Goal: Task Accomplishment & Management: Manage account settings

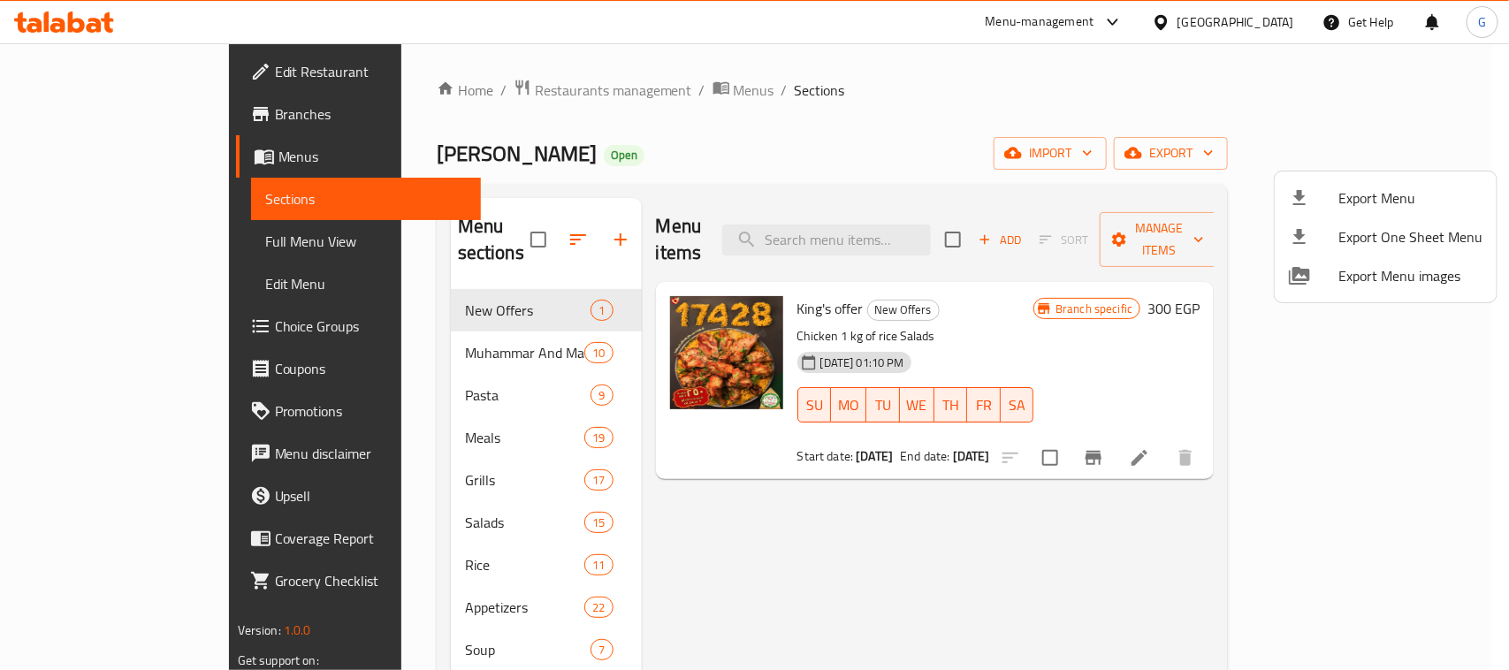
click at [828, 531] on div at bounding box center [754, 335] width 1509 height 670
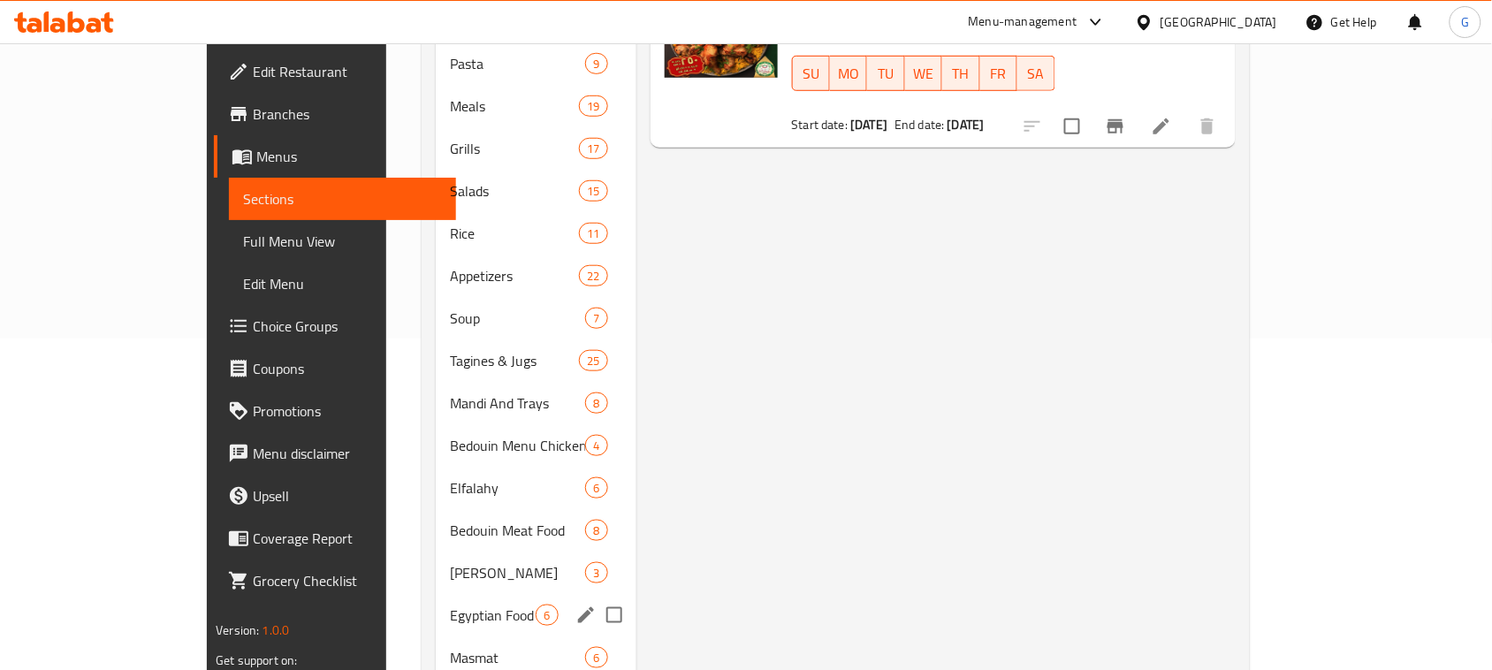
scroll to position [442, 0]
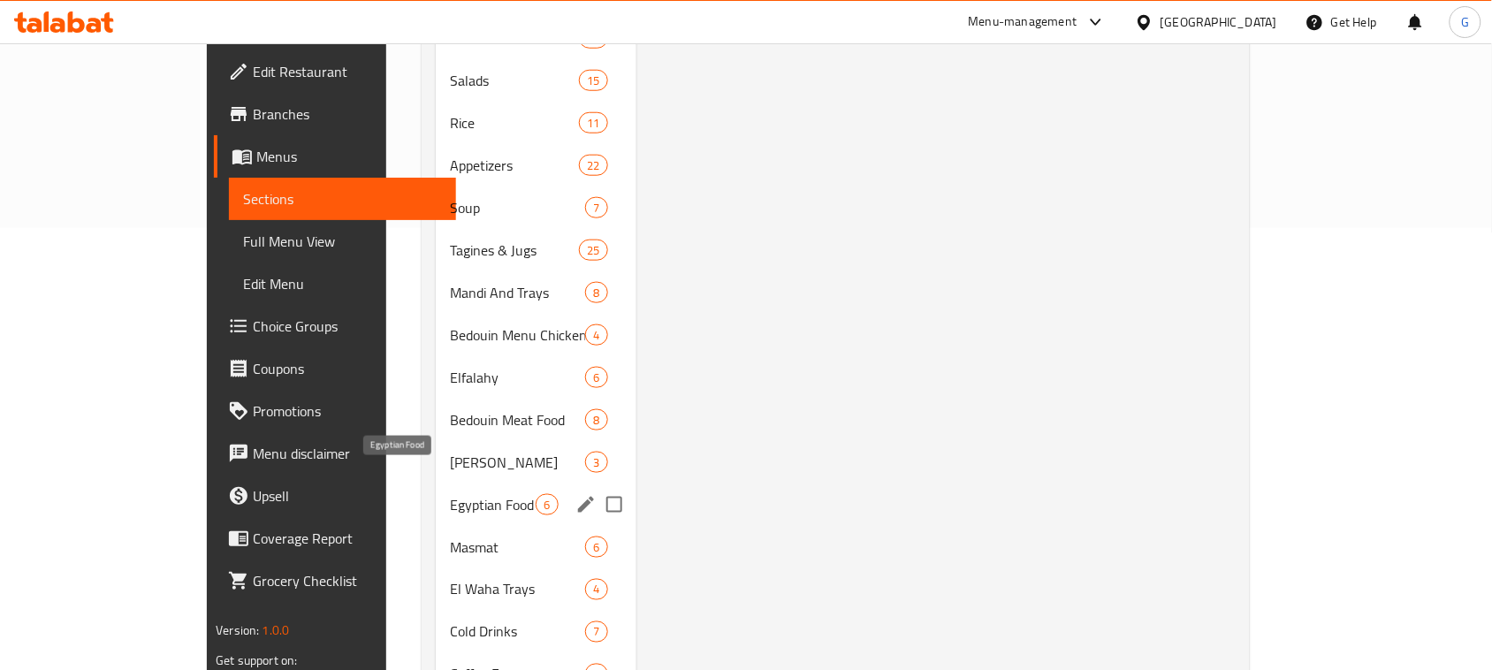
click at [450, 494] on span "Egyptian Food" at bounding box center [493, 504] width 86 height 21
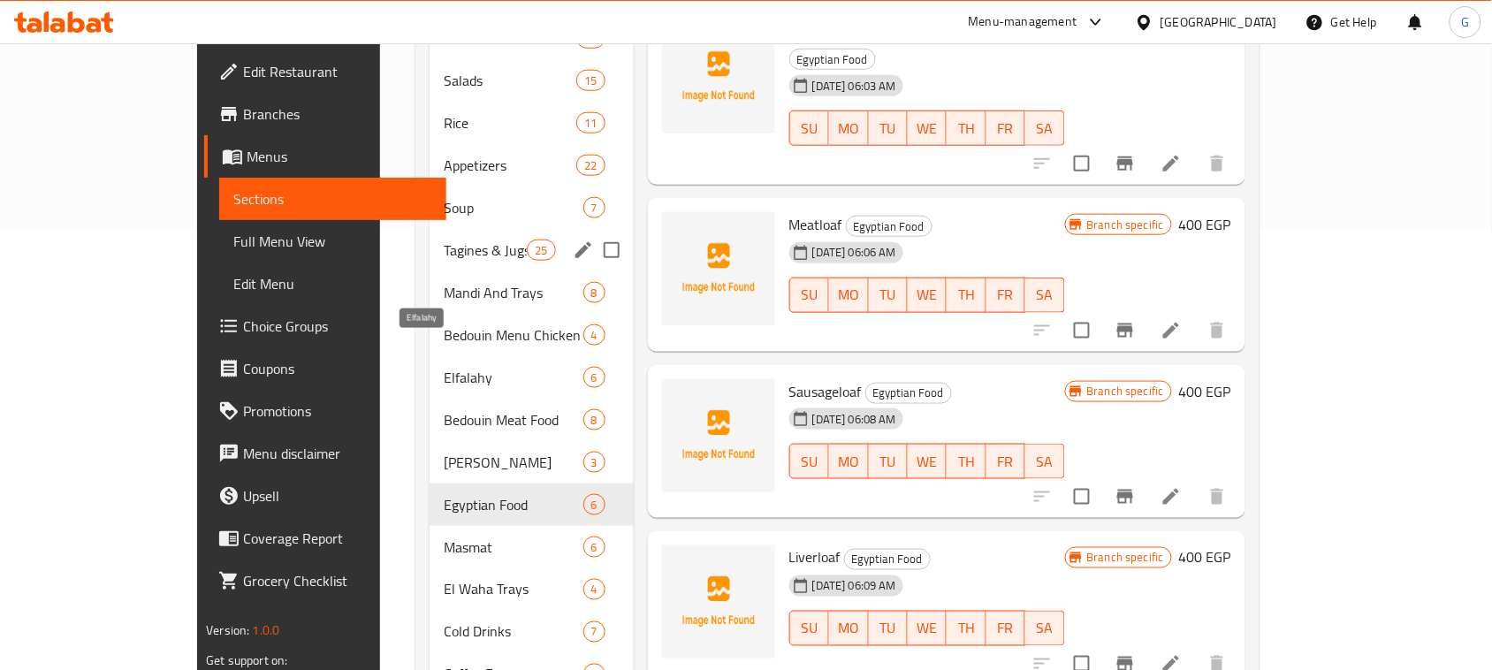
scroll to position [221, 0]
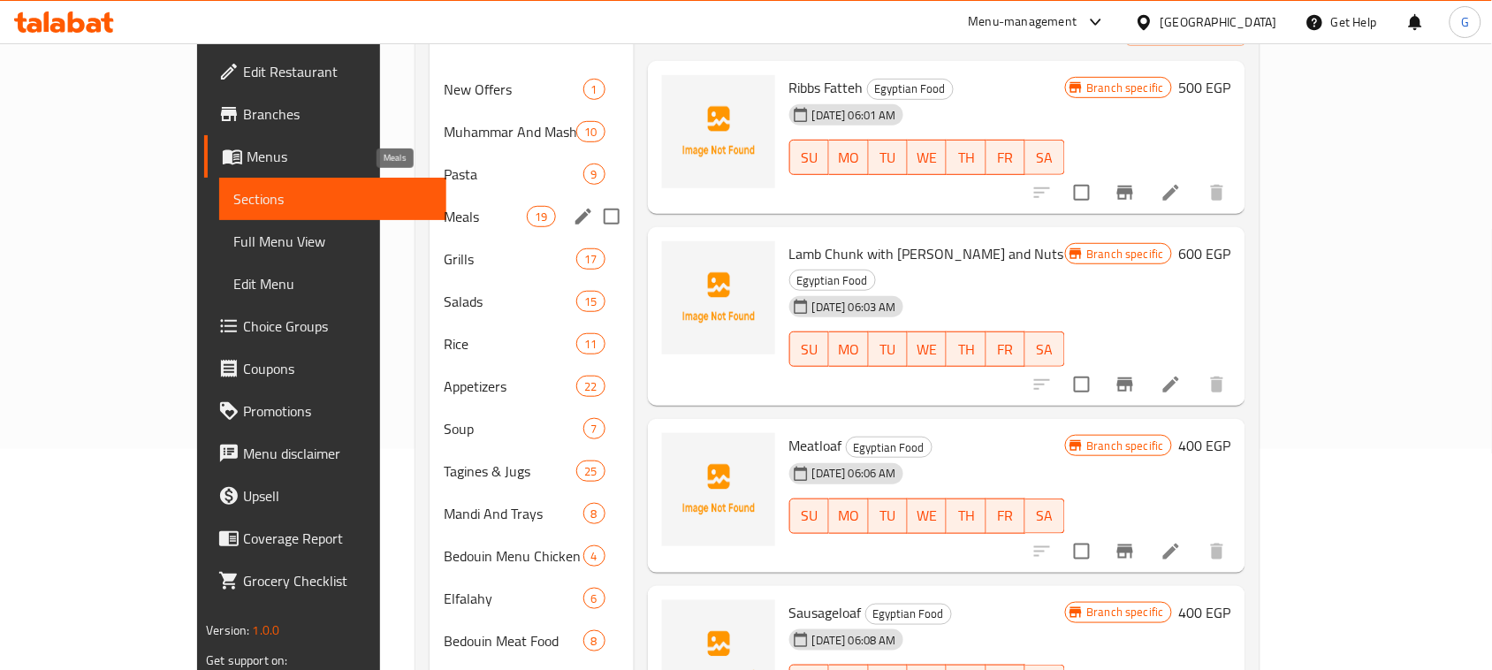
click at [444, 206] on span "Meals" at bounding box center [485, 216] width 83 height 21
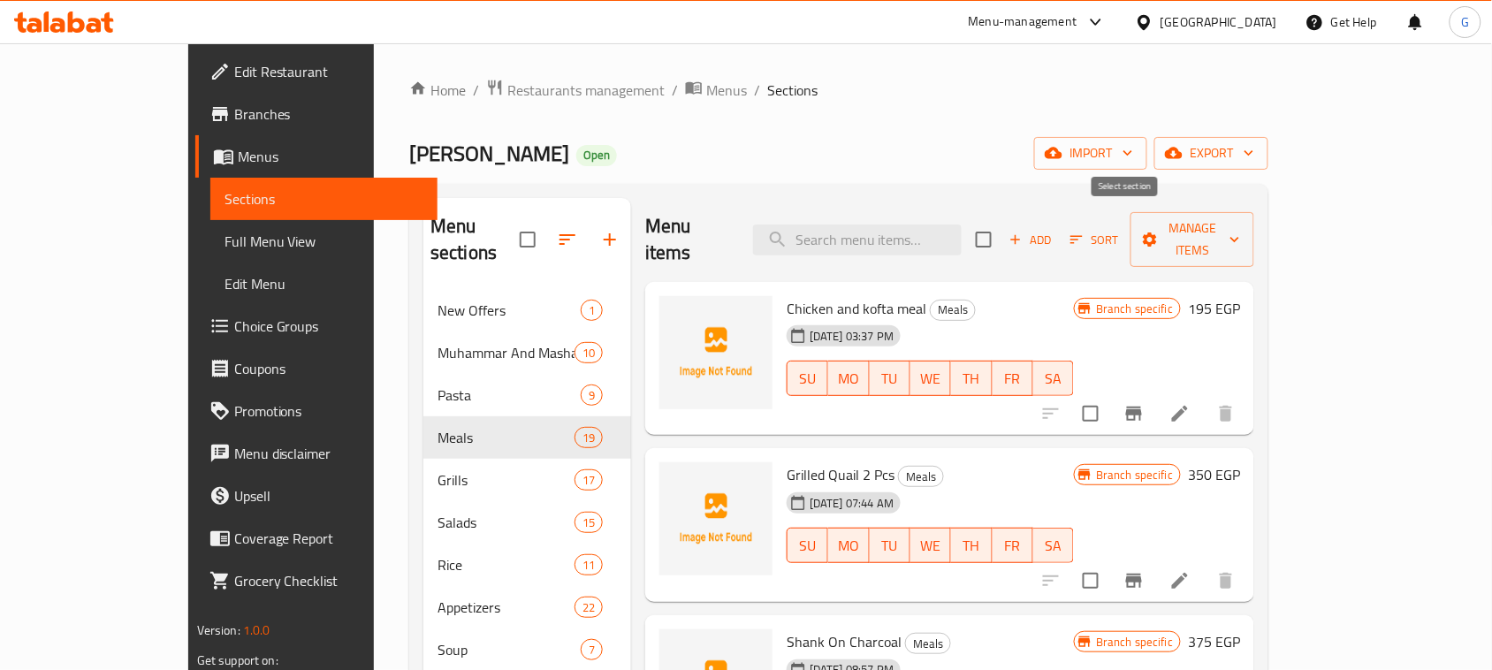
click at [1003, 225] on input "checkbox" at bounding box center [983, 239] width 37 height 37
checkbox input "true"
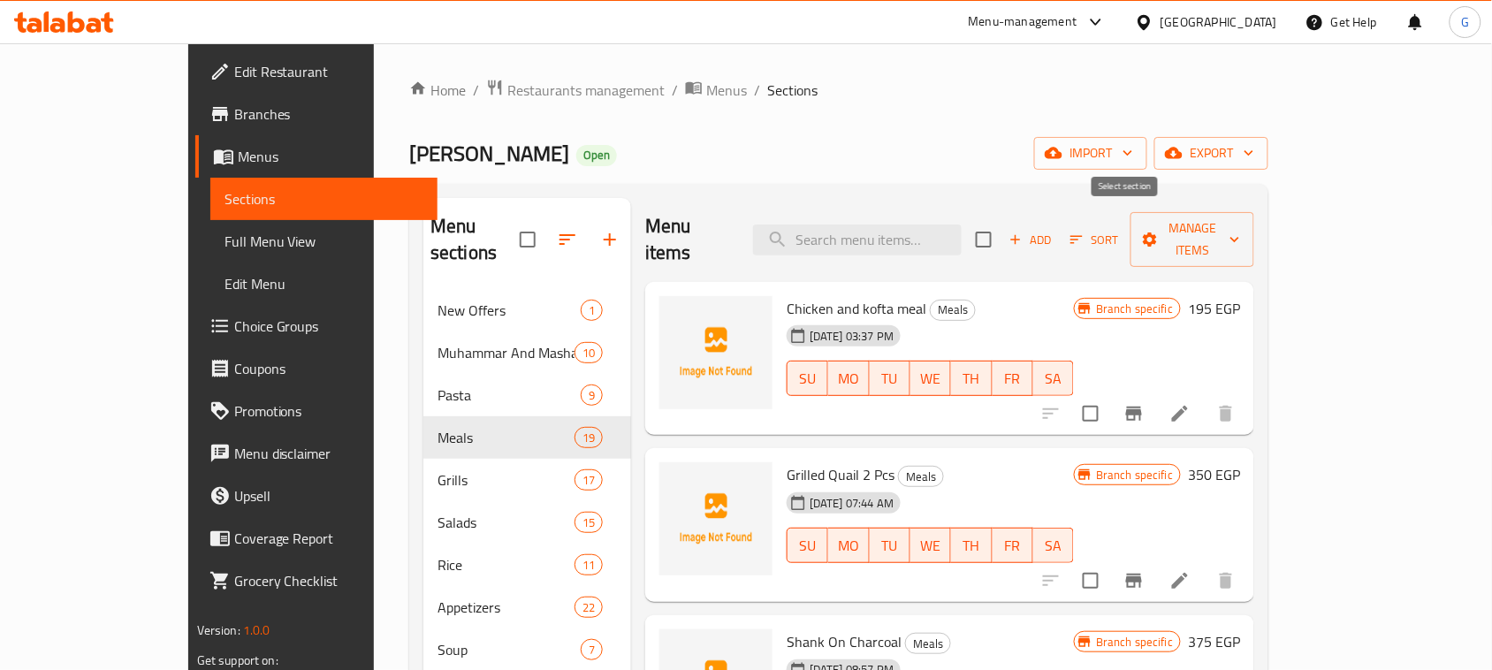
checkbox input "true"
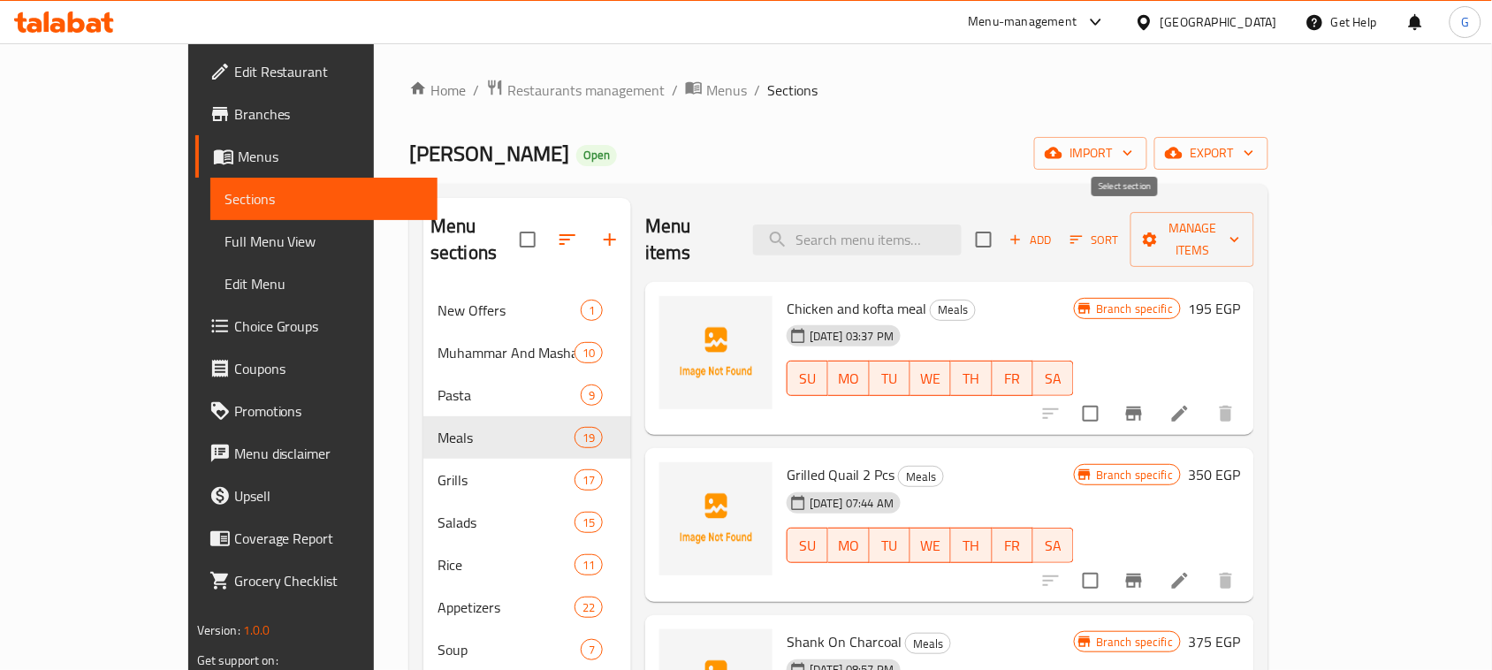
checkbox input "true"
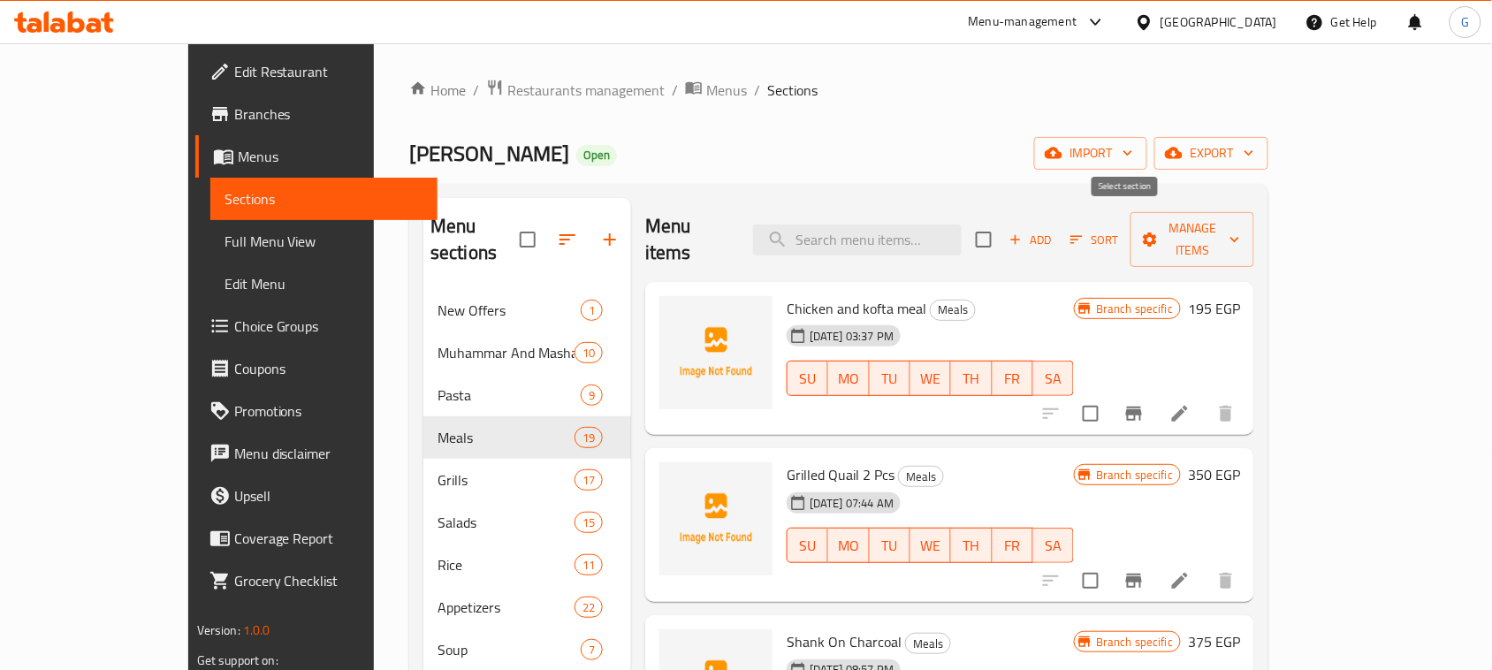
checkbox input "true"
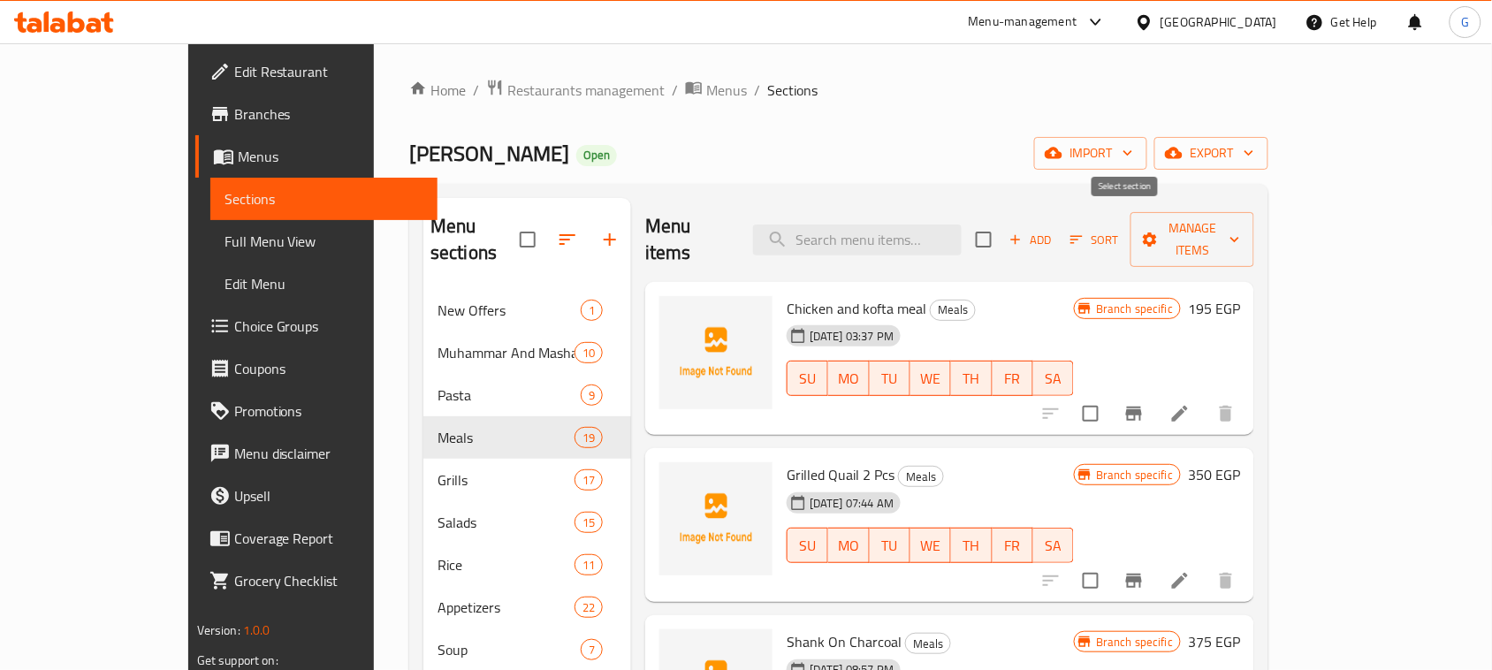
checkbox input "true"
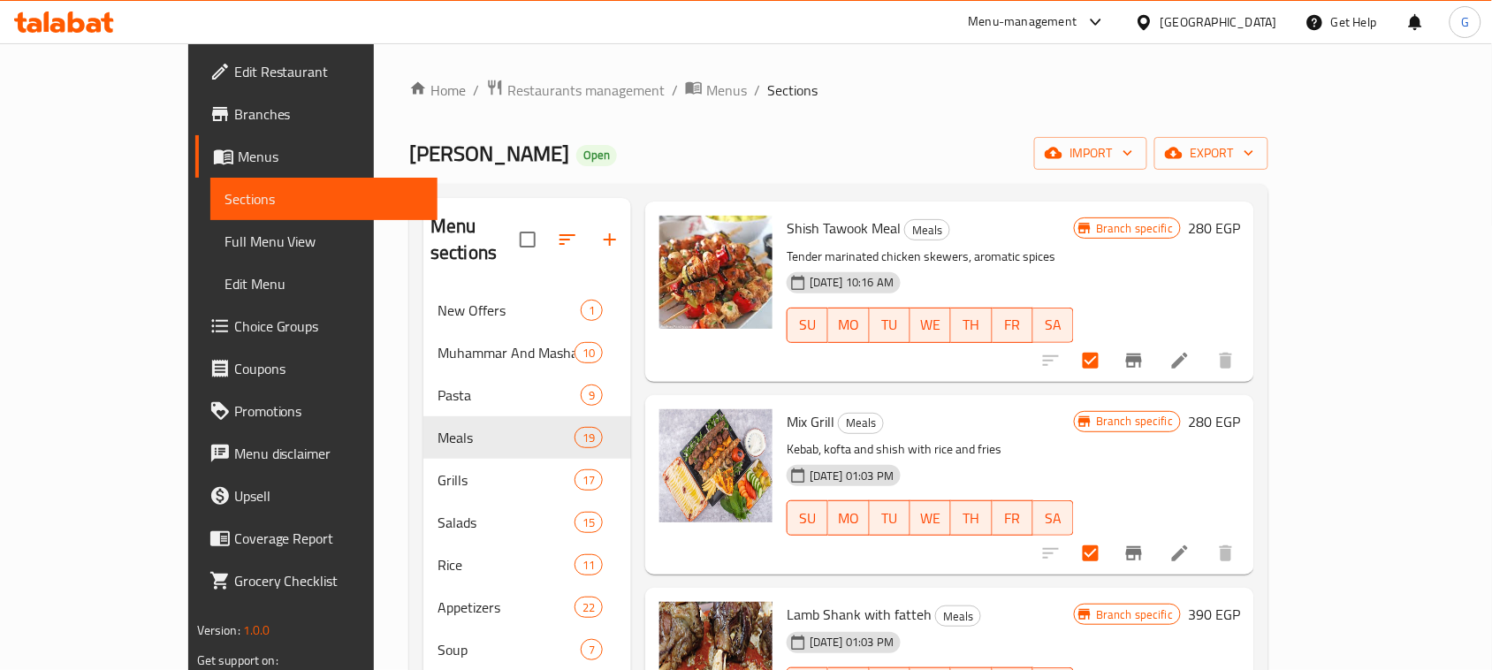
scroll to position [995, 0]
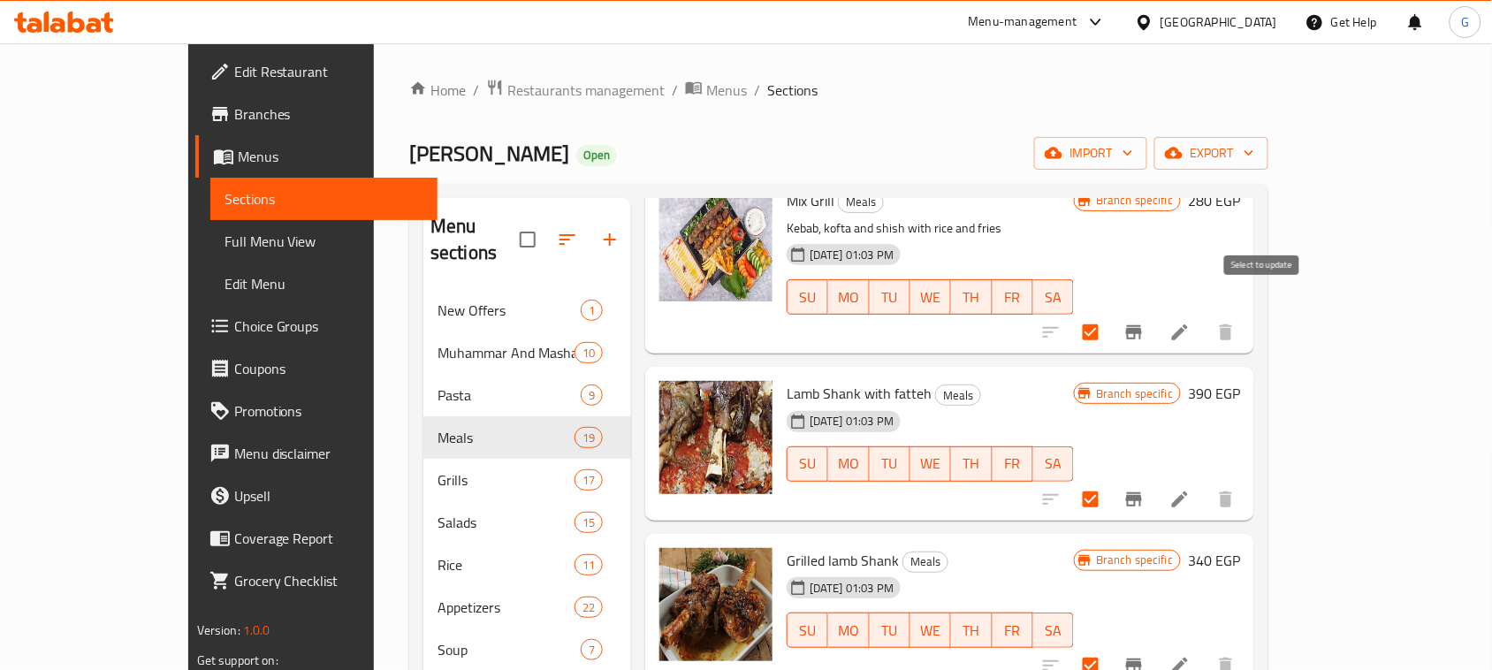
click at [1110, 314] on input "checkbox" at bounding box center [1090, 332] width 37 height 37
checkbox input "false"
click at [1110, 481] on input "checkbox" at bounding box center [1090, 499] width 37 height 37
checkbox input "false"
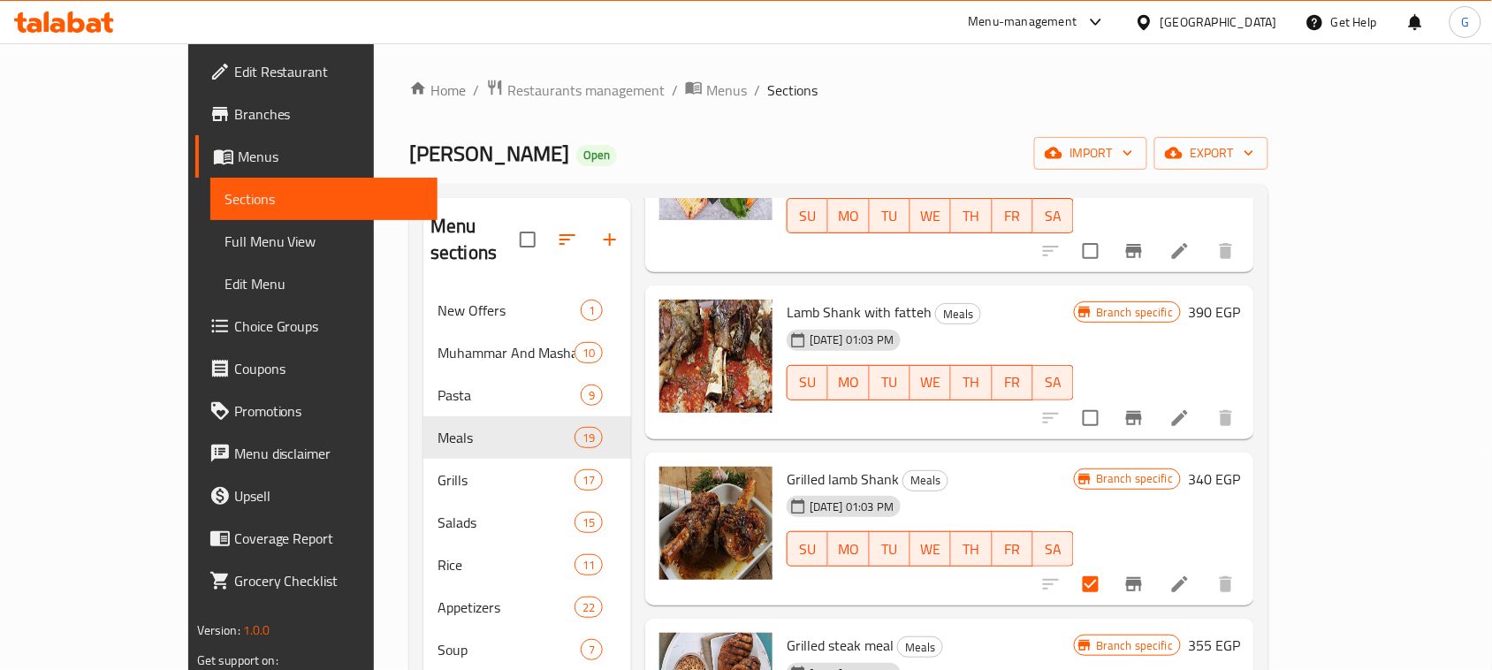
scroll to position [1084, 0]
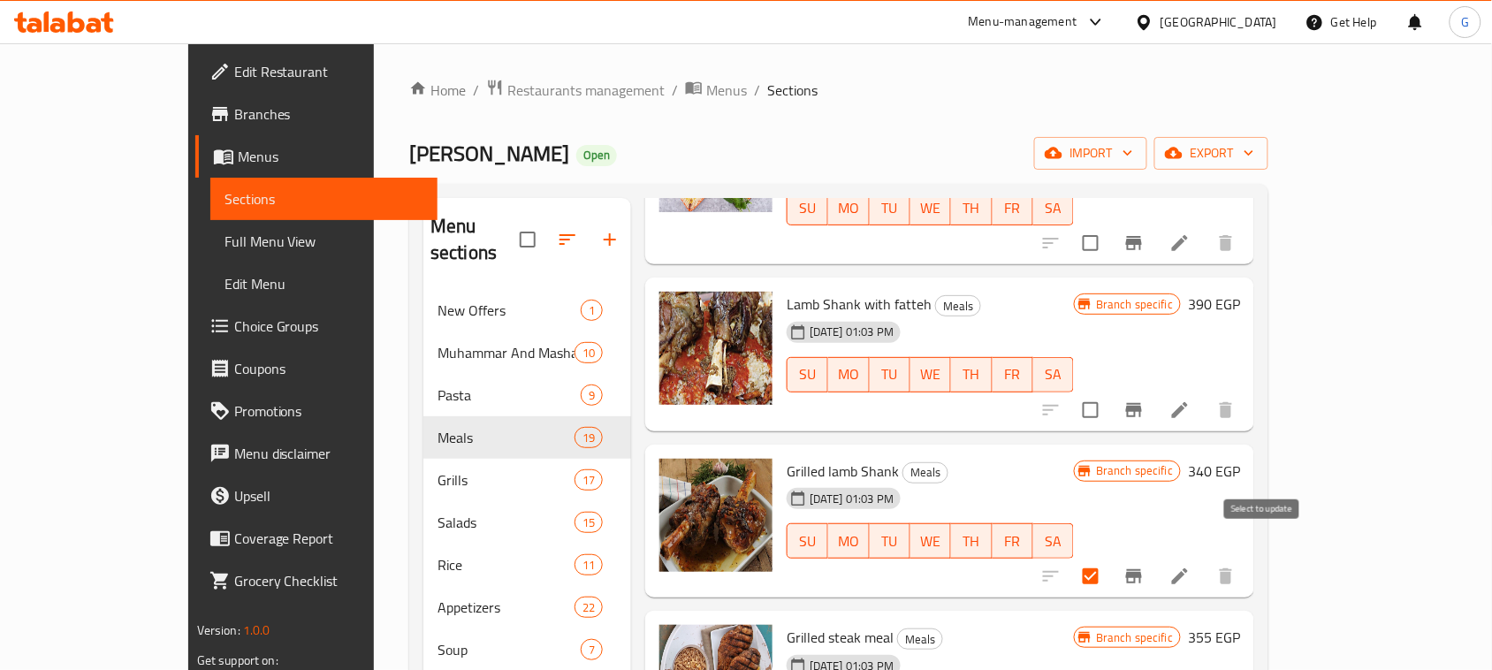
click at [1110, 558] on input "checkbox" at bounding box center [1090, 576] width 37 height 37
checkbox input "false"
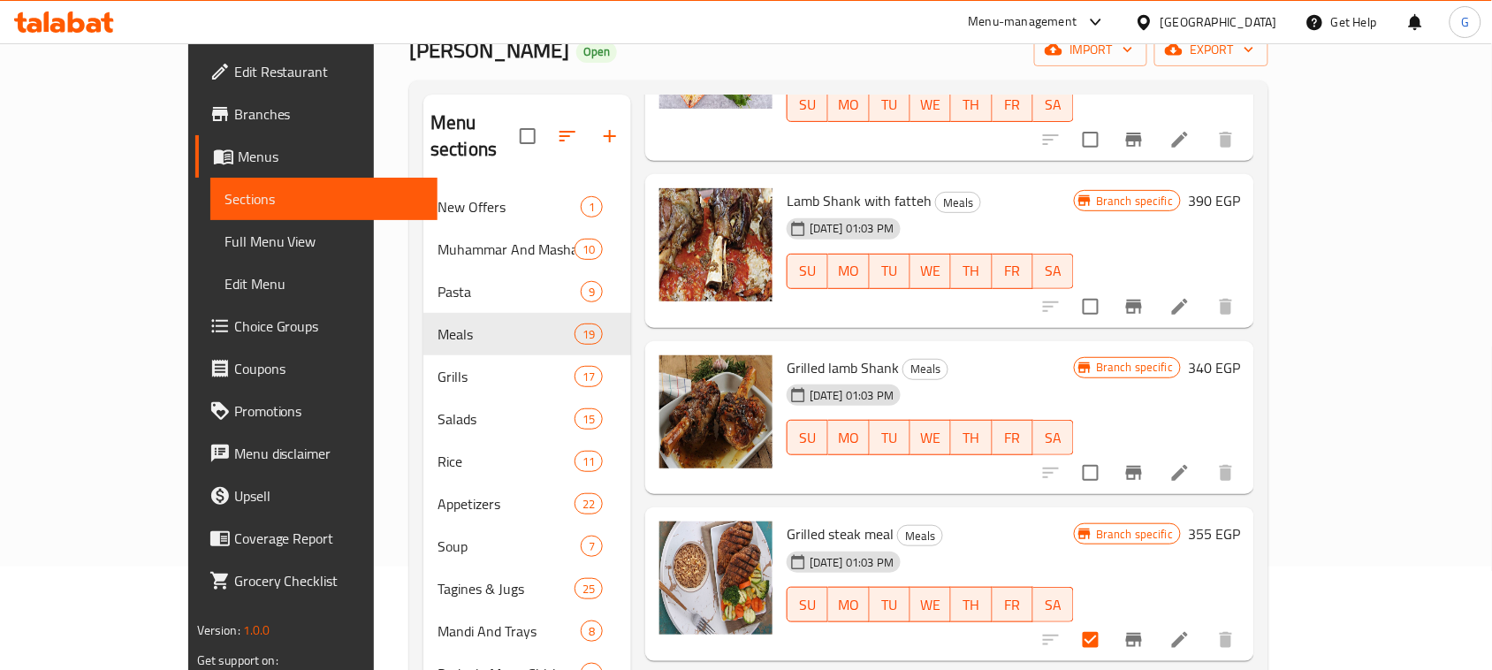
scroll to position [111, 0]
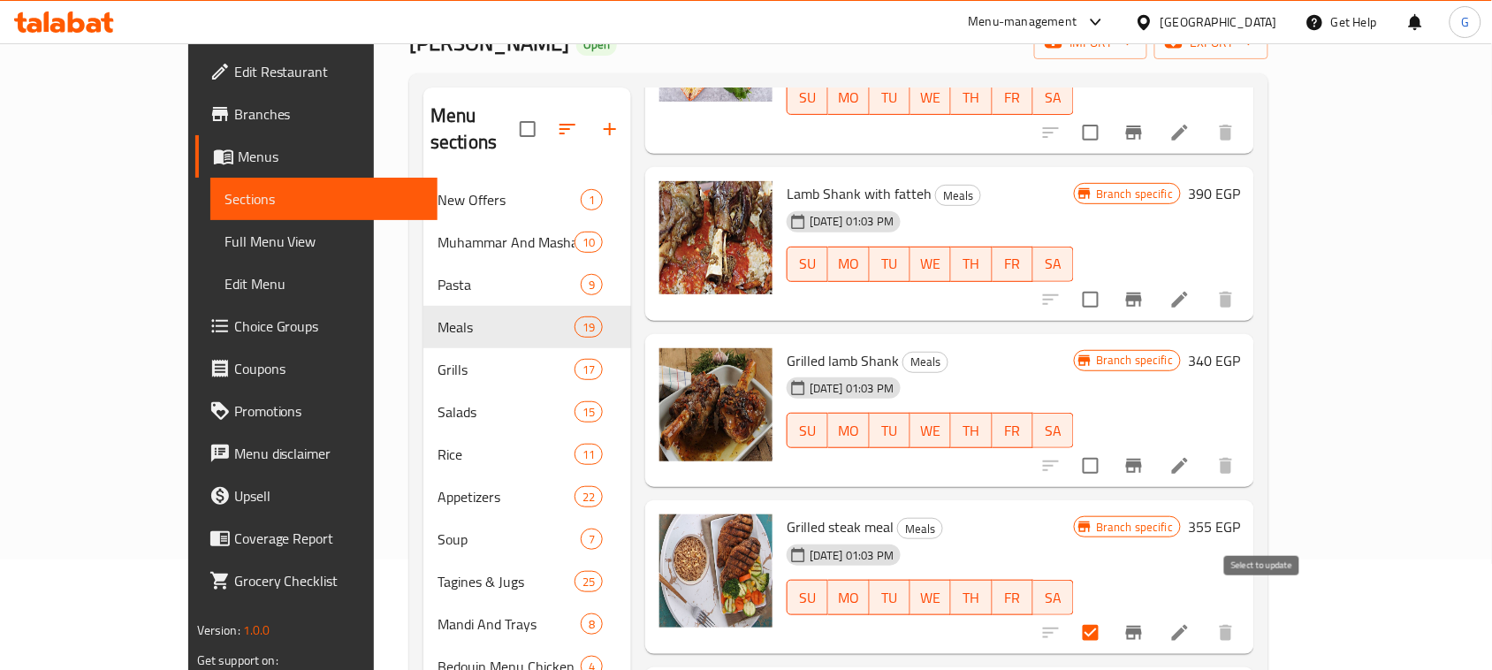
drag, startPoint x: 1257, startPoint y: 611, endPoint x: 1276, endPoint y: 599, distance: 21.8
click at [1110, 614] on input "checkbox" at bounding box center [1090, 632] width 37 height 37
checkbox input "false"
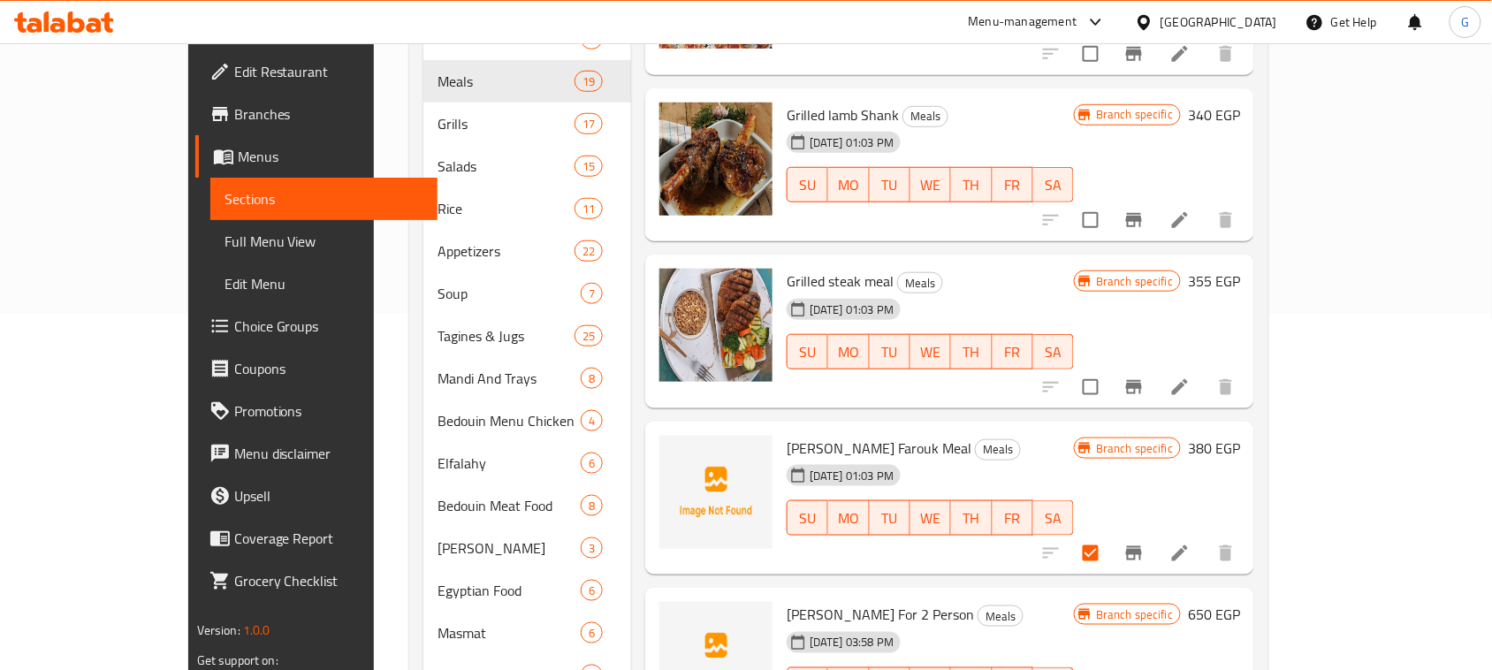
scroll to position [442, 0]
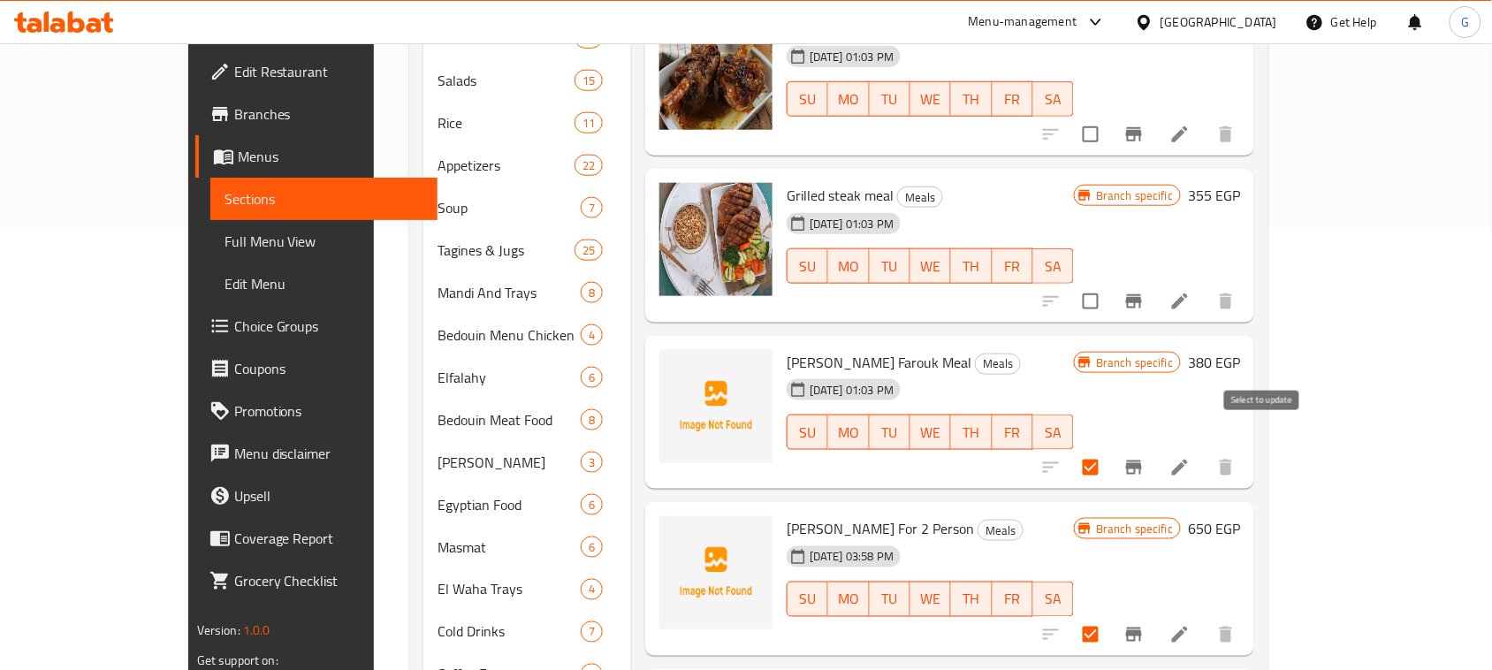
click at [1110, 449] on input "checkbox" at bounding box center [1090, 467] width 37 height 37
checkbox input "false"
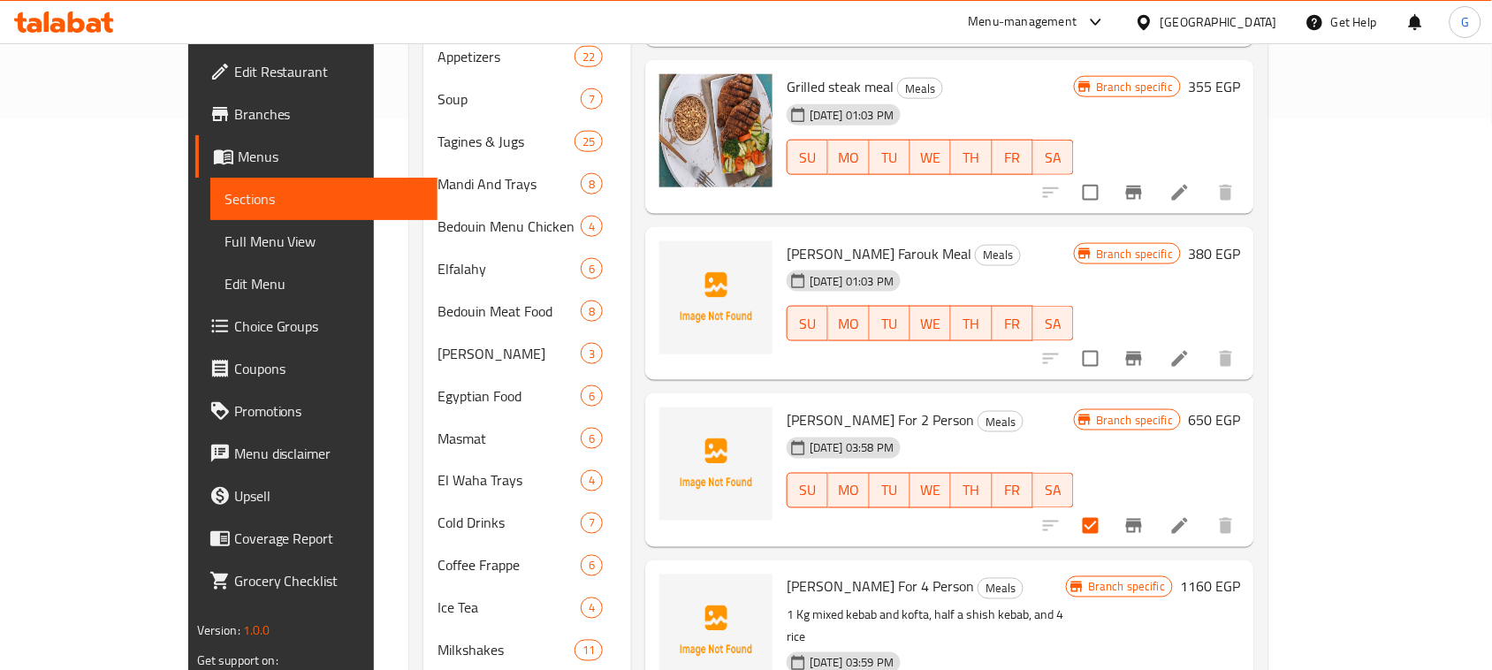
scroll to position [553, 0]
click at [1110, 506] on input "checkbox" at bounding box center [1090, 524] width 37 height 37
checkbox input "false"
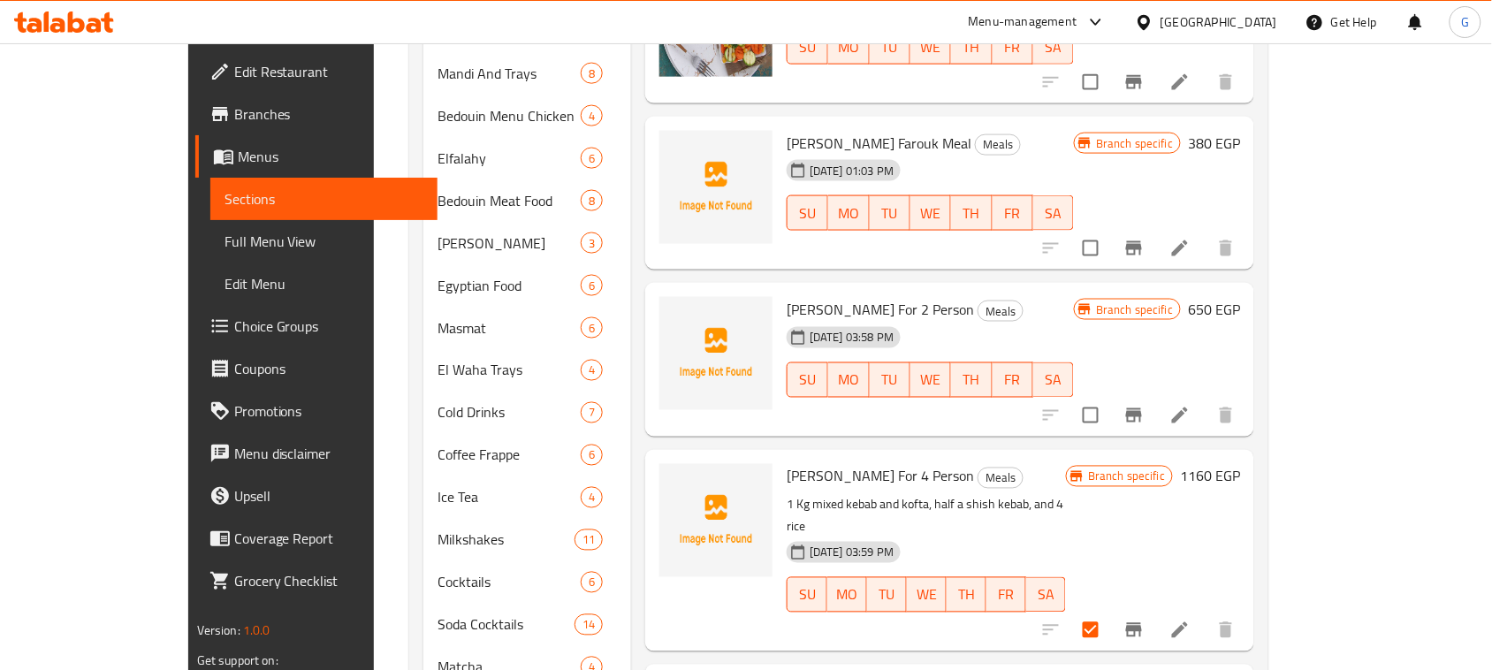
scroll to position [663, 0]
click at [1110, 610] on input "checkbox" at bounding box center [1090, 628] width 37 height 37
checkbox input "false"
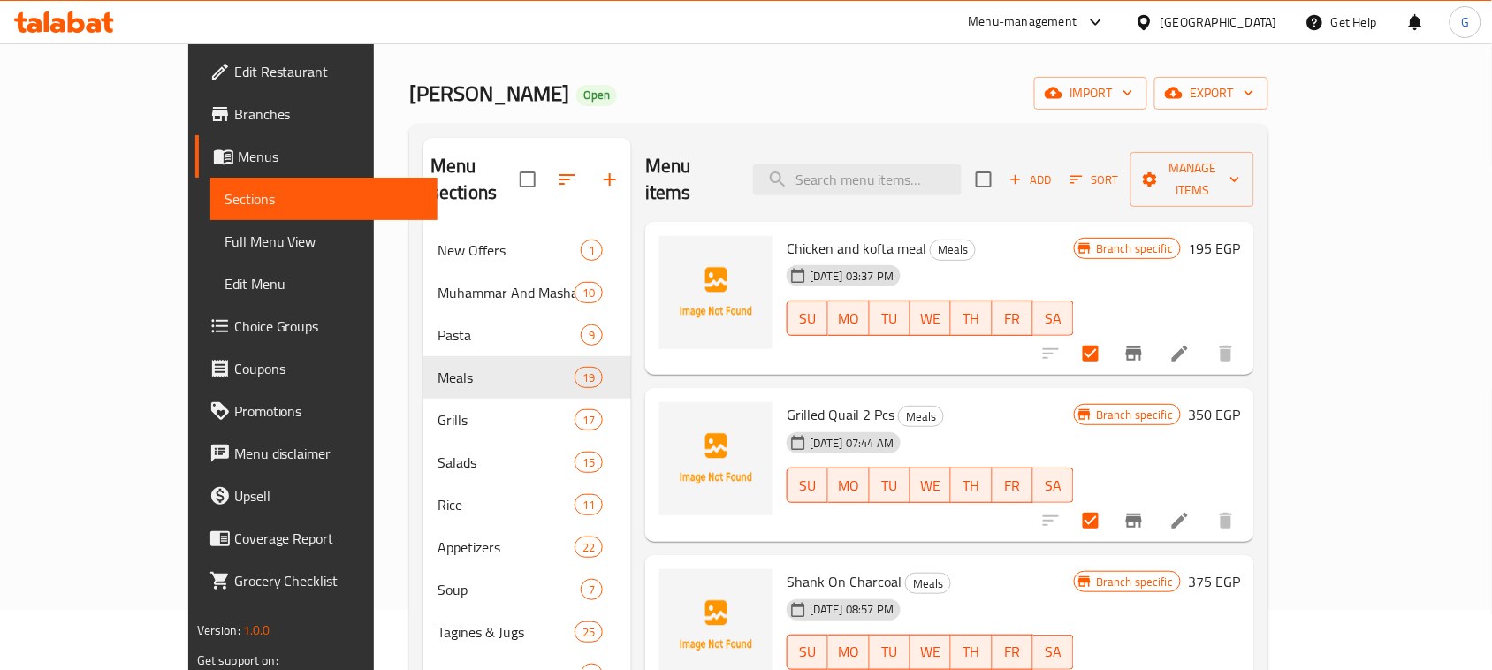
scroll to position [0, 0]
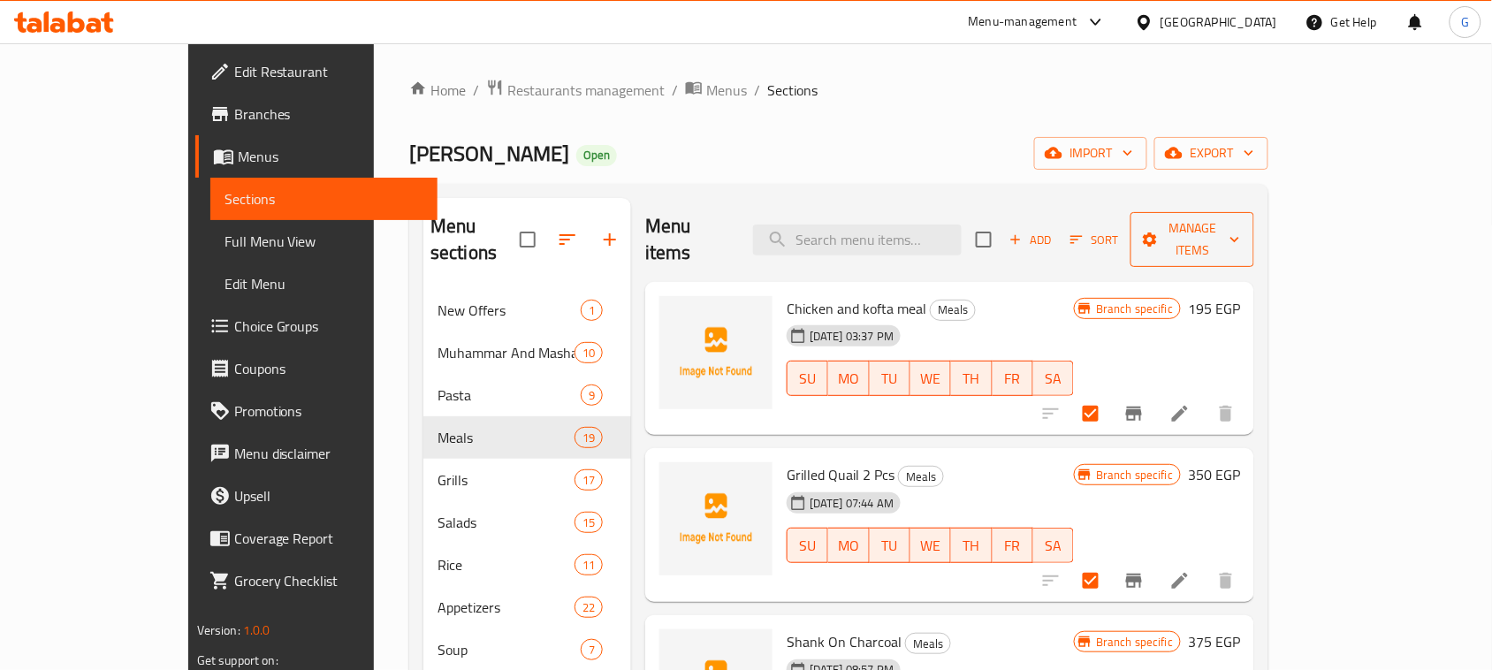
click at [1240, 231] on span "Manage items" at bounding box center [1192, 239] width 95 height 44
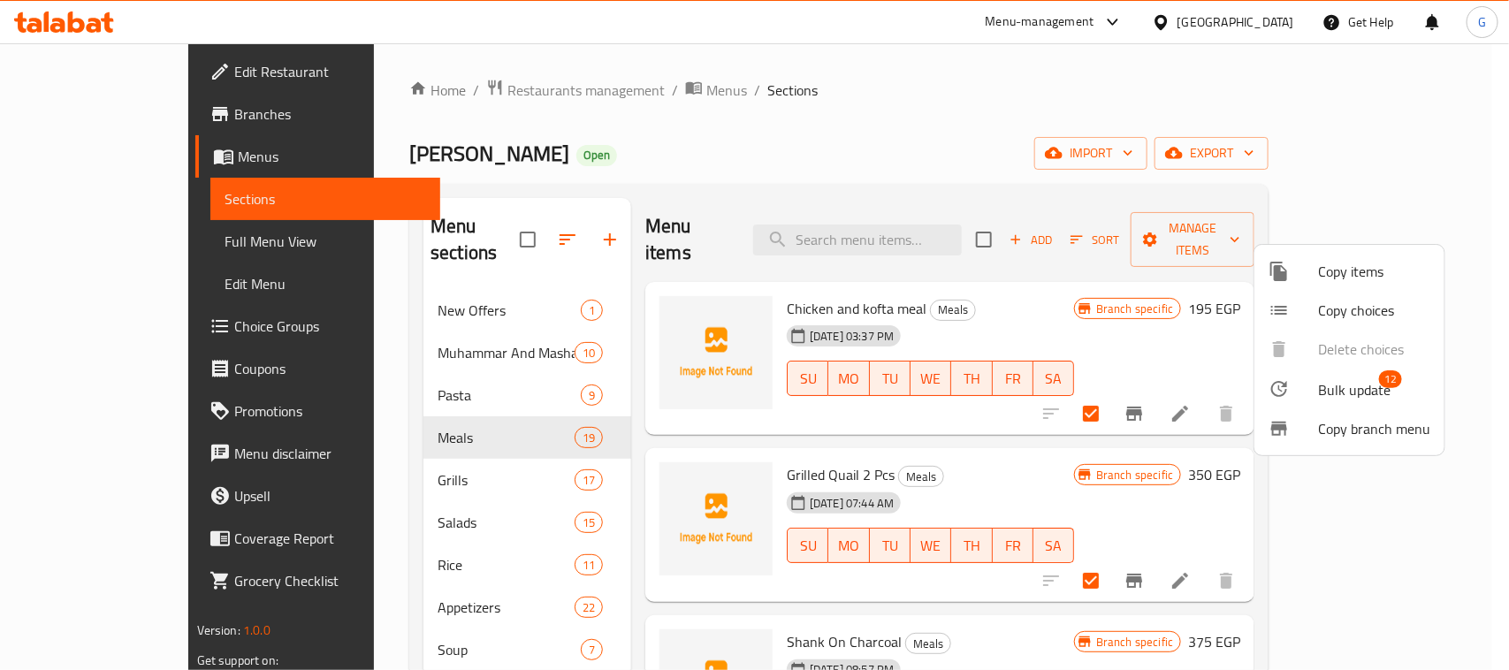
click at [1159, 426] on div at bounding box center [754, 335] width 1509 height 670
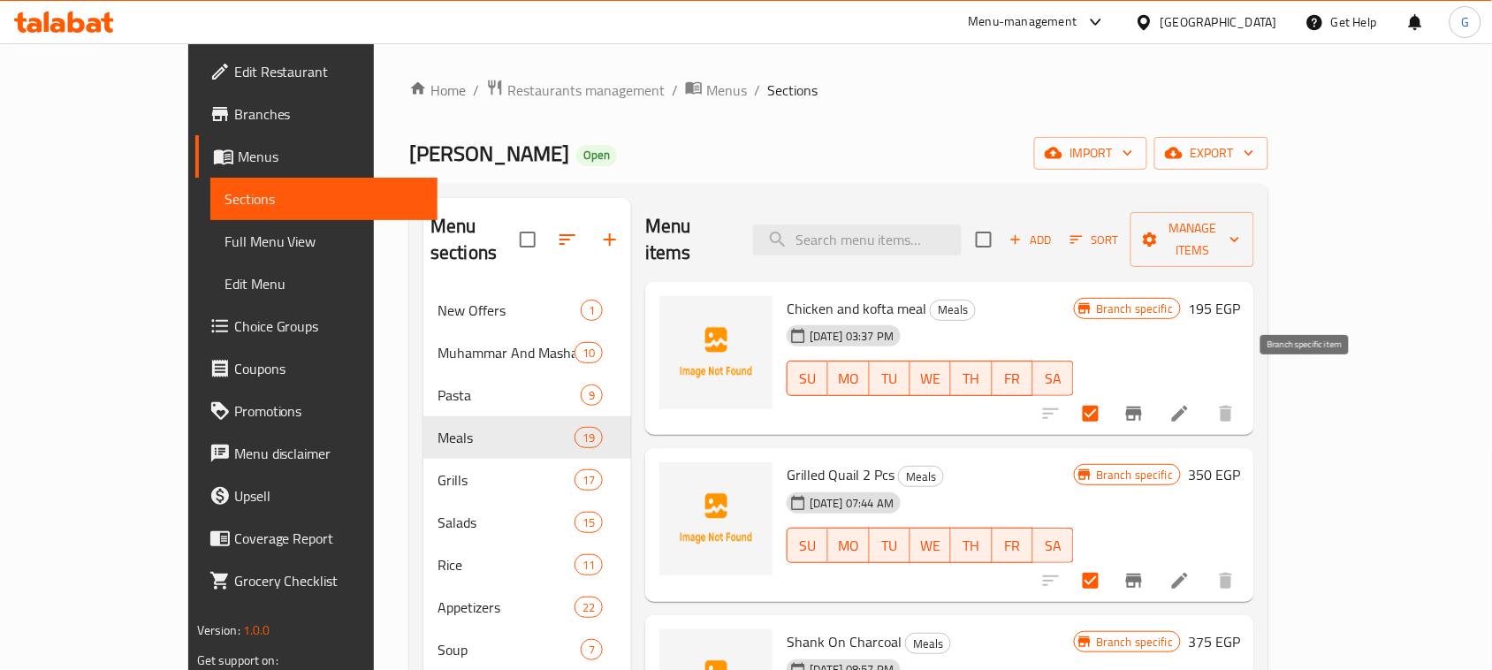
click at [1142, 407] on icon "Branch-specific-item" at bounding box center [1134, 414] width 16 height 14
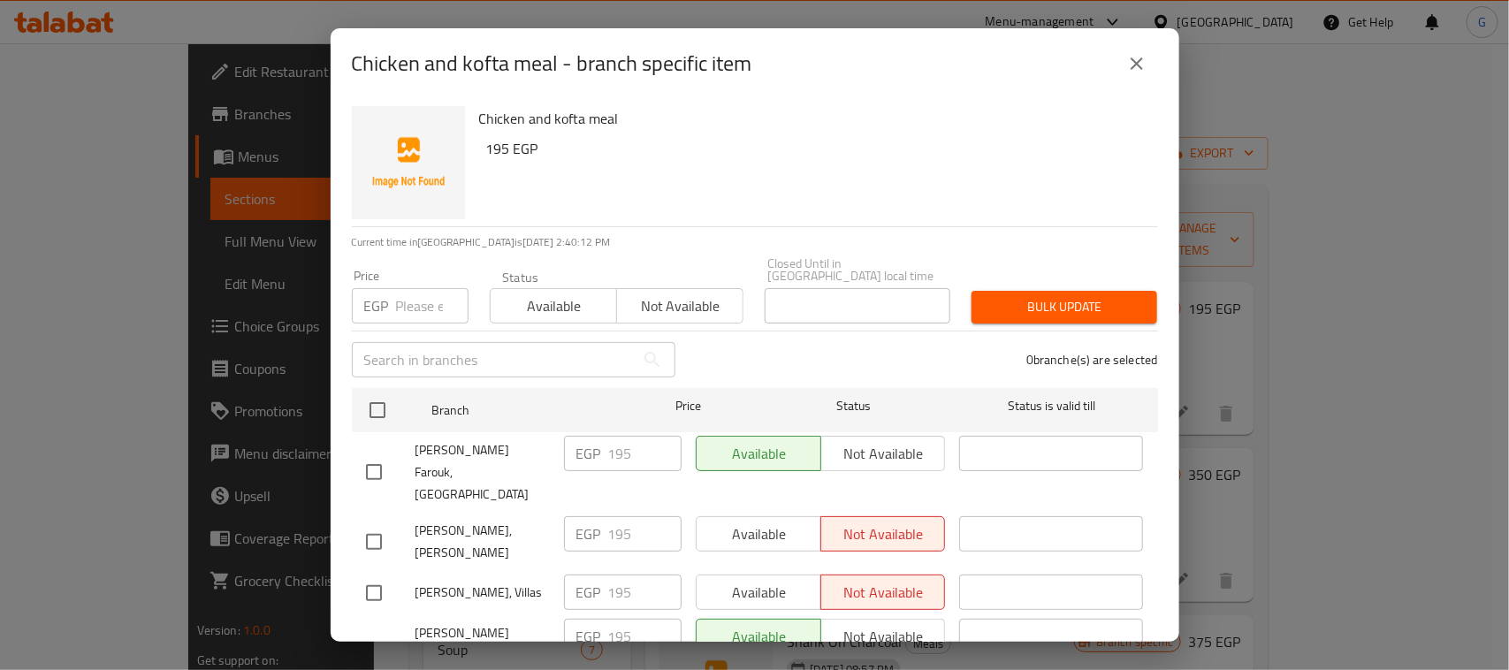
click at [1142, 60] on icon "close" at bounding box center [1136, 63] width 21 height 21
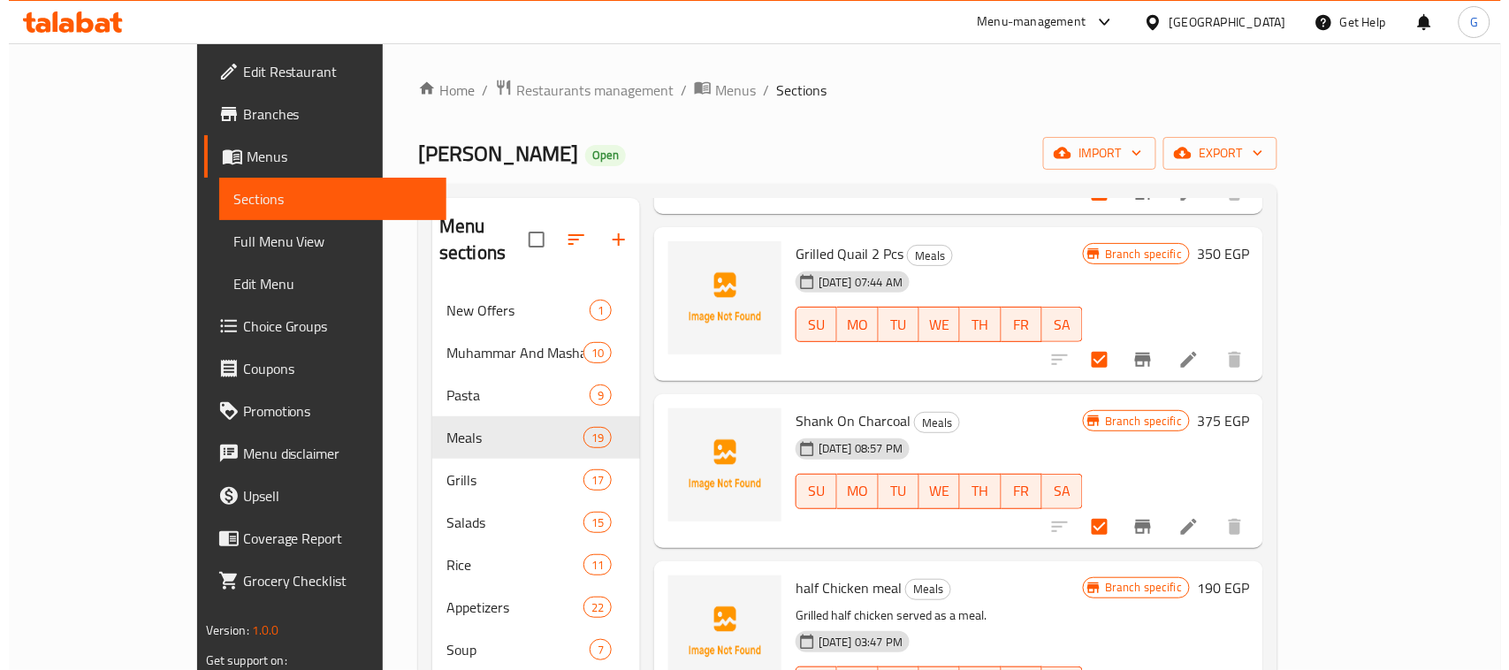
scroll to position [111, 0]
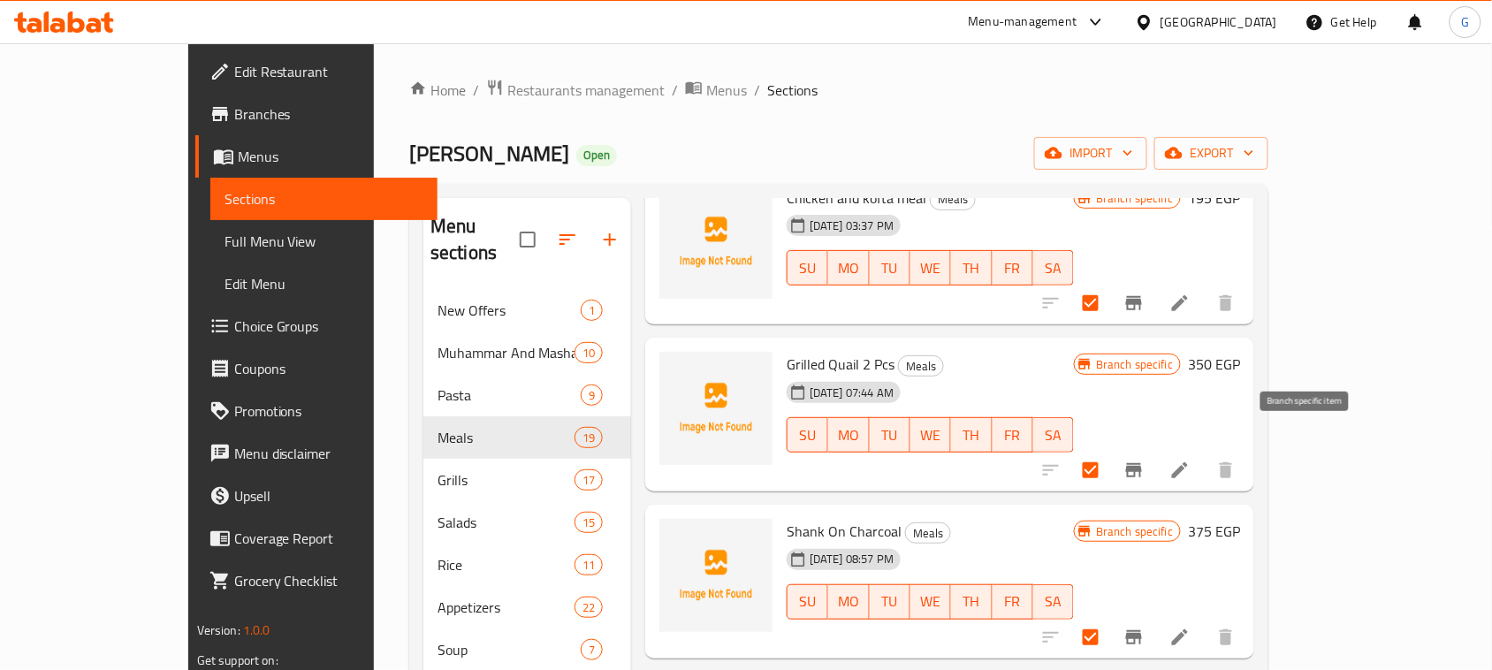
click at [1142, 463] on icon "Branch-specific-item" at bounding box center [1134, 470] width 16 height 14
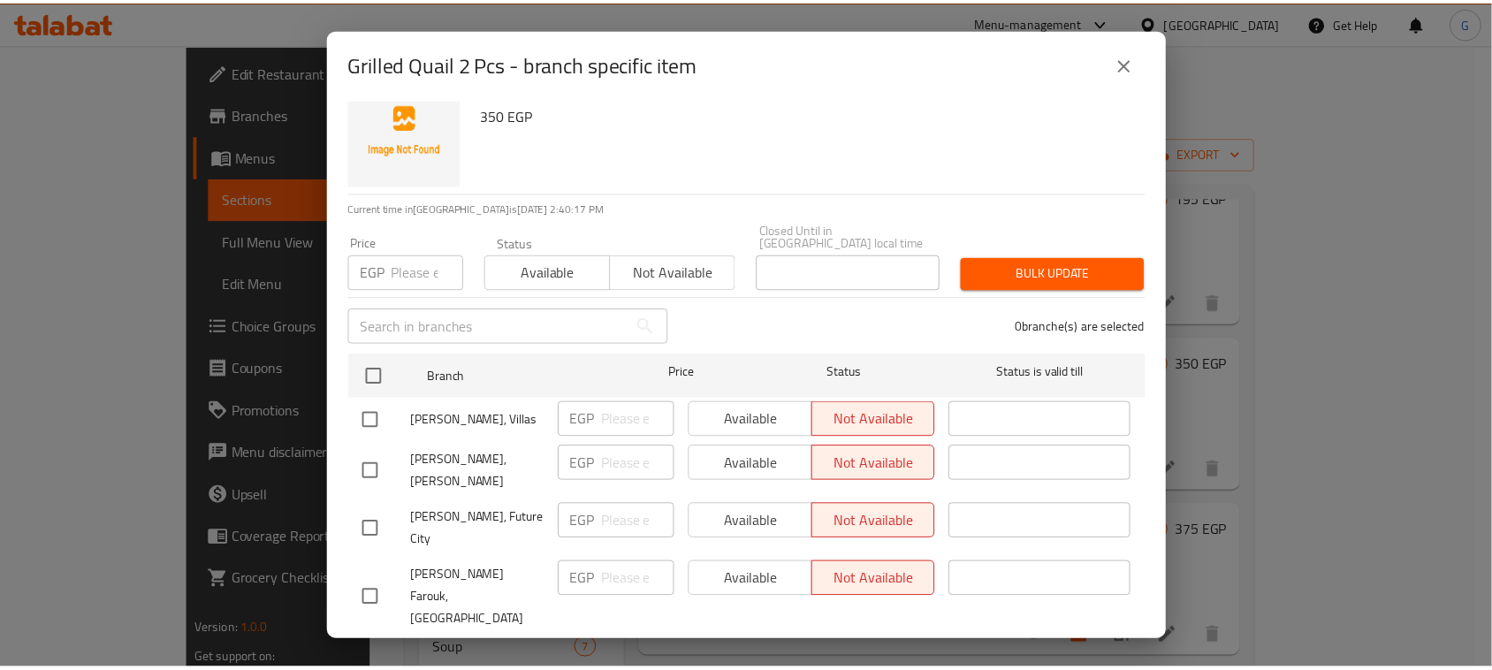
scroll to position [100, 0]
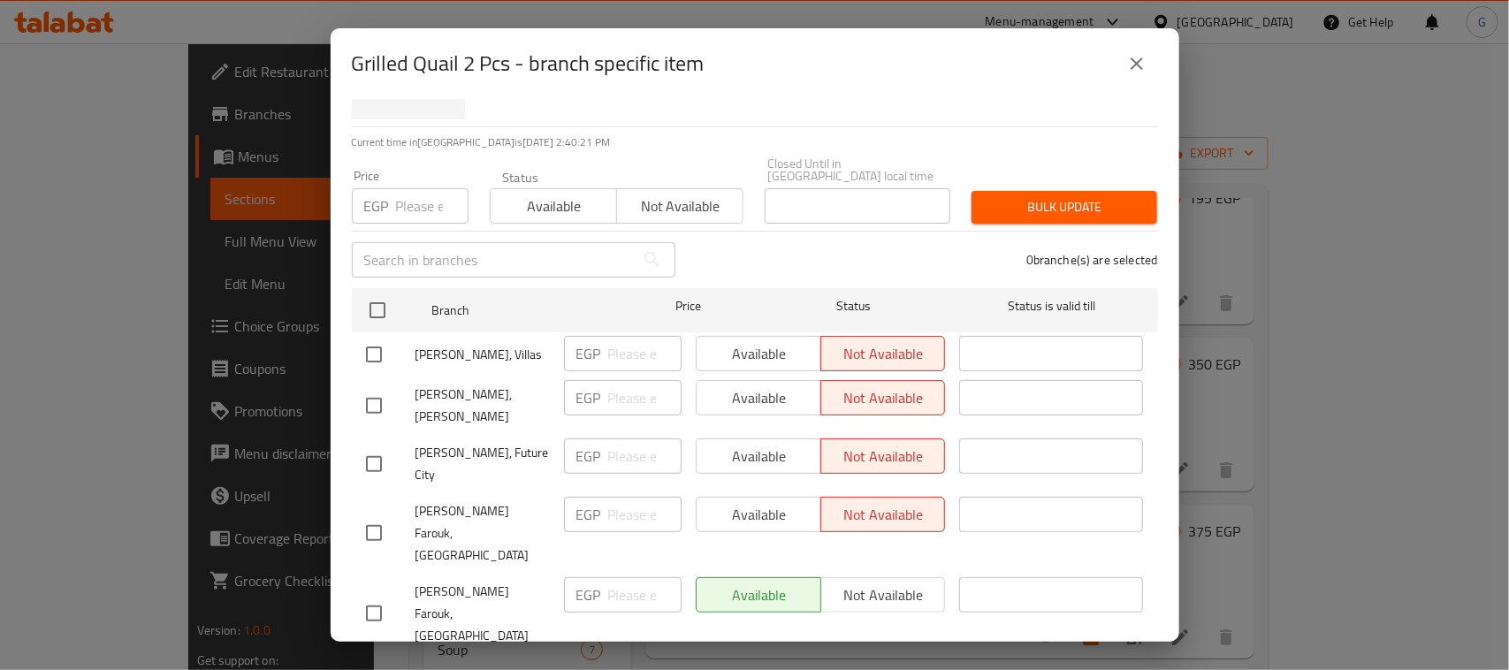
click at [1126, 66] on icon "close" at bounding box center [1136, 63] width 21 height 21
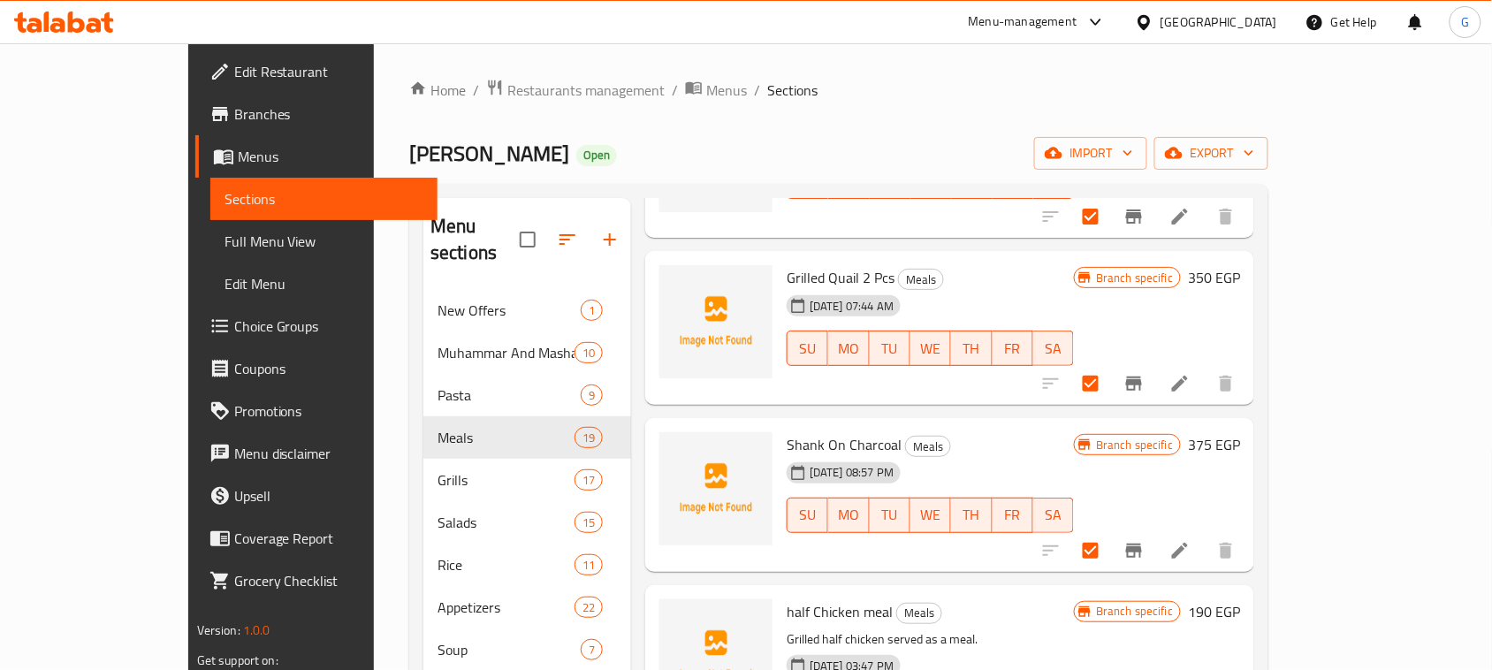
scroll to position [332, 0]
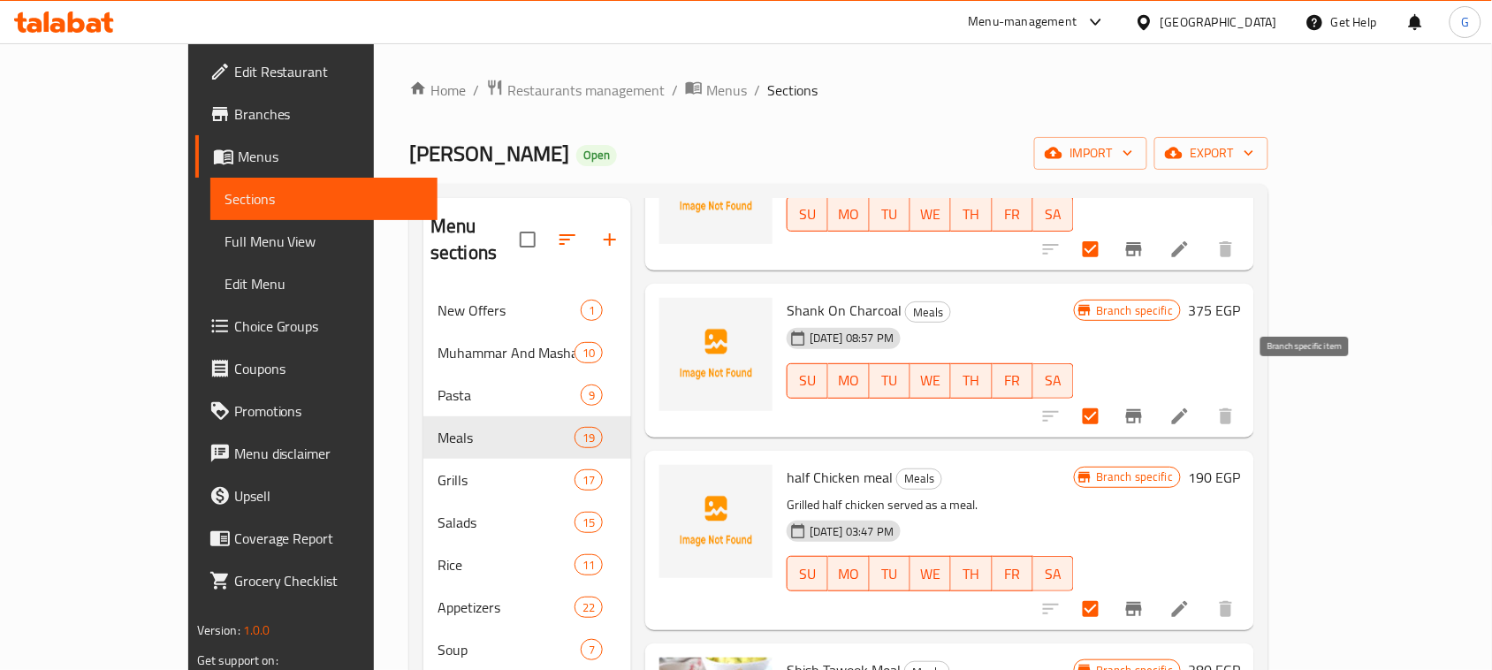
click at [1145, 406] on icon "Branch-specific-item" at bounding box center [1134, 416] width 21 height 21
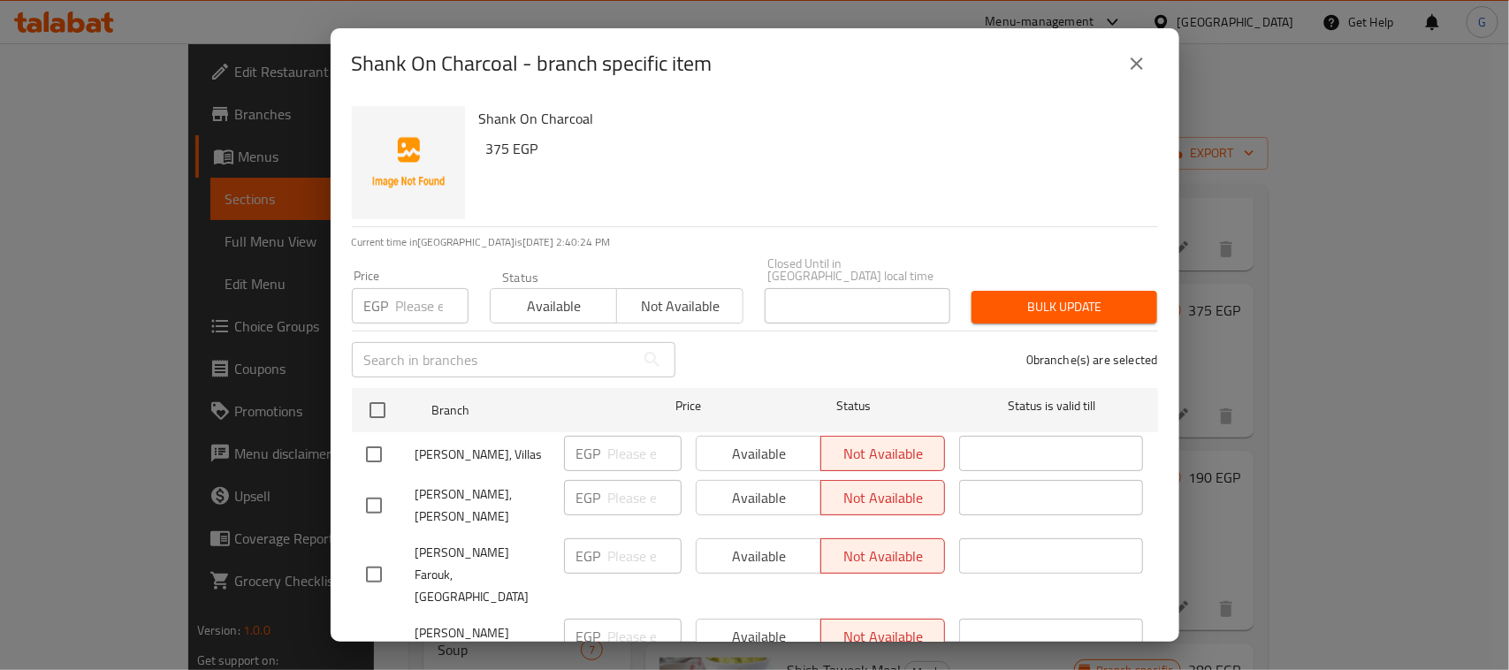
click at [1128, 71] on icon "close" at bounding box center [1136, 63] width 21 height 21
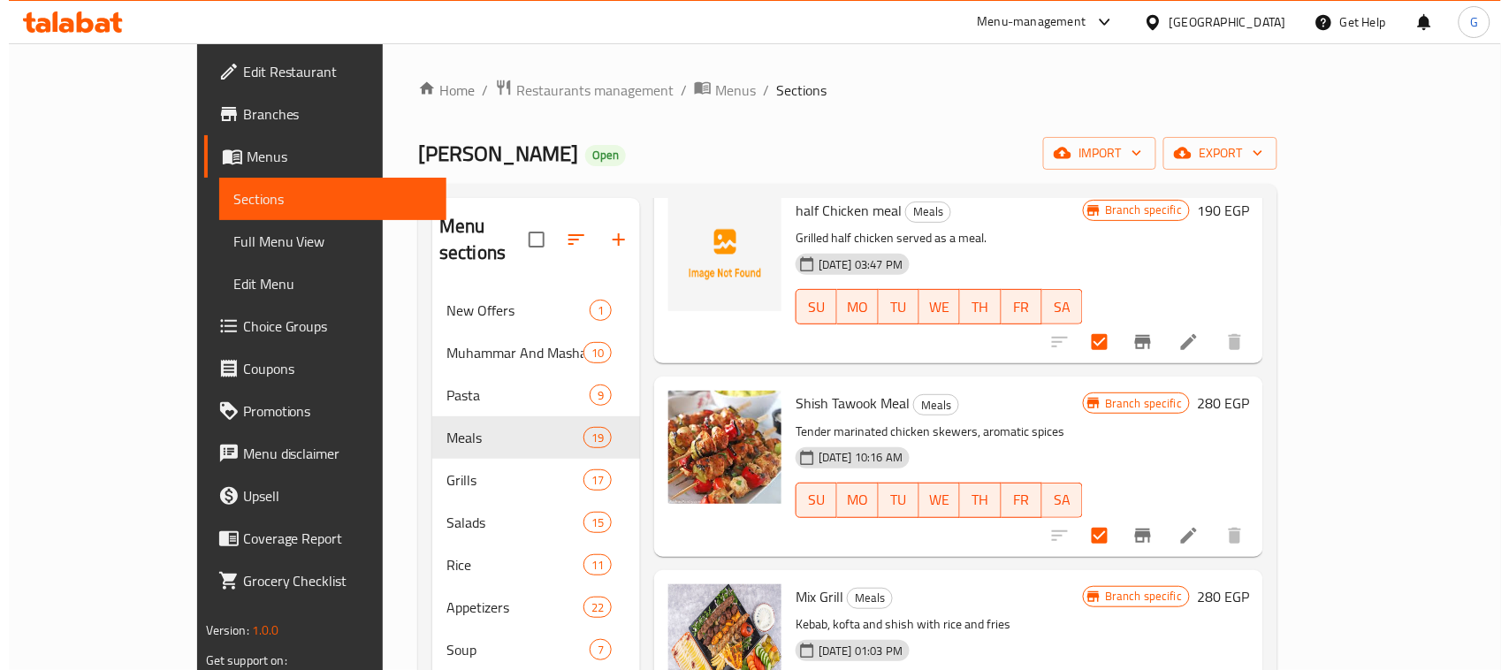
scroll to position [663, 0]
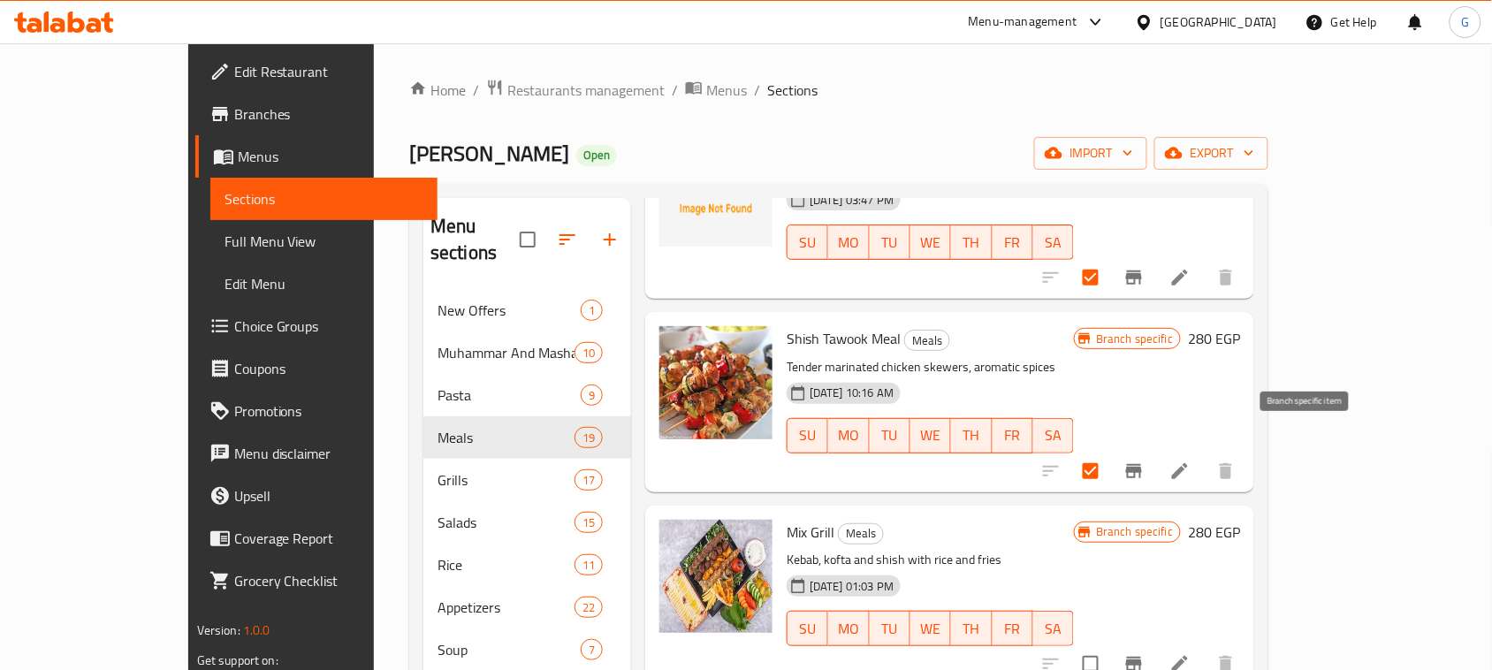
click at [1142, 464] on icon "Branch-specific-item" at bounding box center [1134, 471] width 16 height 14
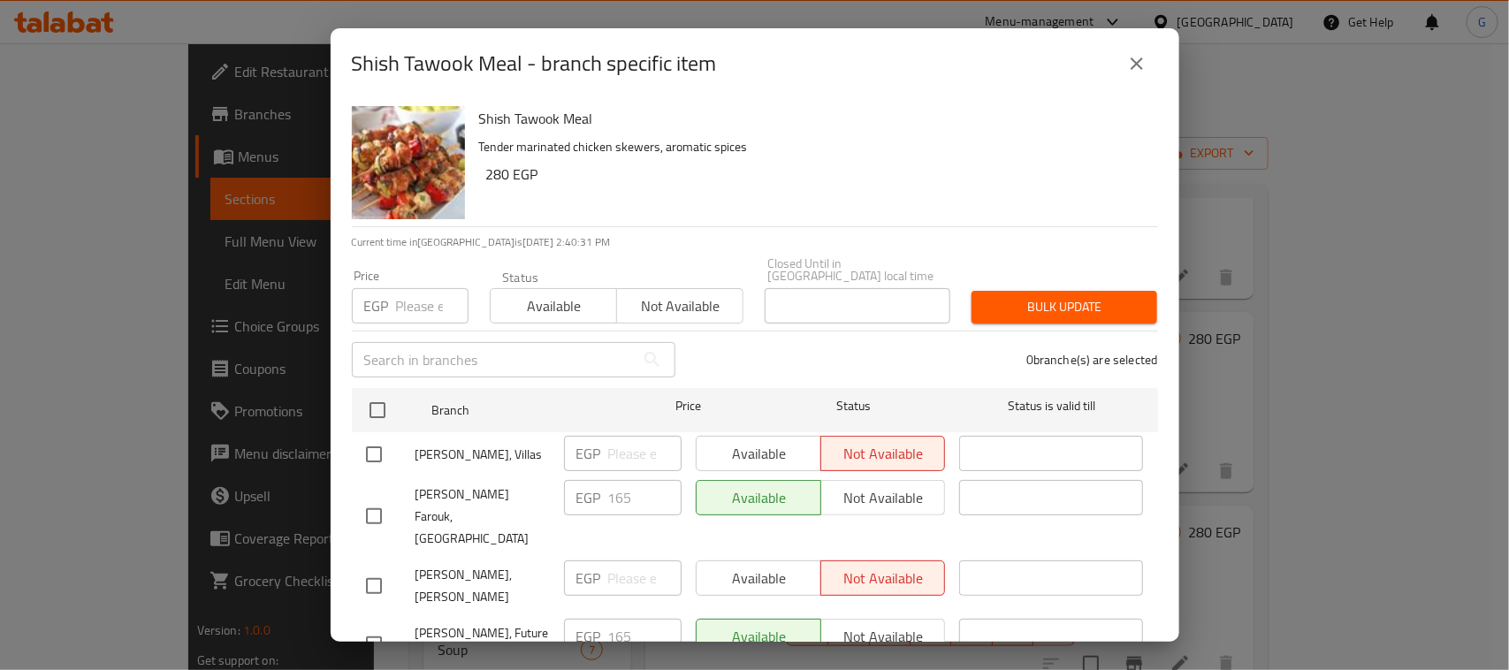
click at [369, 498] on input "checkbox" at bounding box center [373, 516] width 37 height 37
checkbox input "true"
click at [858, 486] on span "Not available" at bounding box center [883, 498] width 111 height 26
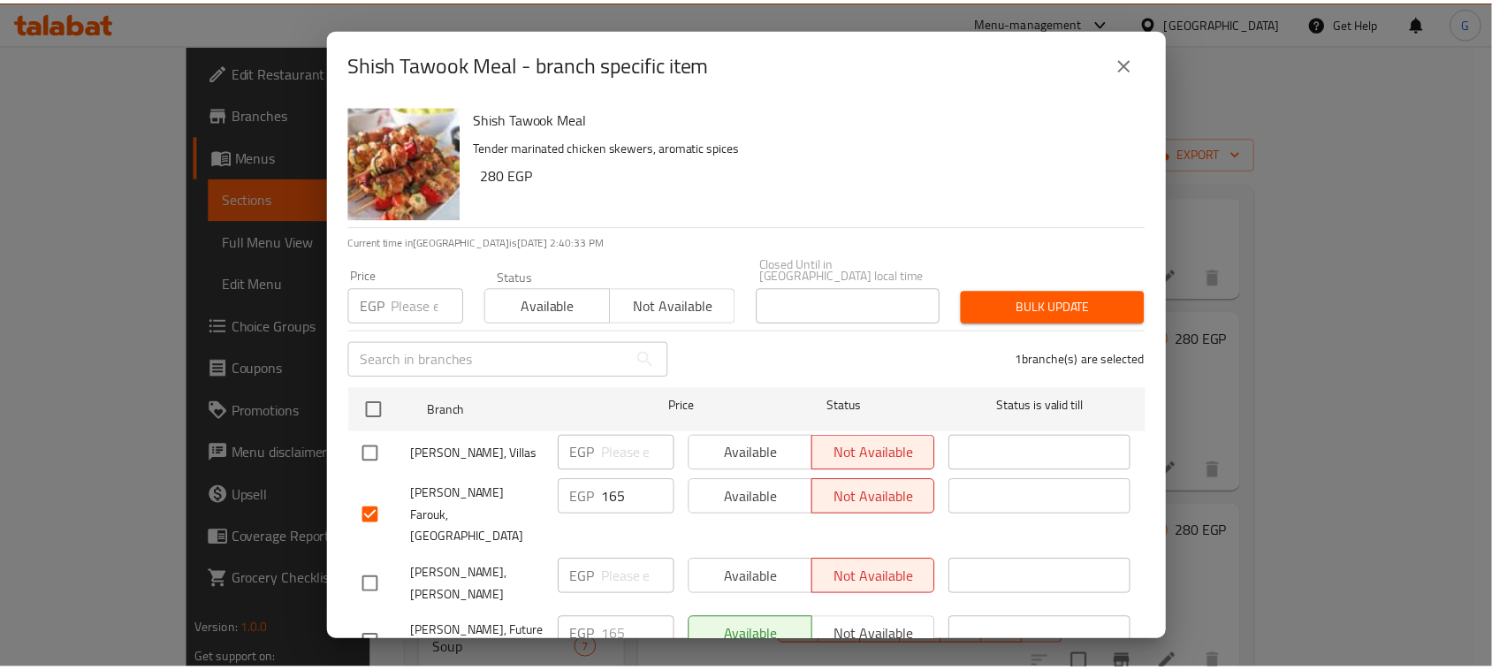
scroll to position [100, 0]
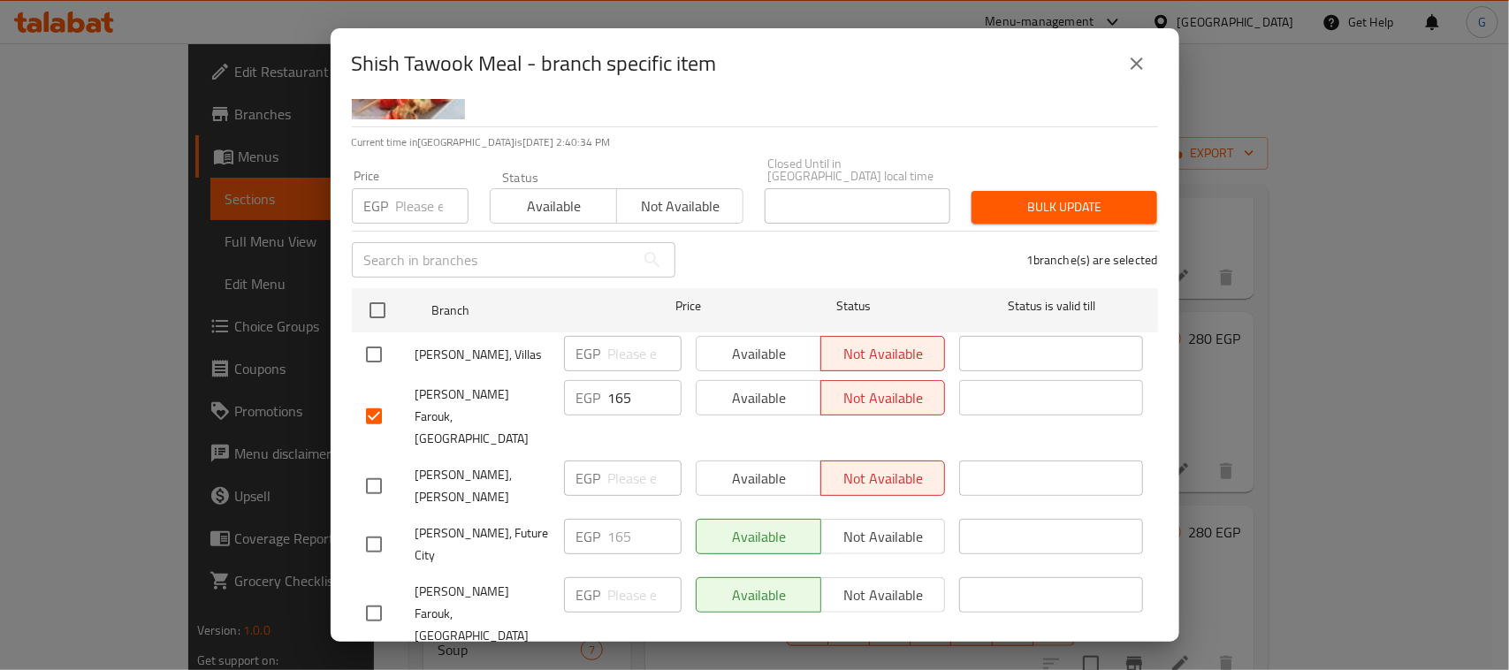
click at [820, 667] on span "Save" at bounding box center [755, 678] width 778 height 22
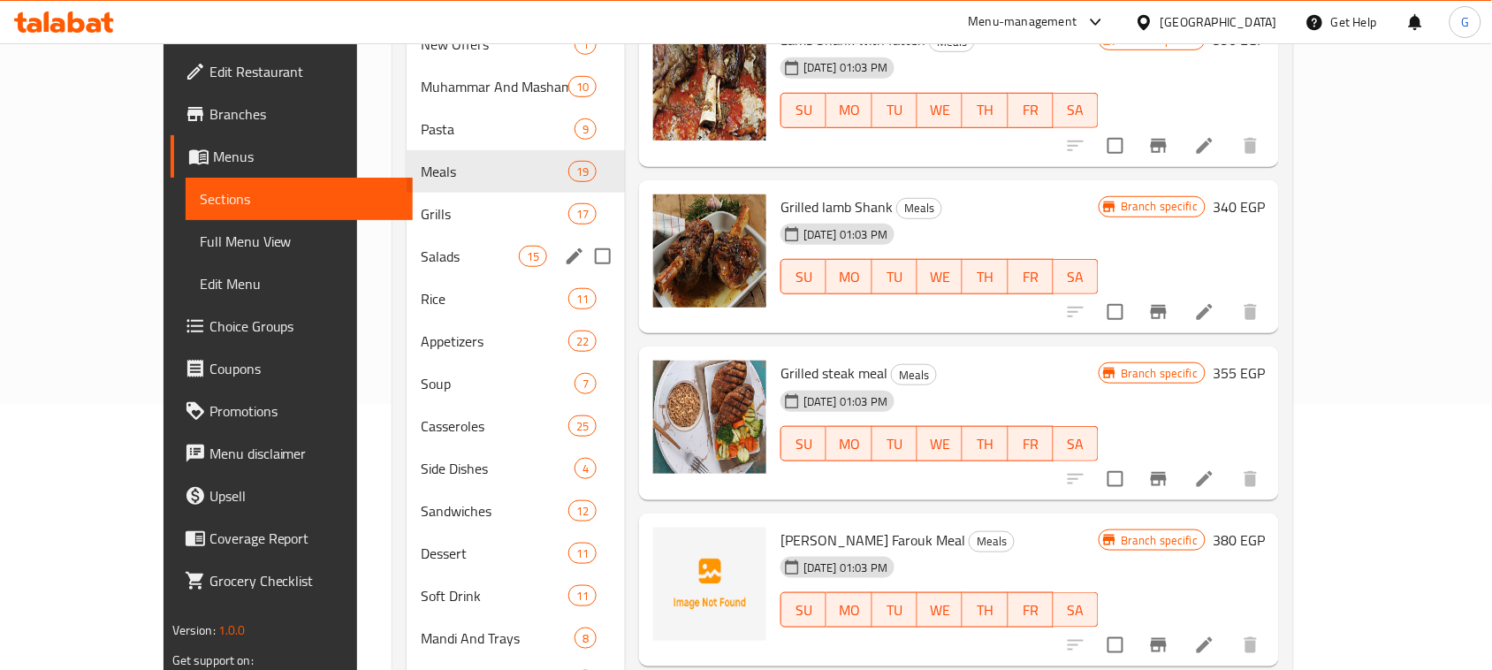
scroll to position [263, 0]
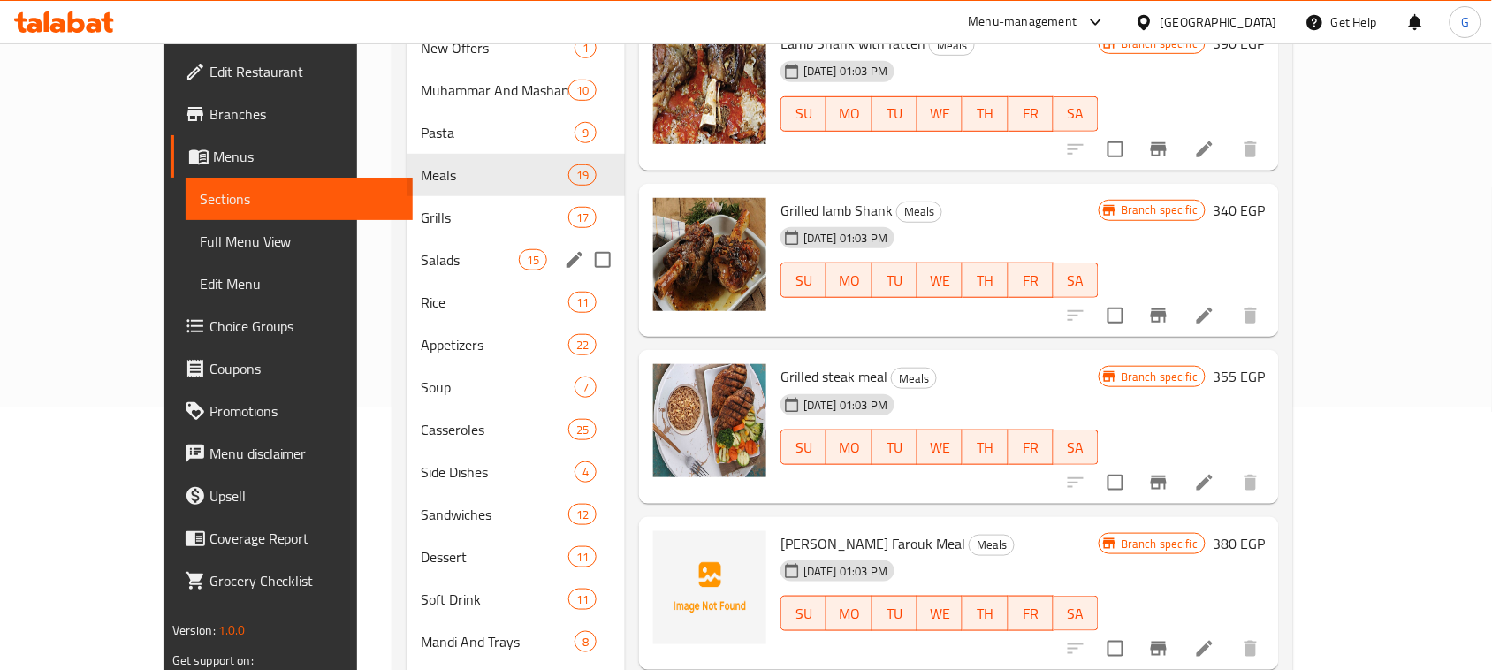
click at [421, 249] on span "Salads" at bounding box center [469, 259] width 97 height 21
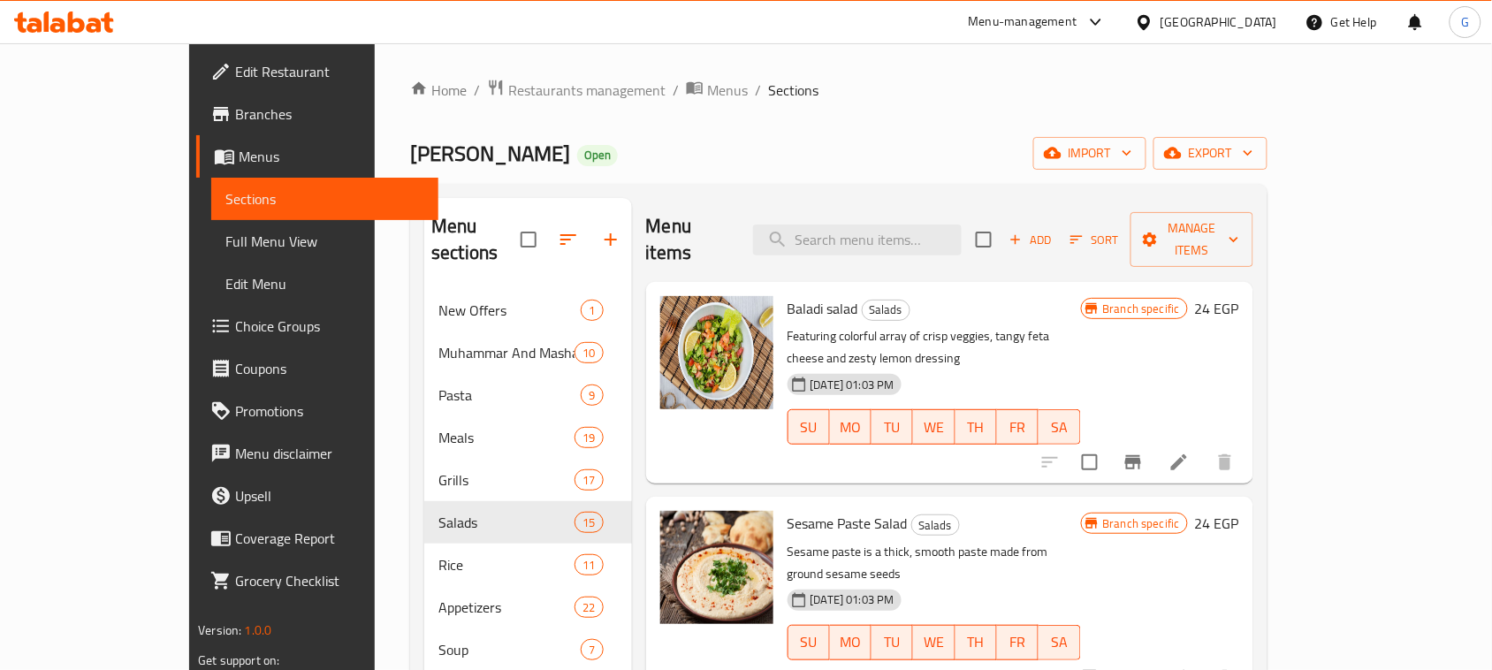
click at [1003, 228] on input "checkbox" at bounding box center [983, 239] width 37 height 37
checkbox input "true"
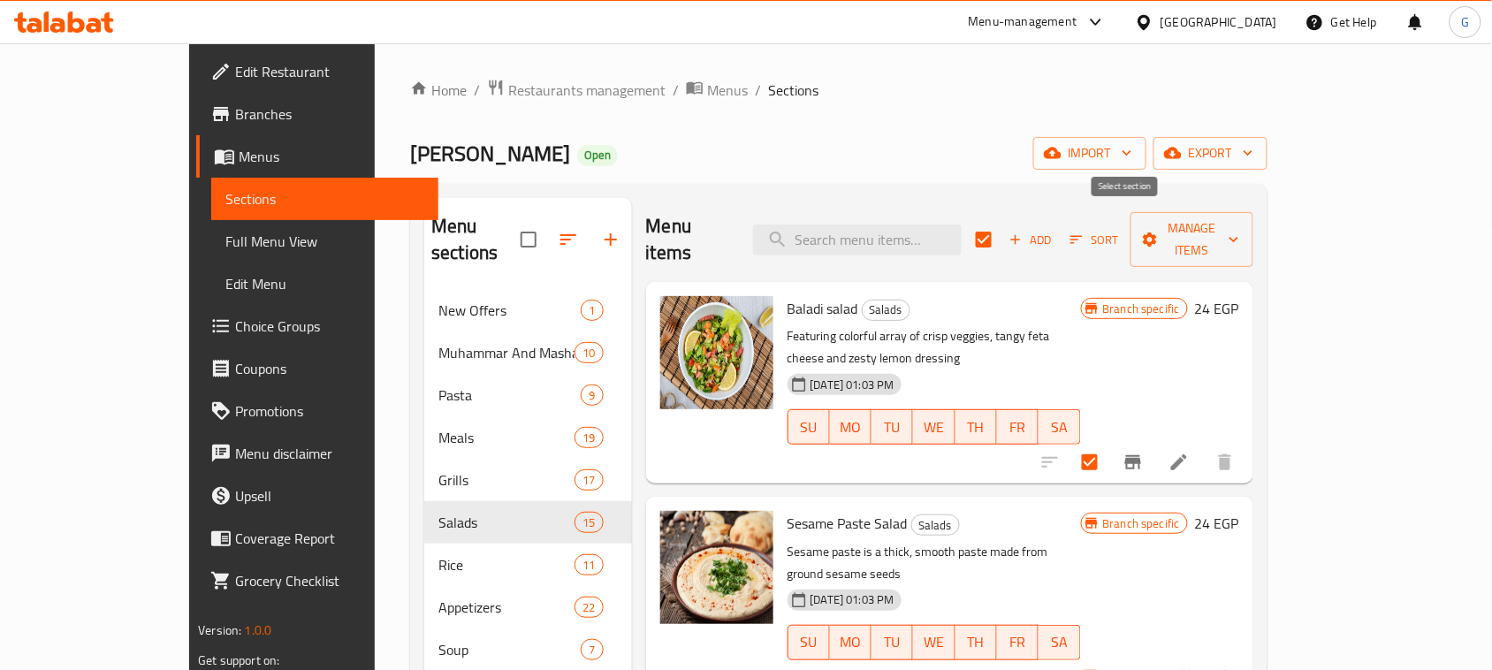
checkbox input "true"
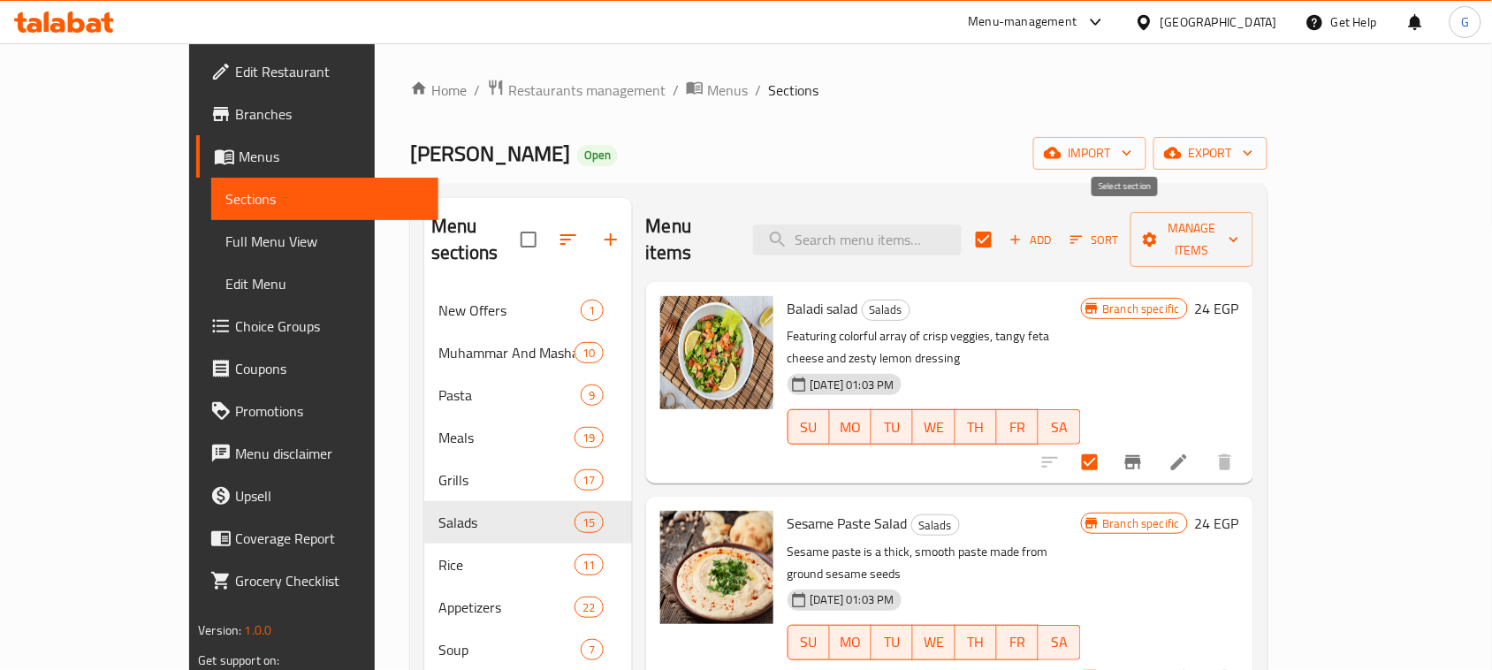
checkbox input "true"
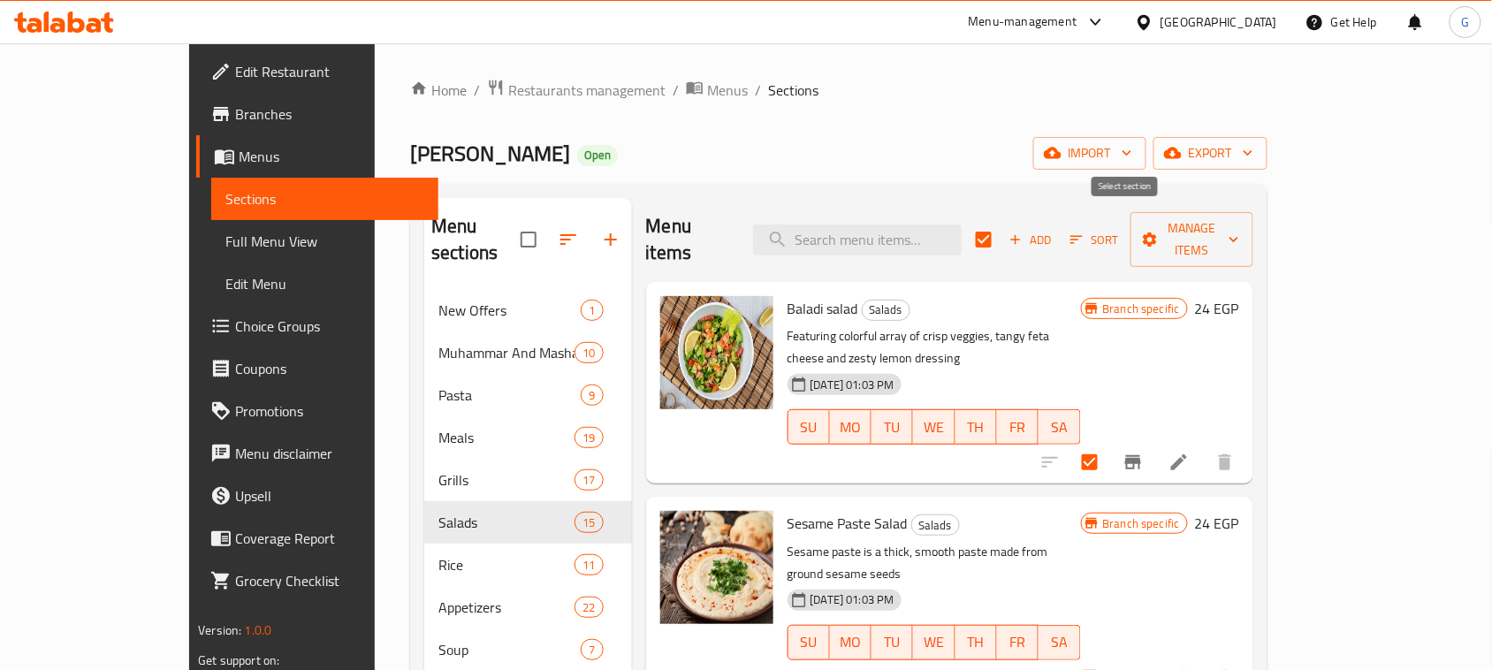
checkbox input "true"
click at [1109, 444] on input "checkbox" at bounding box center [1090, 462] width 37 height 37
checkbox input "false"
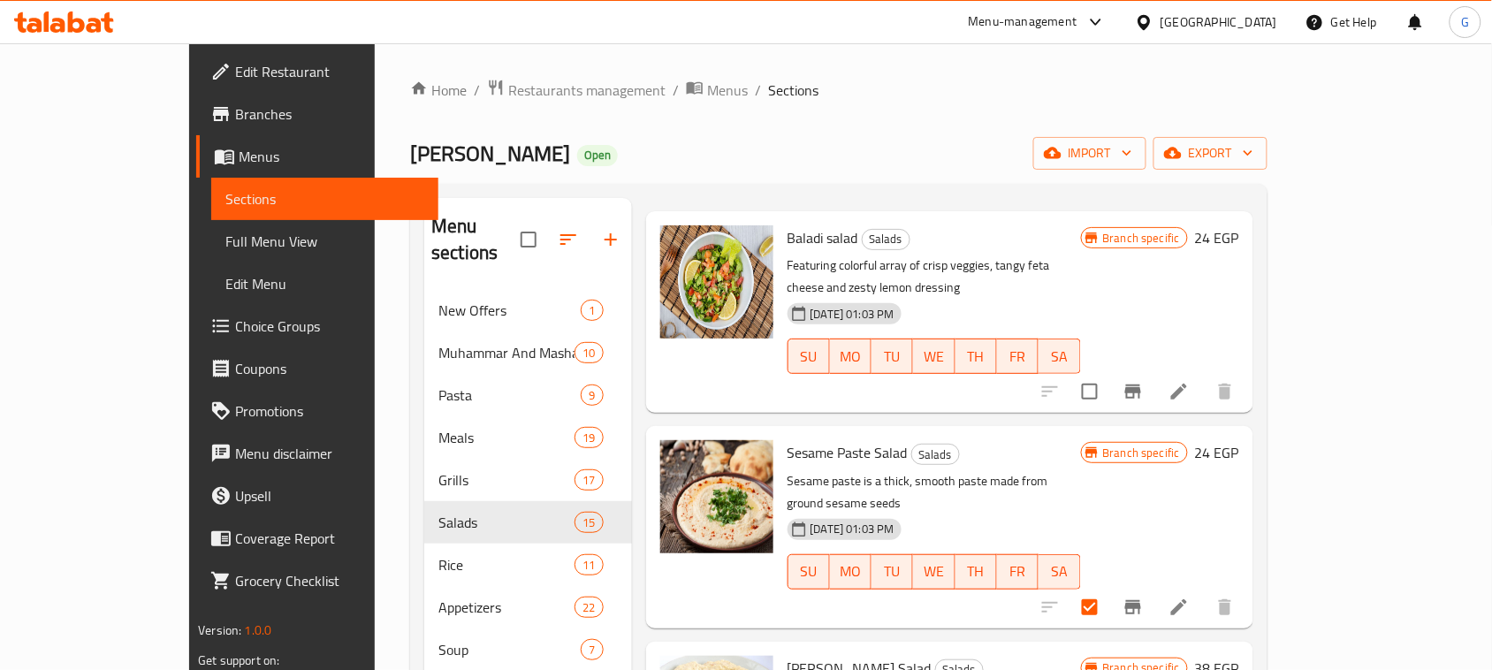
scroll to position [111, 0]
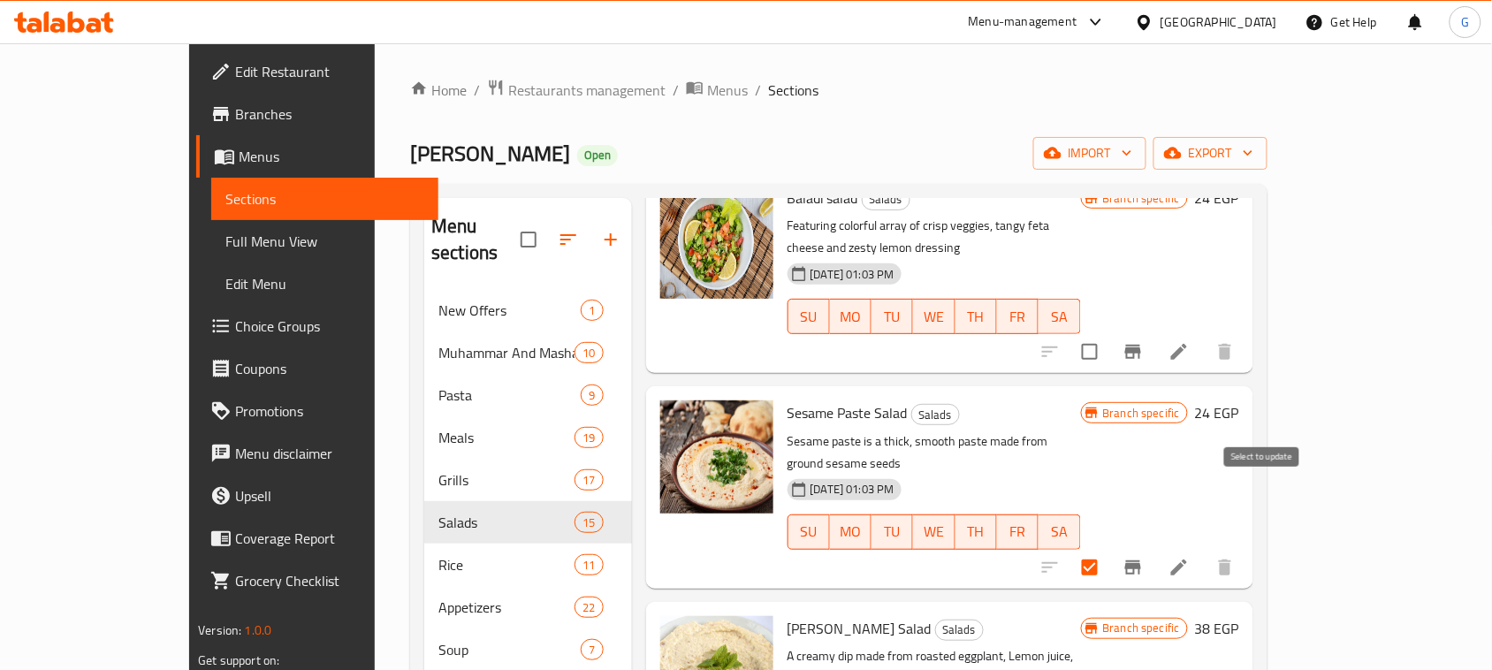
click at [1109, 549] on input "checkbox" at bounding box center [1090, 567] width 37 height 37
checkbox input "false"
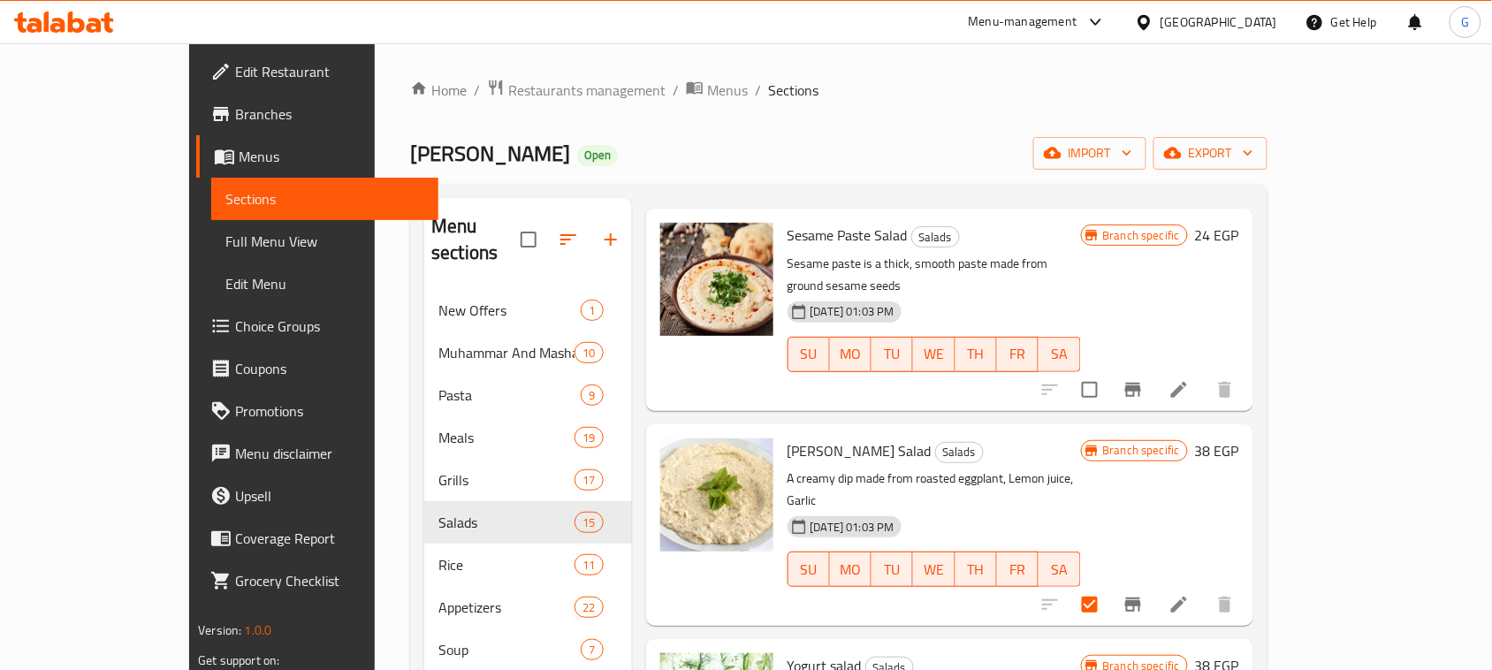
scroll to position [332, 0]
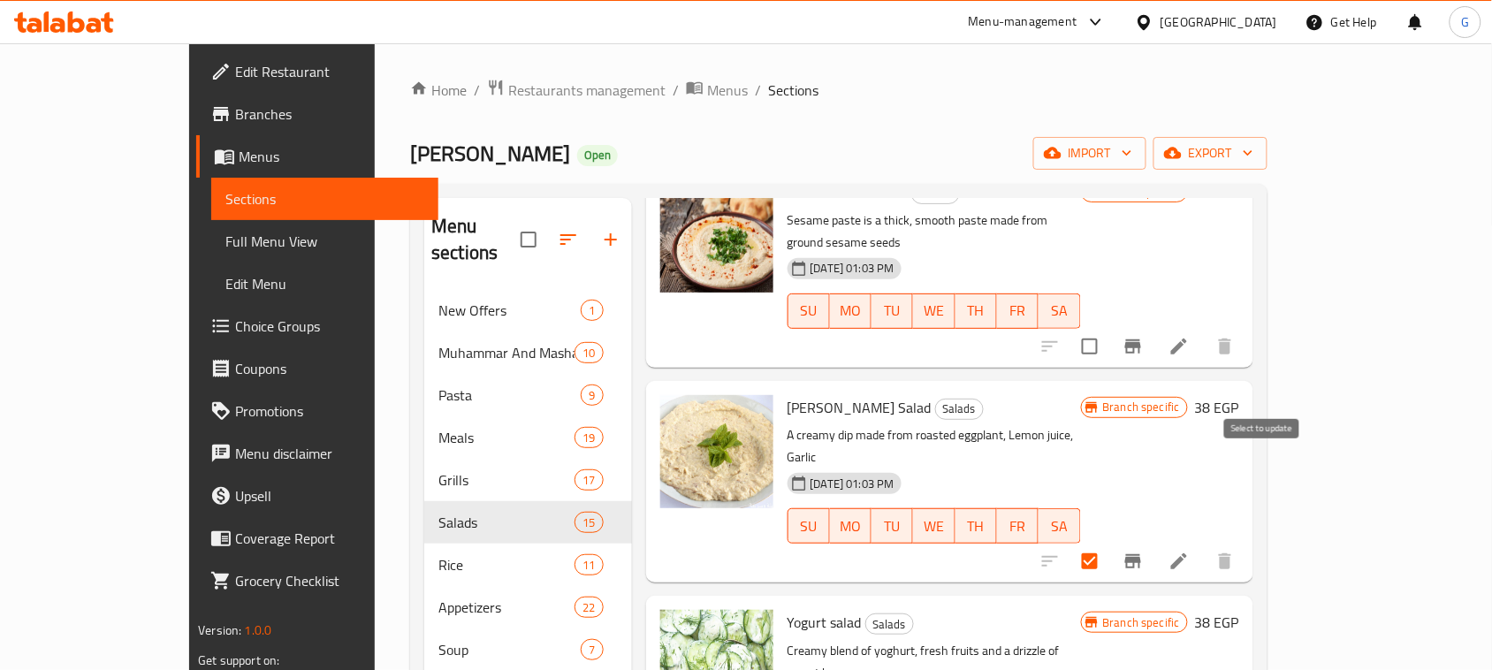
click at [1109, 543] on input "checkbox" at bounding box center [1090, 561] width 37 height 37
checkbox input "false"
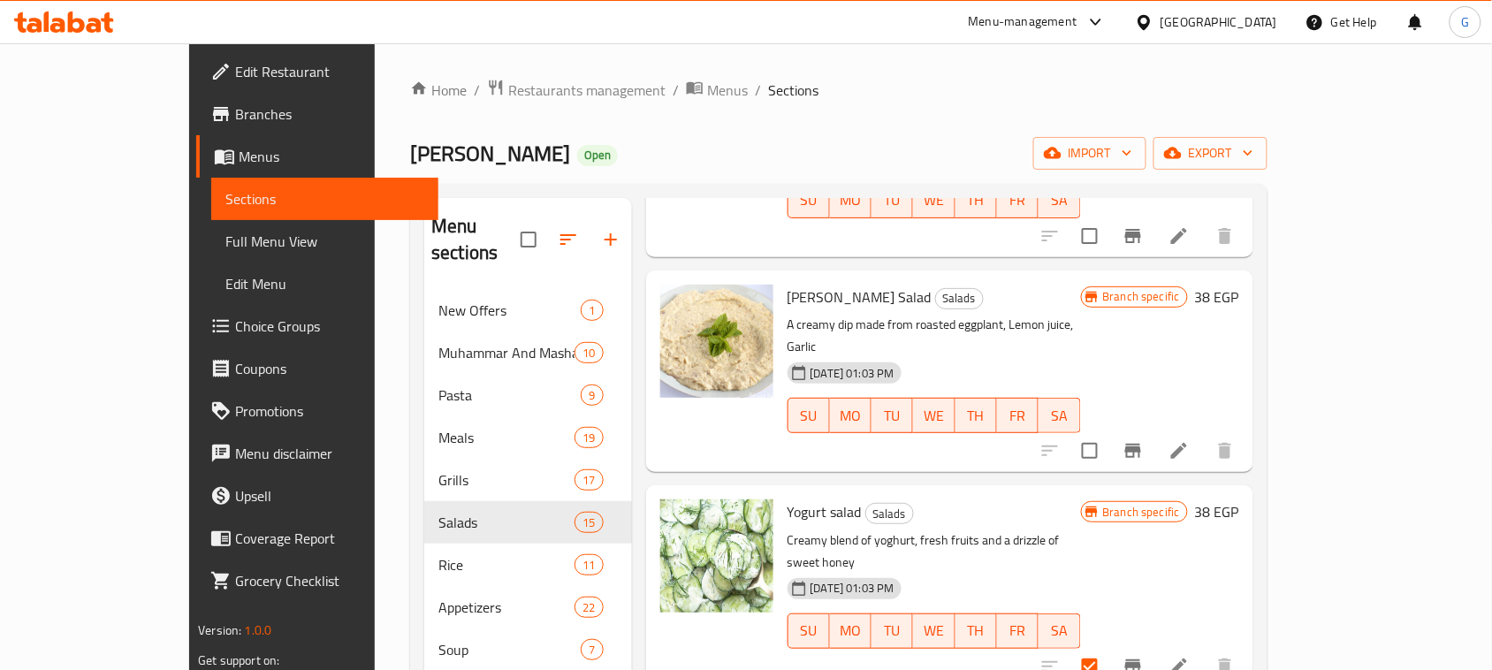
scroll to position [496, 0]
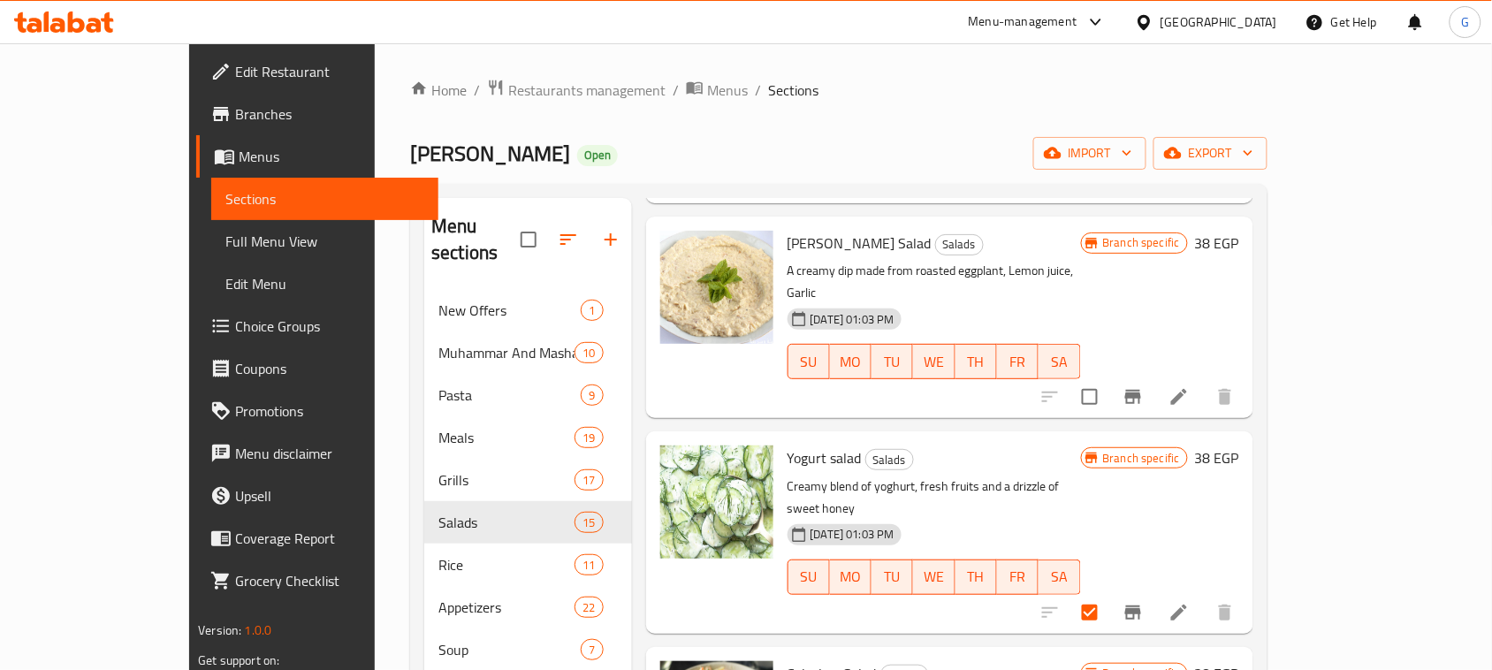
click at [1109, 594] on input "checkbox" at bounding box center [1090, 612] width 37 height 37
checkbox input "false"
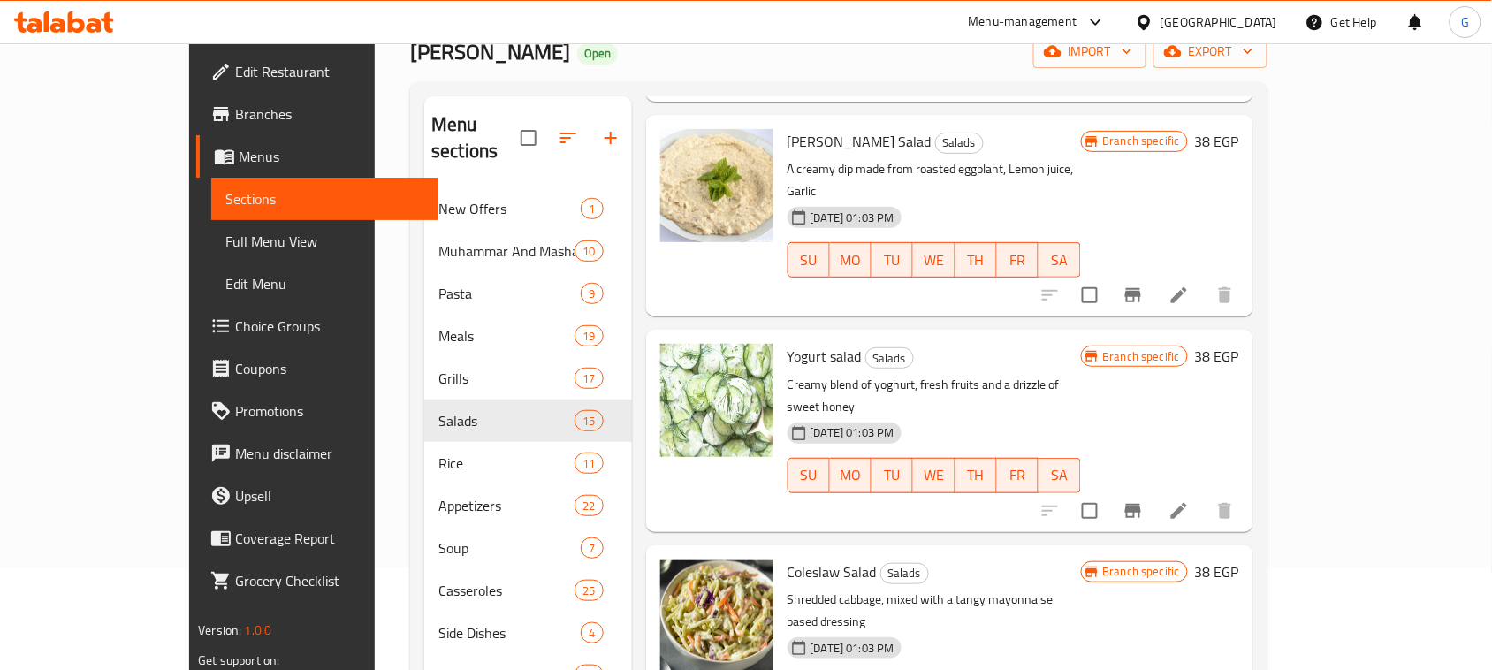
scroll to position [111, 0]
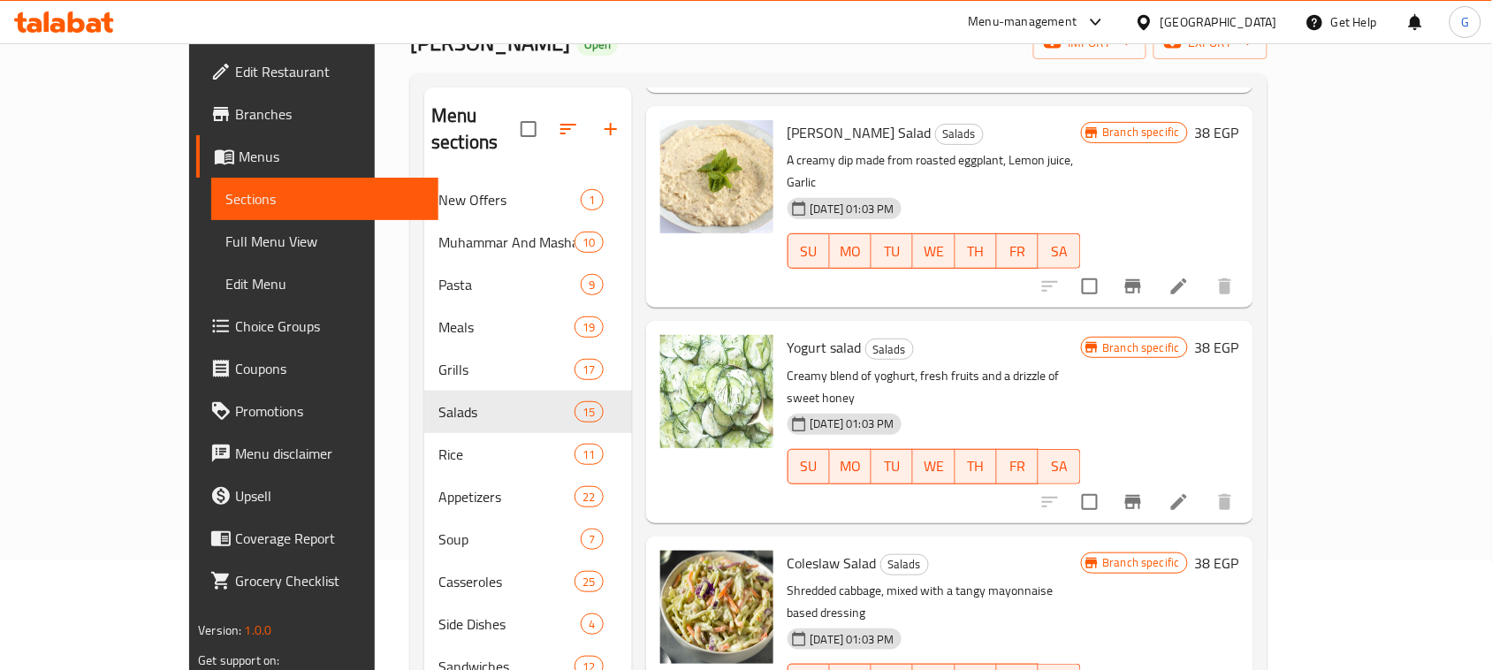
checkbox input "false"
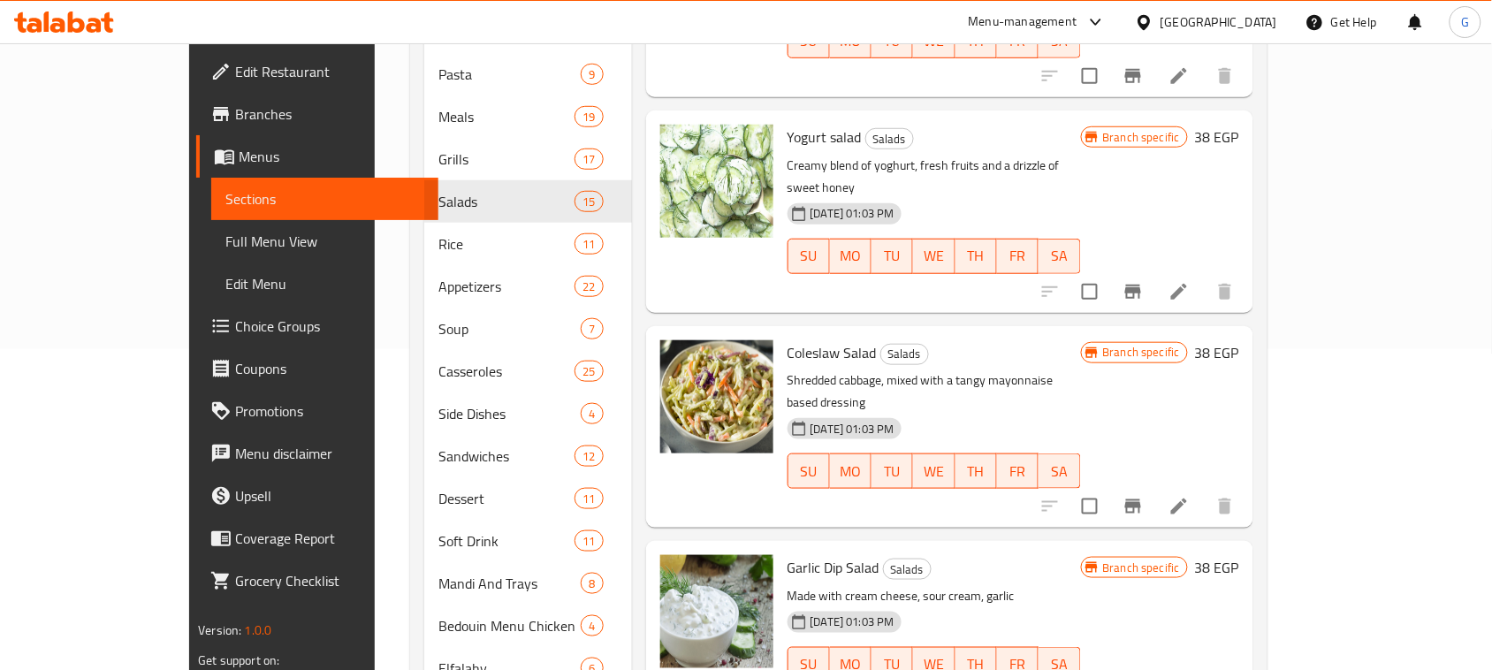
scroll to position [332, 0]
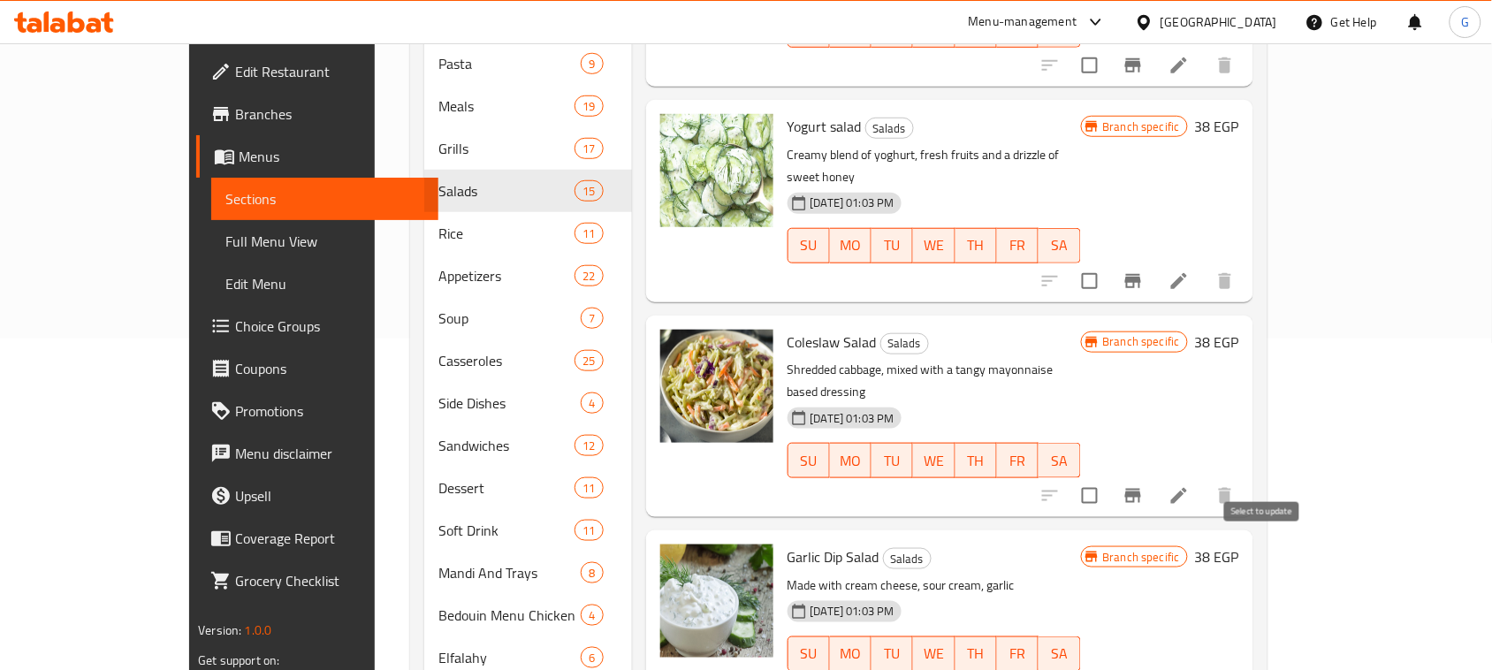
checkbox input "false"
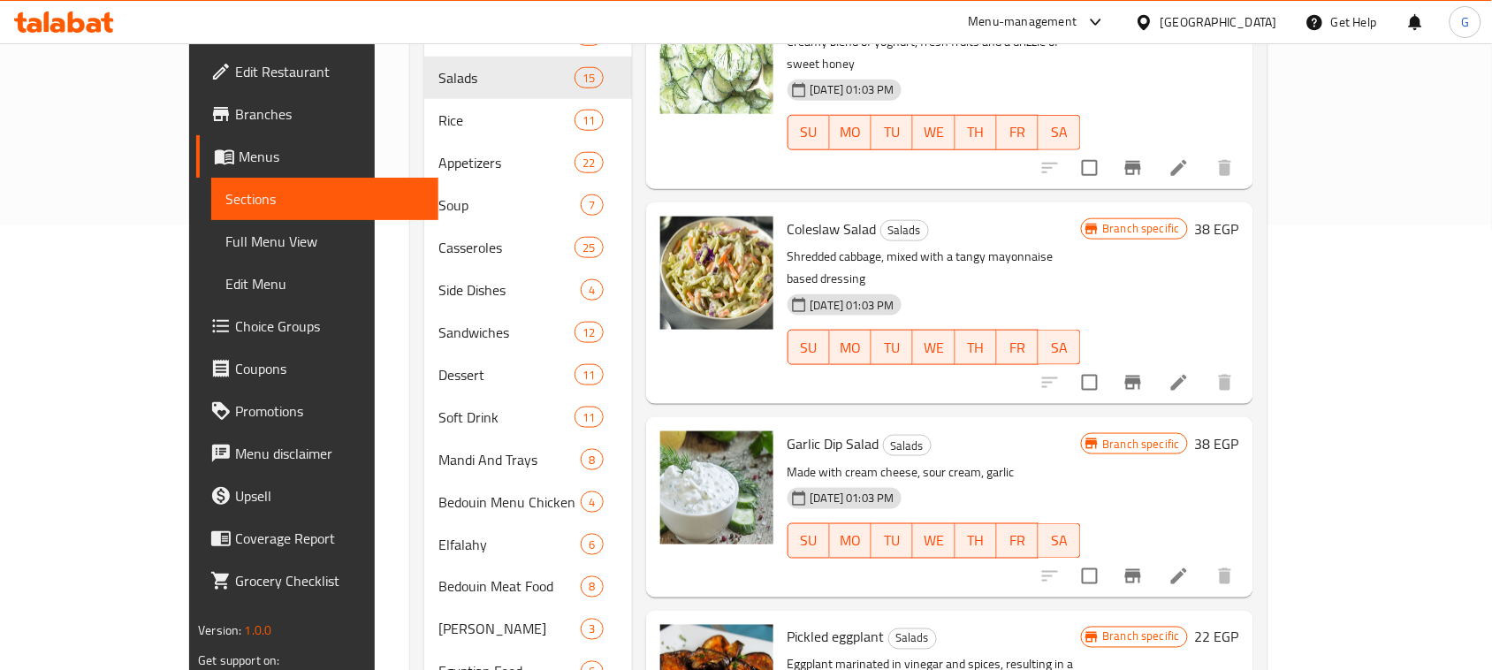
scroll to position [553, 0]
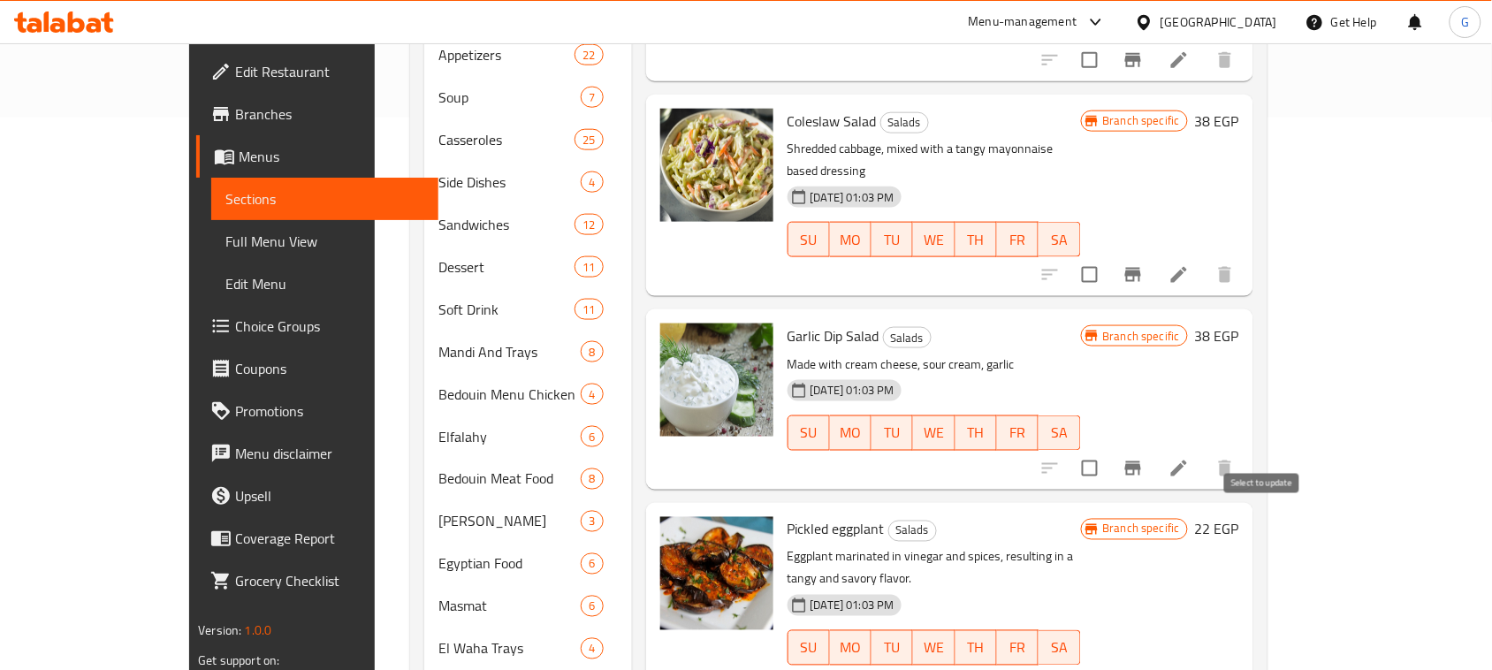
click at [1109, 665] on input "checkbox" at bounding box center [1090, 683] width 37 height 37
checkbox input "false"
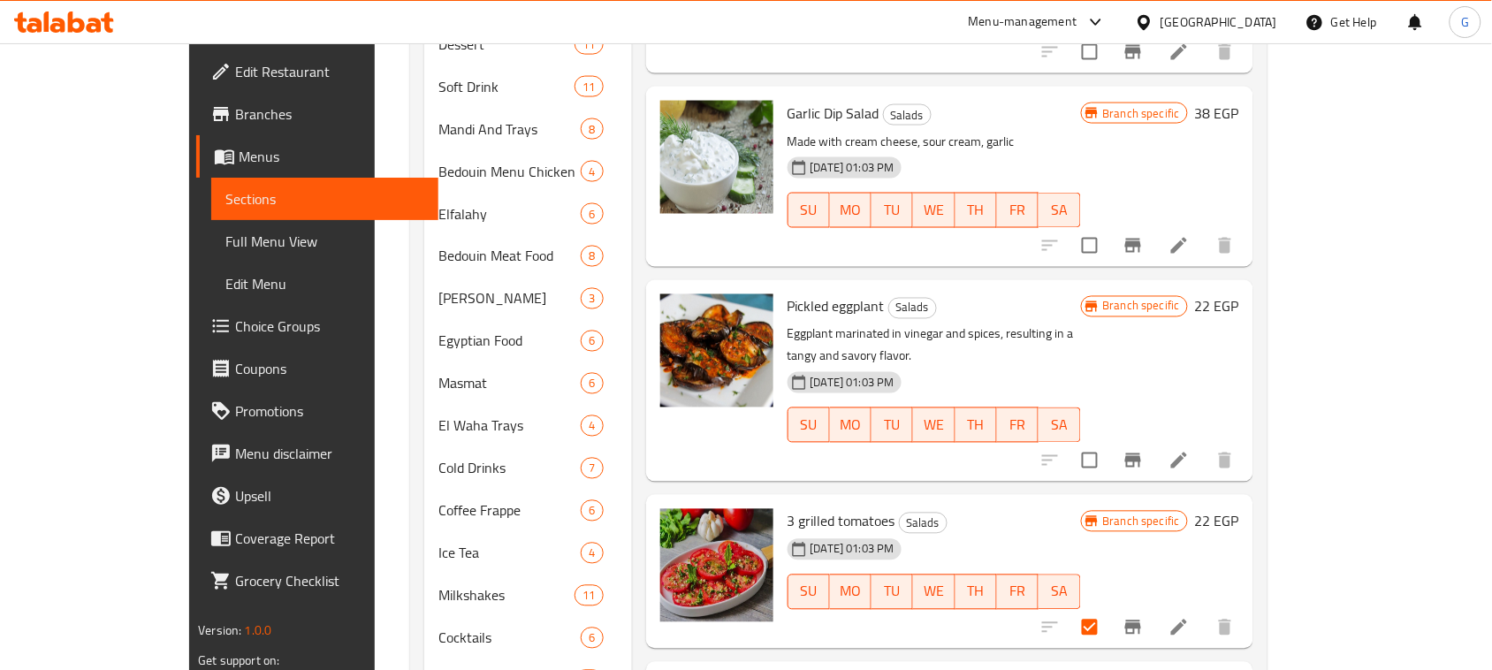
scroll to position [884, 0]
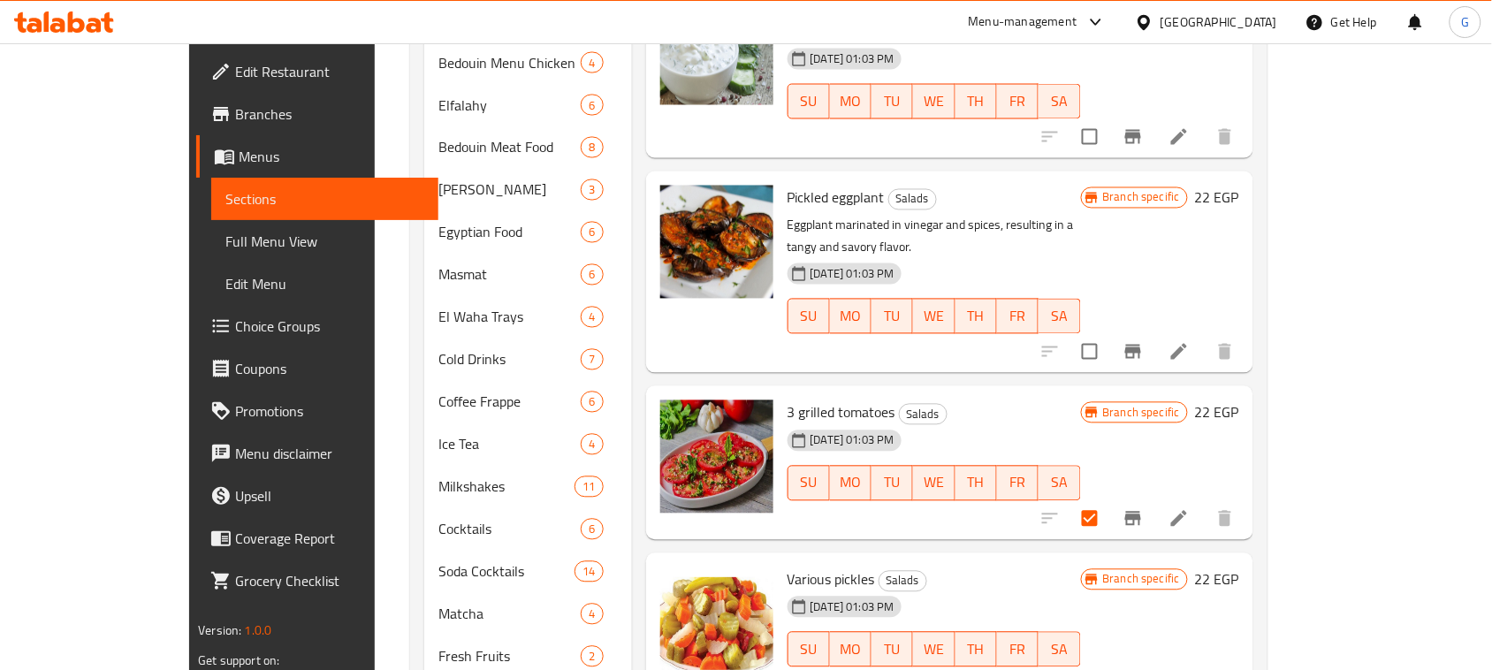
click at [1109, 500] on input "checkbox" at bounding box center [1090, 518] width 37 height 37
checkbox input "false"
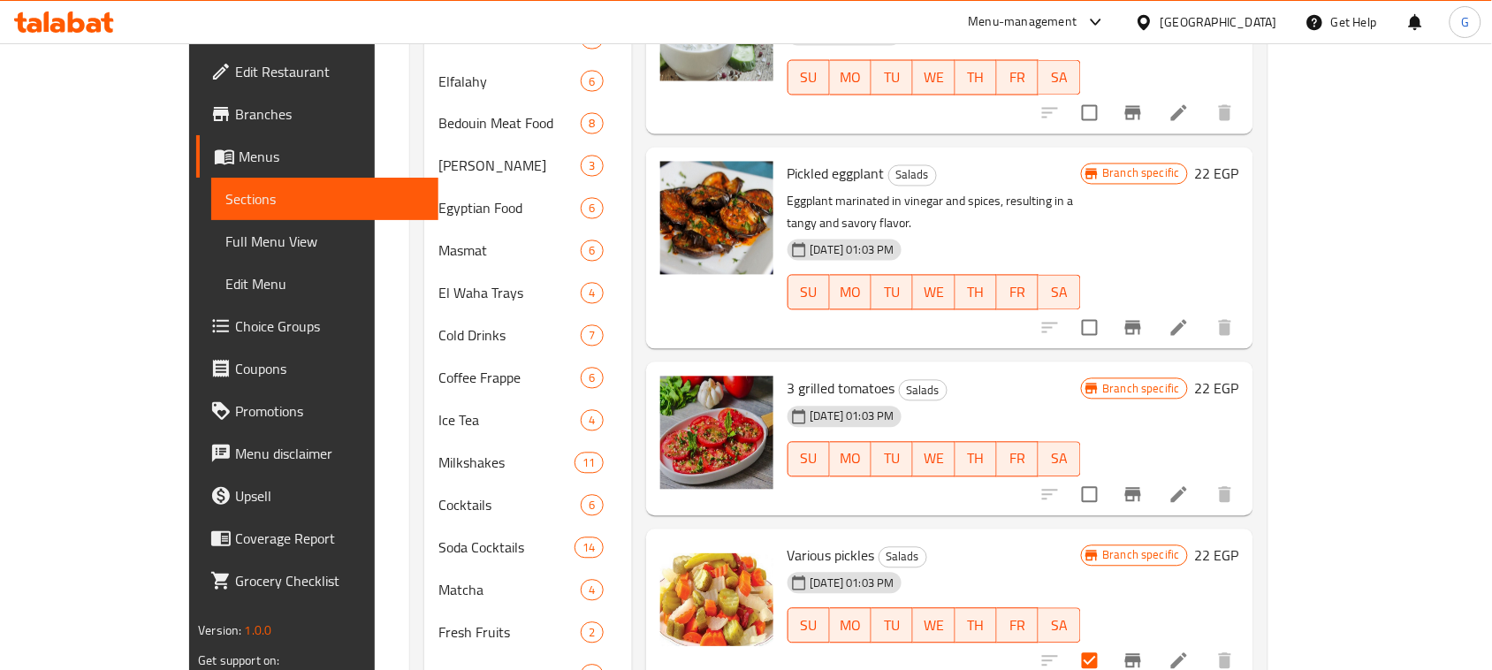
scroll to position [1105, 0]
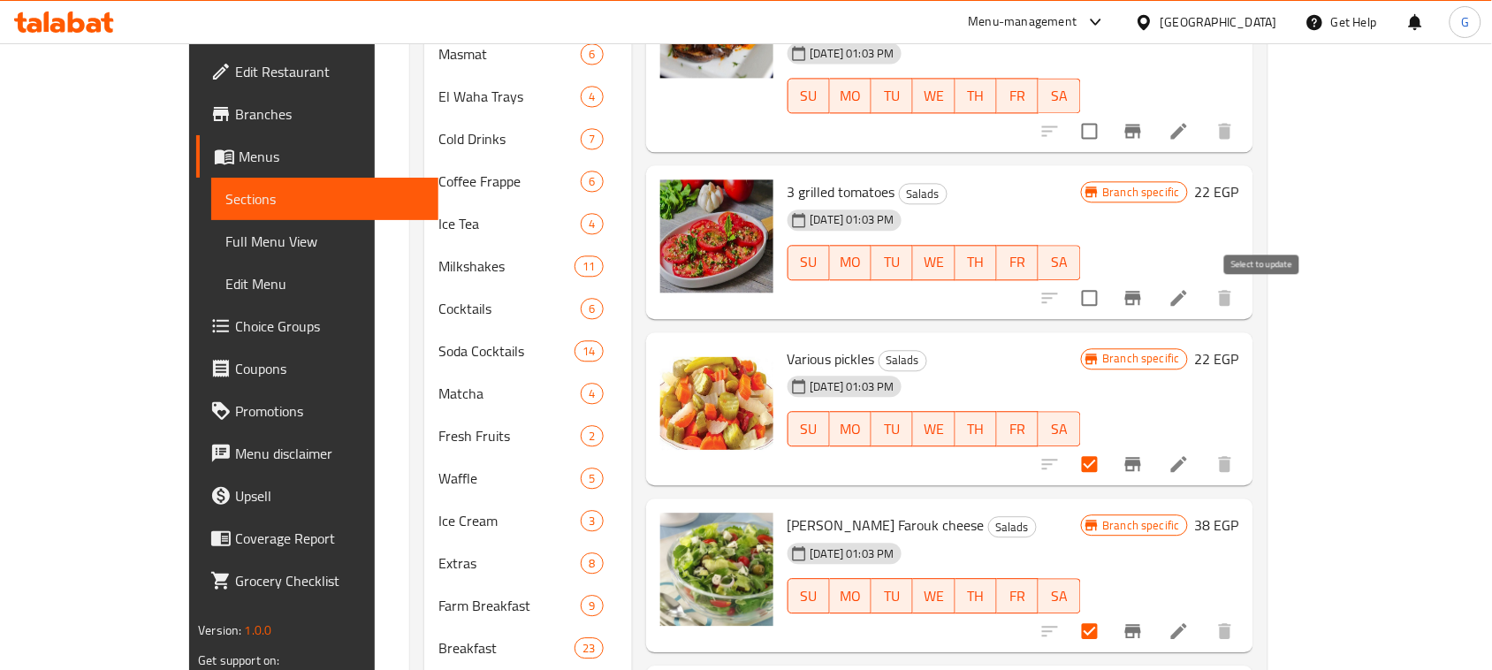
click at [1109, 446] on input "checkbox" at bounding box center [1090, 464] width 37 height 37
checkbox input "false"
click at [1109, 613] on input "checkbox" at bounding box center [1090, 631] width 37 height 37
checkbox input "false"
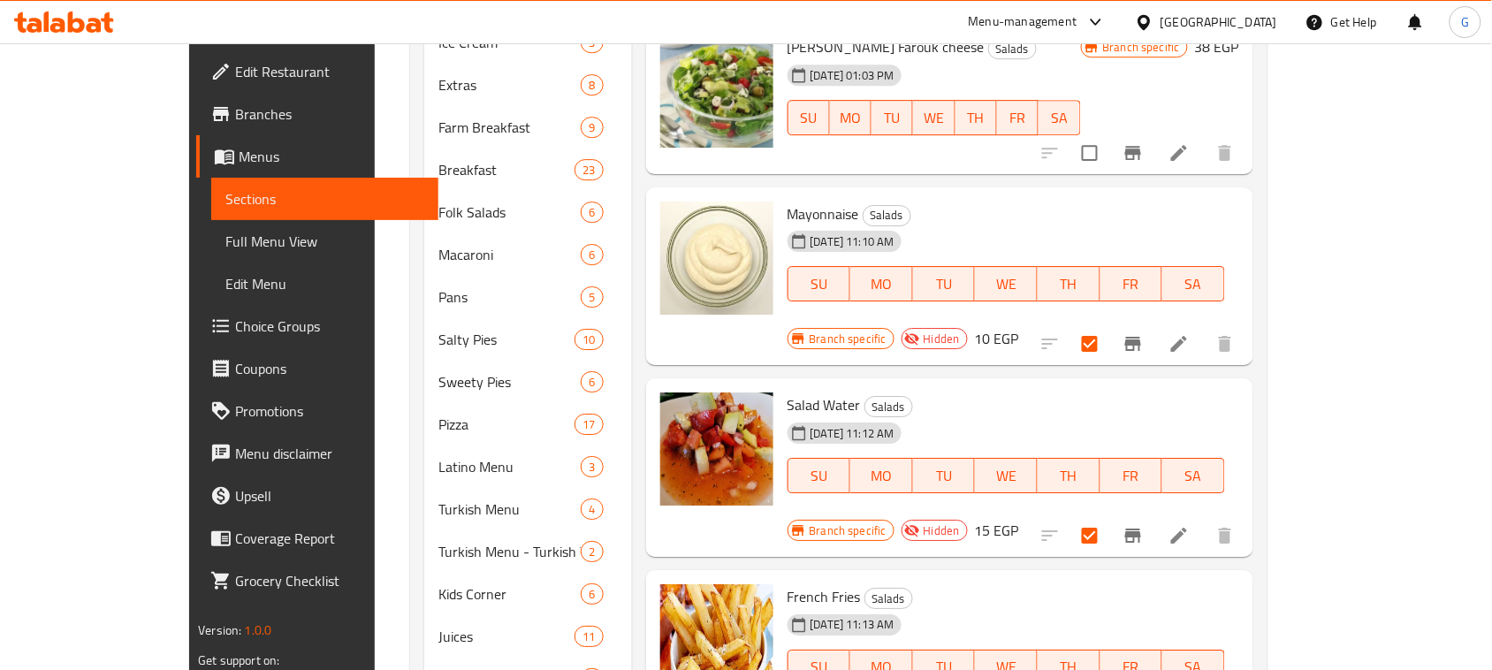
scroll to position [1768, 0]
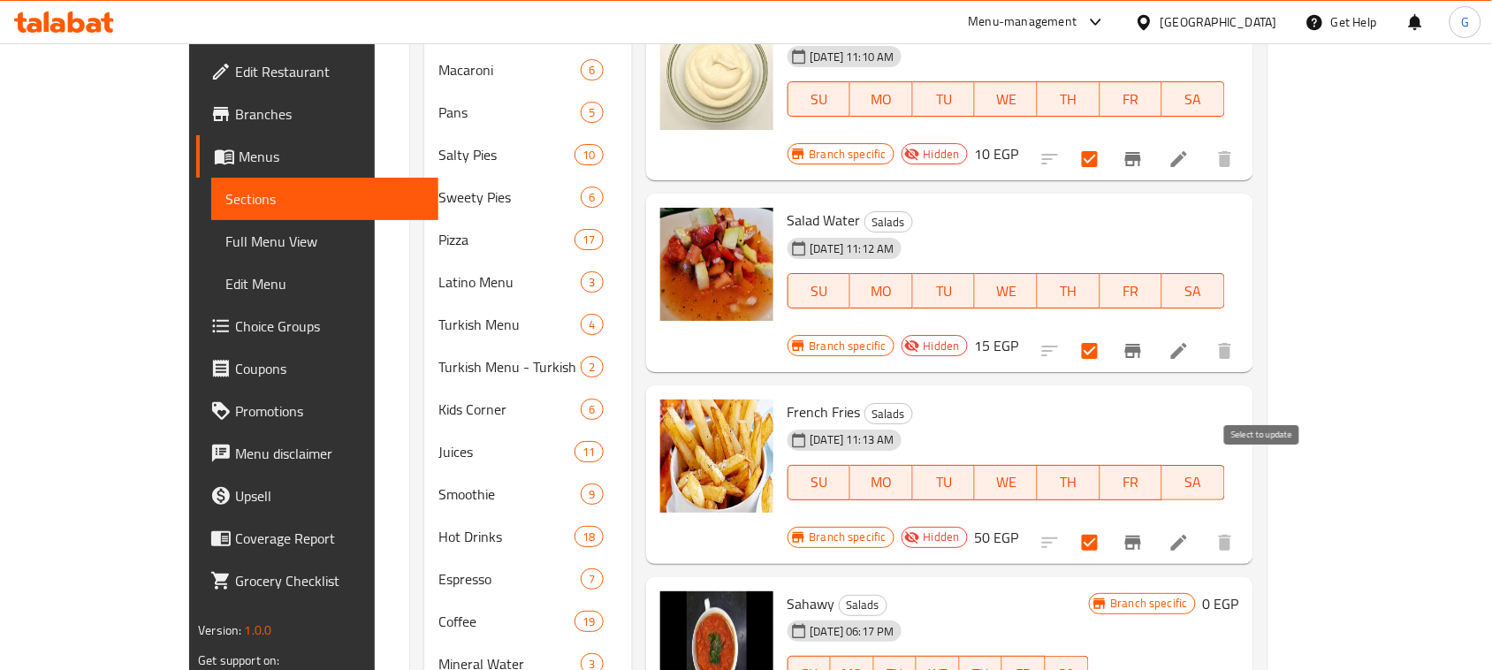
checkbox input "false"
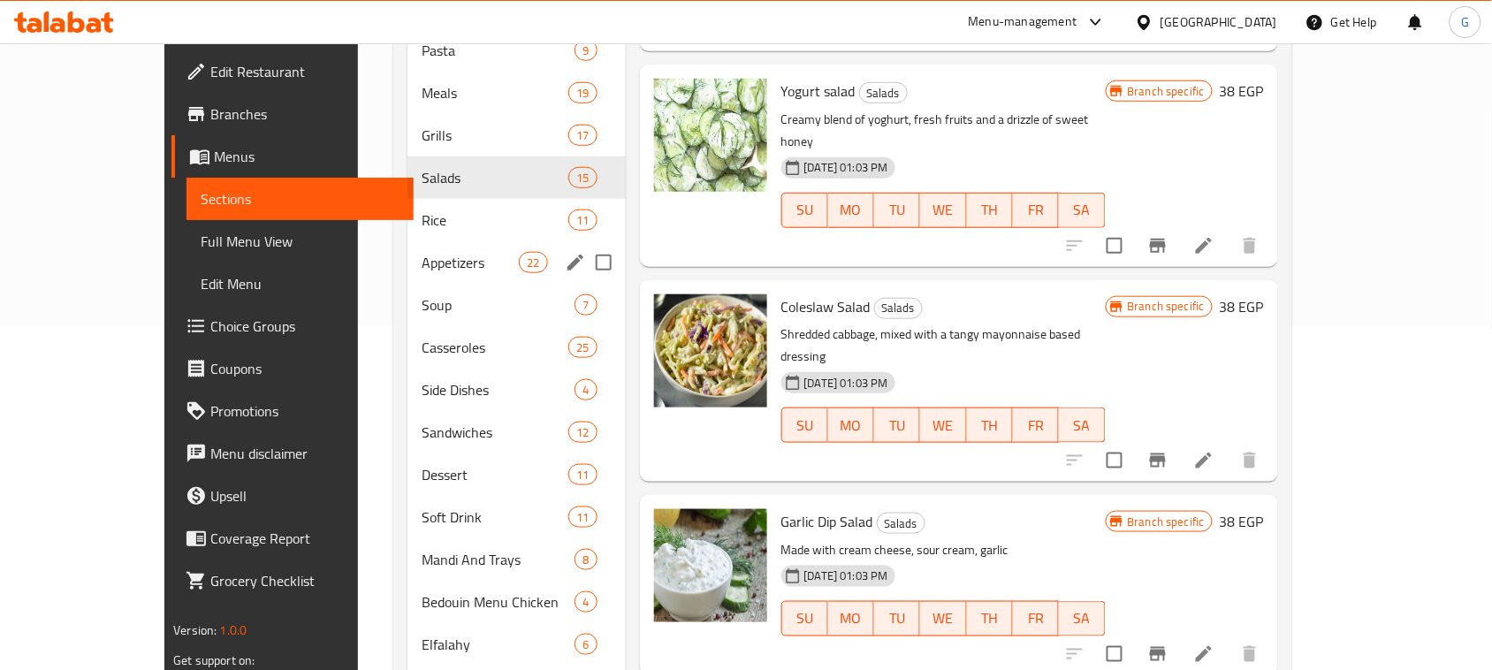
scroll to position [0, 0]
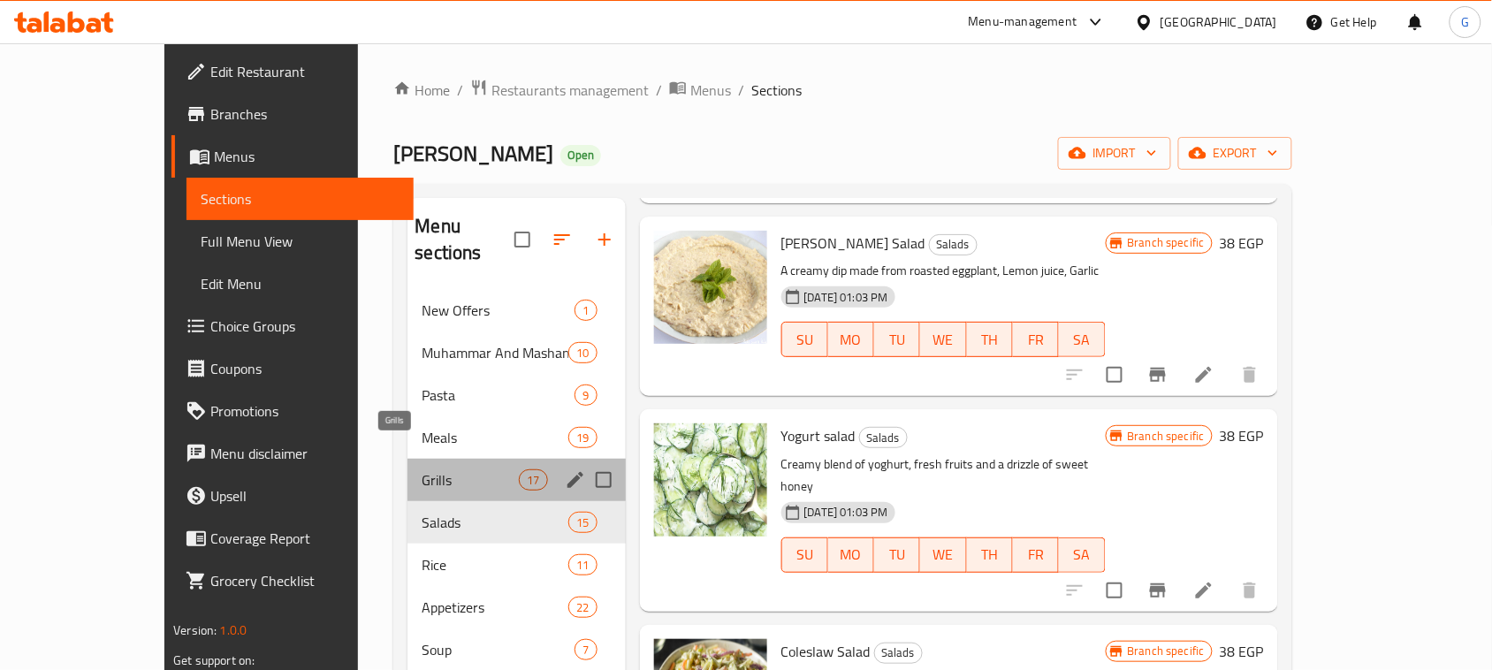
click at [422, 469] on span "Grills" at bounding box center [470, 479] width 97 height 21
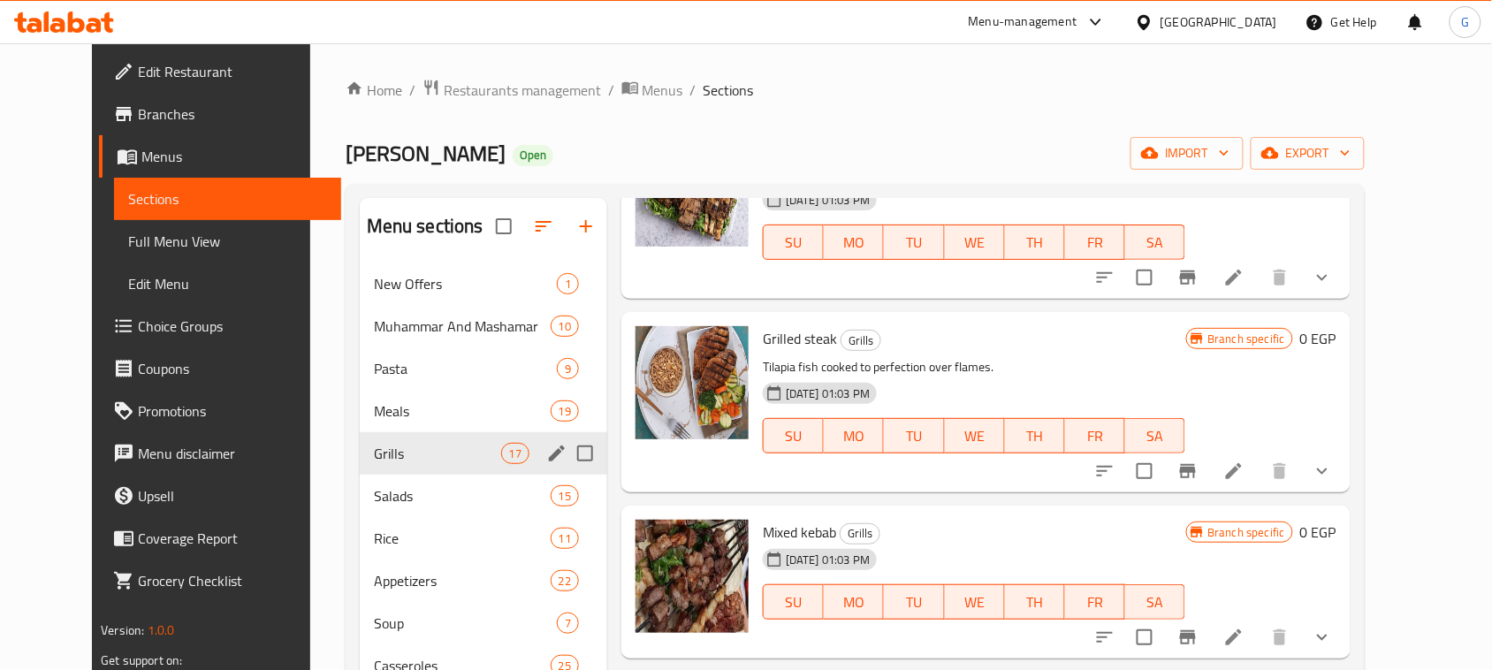
click at [381, 466] on div "Grills 17" at bounding box center [484, 453] width 248 height 42
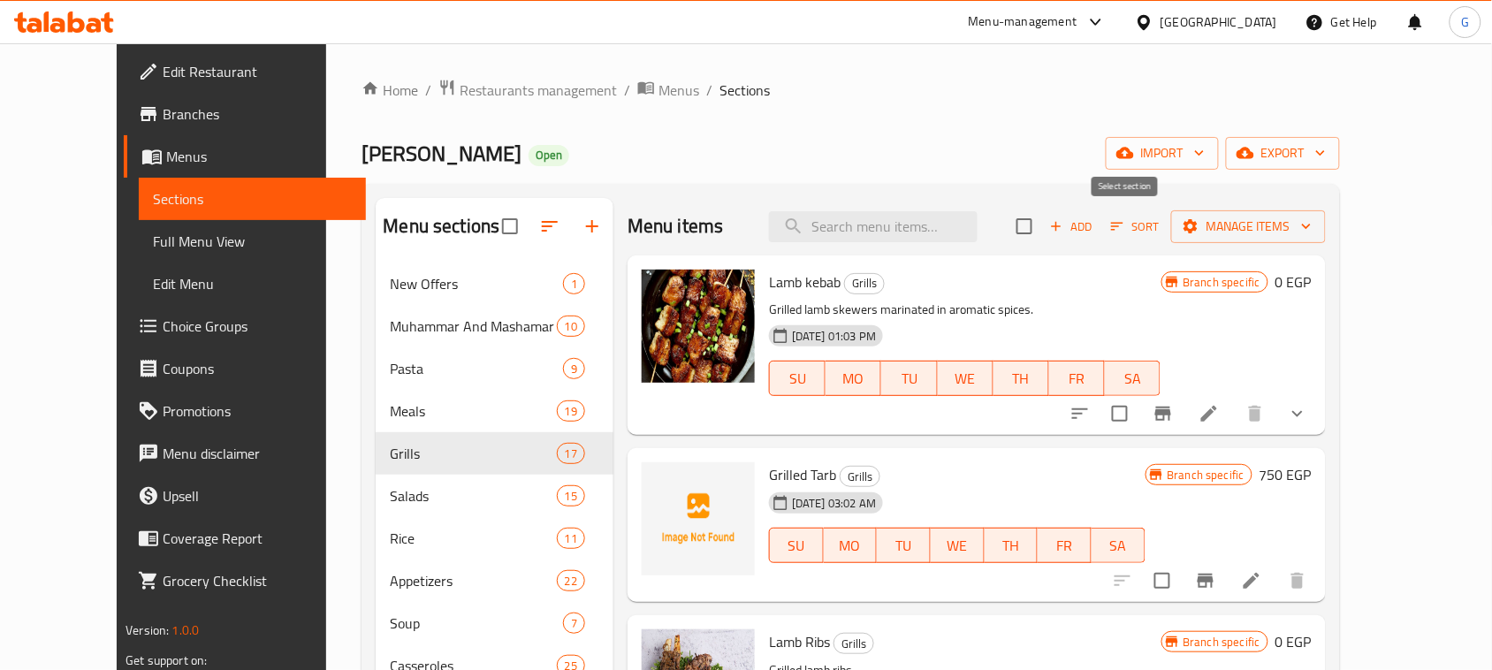
click at [1043, 226] on input "checkbox" at bounding box center [1024, 226] width 37 height 37
checkbox input "true"
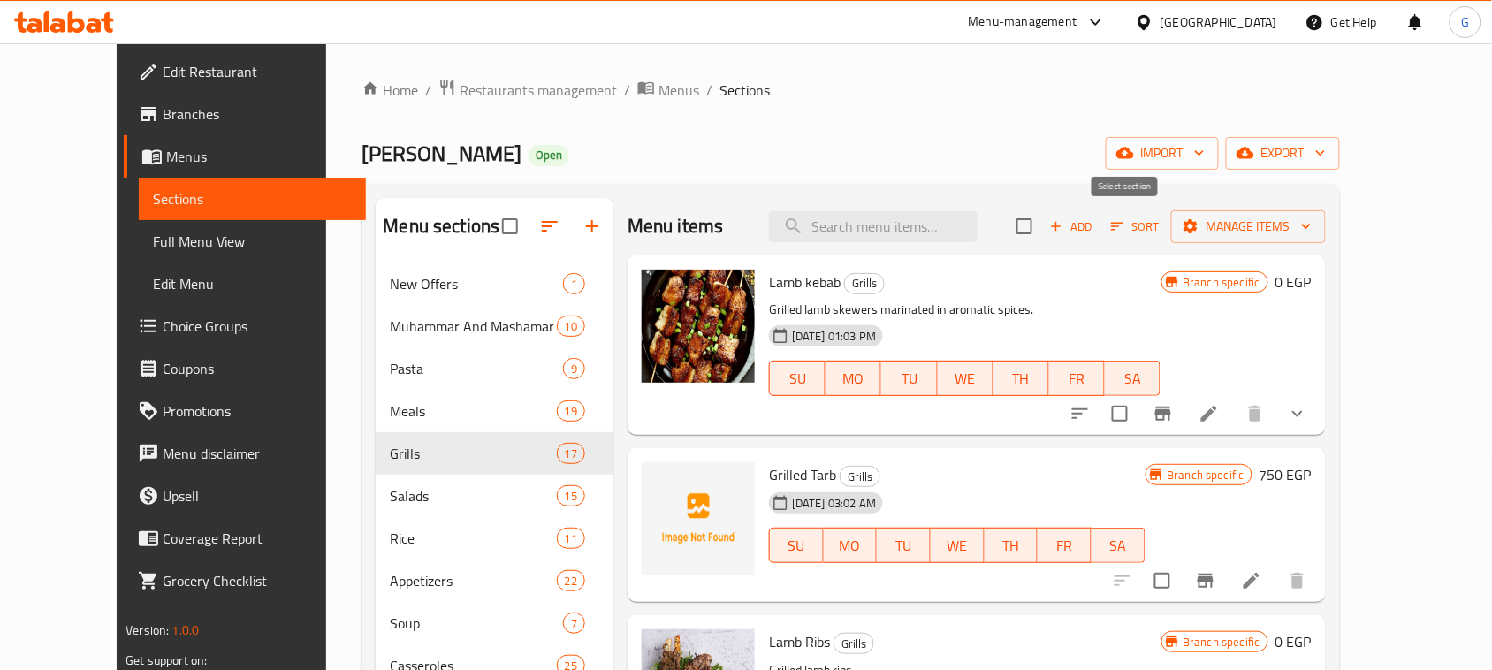
checkbox input "true"
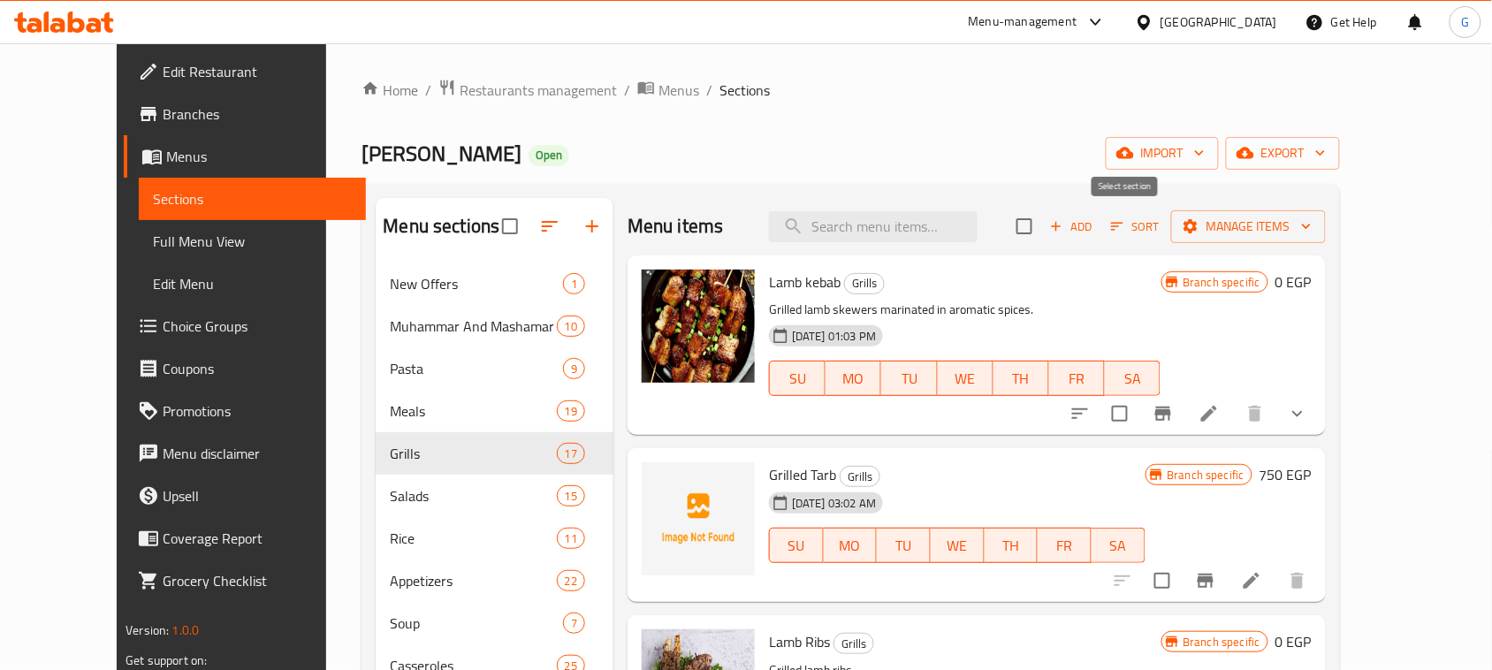
checkbox input "true"
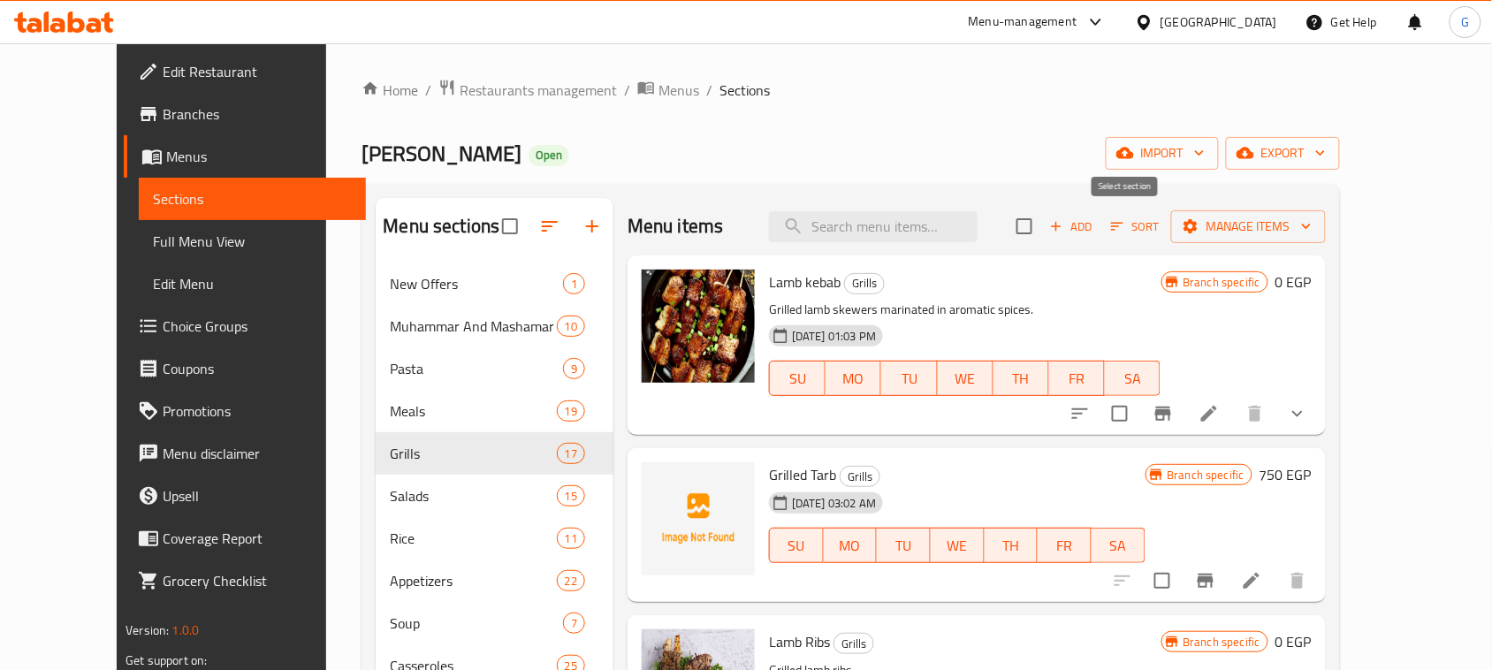
checkbox input "true"
click at [1139, 416] on input "checkbox" at bounding box center [1120, 413] width 37 height 37
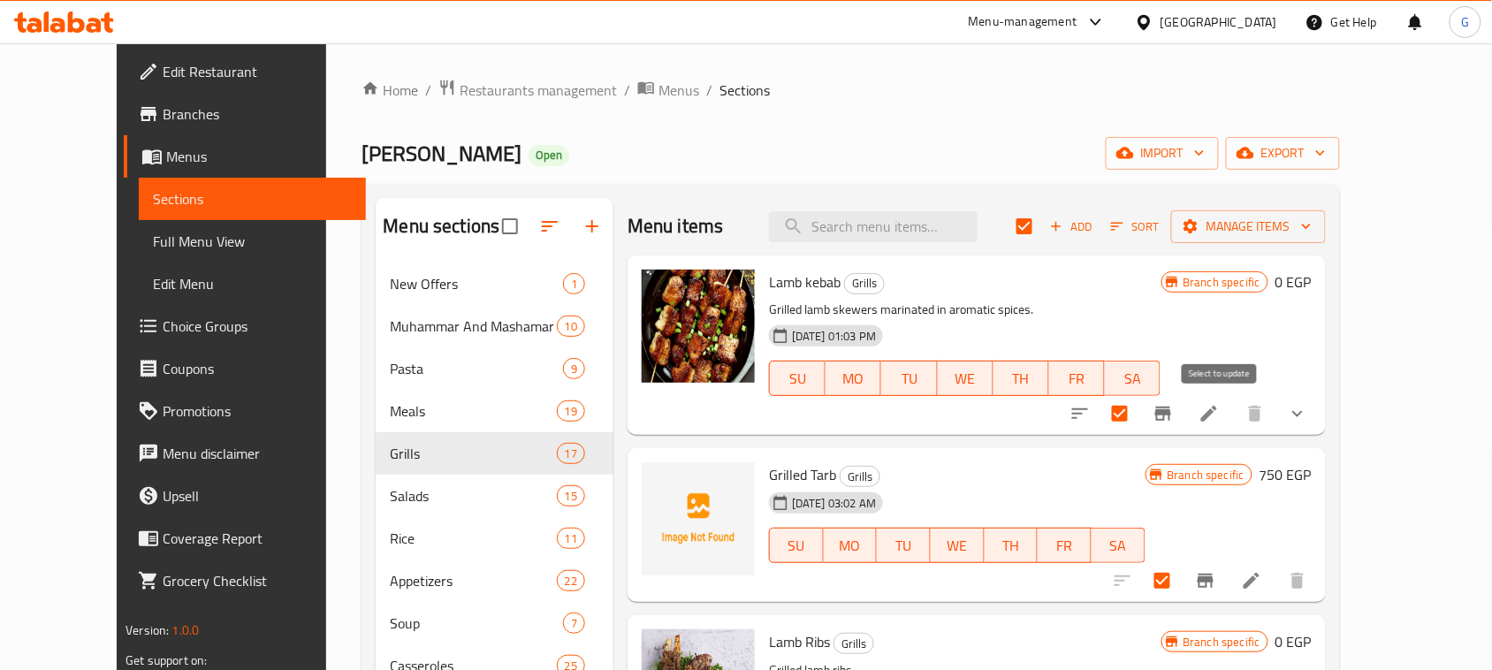
checkbox input "false"
click at [1139, 416] on input "checkbox" at bounding box center [1120, 413] width 37 height 37
checkbox input "true"
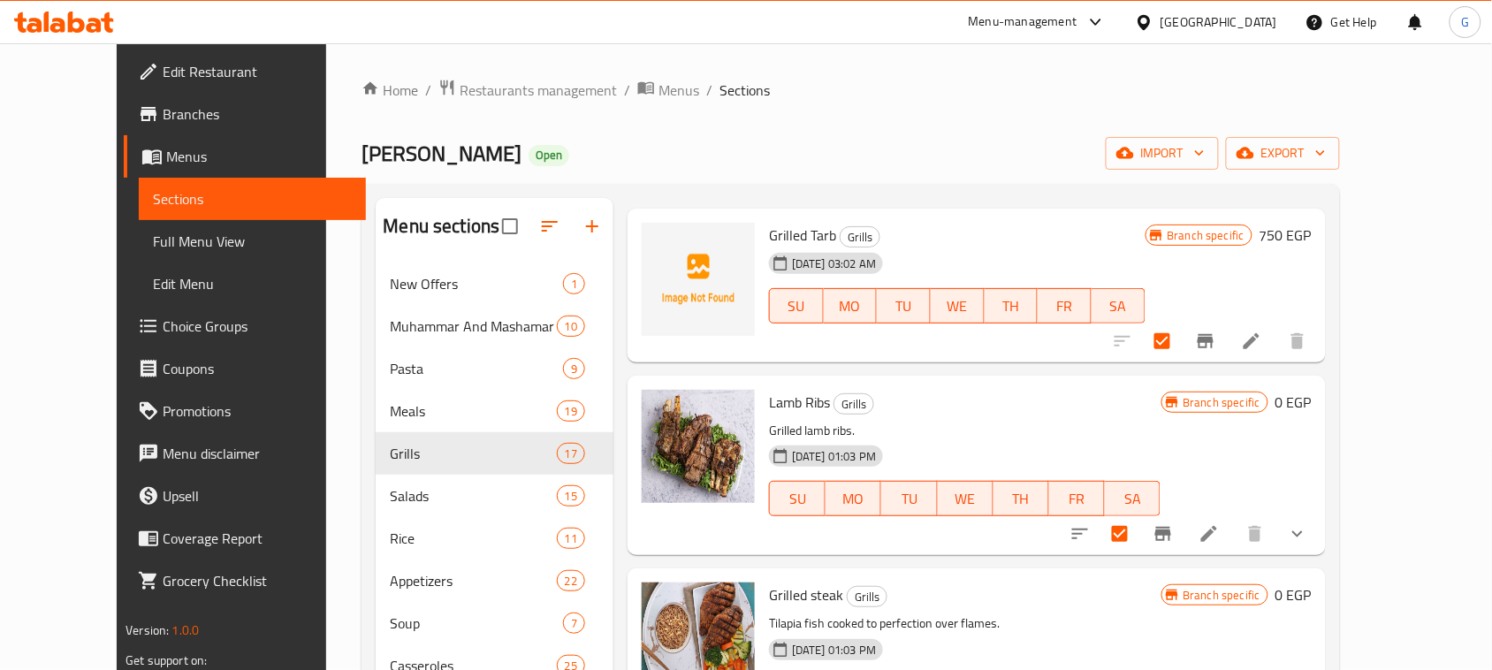
scroll to position [332, 0]
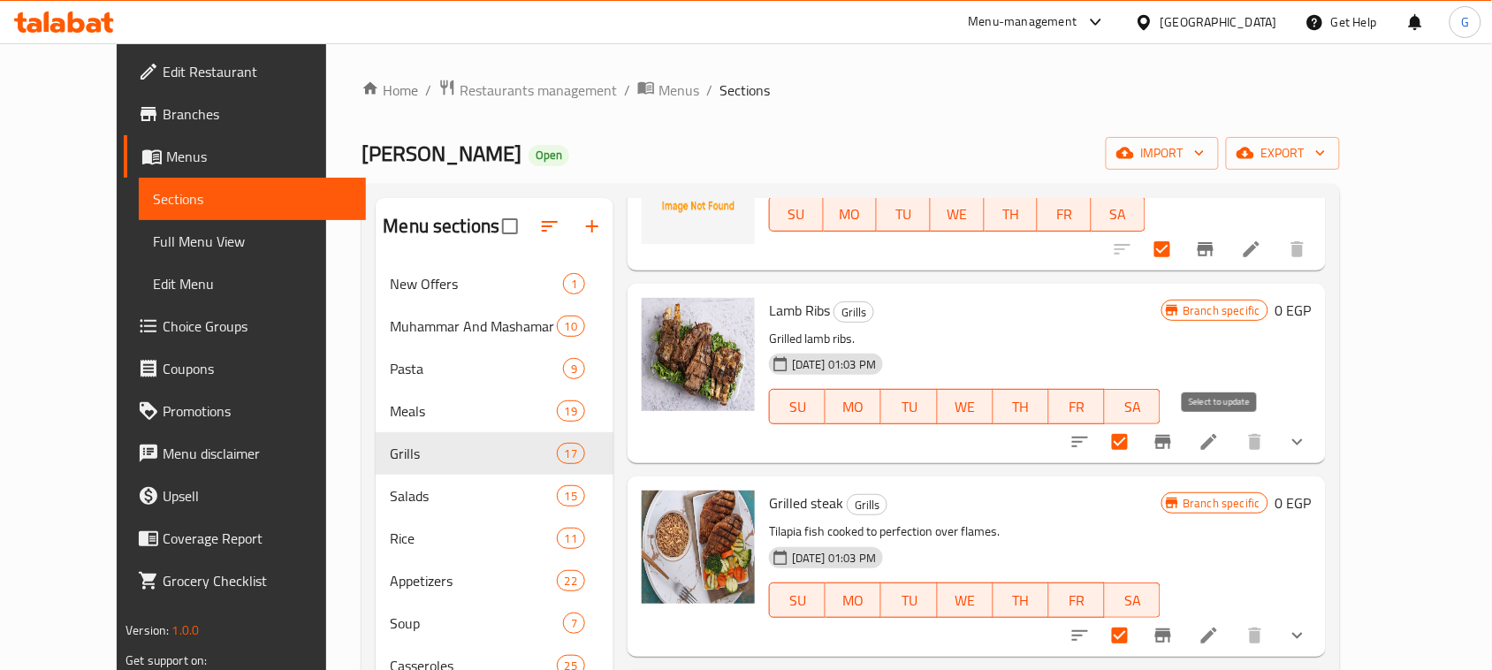
click at [1139, 442] on input "checkbox" at bounding box center [1120, 441] width 37 height 37
checkbox input "false"
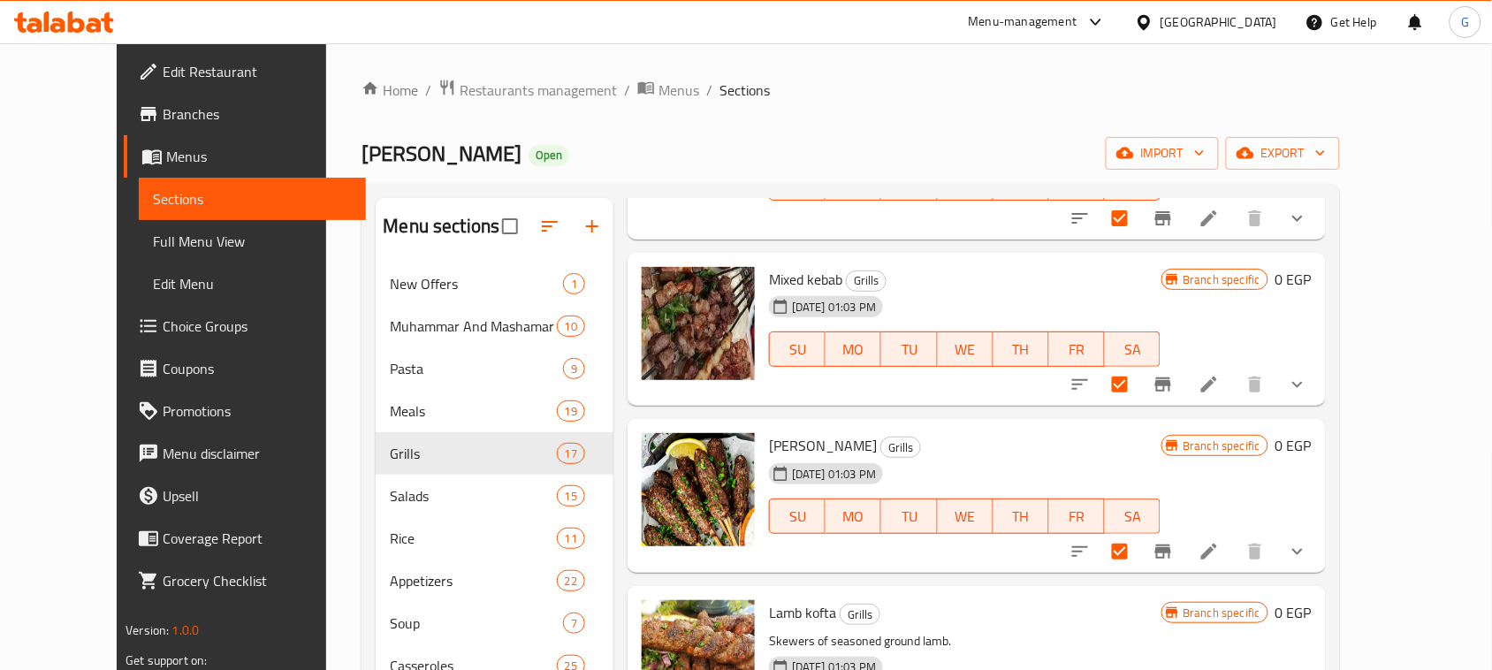
scroll to position [774, 0]
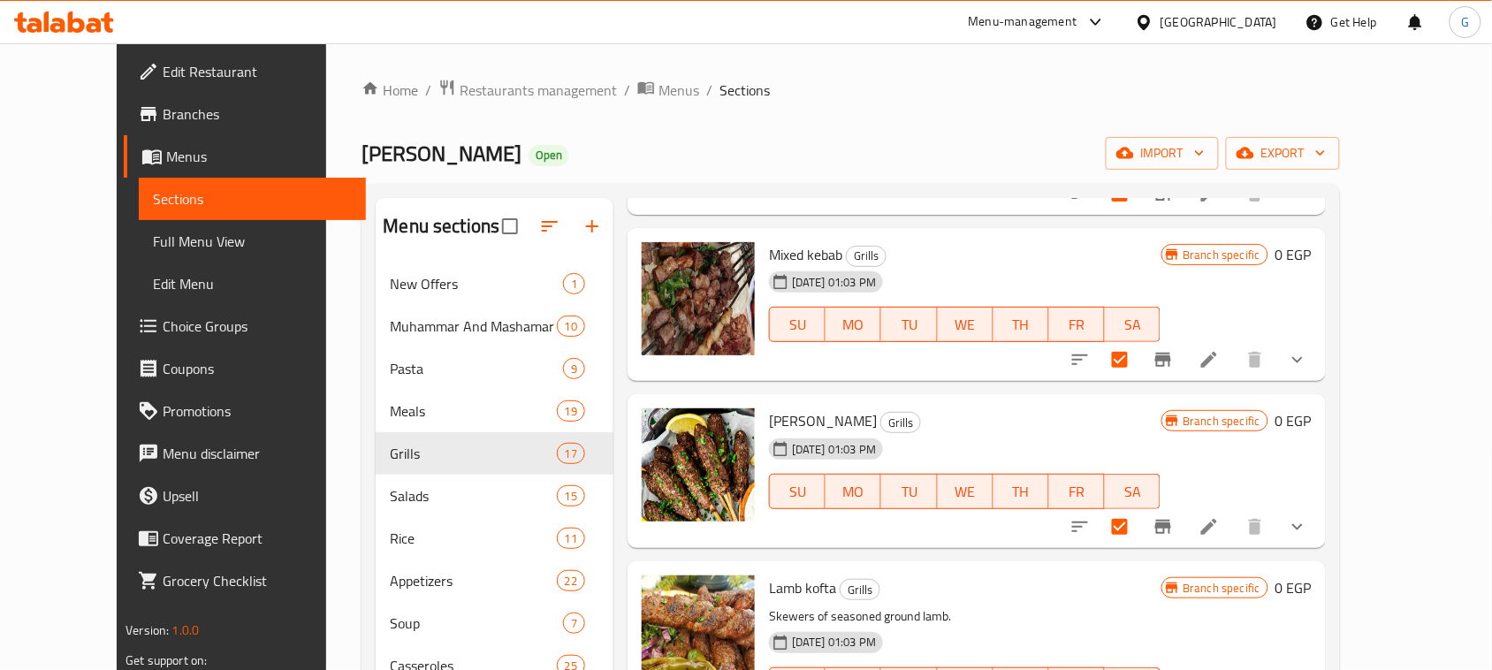
click at [793, 255] on span "Mixed kebab" at bounding box center [805, 254] width 73 height 27
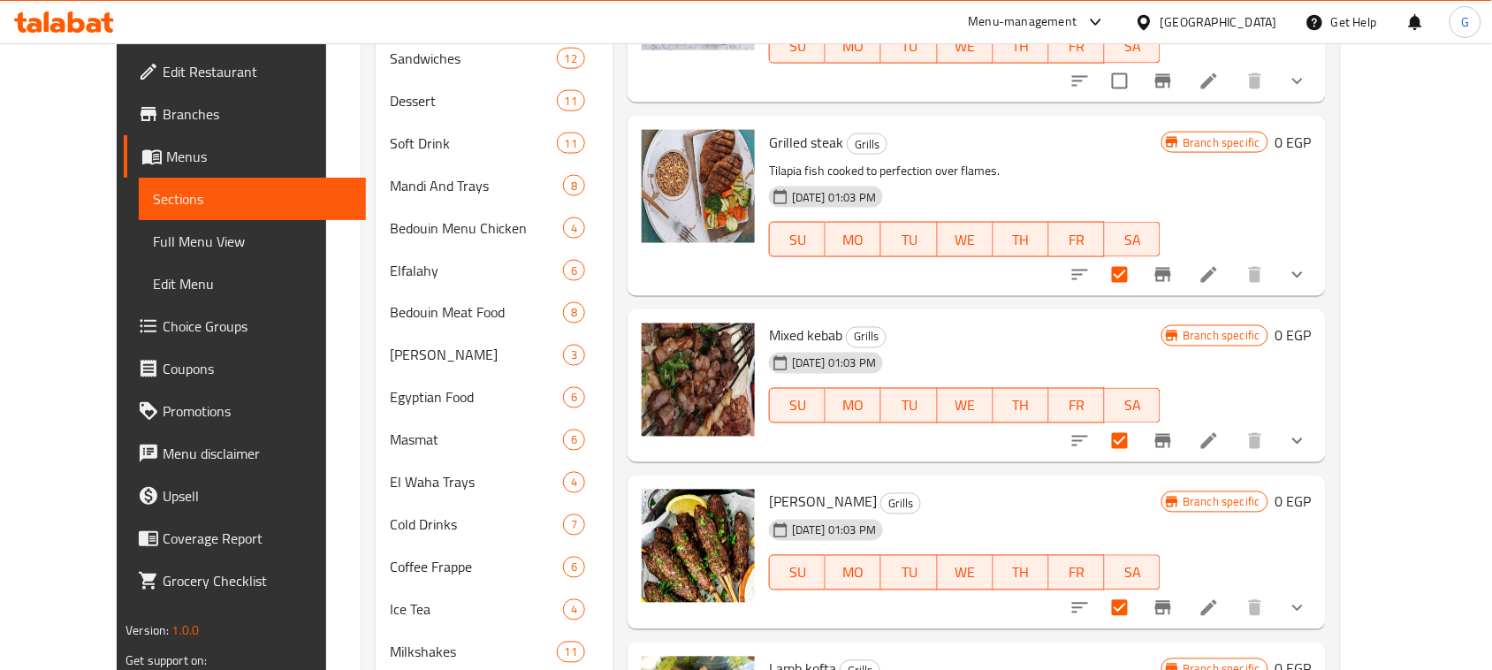
scroll to position [1771, 0]
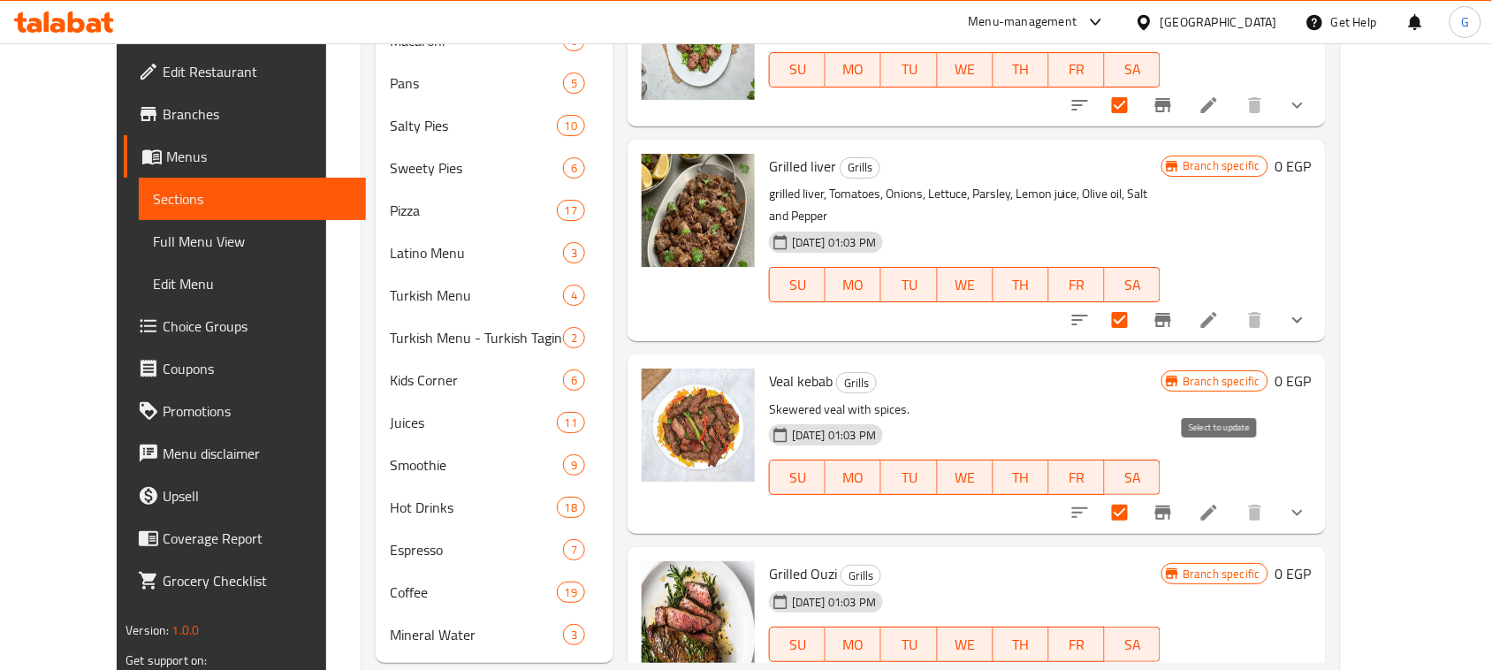
click at [1139, 494] on input "checkbox" at bounding box center [1120, 512] width 37 height 37
checkbox input "false"
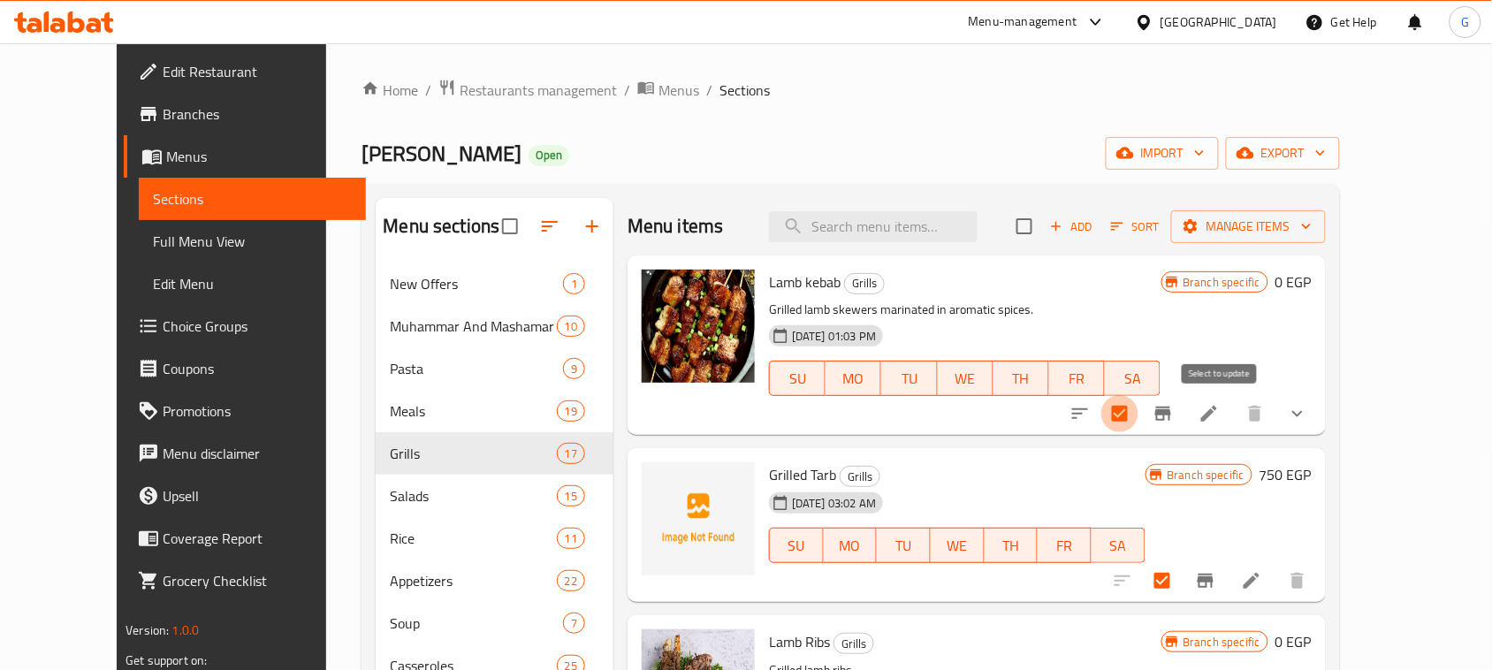
drag, startPoint x: 1220, startPoint y: 412, endPoint x: 1227, endPoint y: 27, distance: 385.5
click at [1139, 409] on input "checkbox" at bounding box center [1120, 413] width 37 height 37
checkbox input "false"
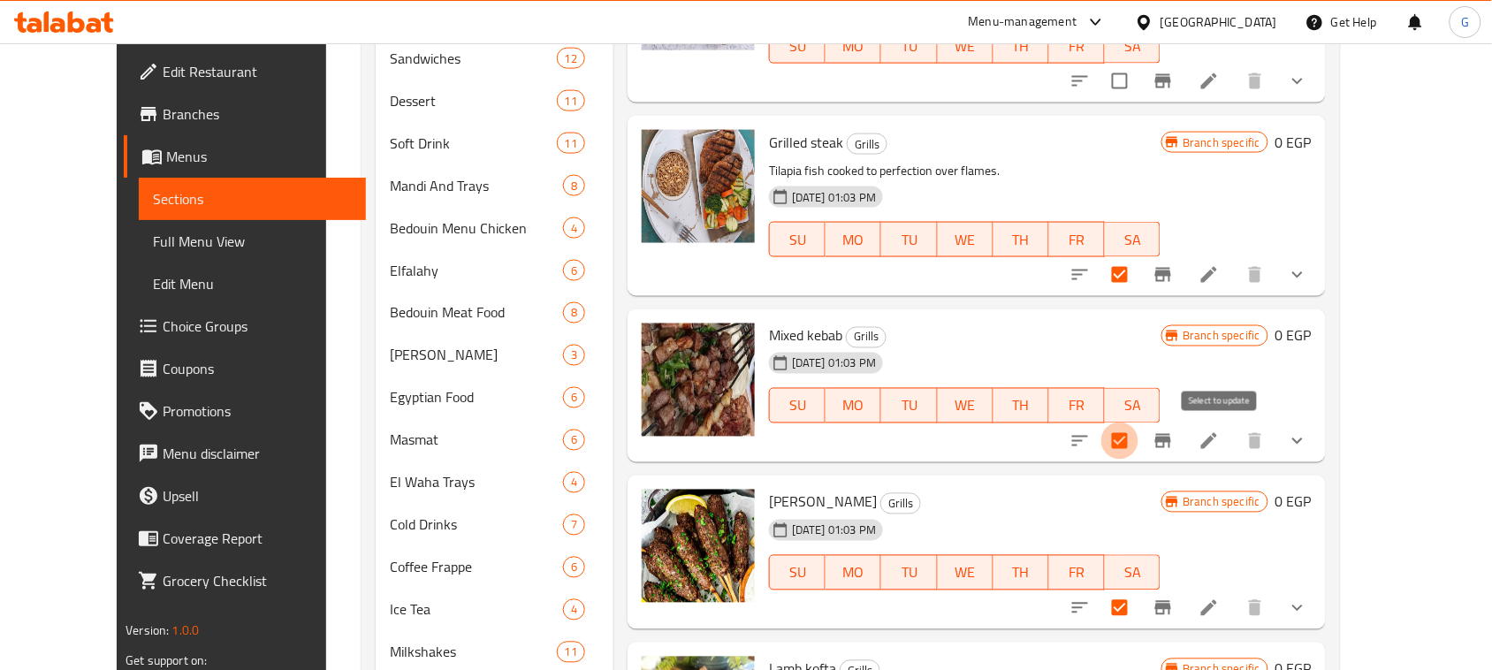
drag, startPoint x: 1217, startPoint y: 442, endPoint x: 1158, endPoint y: 77, distance: 369.8
click at [1139, 443] on input "checkbox" at bounding box center [1120, 441] width 37 height 37
checkbox input "false"
click at [1139, 276] on input "checkbox" at bounding box center [1120, 274] width 37 height 37
checkbox input "false"
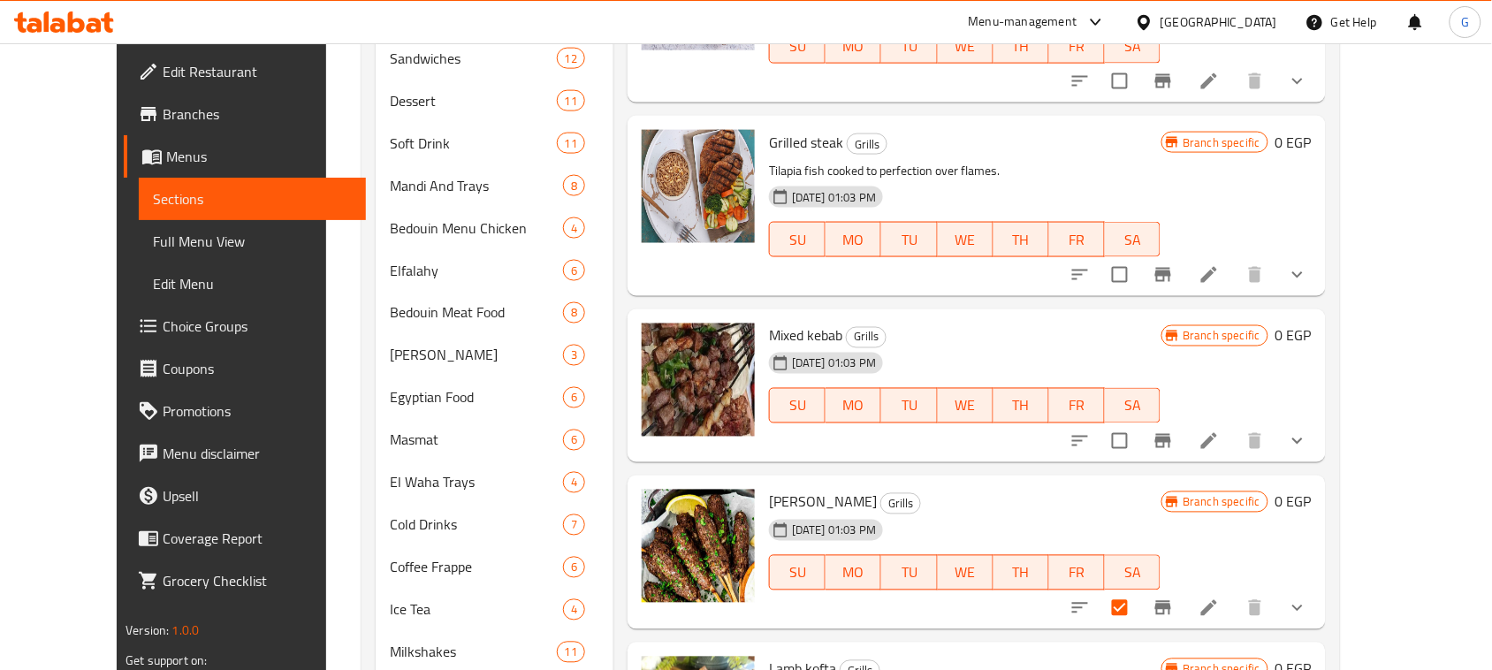
scroll to position [1810, 0]
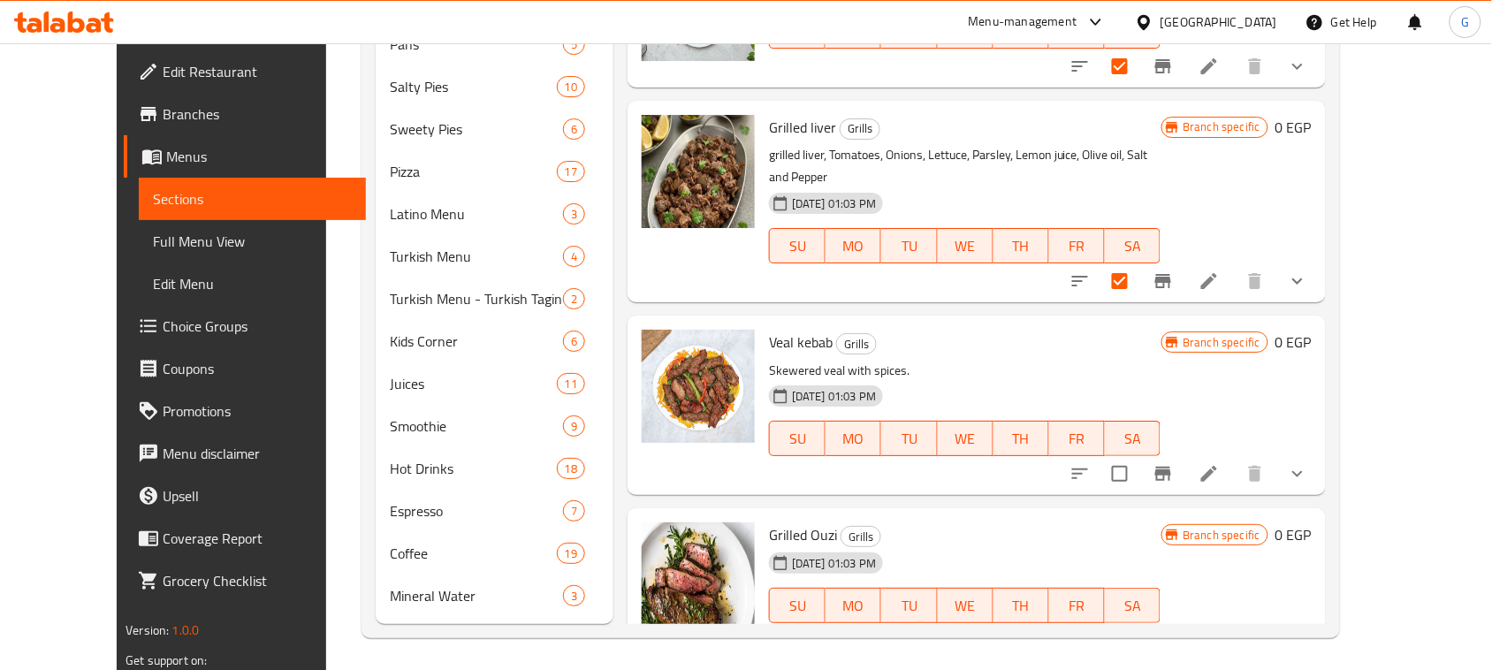
click at [1139, 622] on input "checkbox" at bounding box center [1120, 640] width 37 height 37
checkbox input "false"
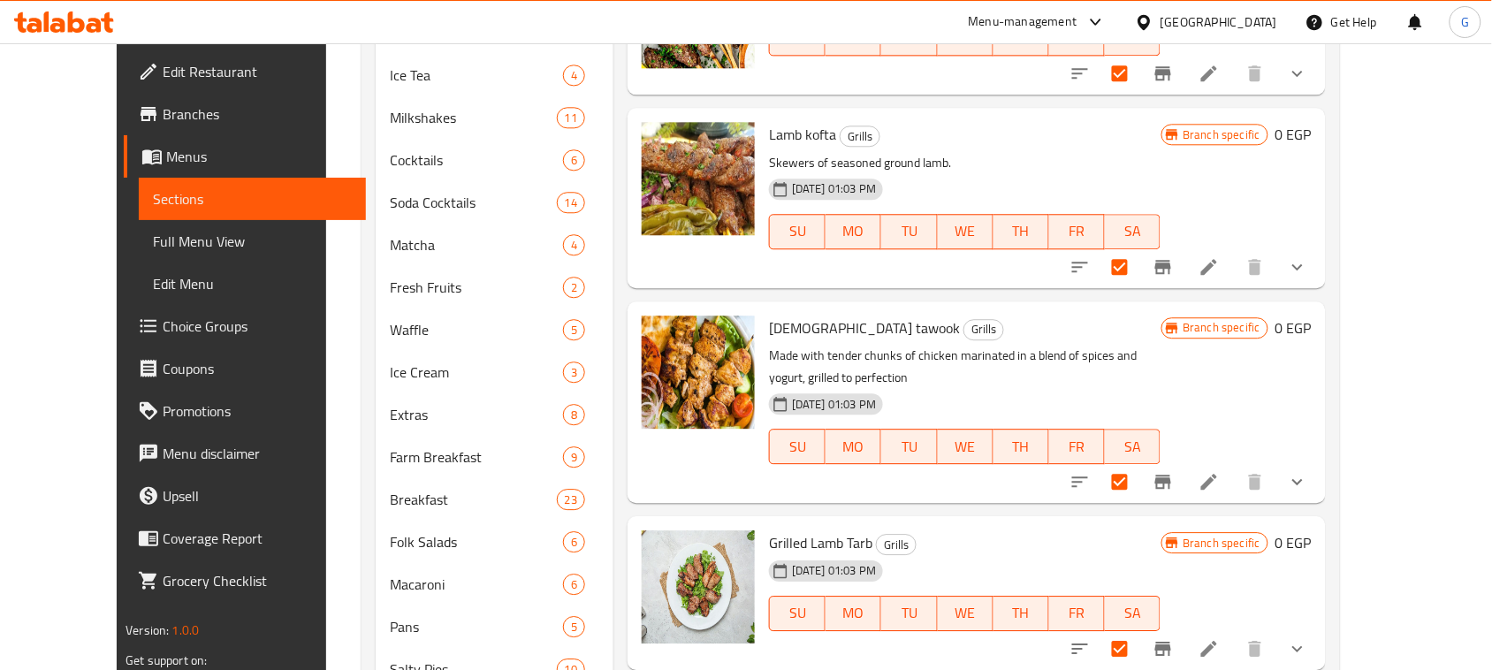
scroll to position [904, 0]
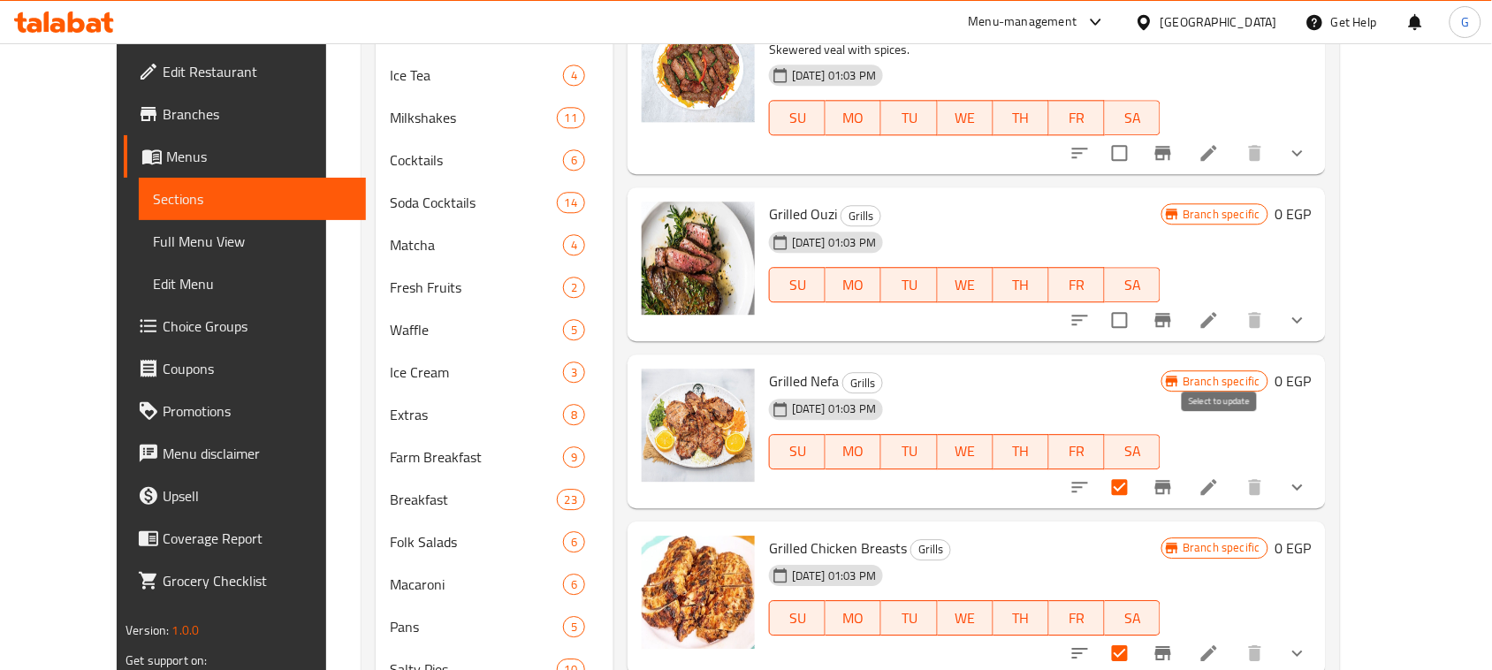
click at [1139, 469] on input "checkbox" at bounding box center [1120, 487] width 37 height 37
checkbox input "false"
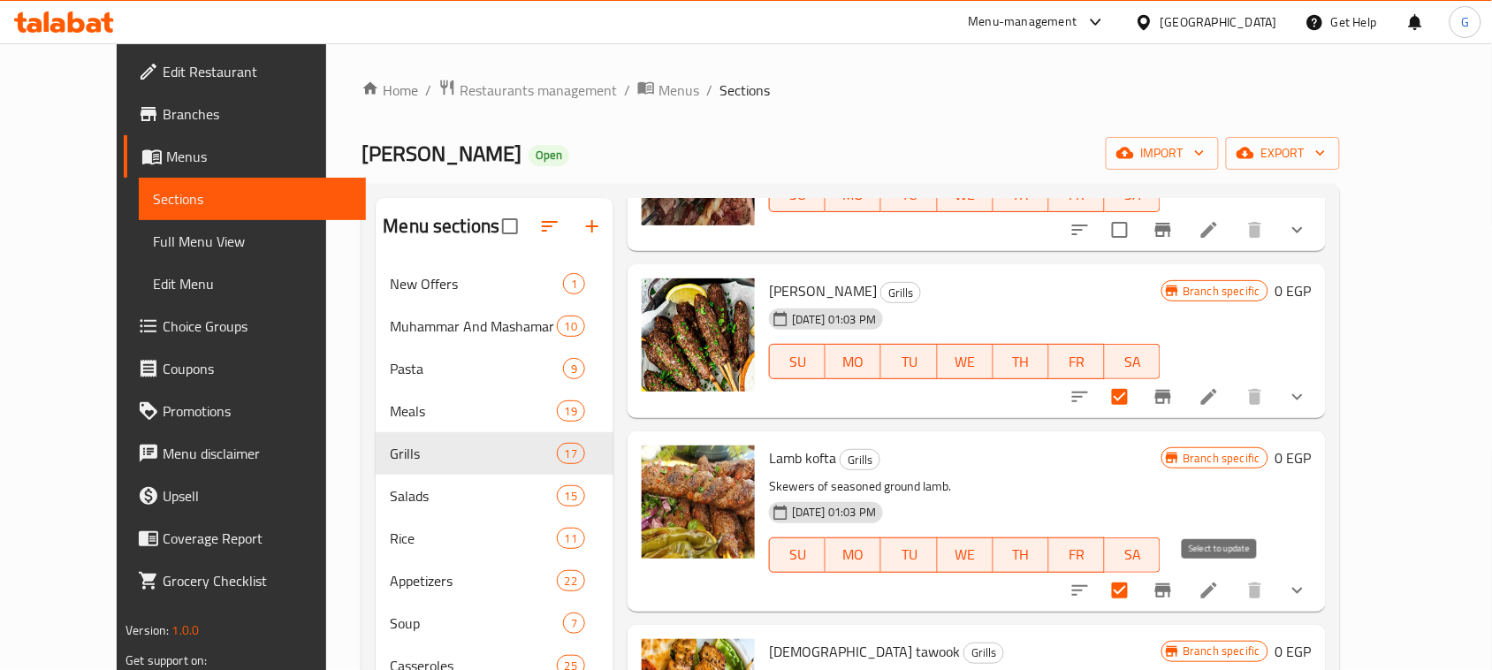
click at [1139, 588] on input "checkbox" at bounding box center [1120, 590] width 37 height 37
checkbox input "false"
click at [1139, 399] on input "checkbox" at bounding box center [1120, 396] width 37 height 37
checkbox input "false"
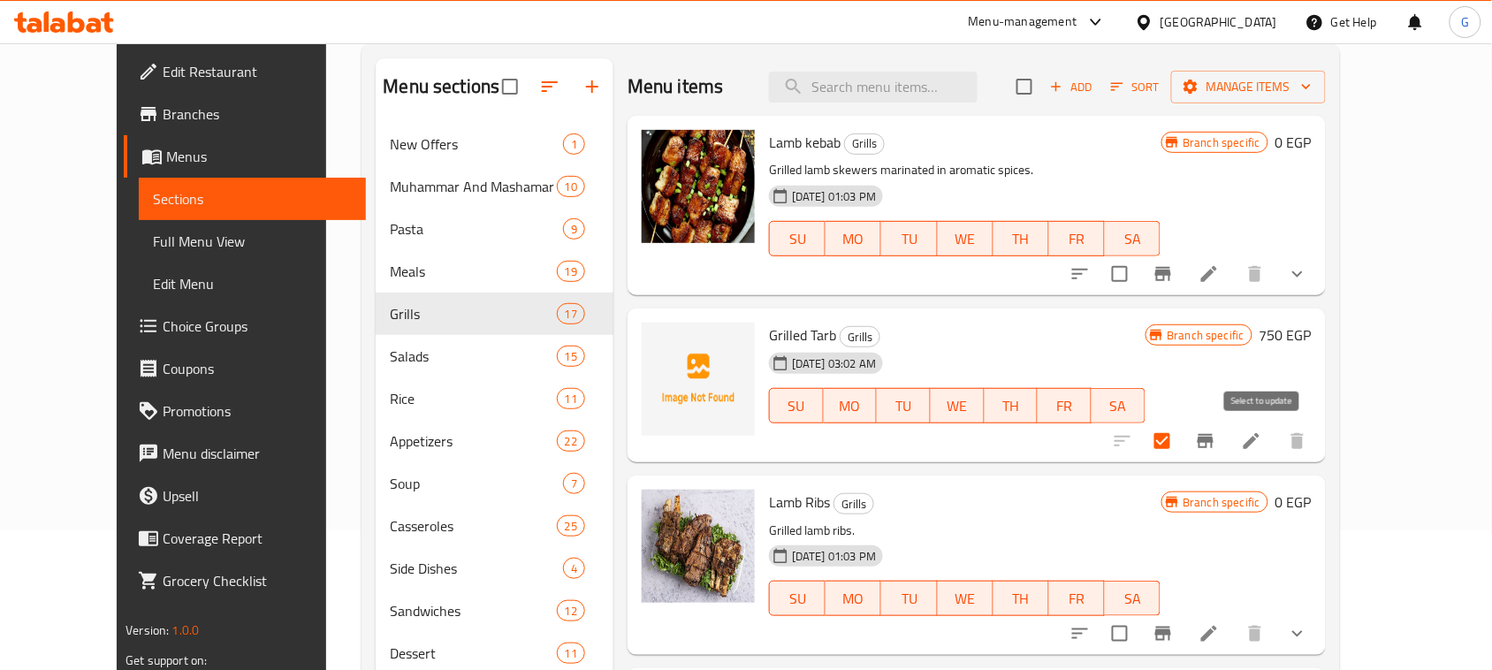
click at [1181, 446] on input "checkbox" at bounding box center [1162, 441] width 37 height 37
checkbox input "false"
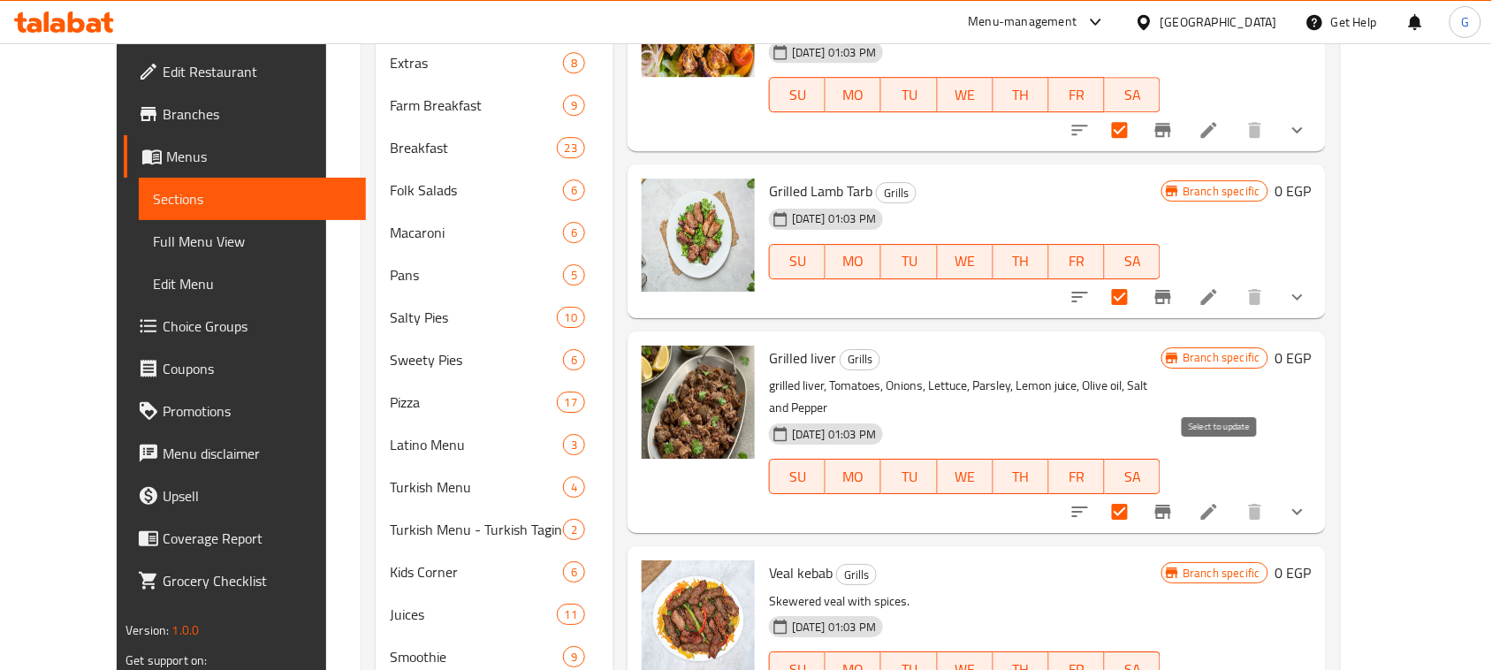
click at [1139, 493] on input "checkbox" at bounding box center [1120, 511] width 37 height 37
checkbox input "false"
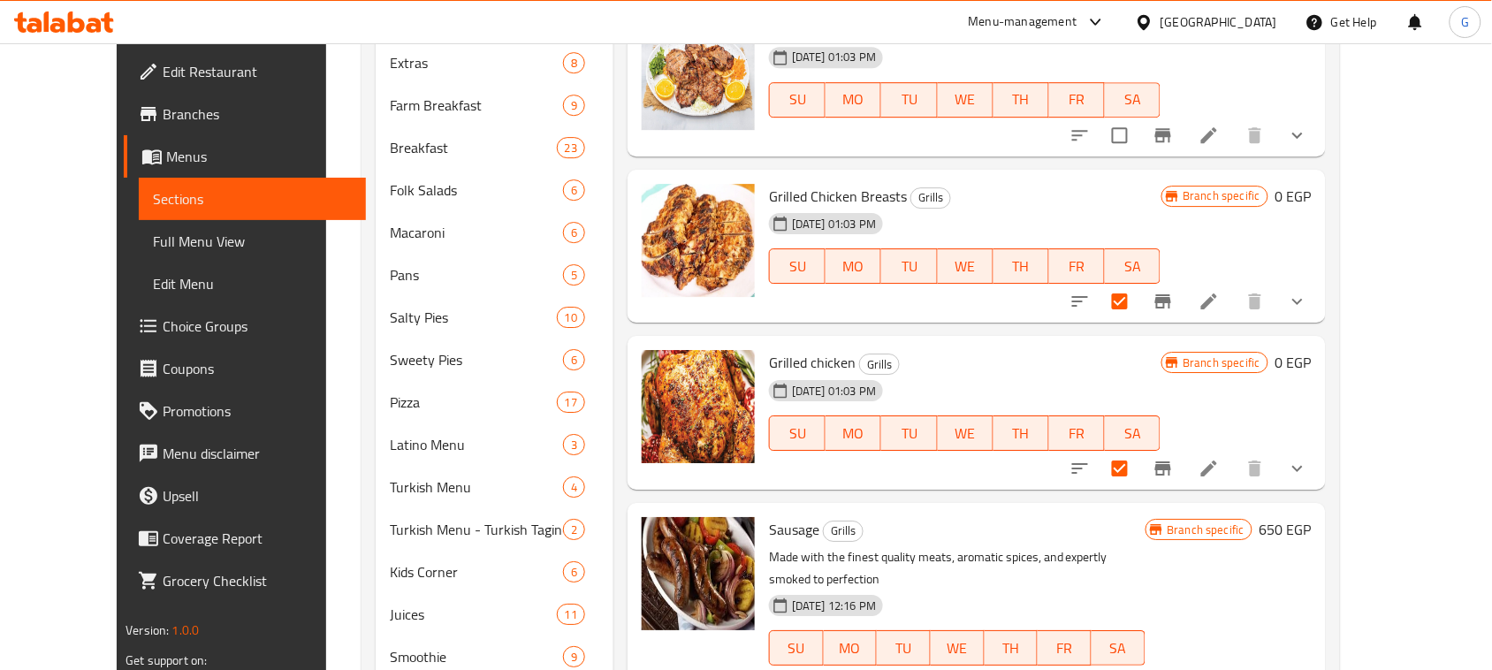
click at [1181, 665] on input "checkbox" at bounding box center [1162, 683] width 37 height 37
checkbox input "false"
click at [1139, 283] on input "checkbox" at bounding box center [1120, 301] width 37 height 37
checkbox input "false"
click at [1139, 450] on input "checkbox" at bounding box center [1120, 468] width 37 height 37
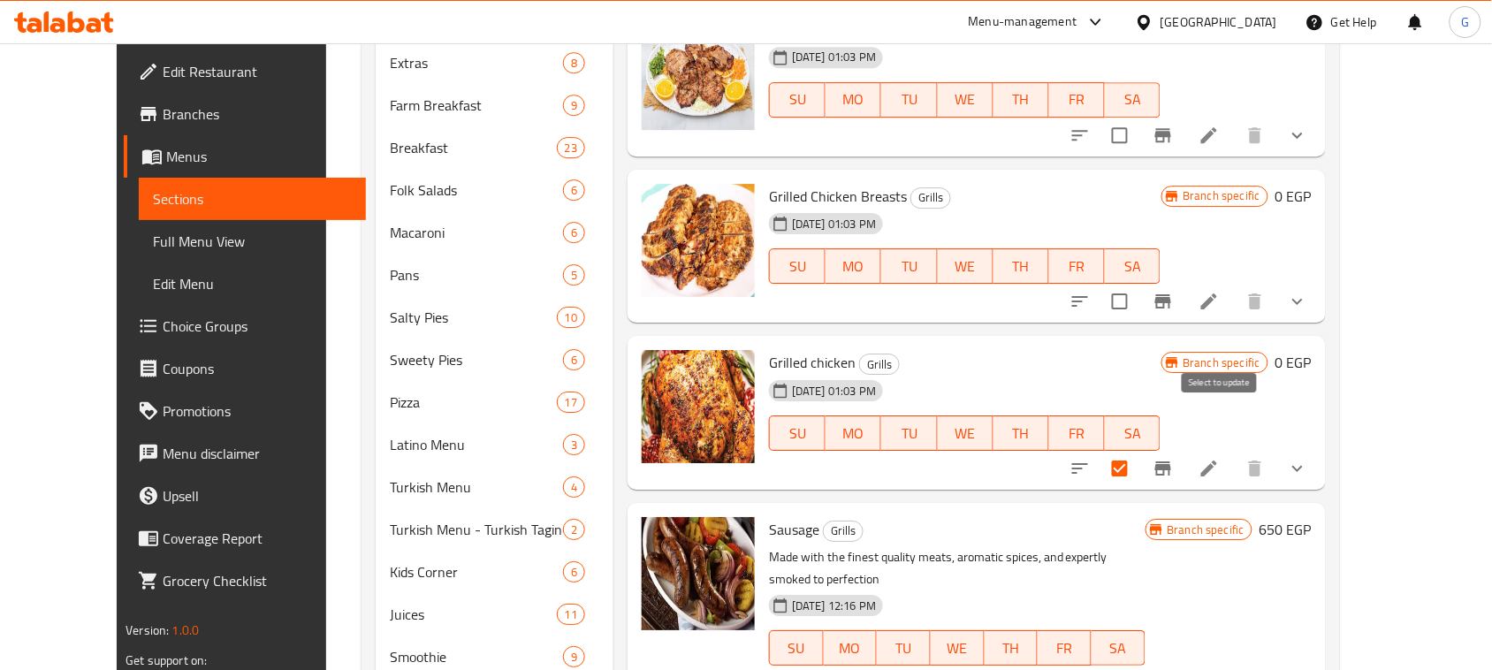
checkbox input "false"
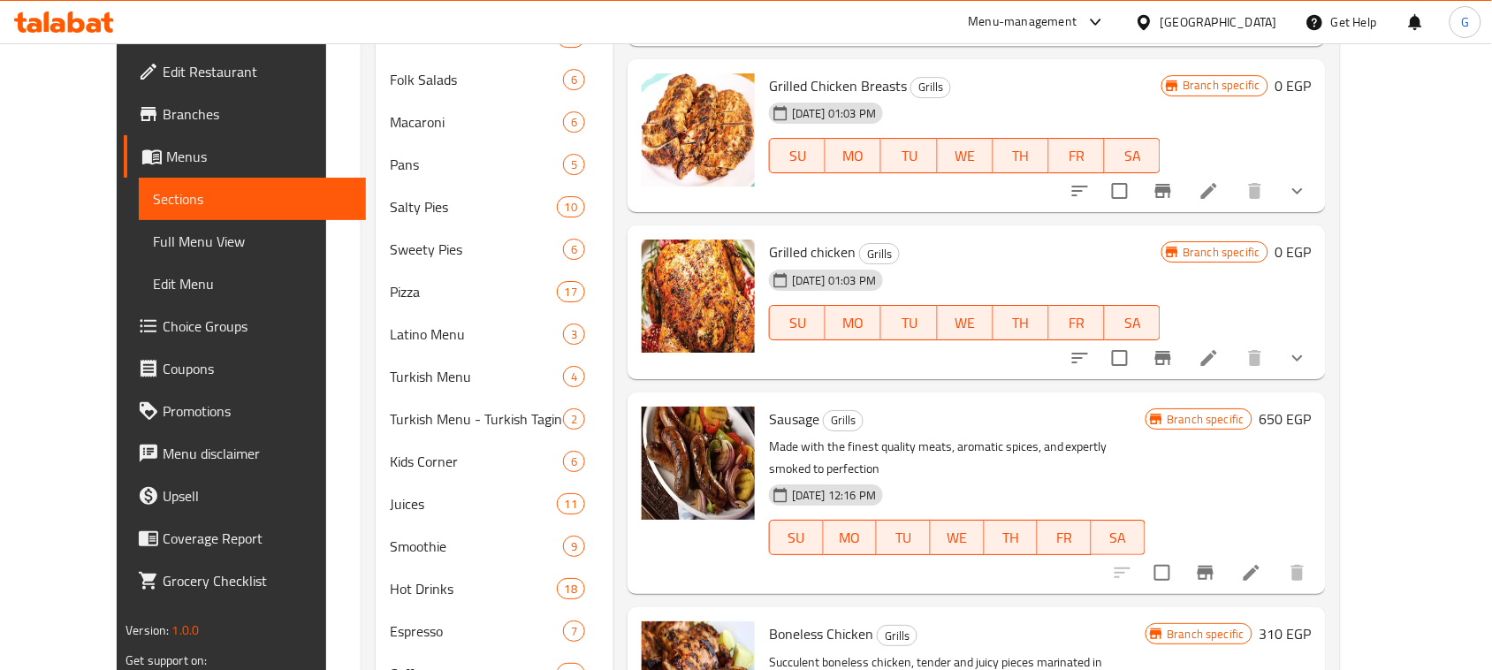
scroll to position [1800, 0]
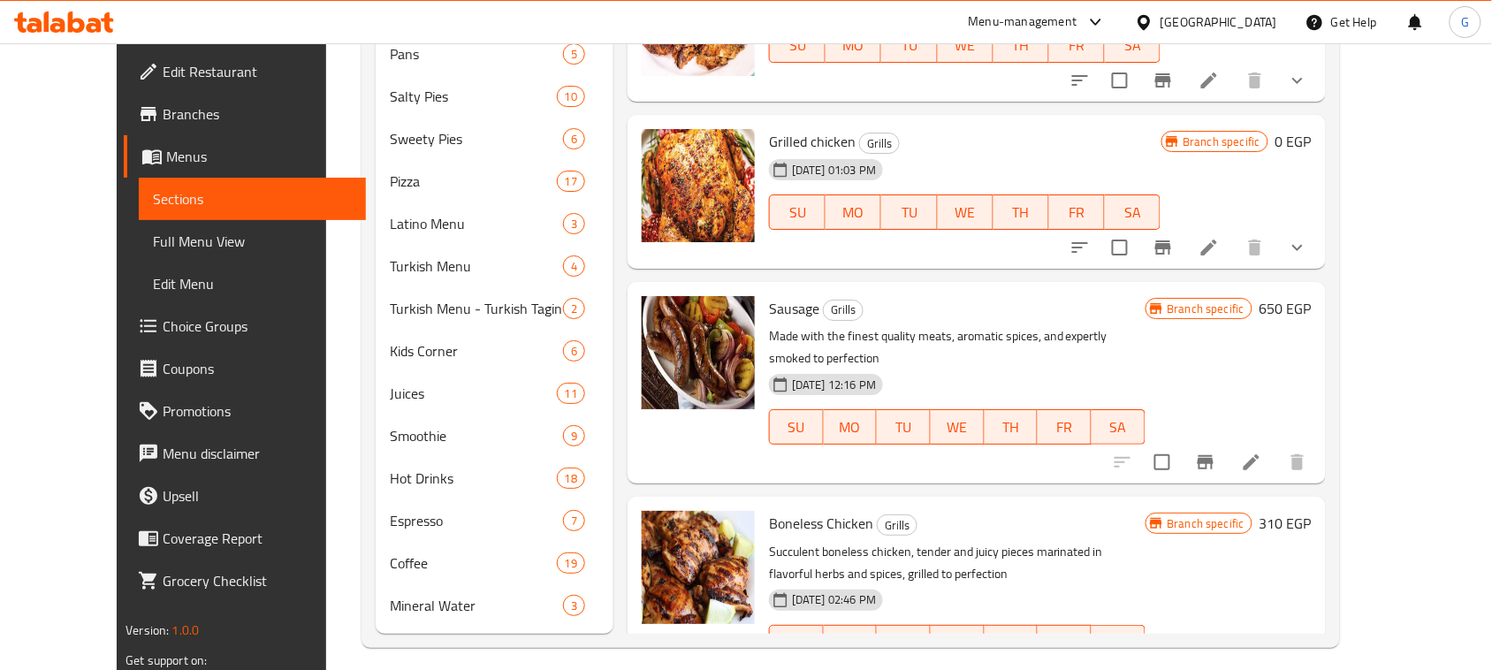
click at [1181, 660] on input "checkbox" at bounding box center [1162, 678] width 37 height 37
checkbox input "false"
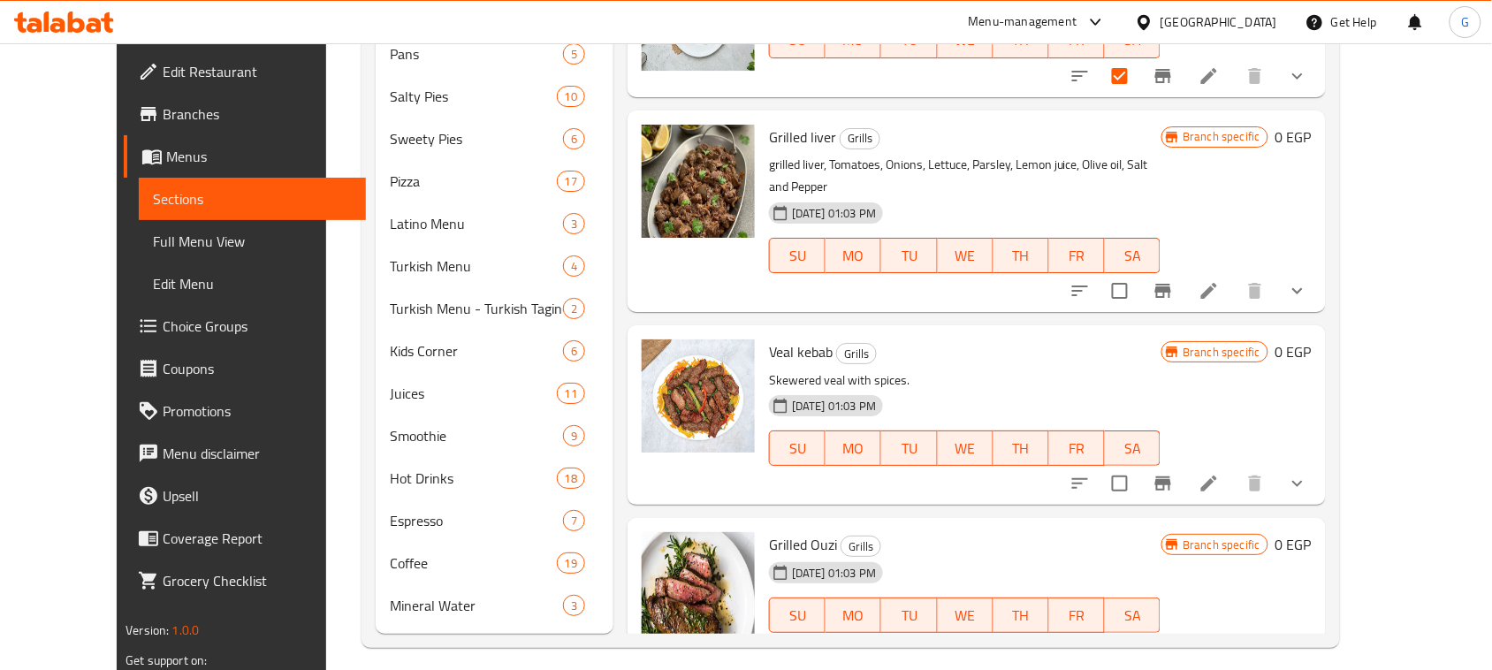
scroll to position [1469, 0]
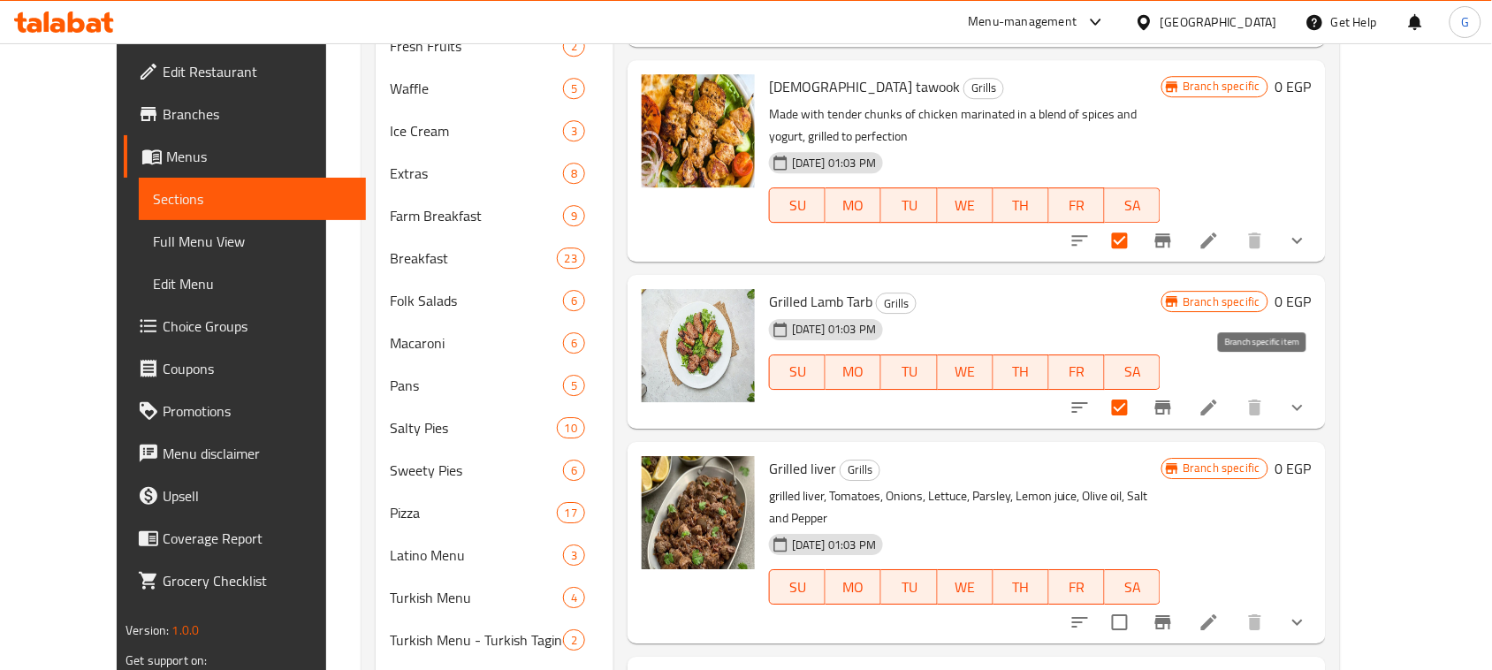
click at [1174, 397] on icon "Branch-specific-item" at bounding box center [1163, 407] width 21 height 21
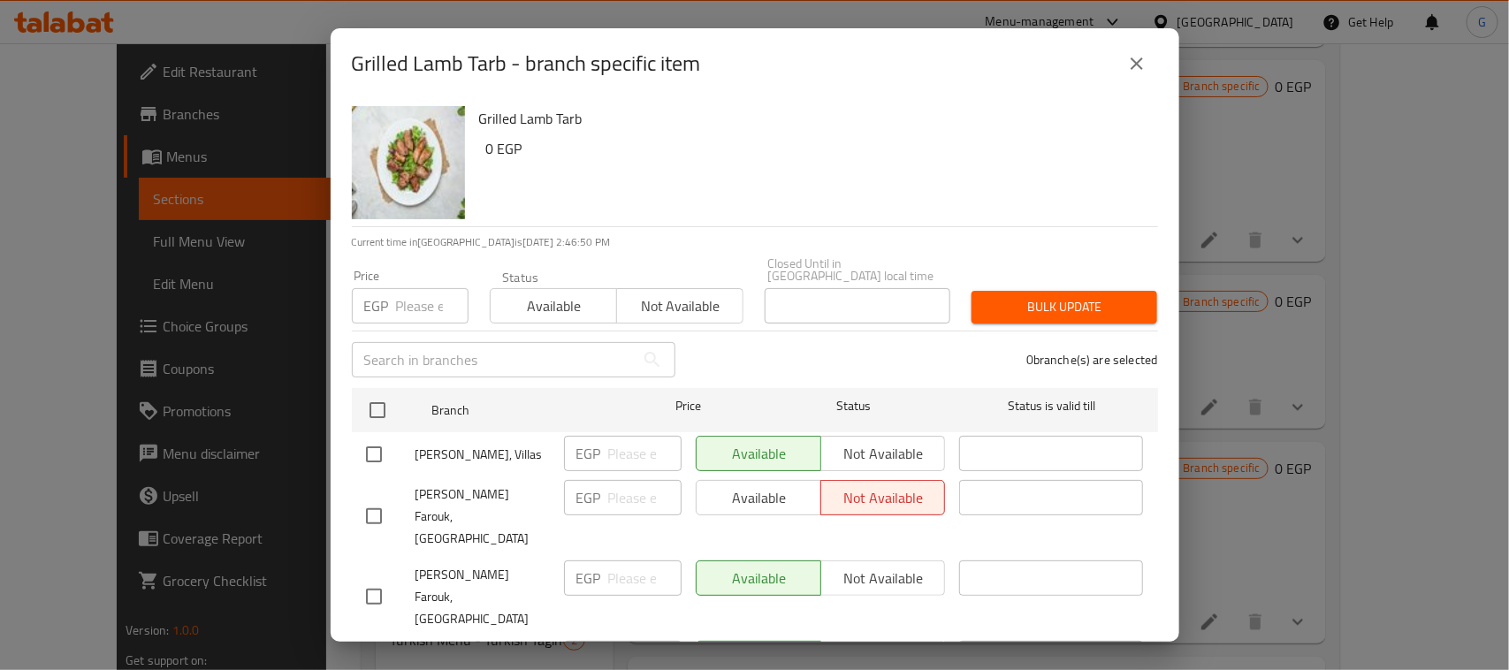
click at [1316, 289] on div "Grilled Lamb Tarb - branch specific item Grilled Lamb Tarb 0 EGP Current time i…" at bounding box center [754, 335] width 1509 height 670
click at [1134, 50] on button "close" at bounding box center [1137, 63] width 42 height 42
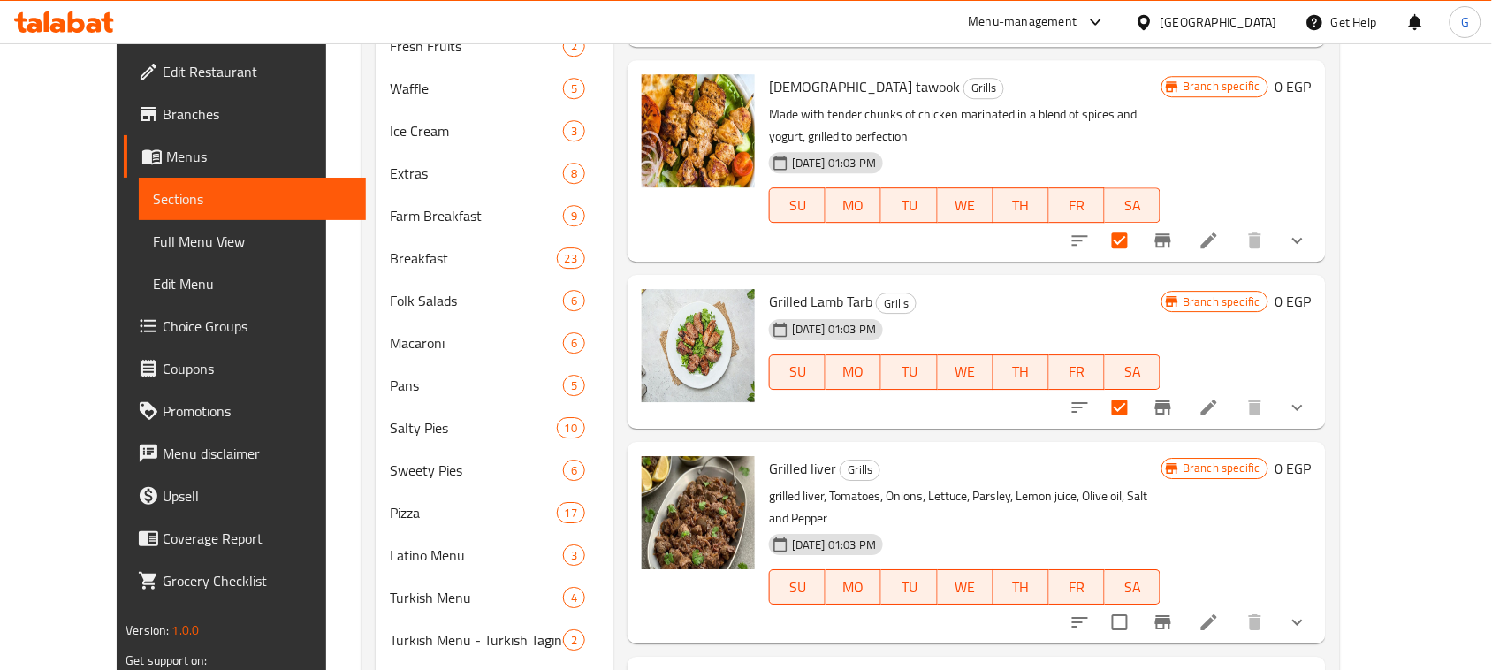
scroll to position [111, 0]
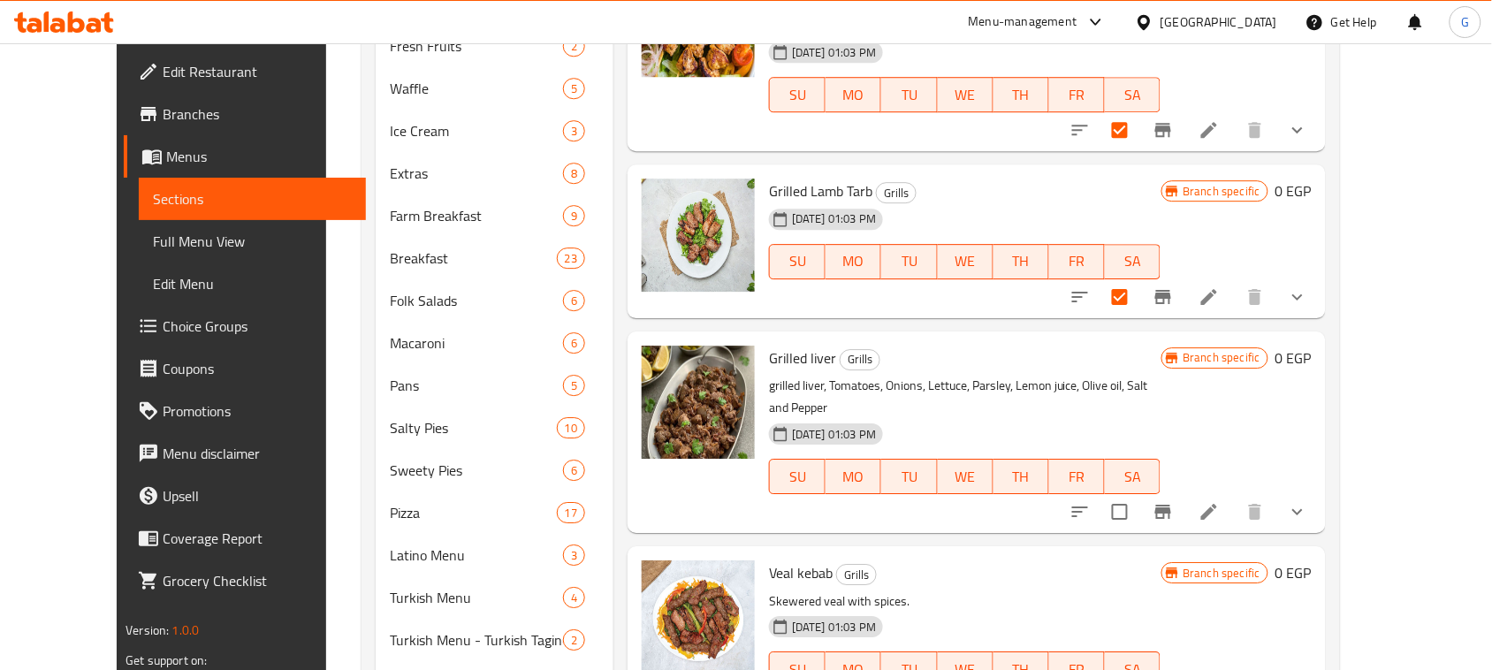
click at [797, 178] on span "Grilled Lamb Tarb" at bounding box center [820, 191] width 103 height 27
copy h6 "Grilled Lamb Tarb"
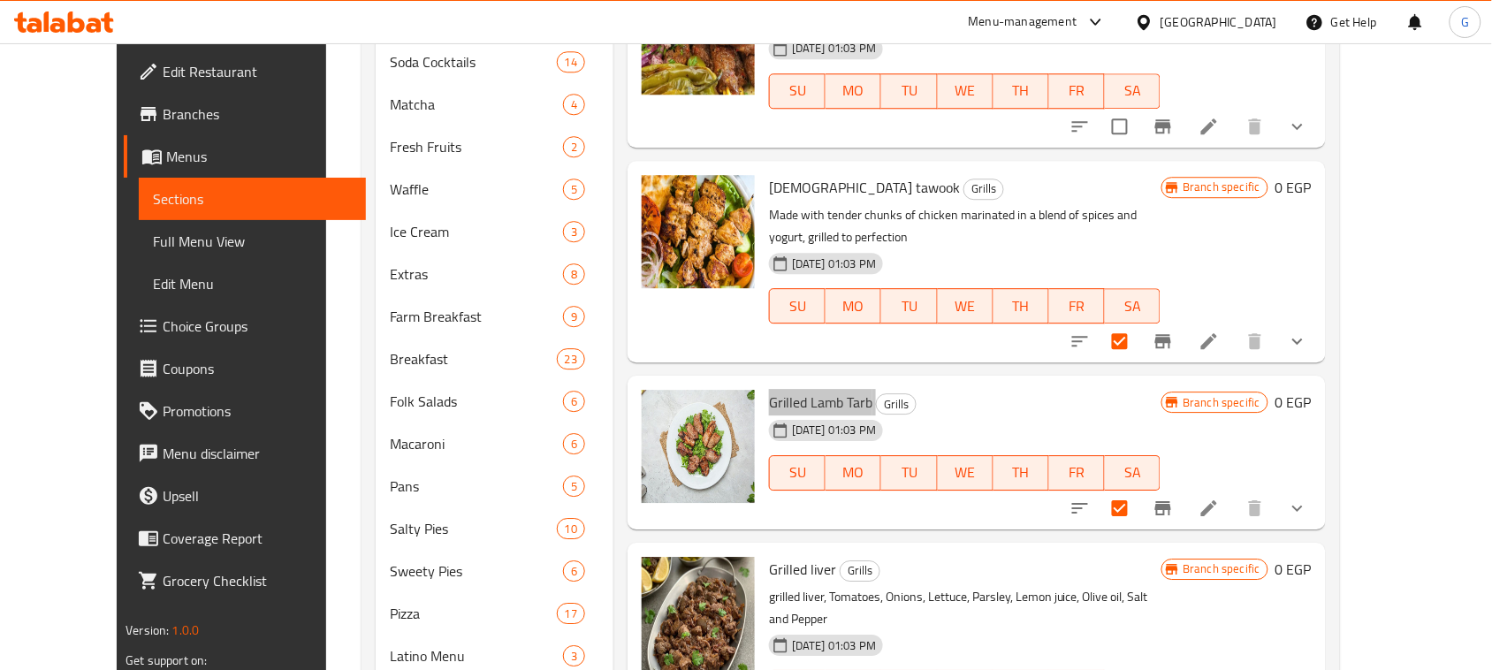
scroll to position [1358, 0]
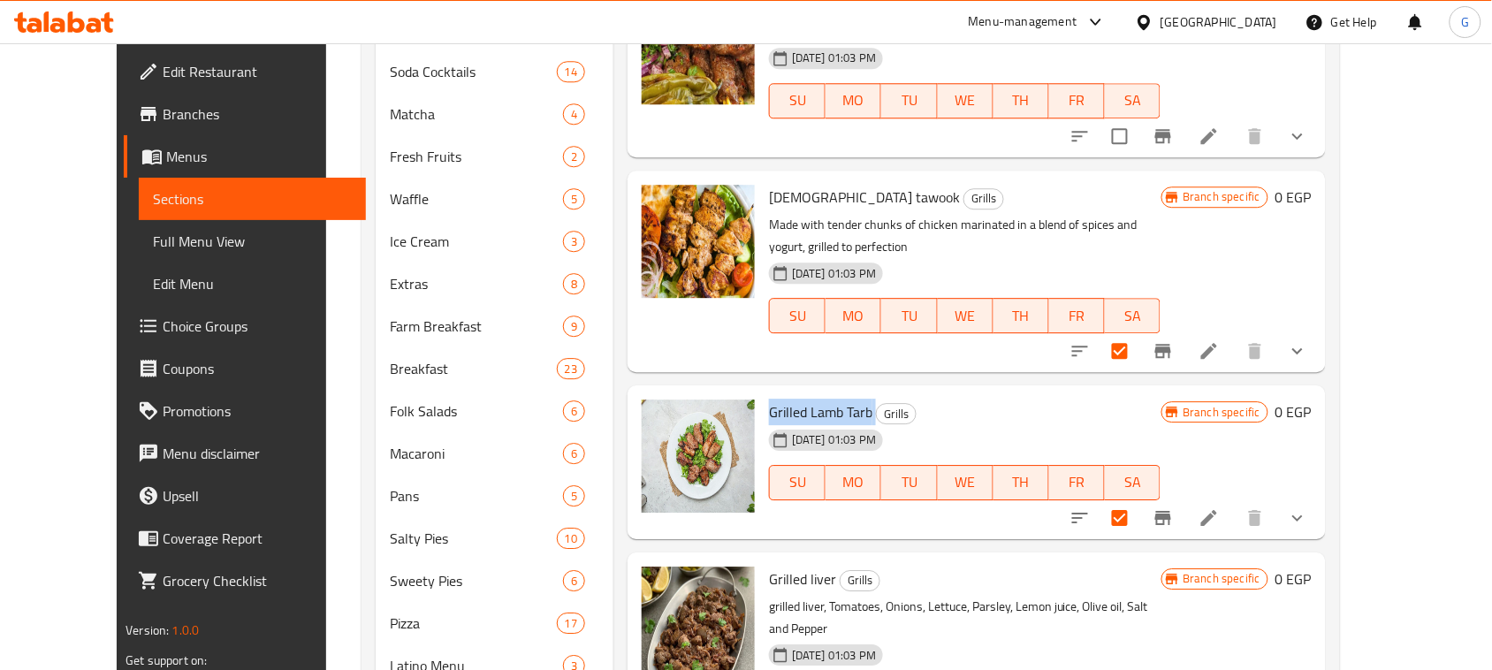
click at [1067, 400] on h6 "Grilled Lamb Tarb Grills" at bounding box center [965, 412] width 392 height 25
click at [774, 200] on span "[DEMOGRAPHIC_DATA] tawook" at bounding box center [864, 197] width 191 height 27
copy h6 "[DEMOGRAPHIC_DATA] tawook"
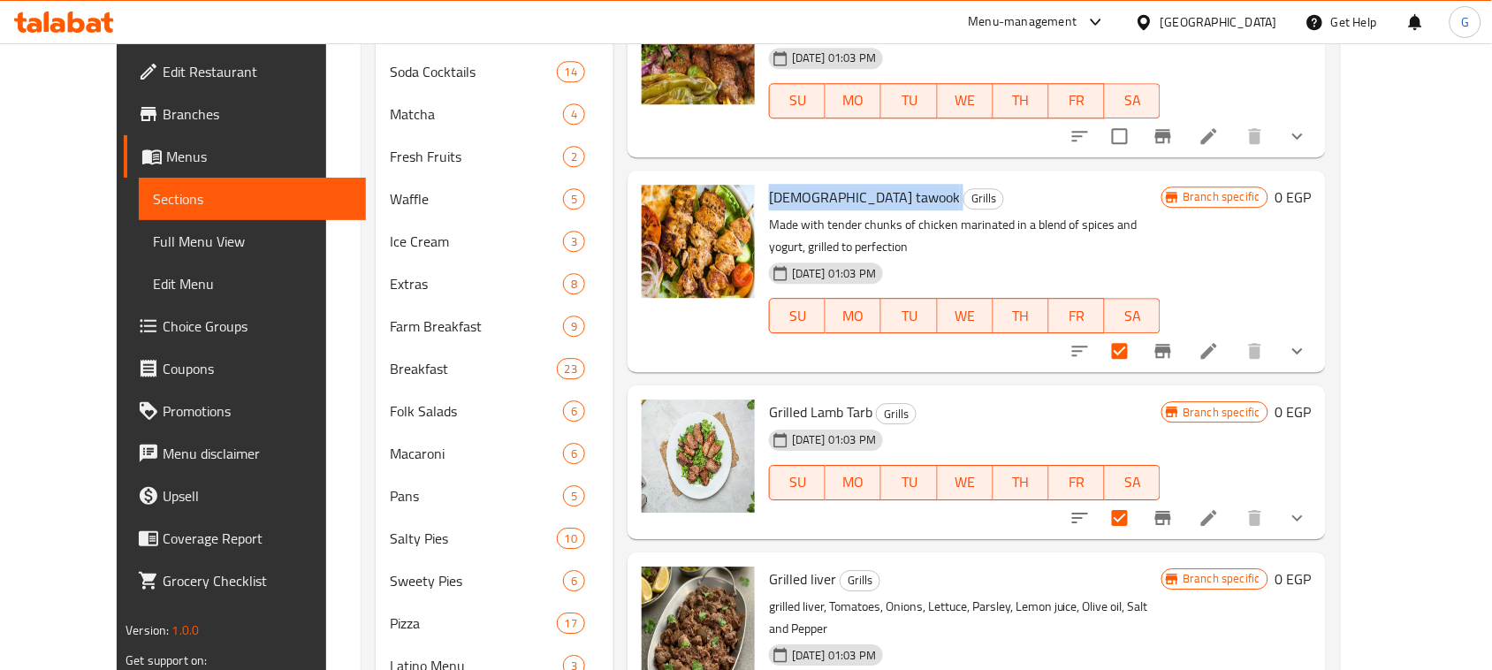
click at [1136, 423] on div "[DATE] 01:03 PM SU MO TU WE TH FR SA" at bounding box center [965, 470] width 406 height 95
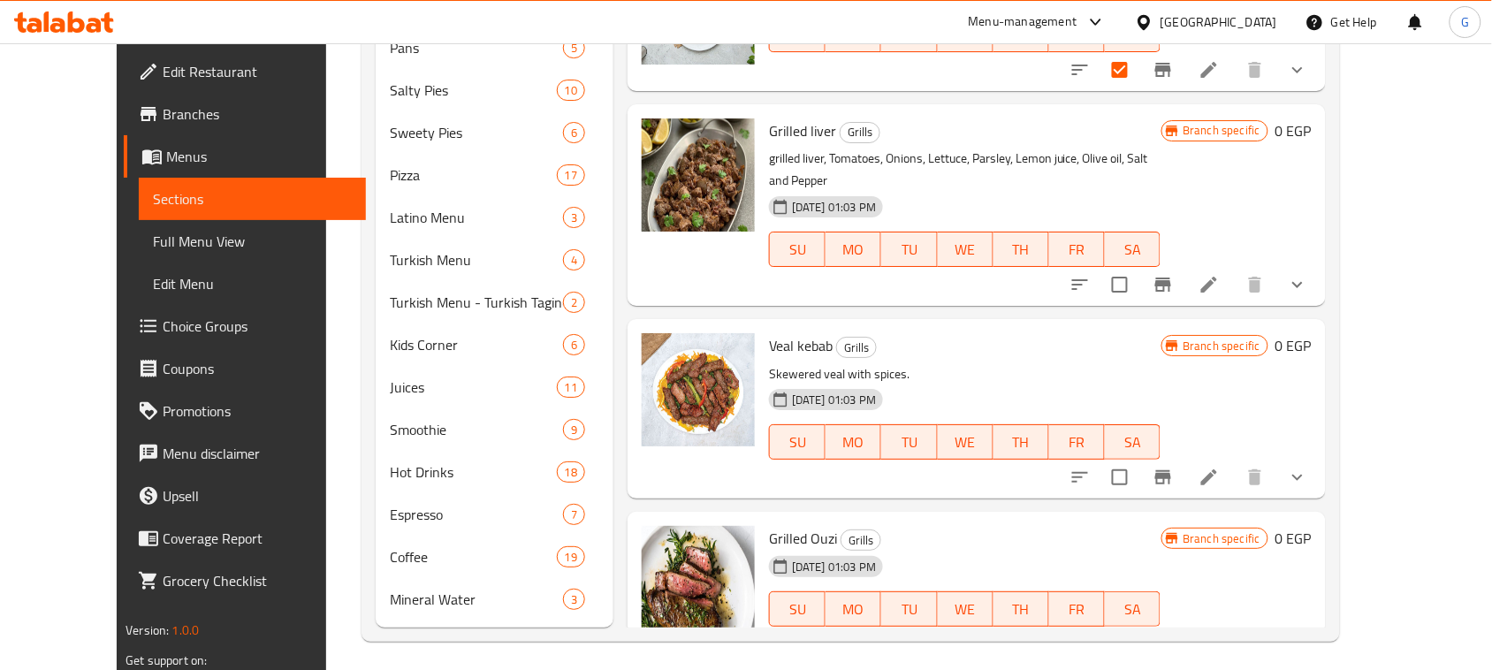
scroll to position [1810, 0]
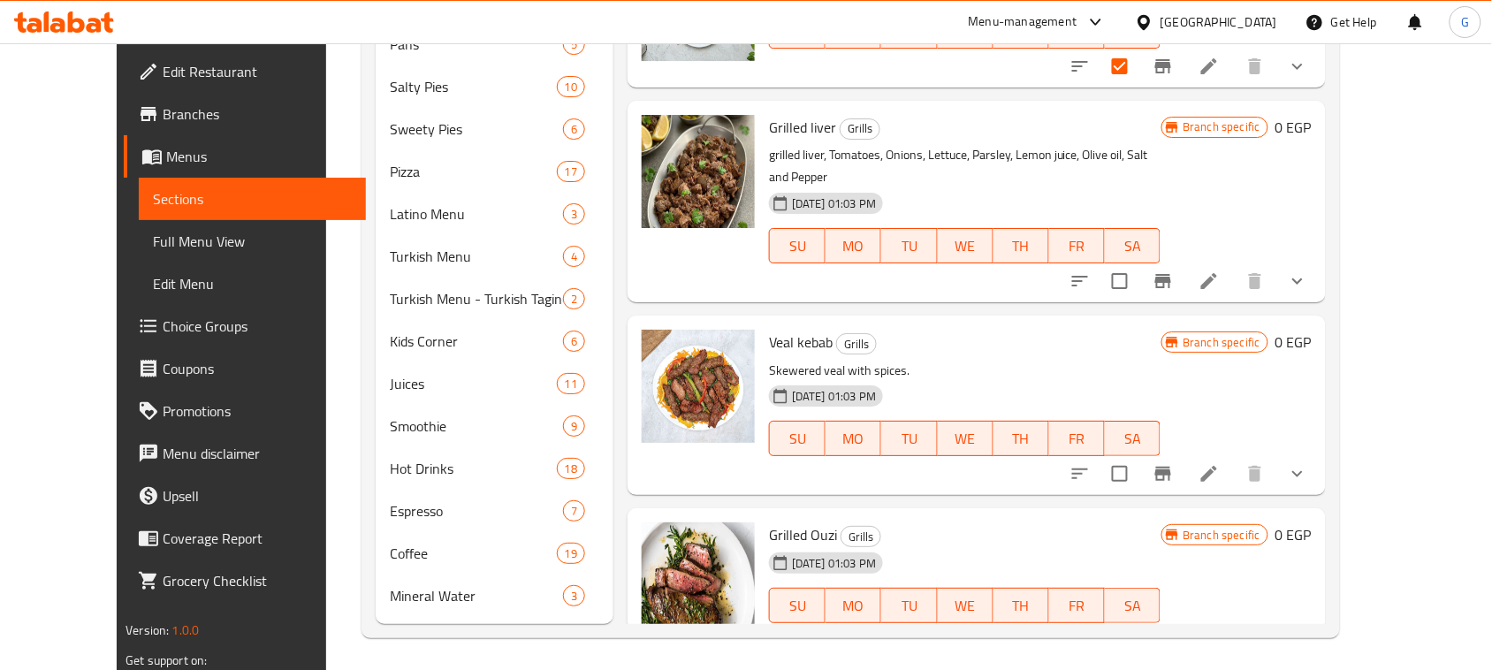
click at [163, 112] on span "Branches" at bounding box center [257, 113] width 189 height 21
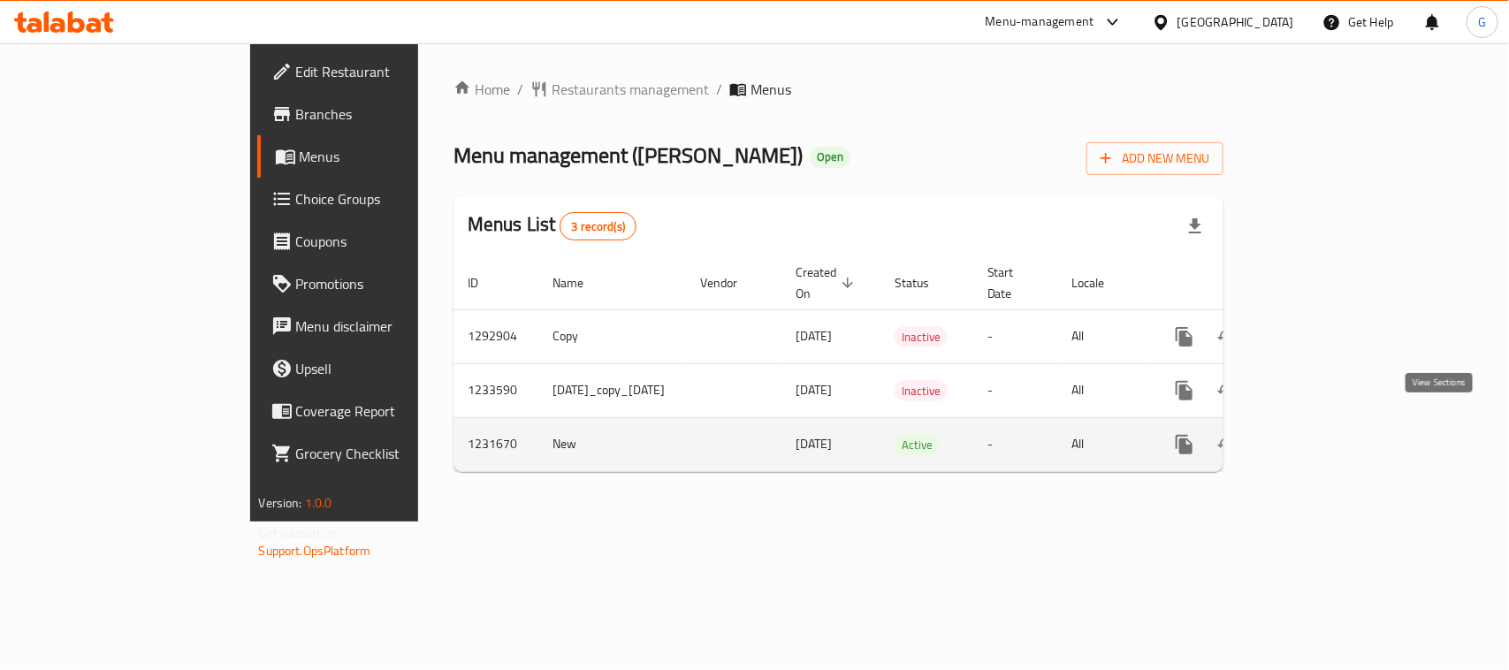
click at [1320, 437] on icon "enhanced table" at bounding box center [1312, 445] width 16 height 16
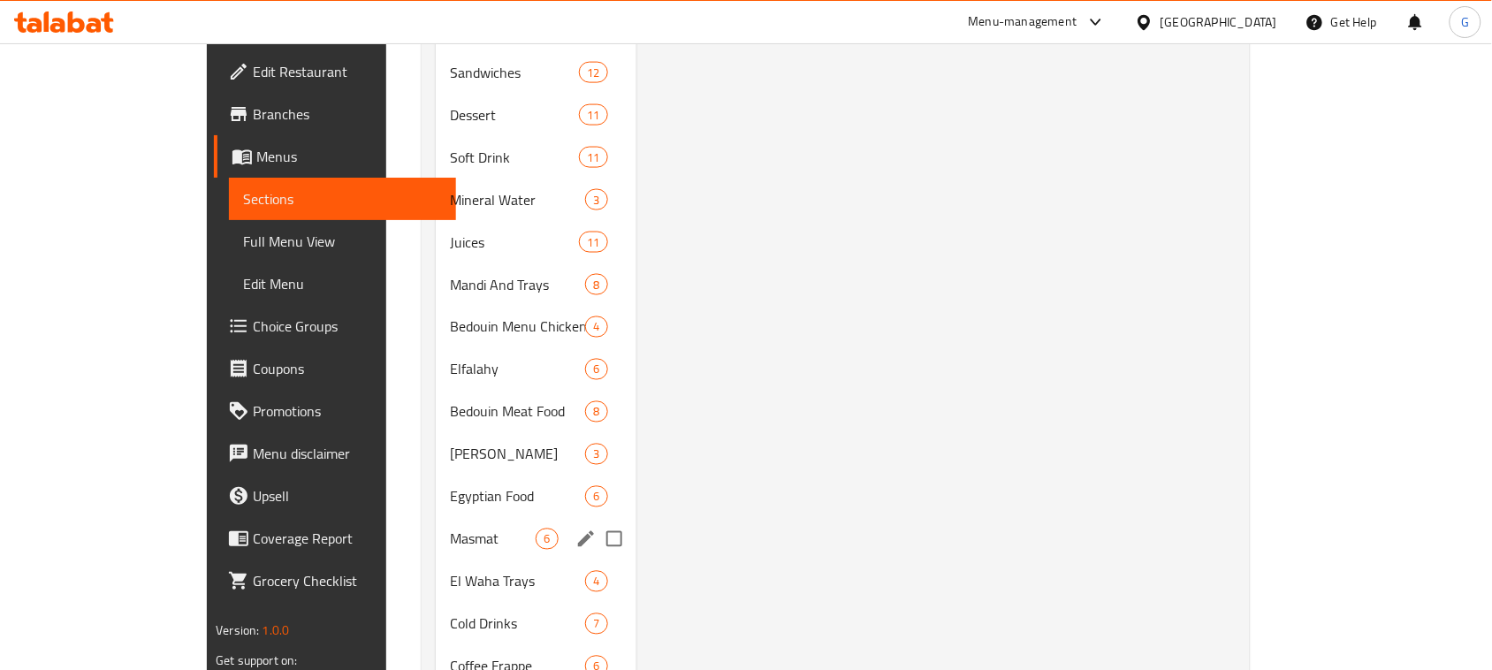
scroll to position [263, 0]
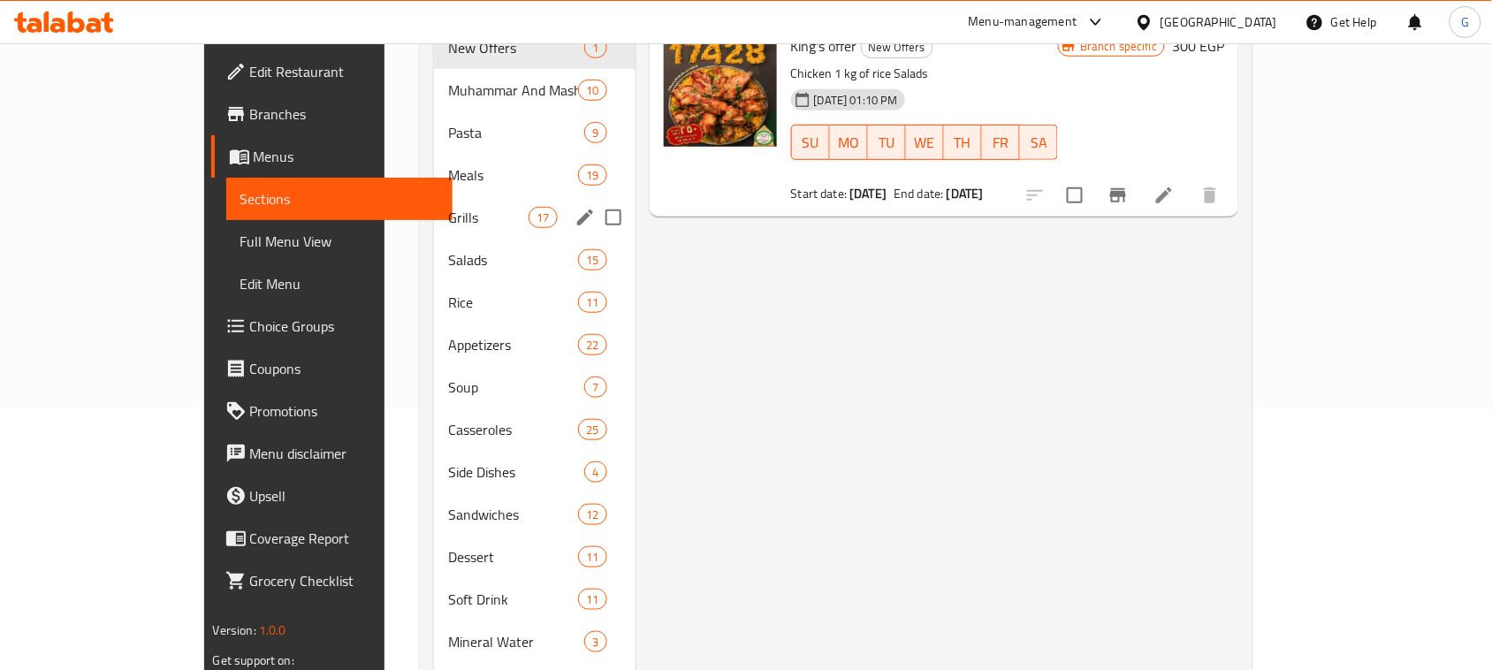
click at [448, 207] on span "Grills" at bounding box center [488, 217] width 80 height 21
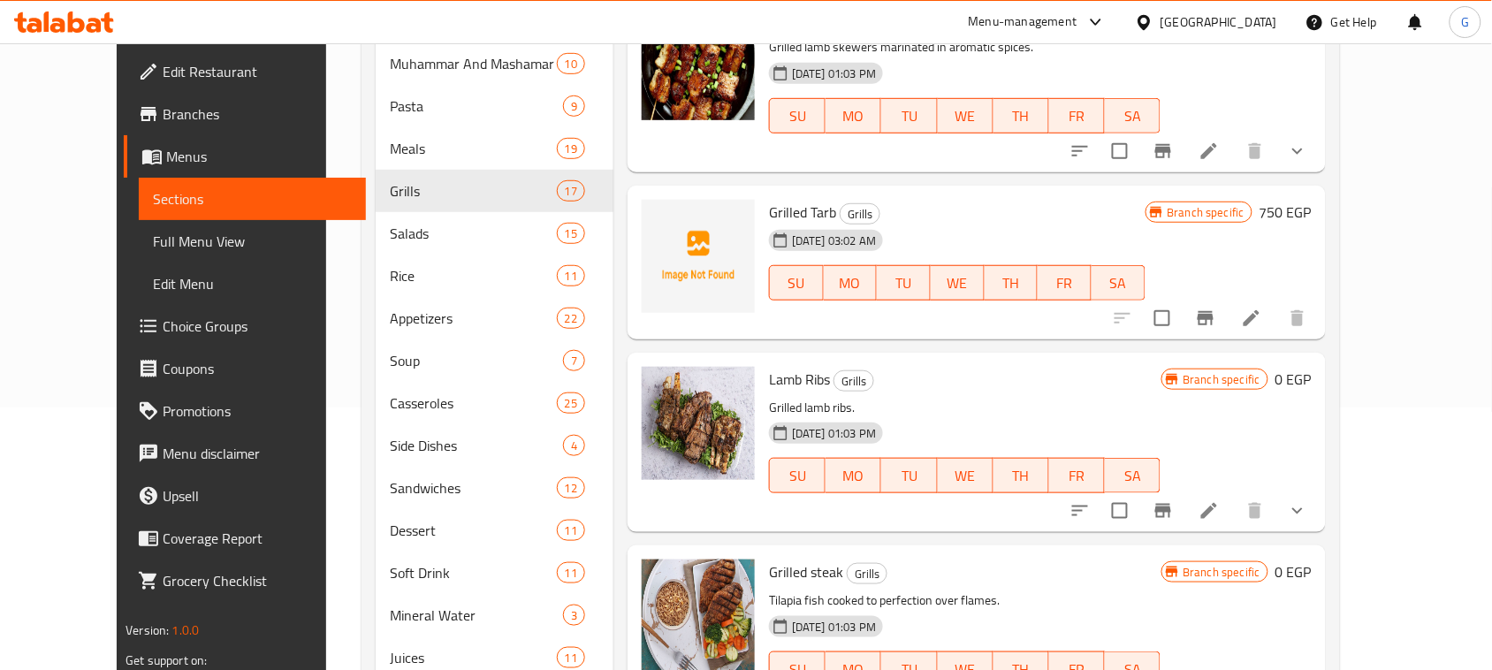
click at [1083, 210] on h6 "Grilled Tarb Grills" at bounding box center [957, 212] width 376 height 25
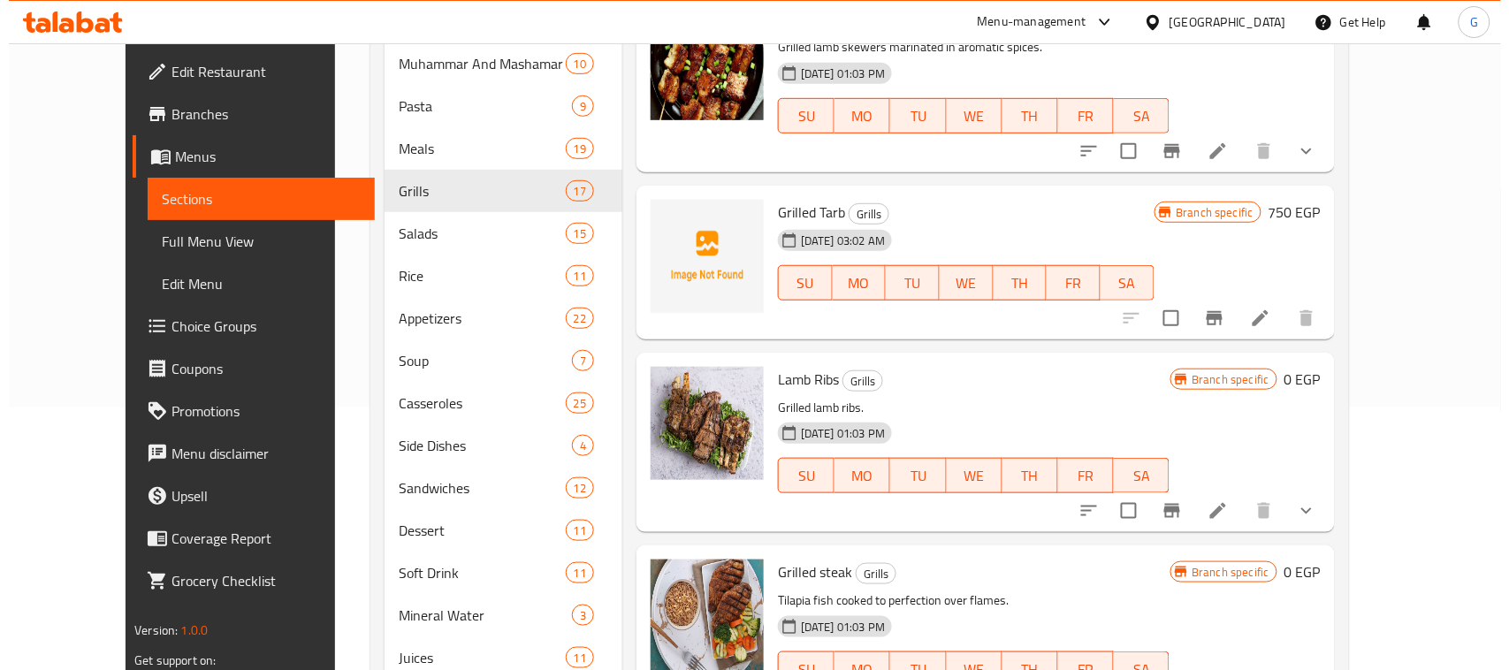
scroll to position [1412, 0]
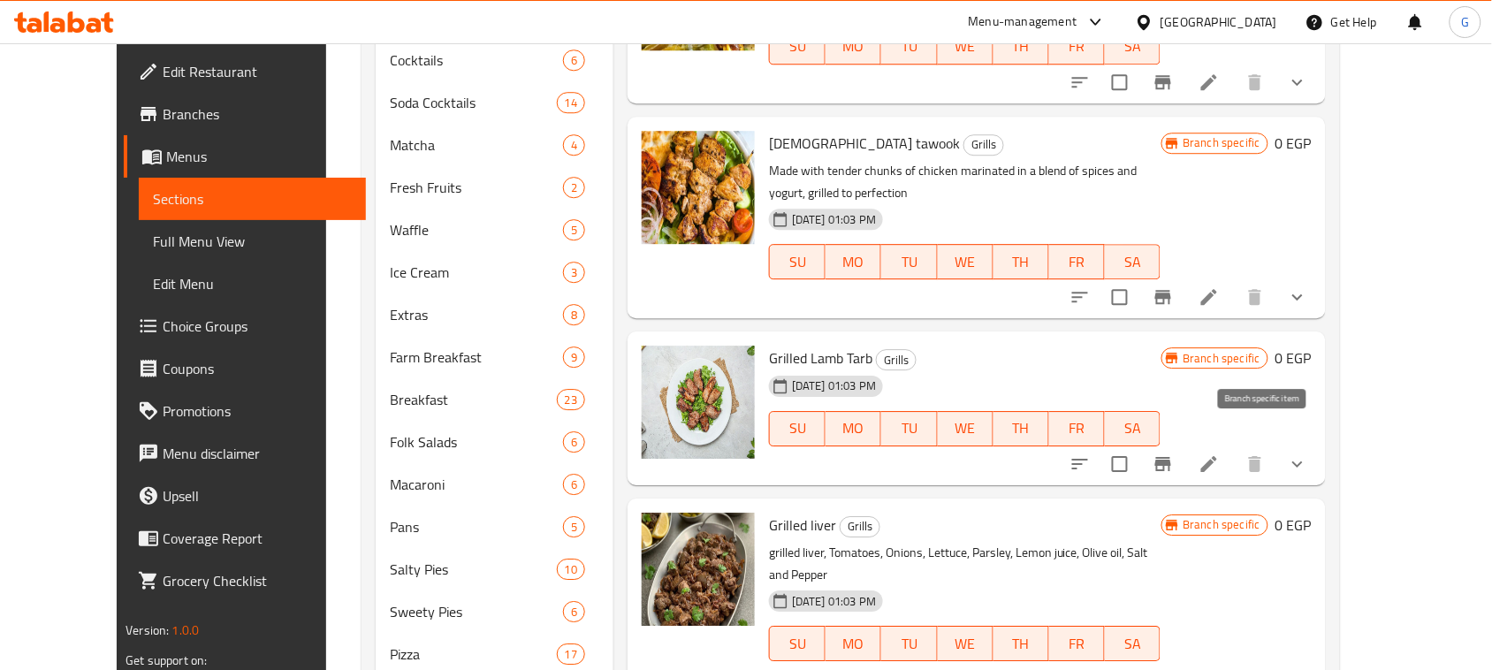
click at [1171, 457] on icon "Branch-specific-item" at bounding box center [1164, 464] width 16 height 14
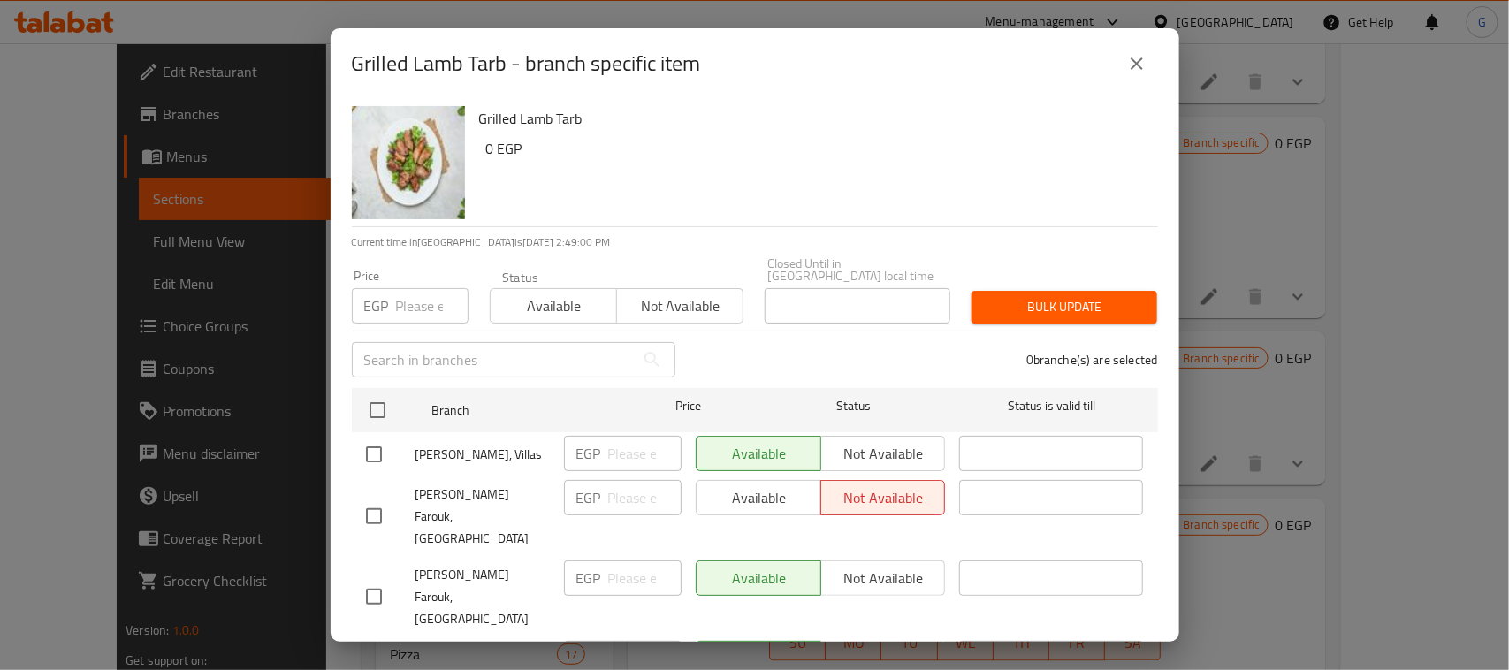
click at [378, 436] on input "checkbox" at bounding box center [373, 454] width 37 height 37
checkbox input "true"
click at [858, 441] on span "Not available" at bounding box center [883, 454] width 111 height 26
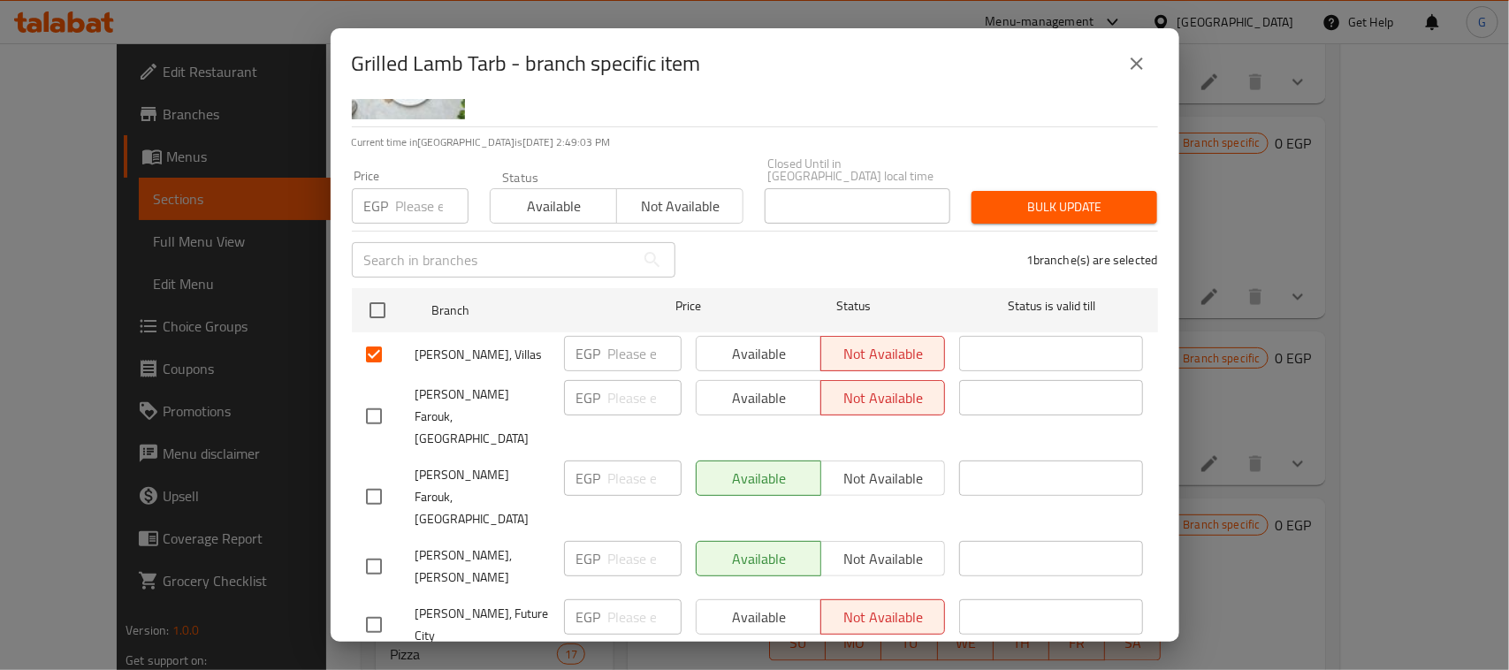
click at [778, 667] on span "Save" at bounding box center [755, 678] width 778 height 22
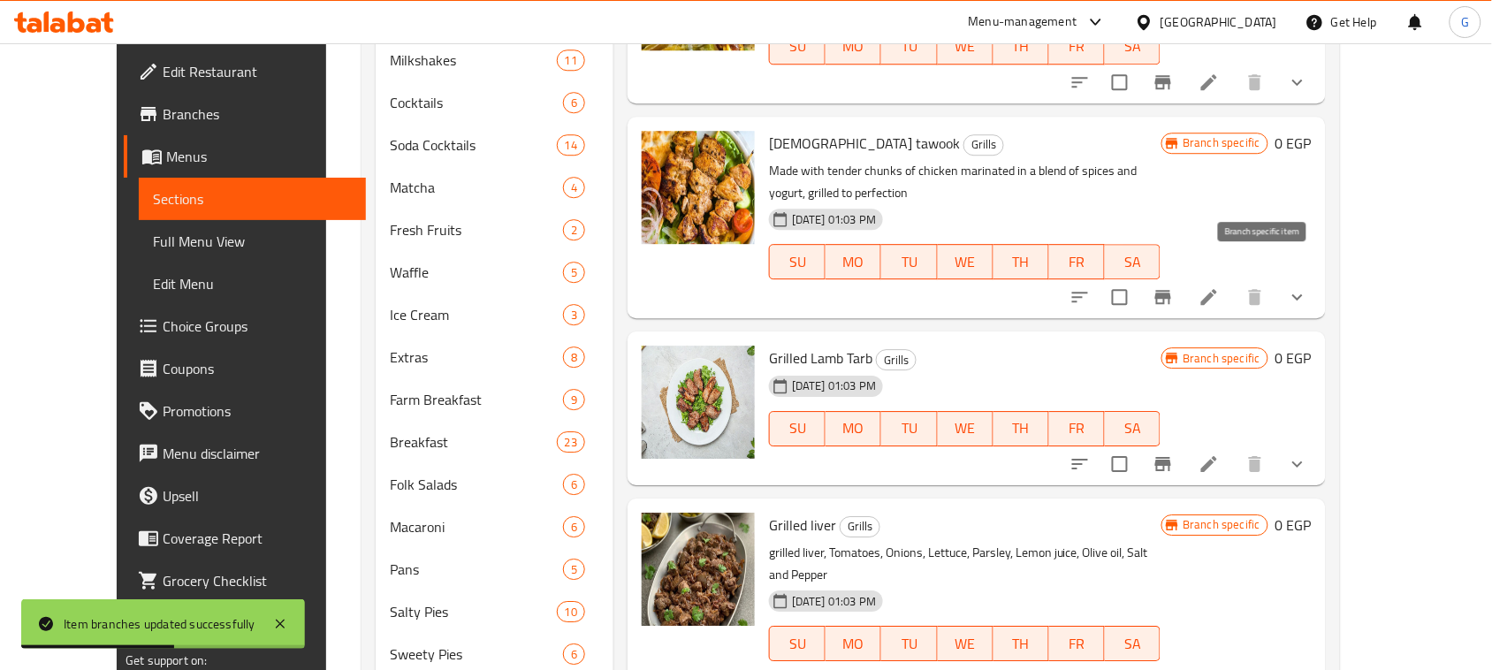
click at [1174, 286] on icon "Branch-specific-item" at bounding box center [1163, 296] width 21 height 21
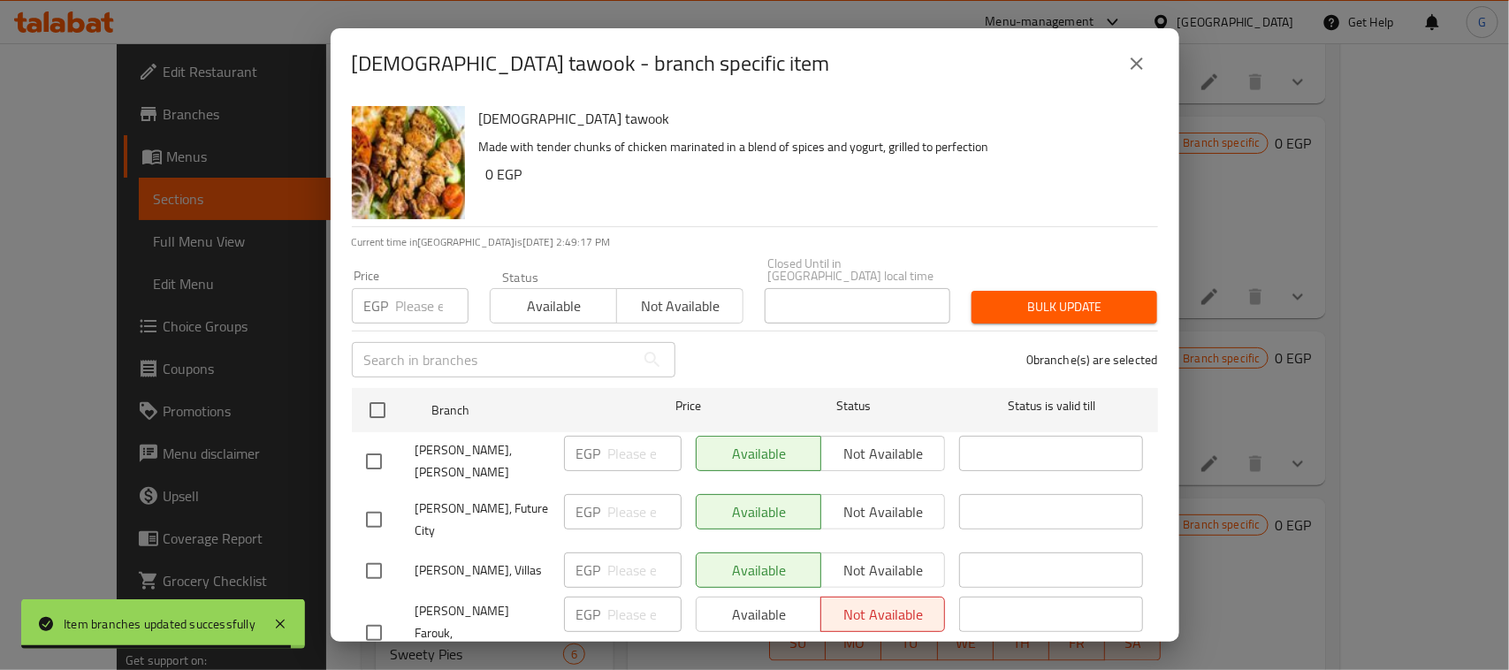
click at [373, 564] on input "checkbox" at bounding box center [373, 571] width 37 height 37
checkbox input "true"
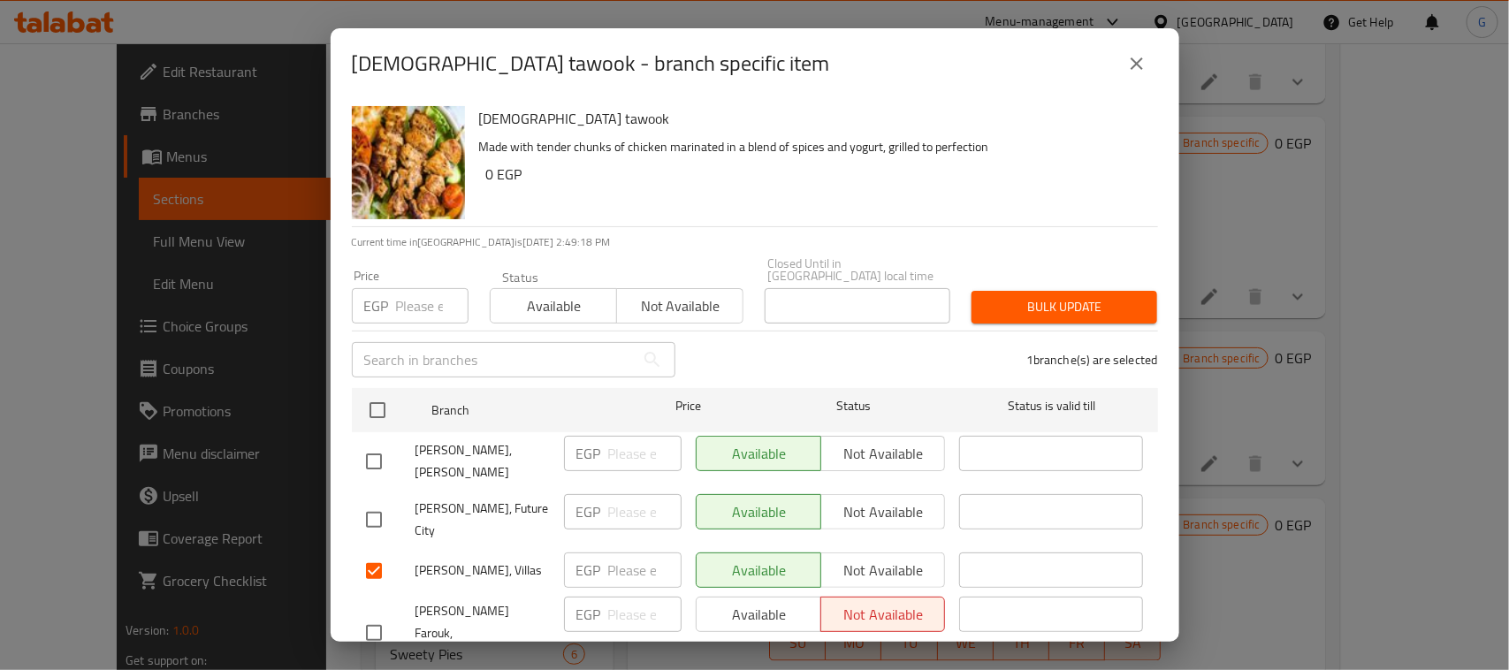
click at [850, 559] on span "Not available" at bounding box center [883, 571] width 111 height 26
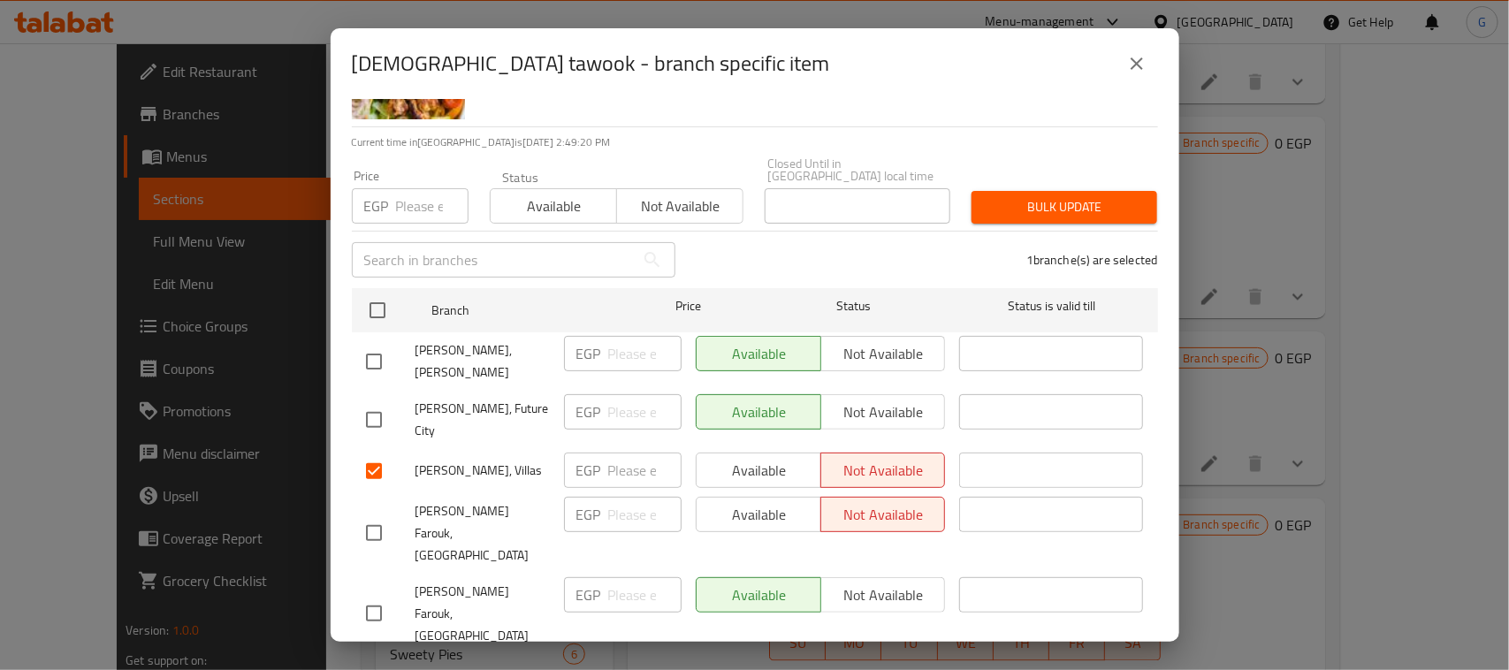
click at [828, 667] on span "Save" at bounding box center [755, 678] width 778 height 22
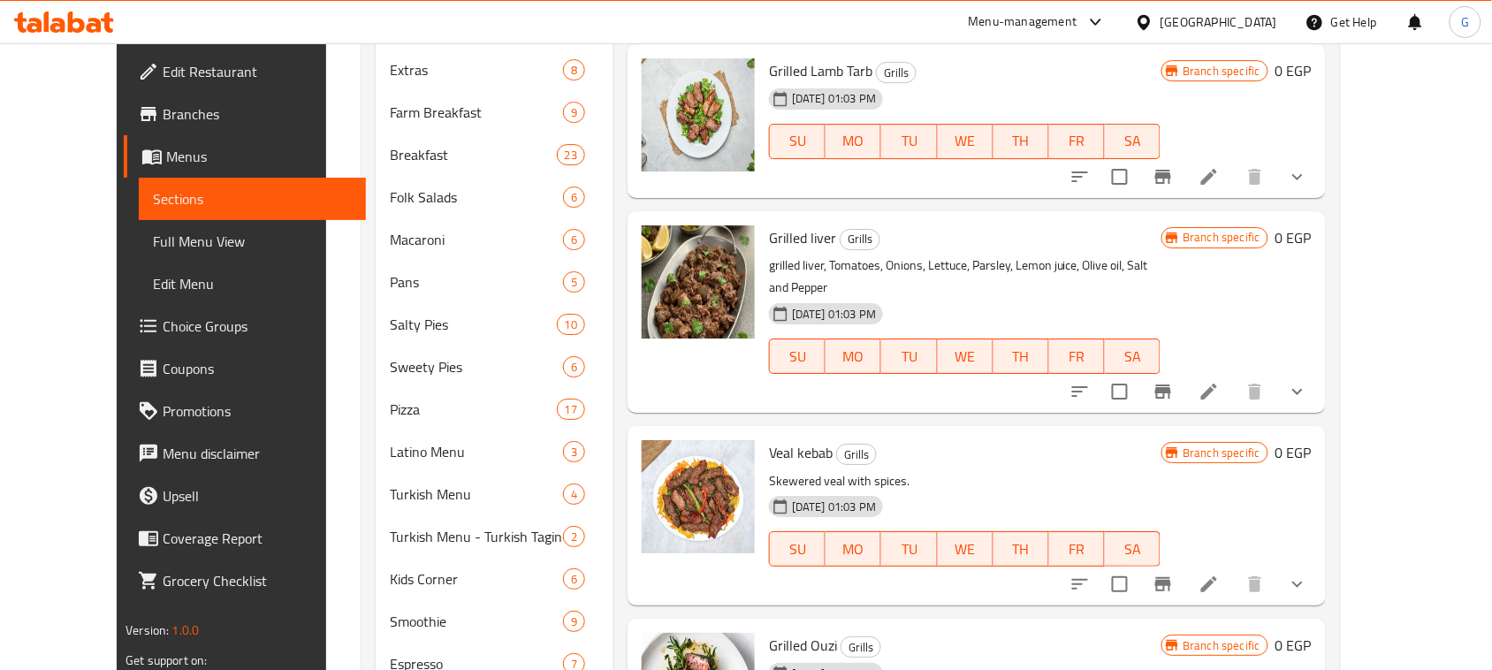
scroll to position [669, 0]
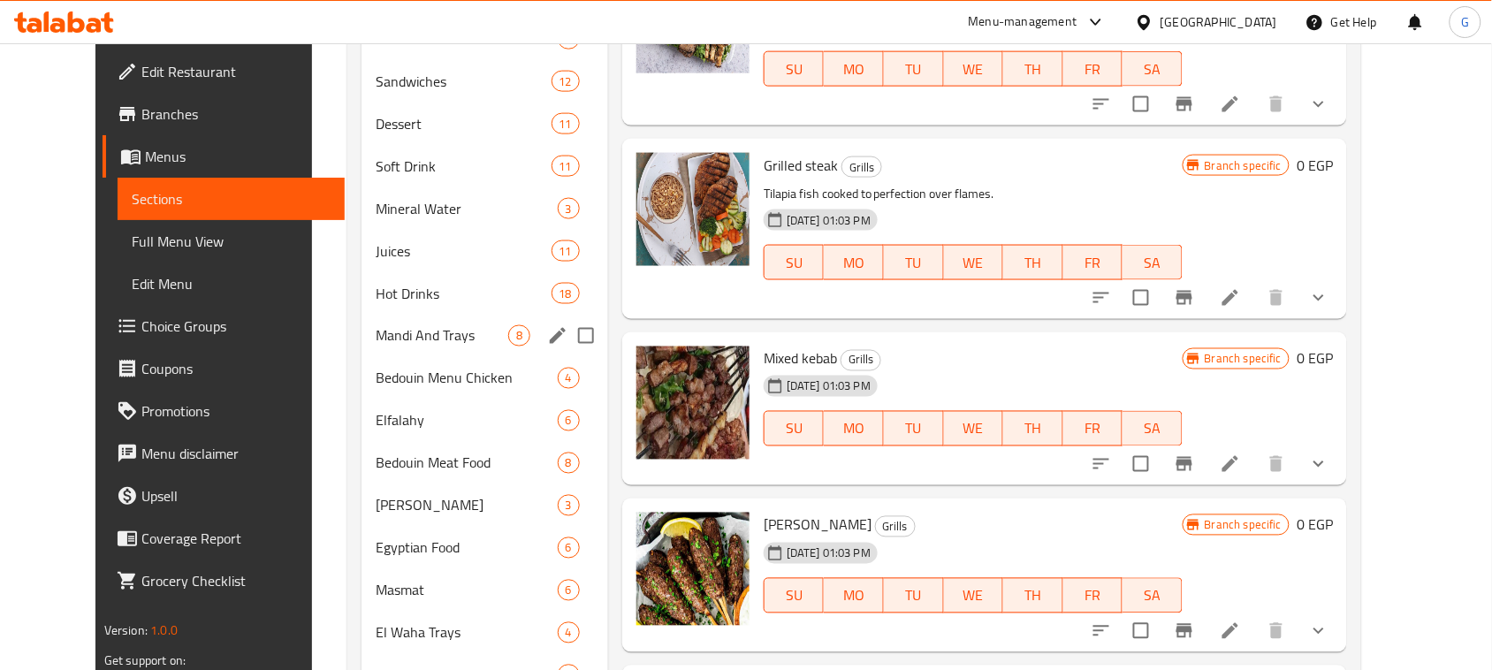
click at [438, 330] on span "Mandi And Trays" at bounding box center [442, 335] width 133 height 21
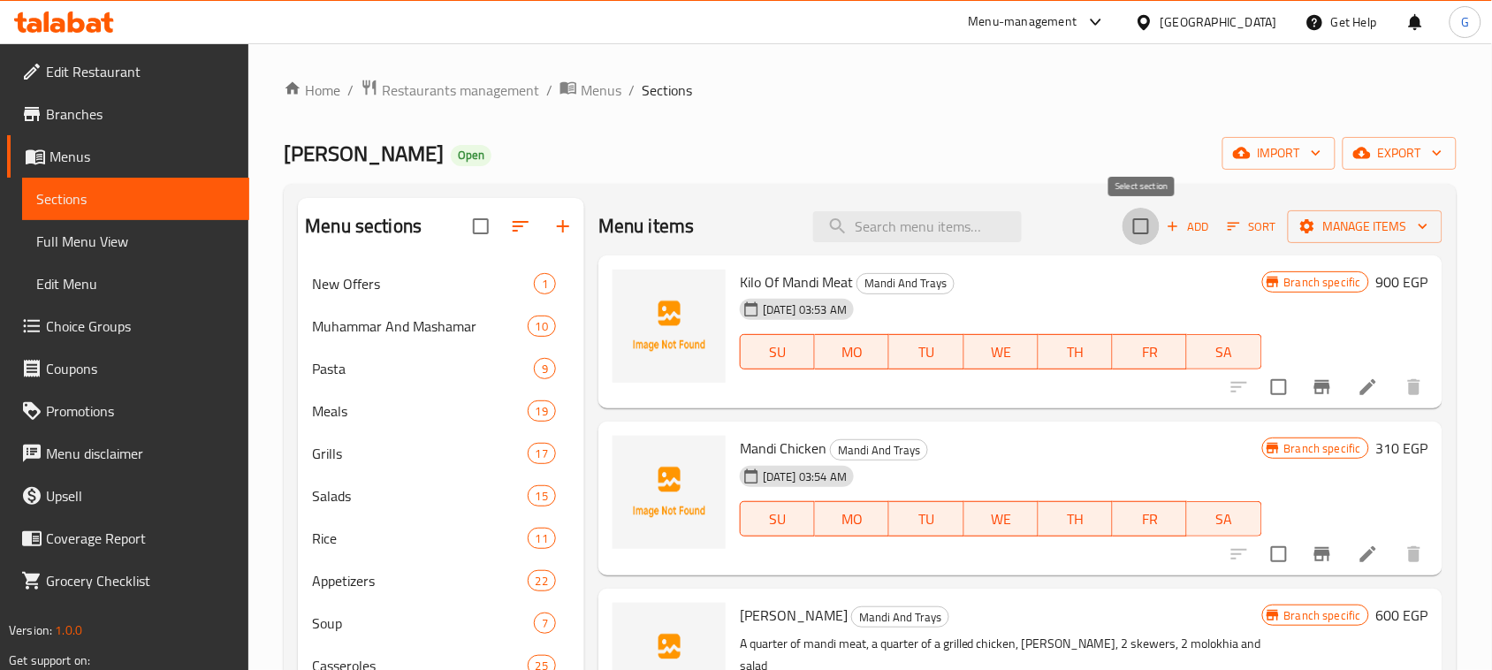
click at [1149, 226] on input "checkbox" at bounding box center [1141, 226] width 37 height 37
checkbox input "true"
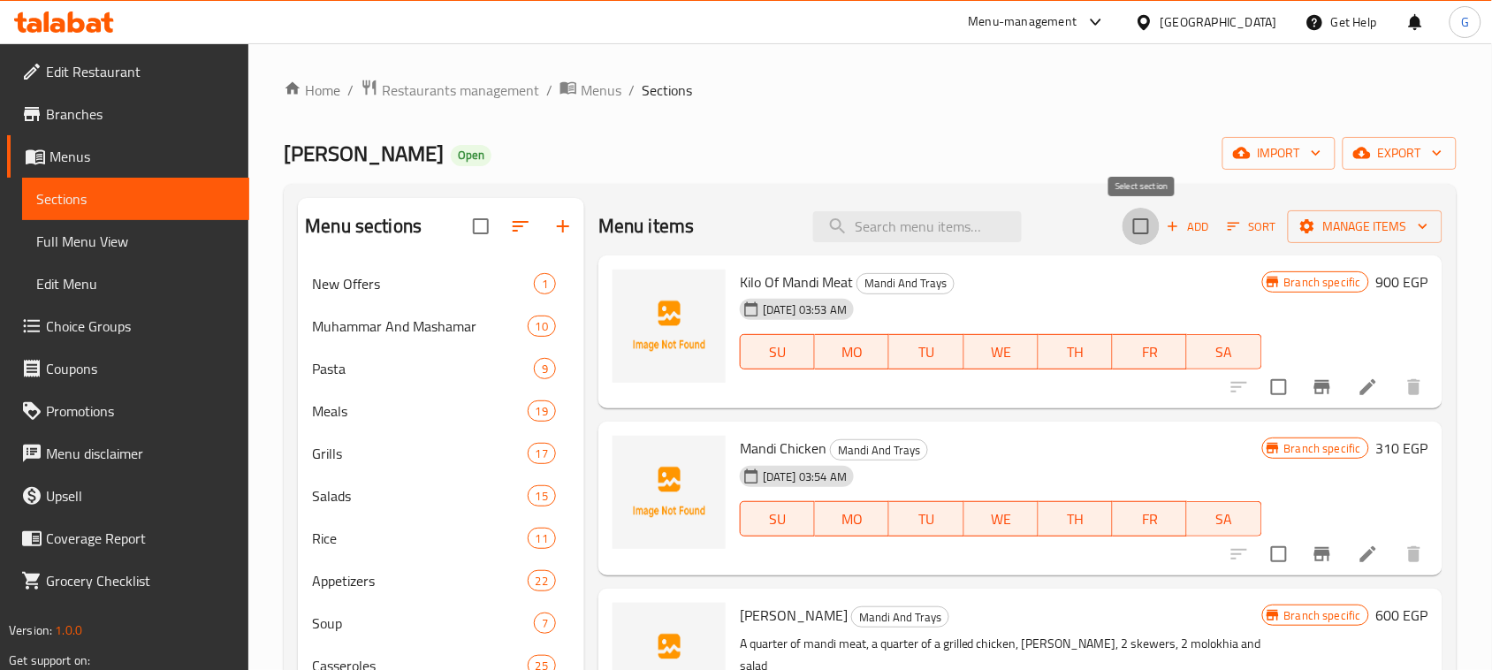
checkbox input "true"
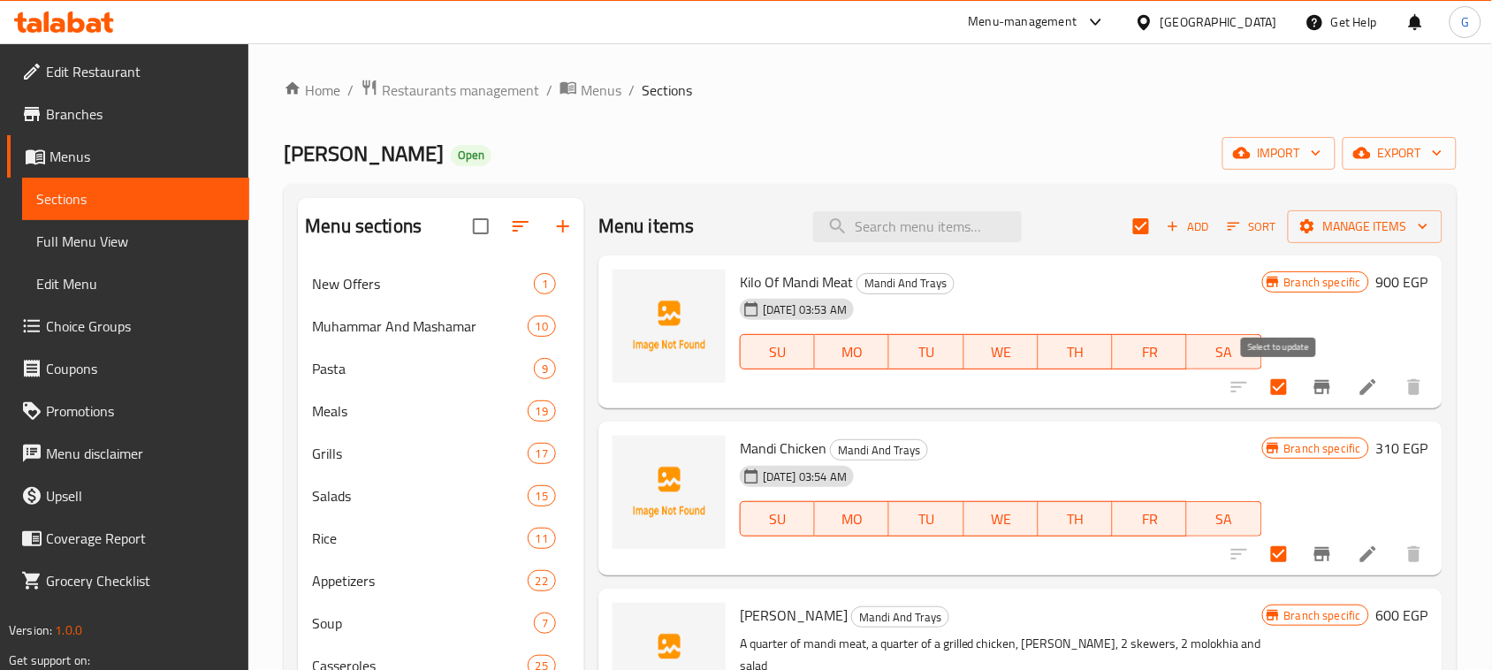
click at [1273, 389] on input "checkbox" at bounding box center [1279, 387] width 37 height 37
checkbox input "false"
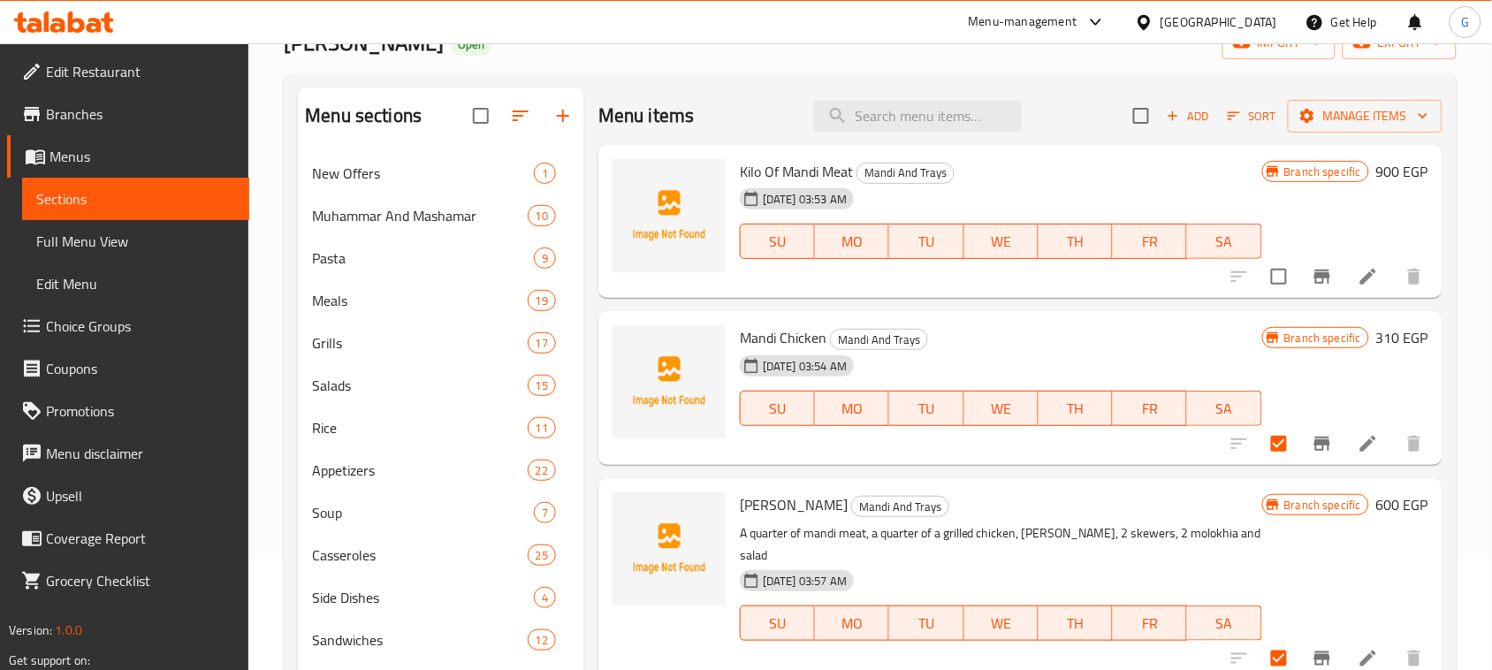
click at [1279, 454] on input "checkbox" at bounding box center [1279, 443] width 37 height 37
checkbox input "false"
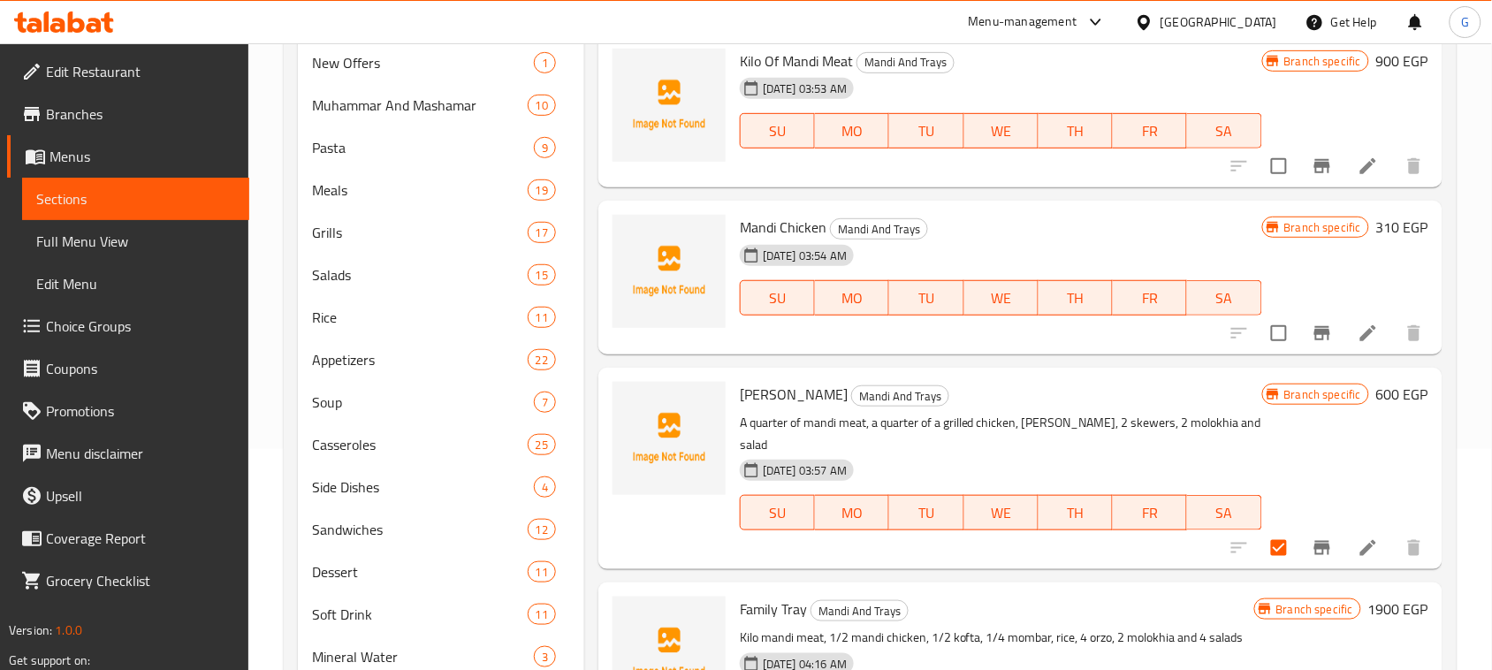
scroll to position [332, 0]
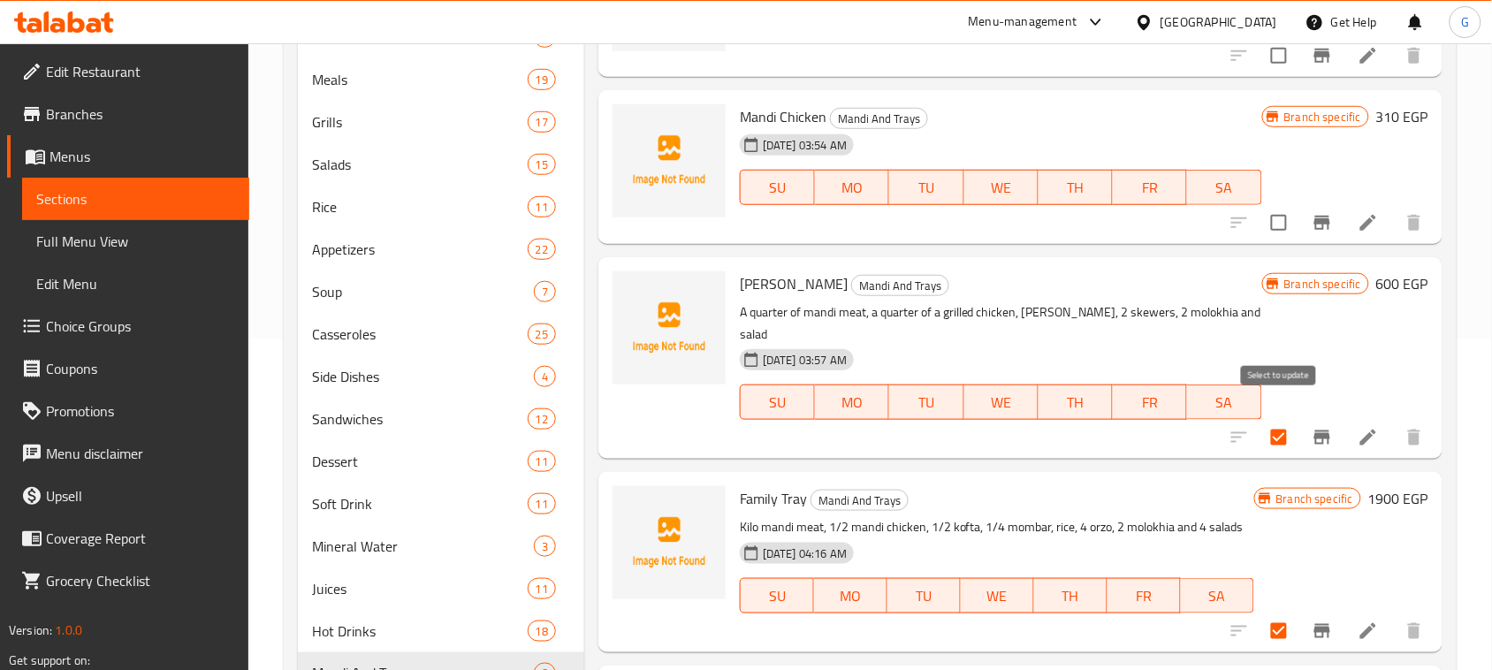
click at [1271, 419] on input "checkbox" at bounding box center [1279, 437] width 37 height 37
checkbox input "false"
click at [1084, 149] on div "13-08-2025 03:54 AM SU MO TU WE TH FR SA" at bounding box center [1001, 174] width 537 height 95
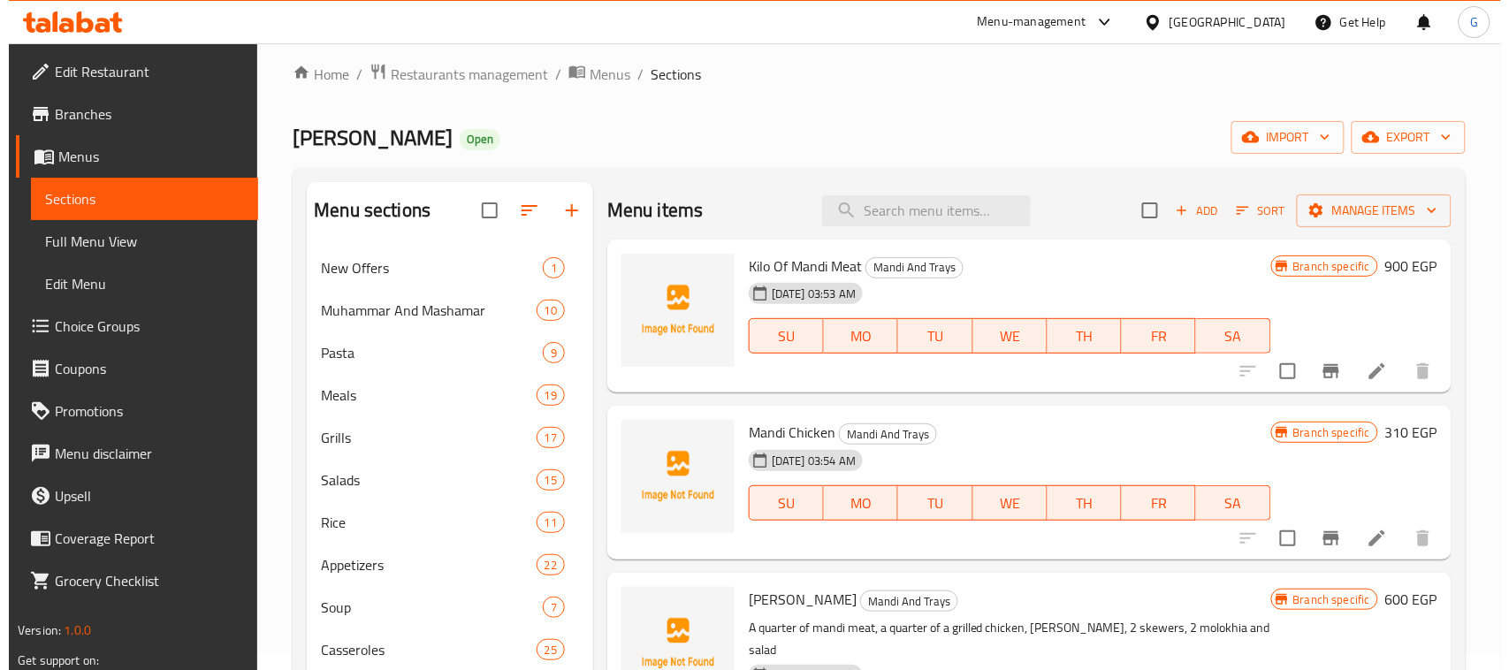
scroll to position [0, 0]
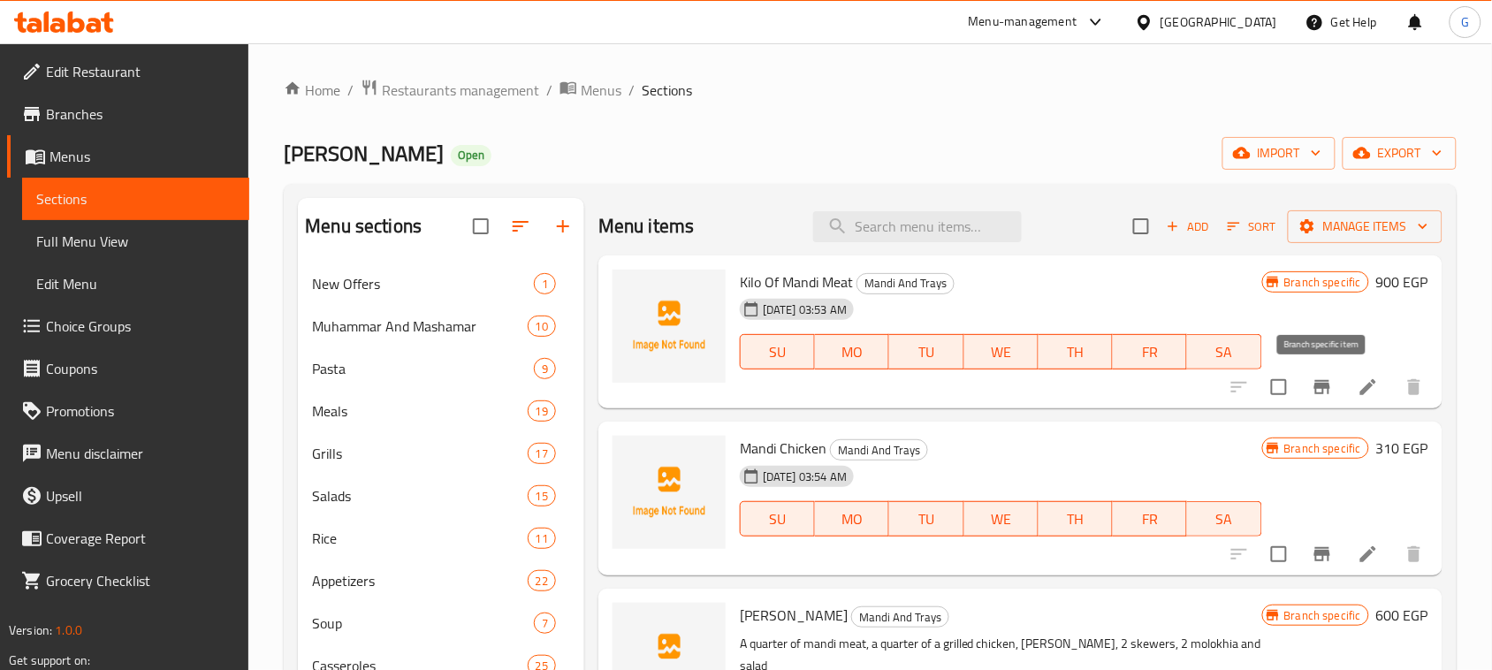
click at [1319, 389] on icon "Branch-specific-item" at bounding box center [1323, 387] width 16 height 14
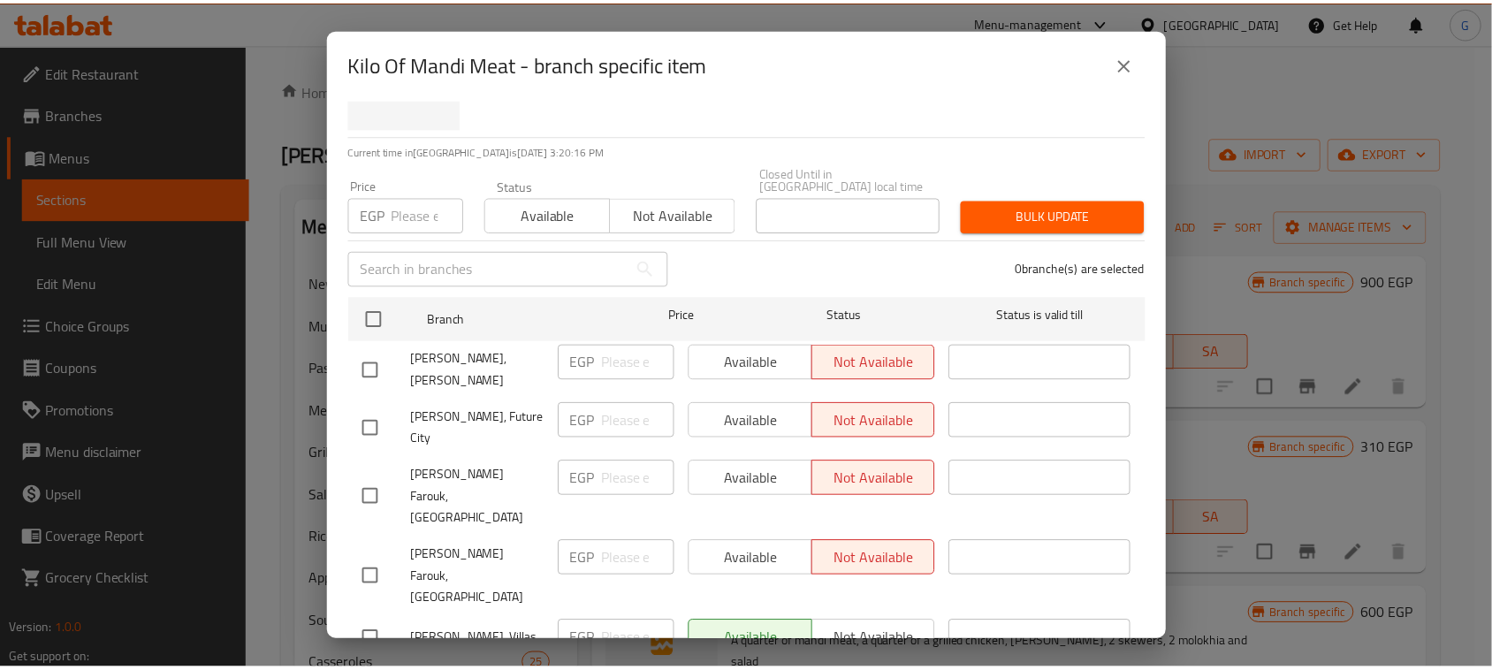
scroll to position [100, 0]
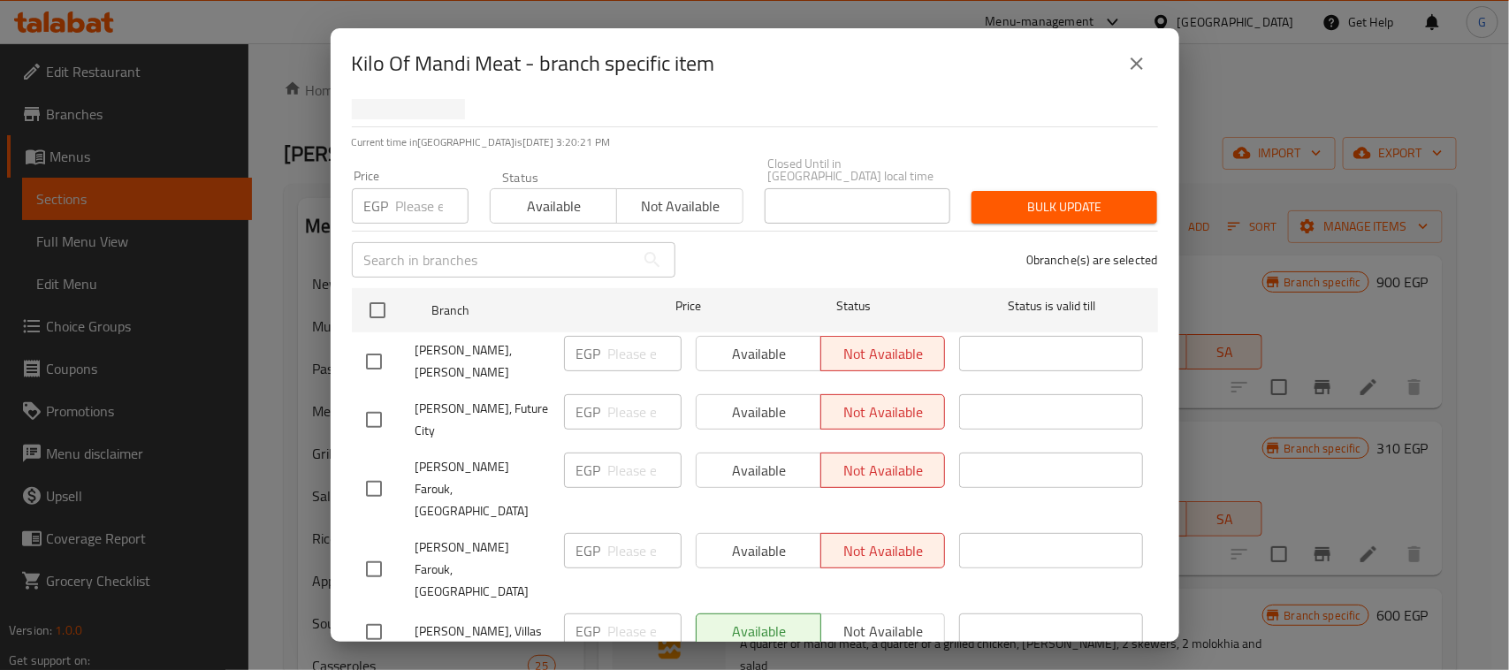
click at [1133, 63] on icon "close" at bounding box center [1136, 63] width 21 height 21
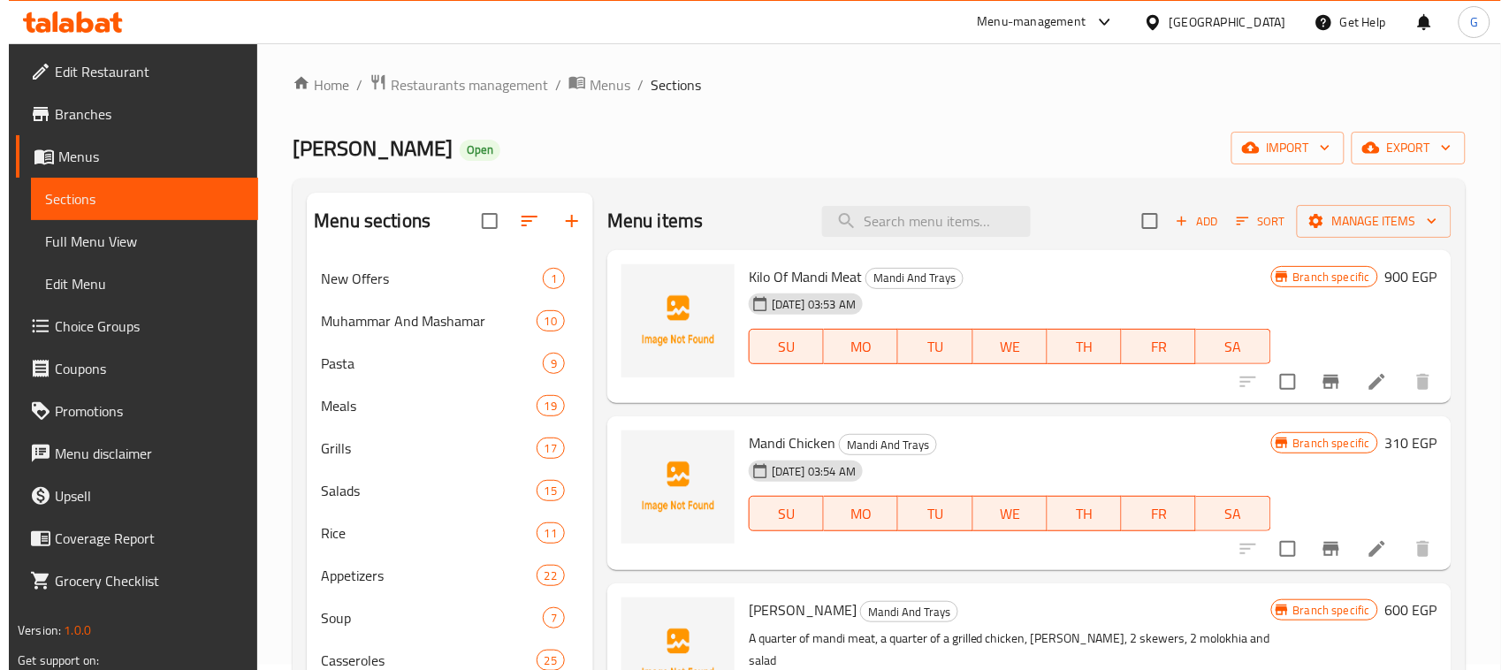
scroll to position [111, 0]
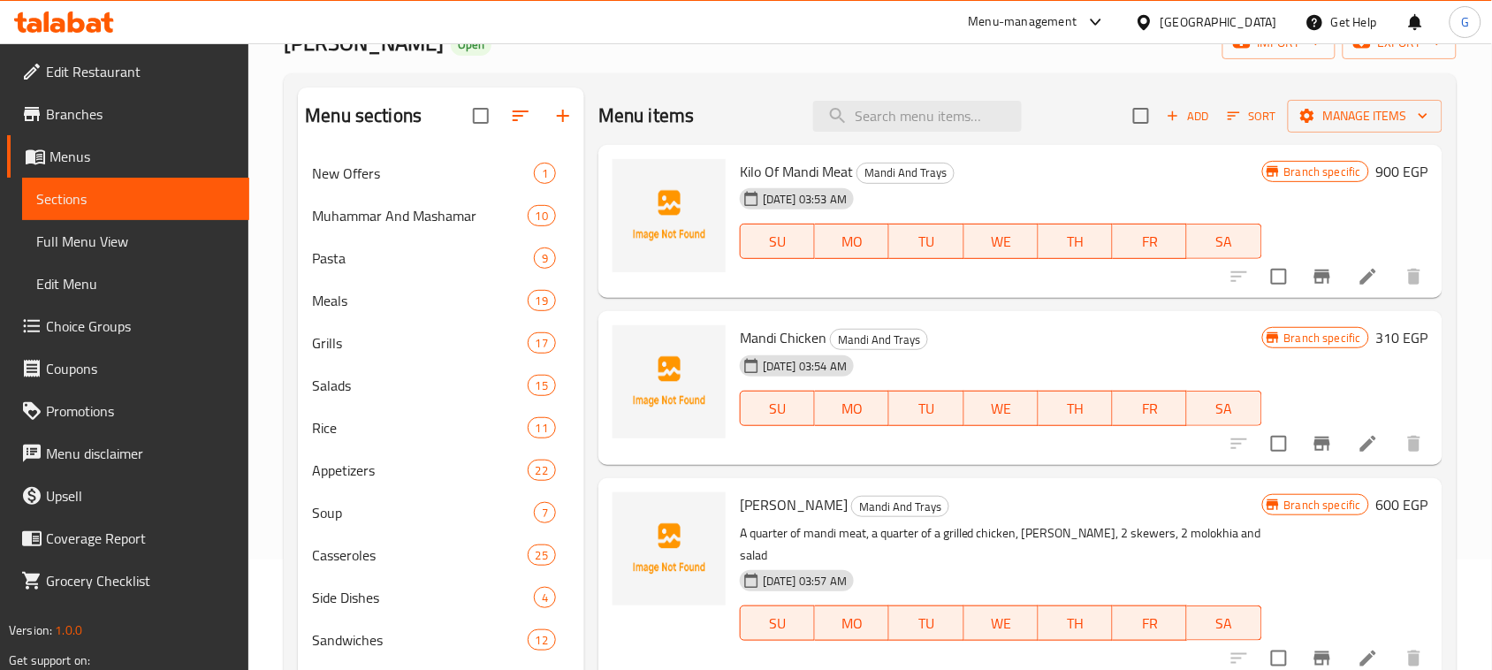
click at [1324, 447] on icon "Branch-specific-item" at bounding box center [1323, 444] width 16 height 14
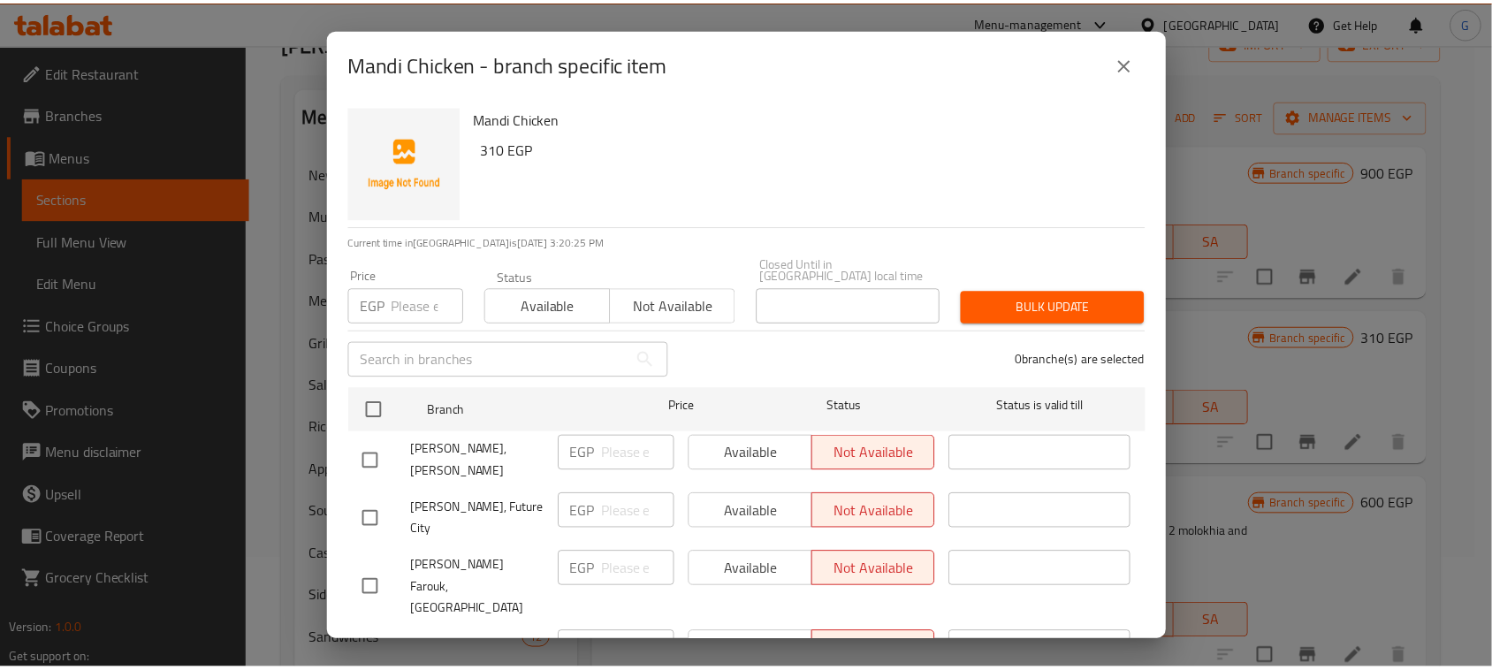
scroll to position [100, 0]
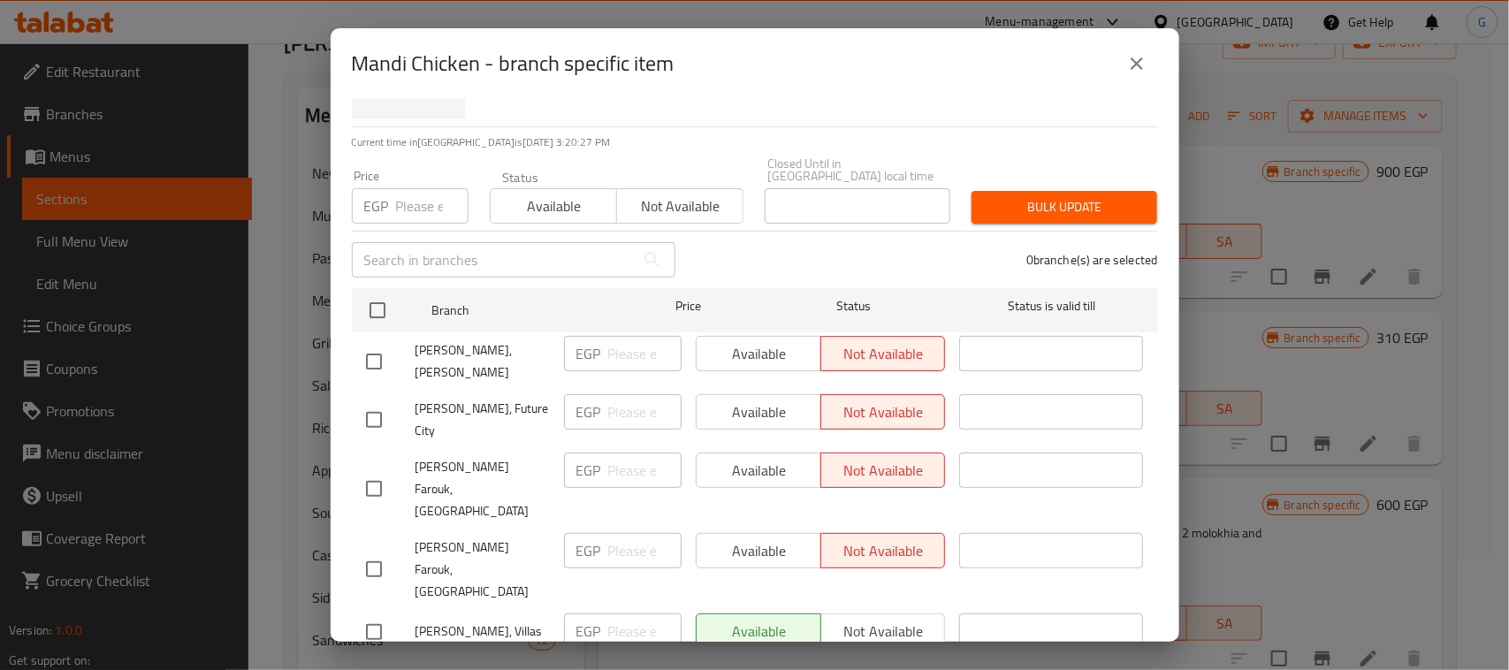
click at [1138, 62] on icon "close" at bounding box center [1137, 63] width 12 height 12
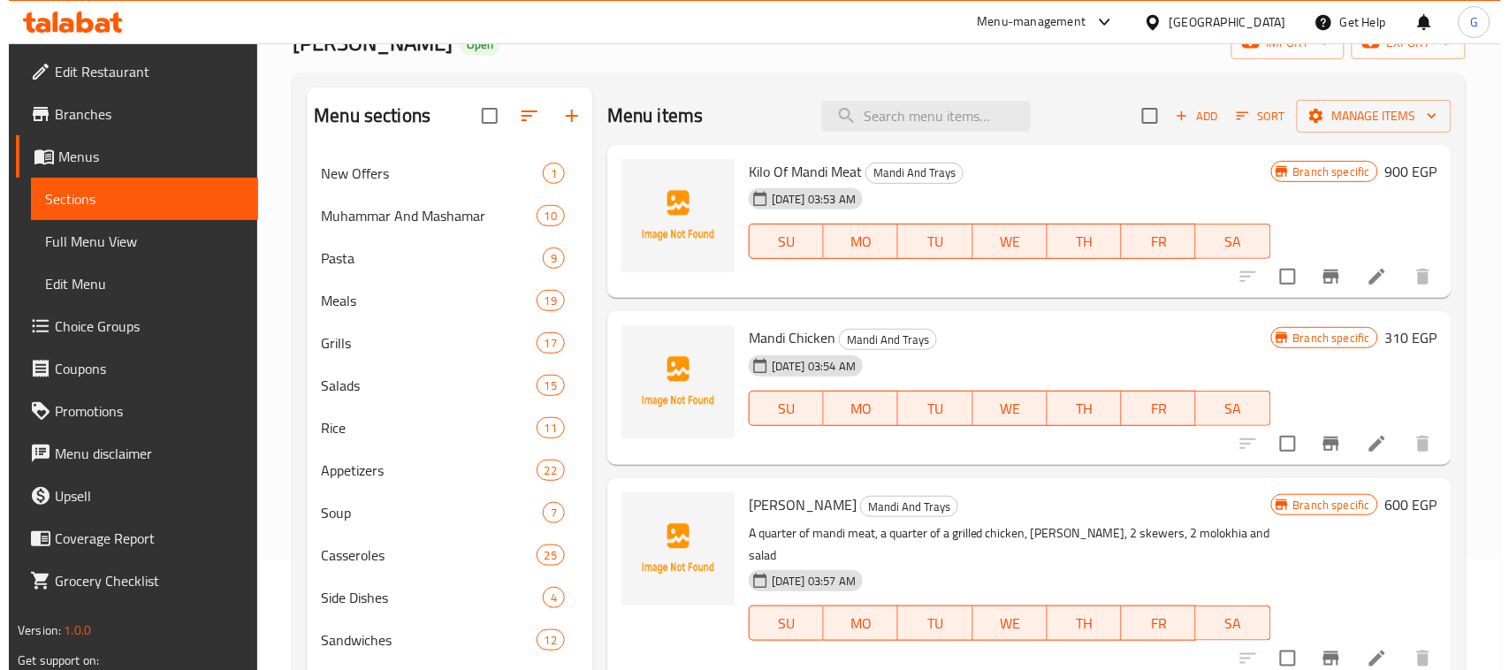
scroll to position [332, 0]
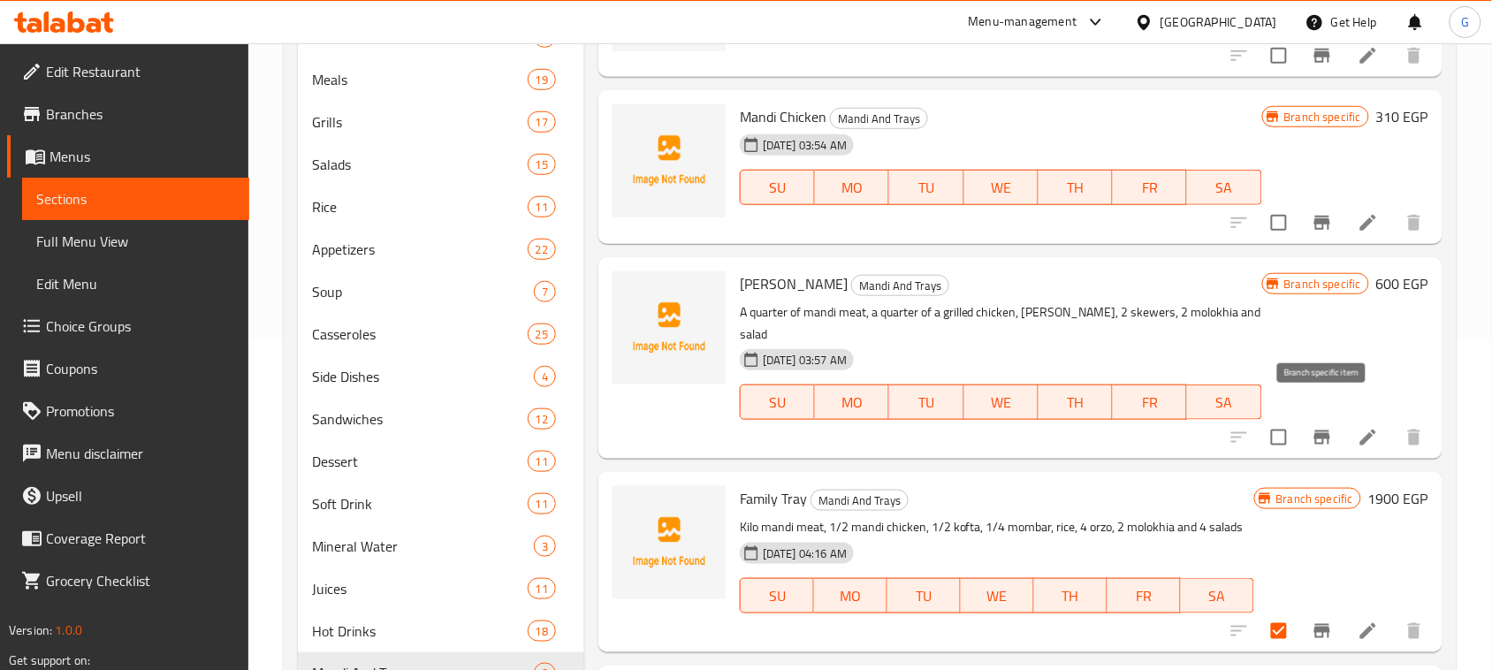
click at [1312, 427] on icon "Branch-specific-item" at bounding box center [1322, 437] width 21 height 21
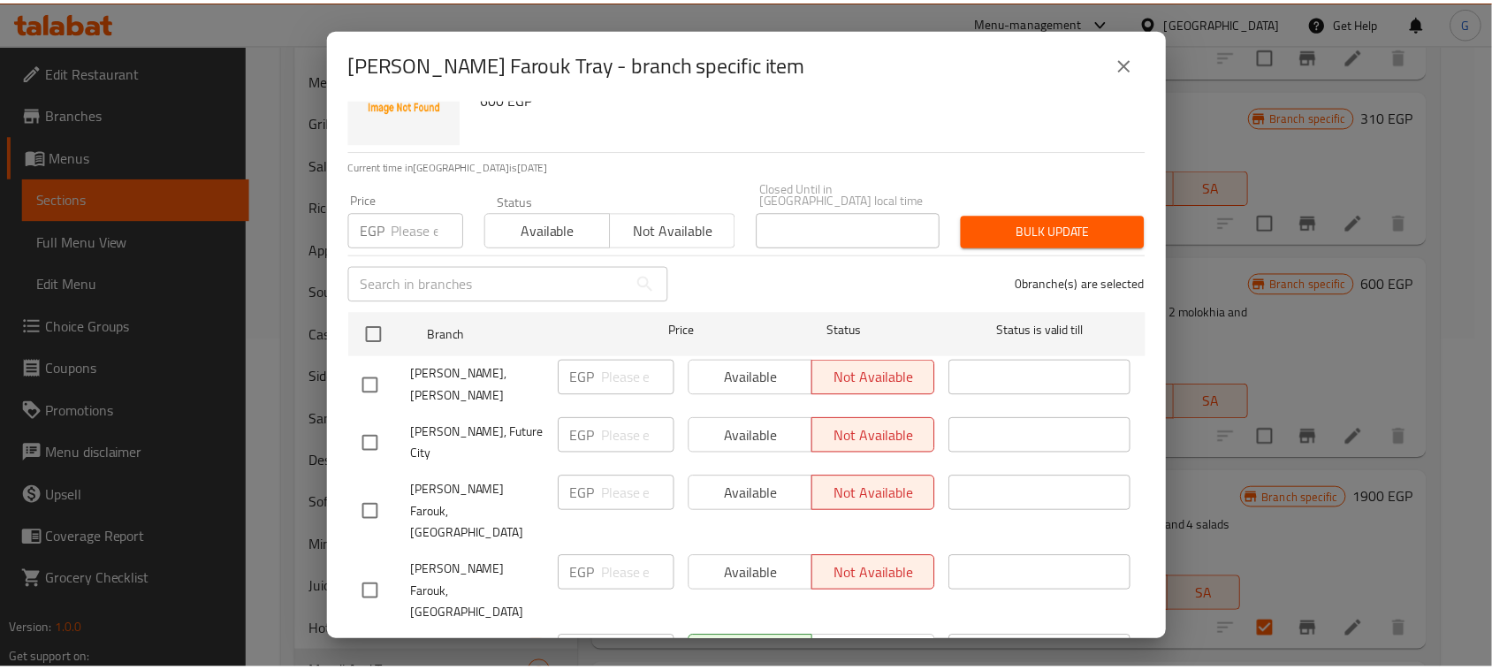
scroll to position [100, 0]
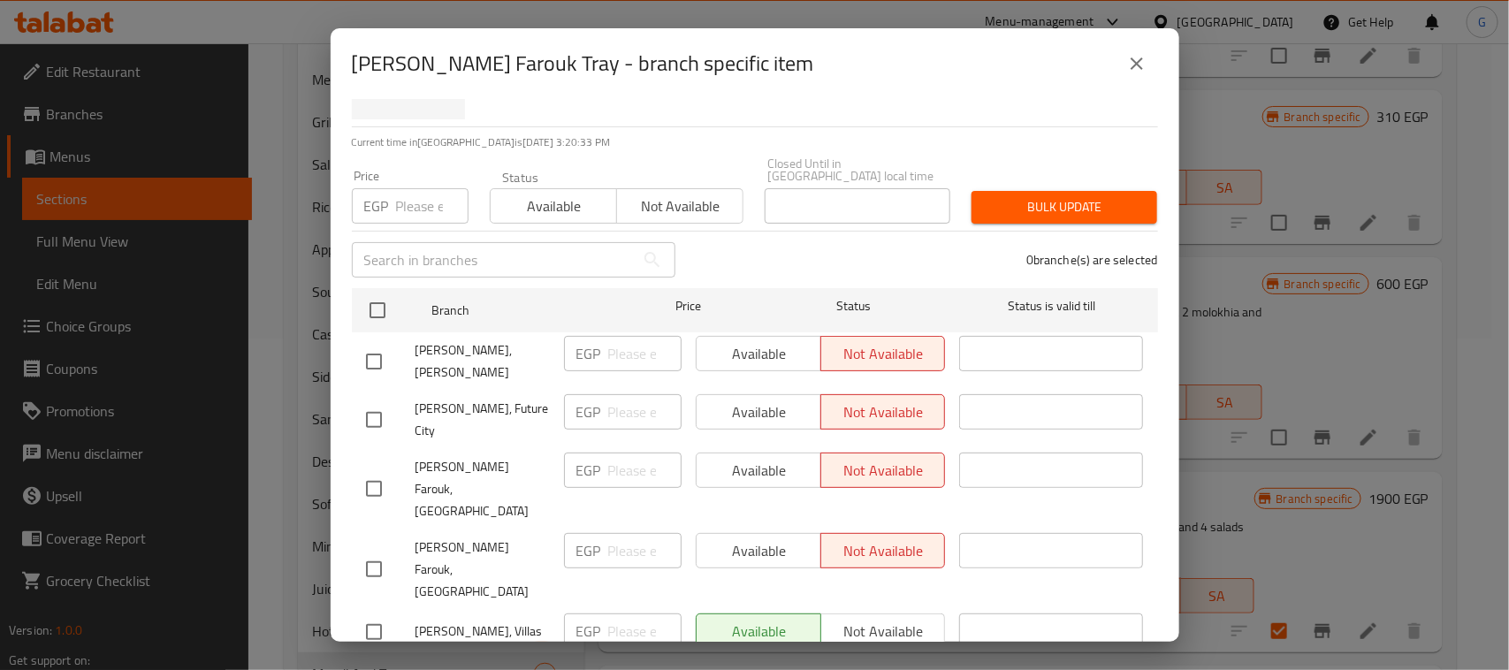
click at [1142, 66] on icon "close" at bounding box center [1136, 63] width 21 height 21
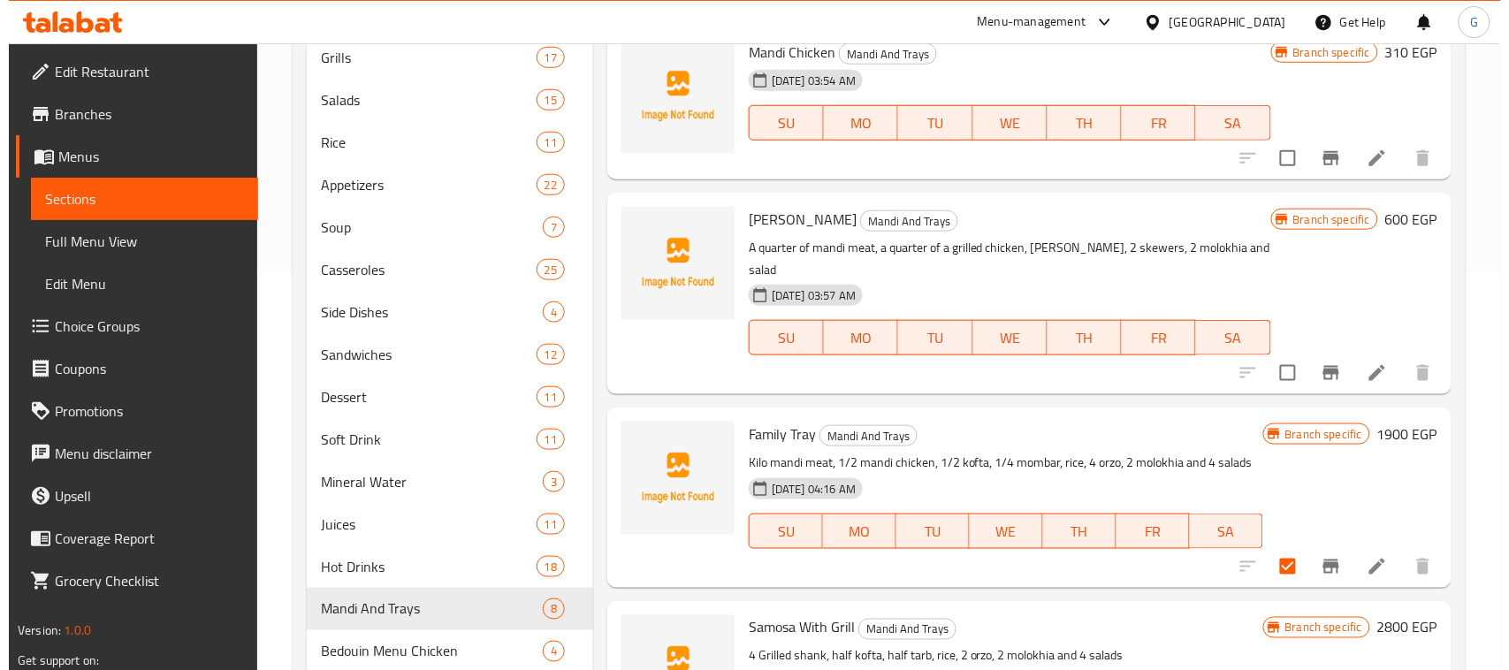
scroll to position [442, 0]
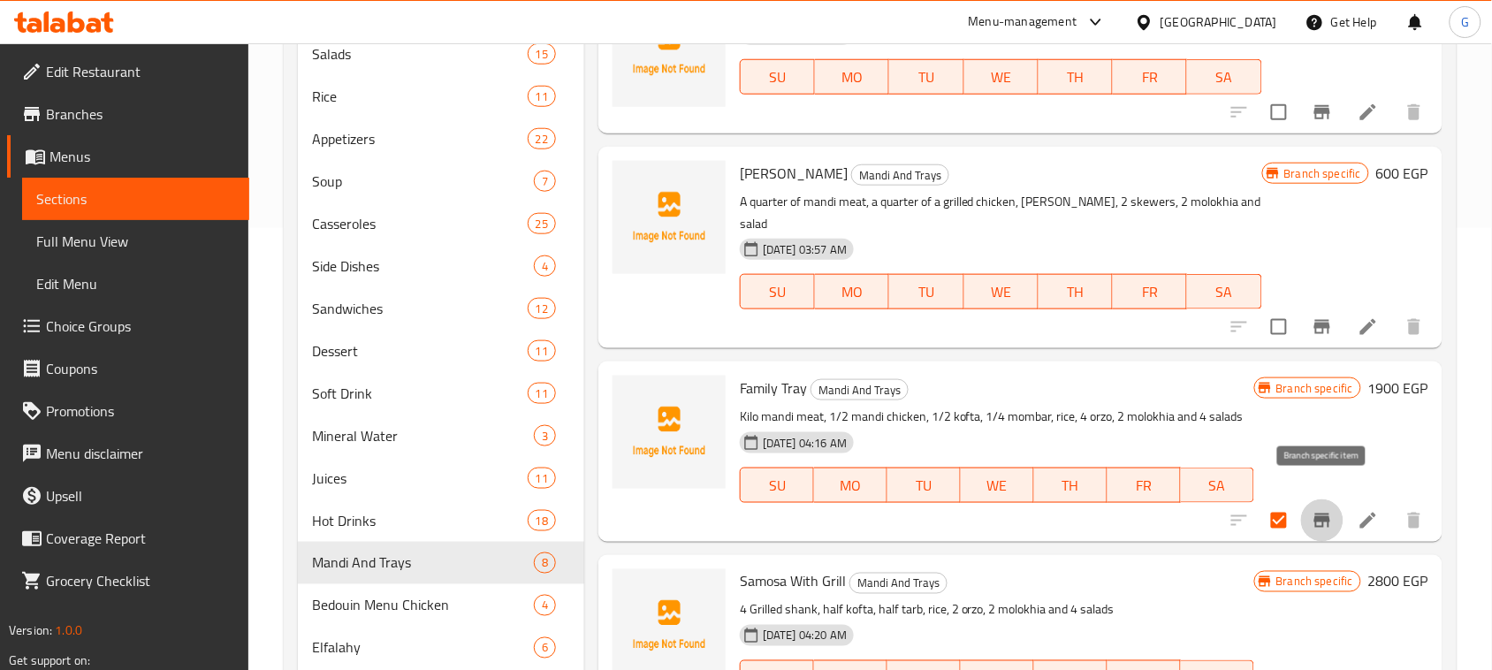
click at [1318, 514] on icon "Branch-specific-item" at bounding box center [1323, 521] width 16 height 14
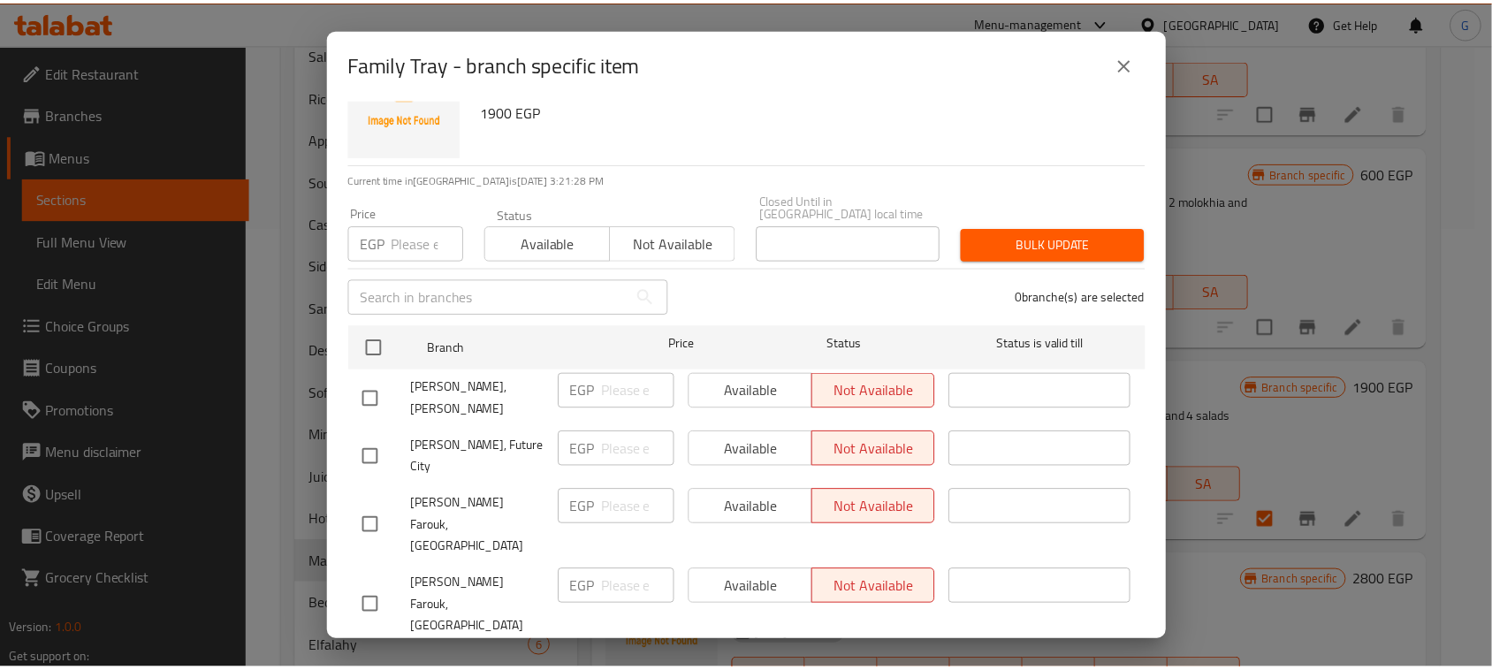
scroll to position [100, 0]
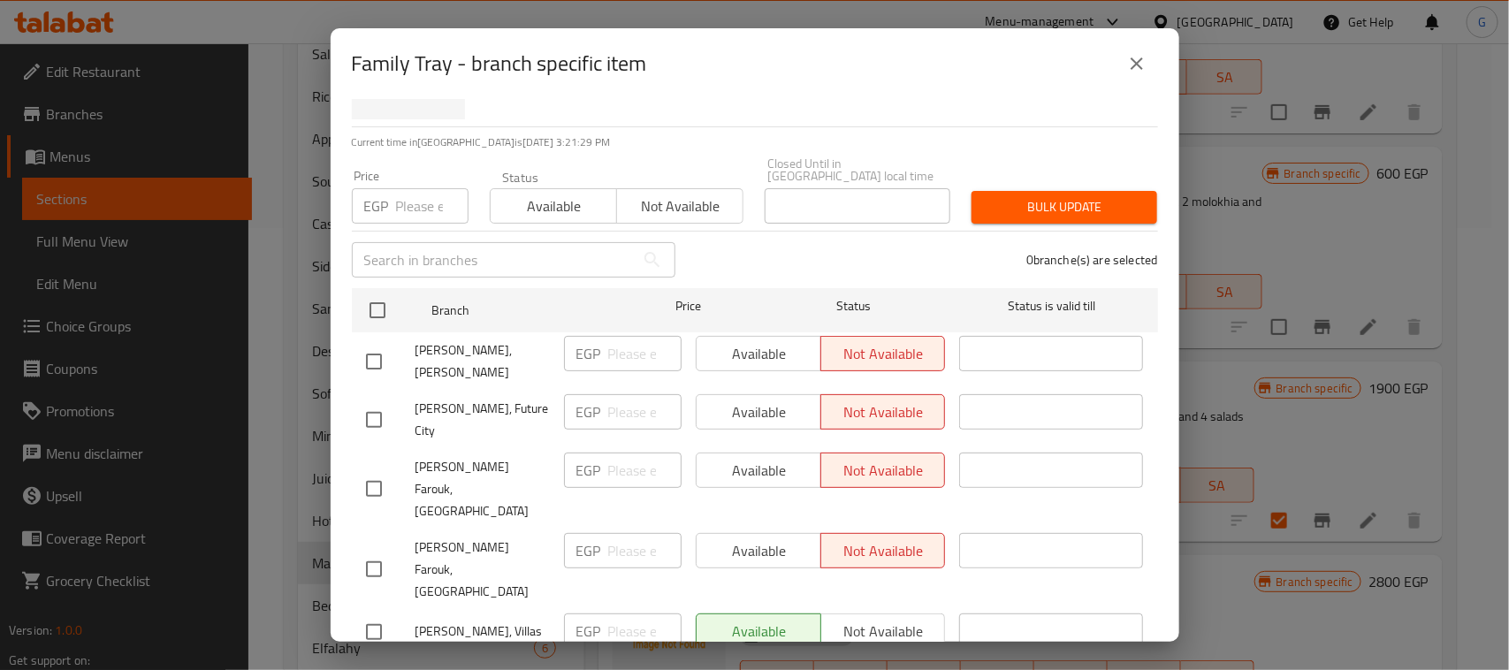
click at [1132, 62] on icon "close" at bounding box center [1136, 63] width 21 height 21
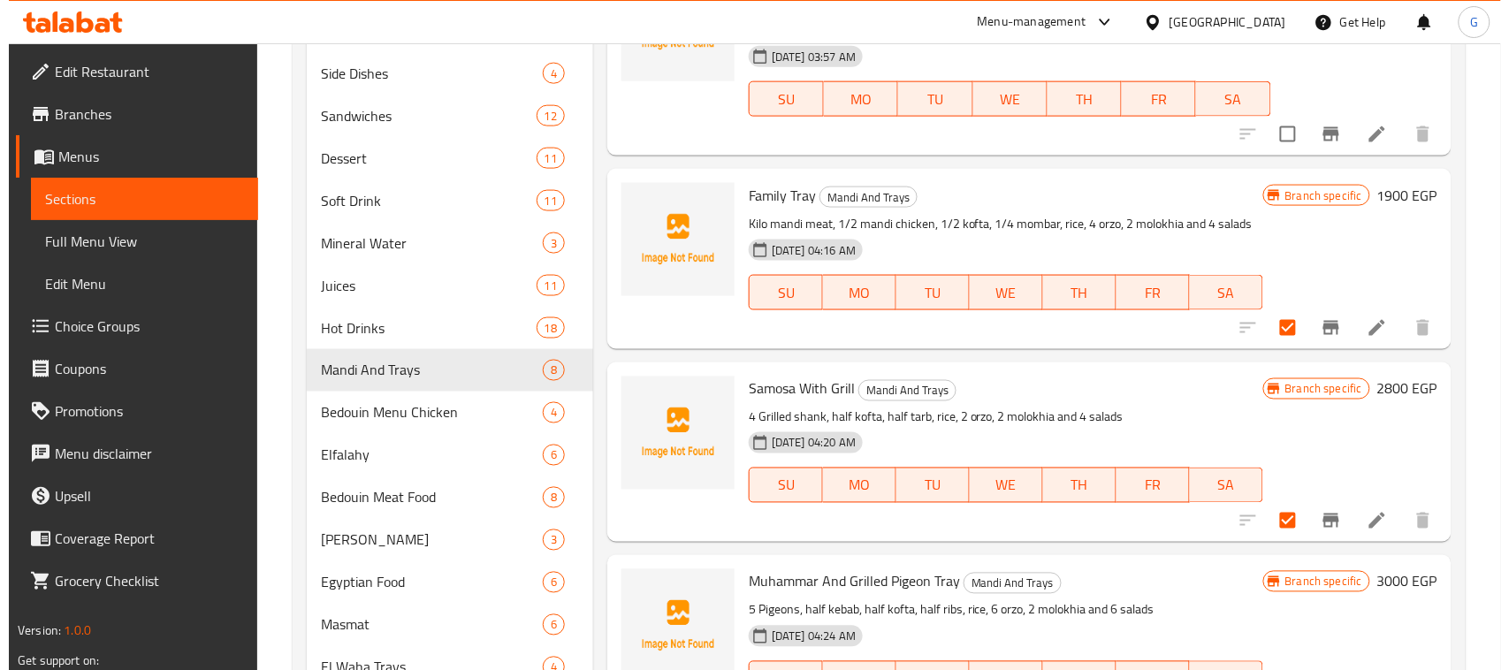
scroll to position [663, 0]
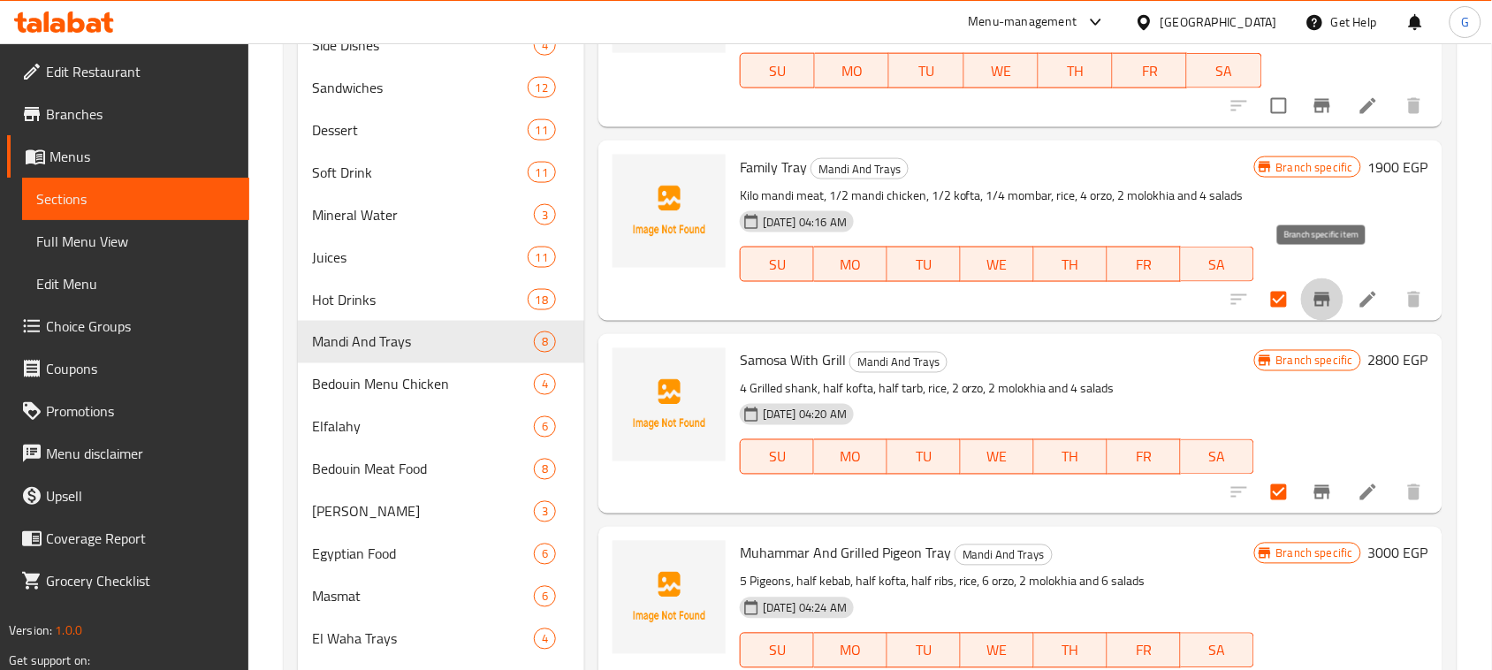
click at [1322, 293] on icon "Branch-specific-item" at bounding box center [1323, 300] width 16 height 14
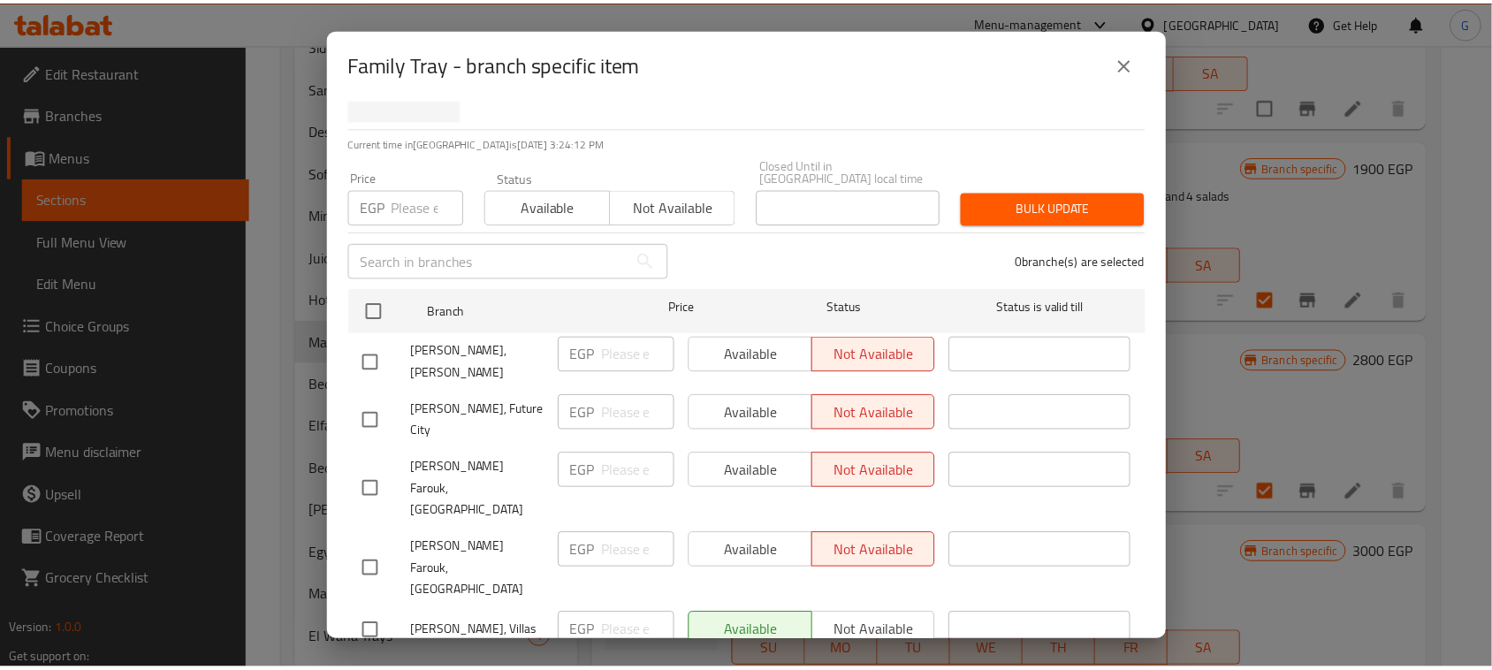
scroll to position [100, 0]
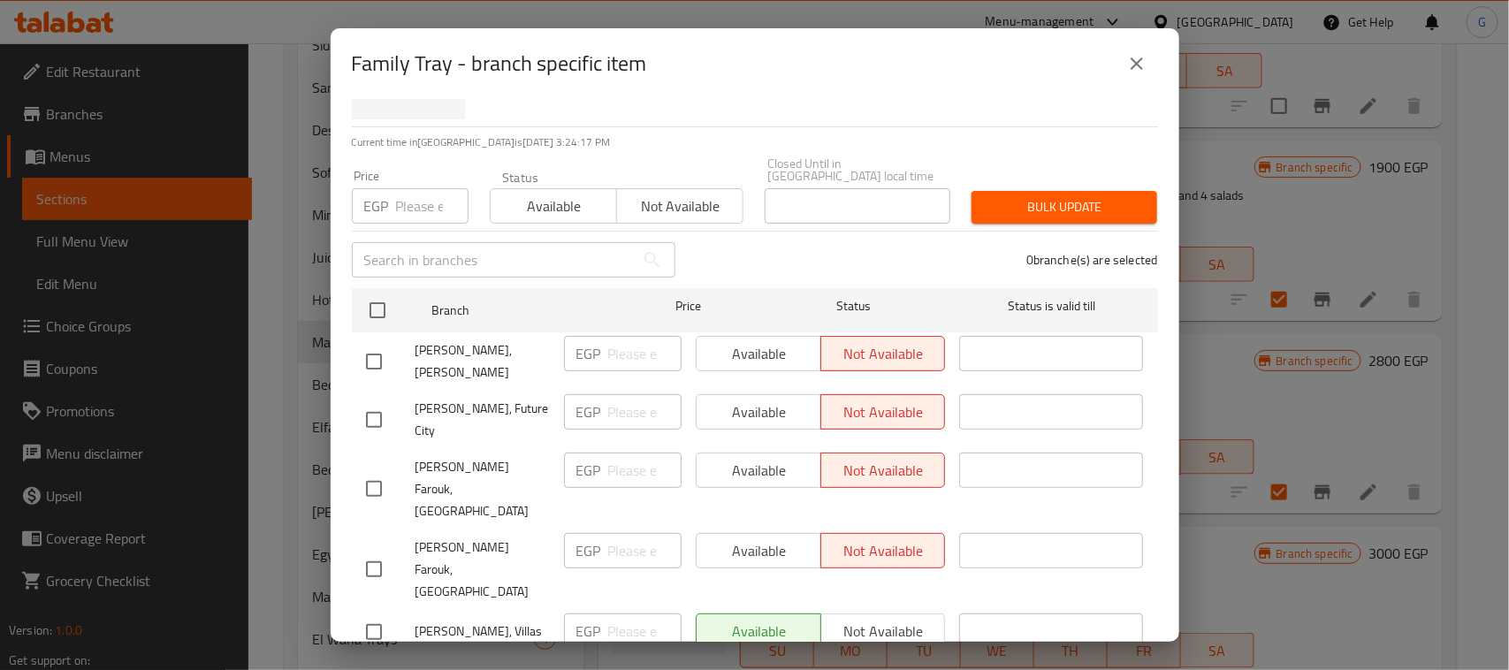
click at [1137, 63] on icon "close" at bounding box center [1137, 63] width 12 height 12
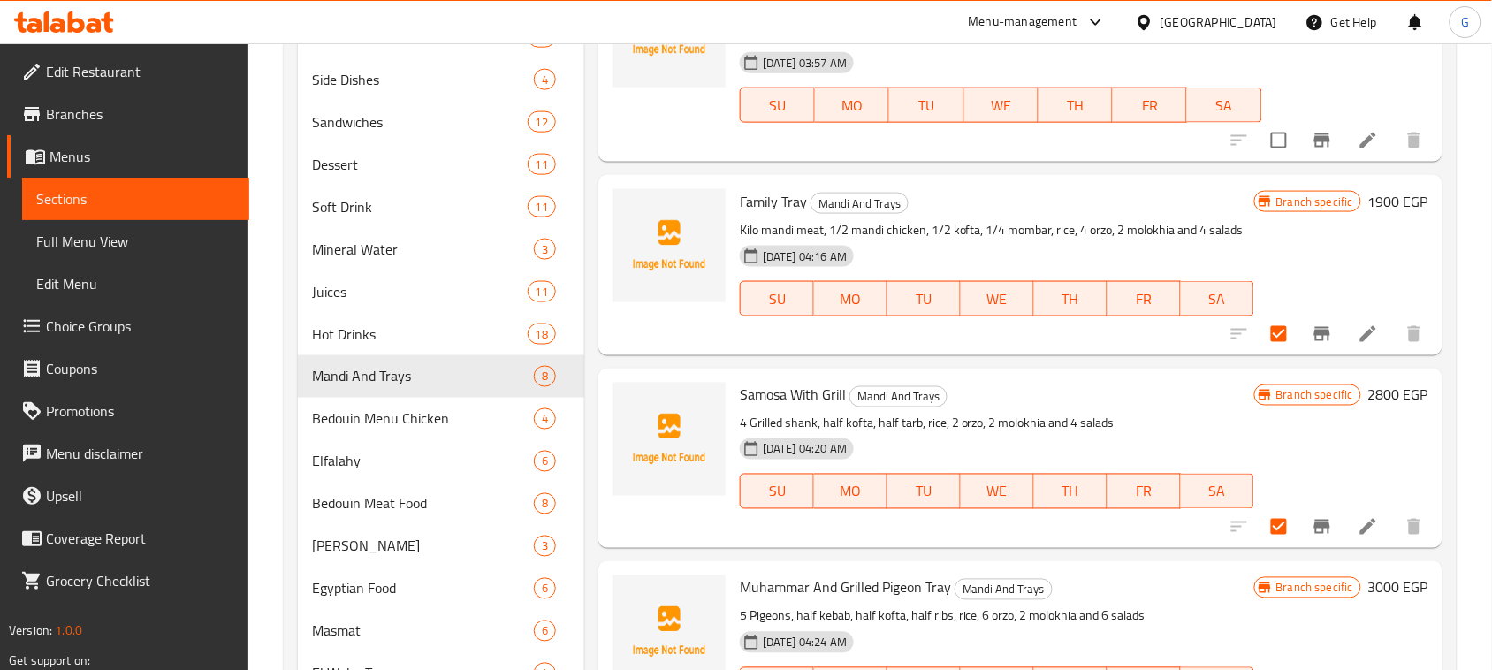
scroll to position [0, 0]
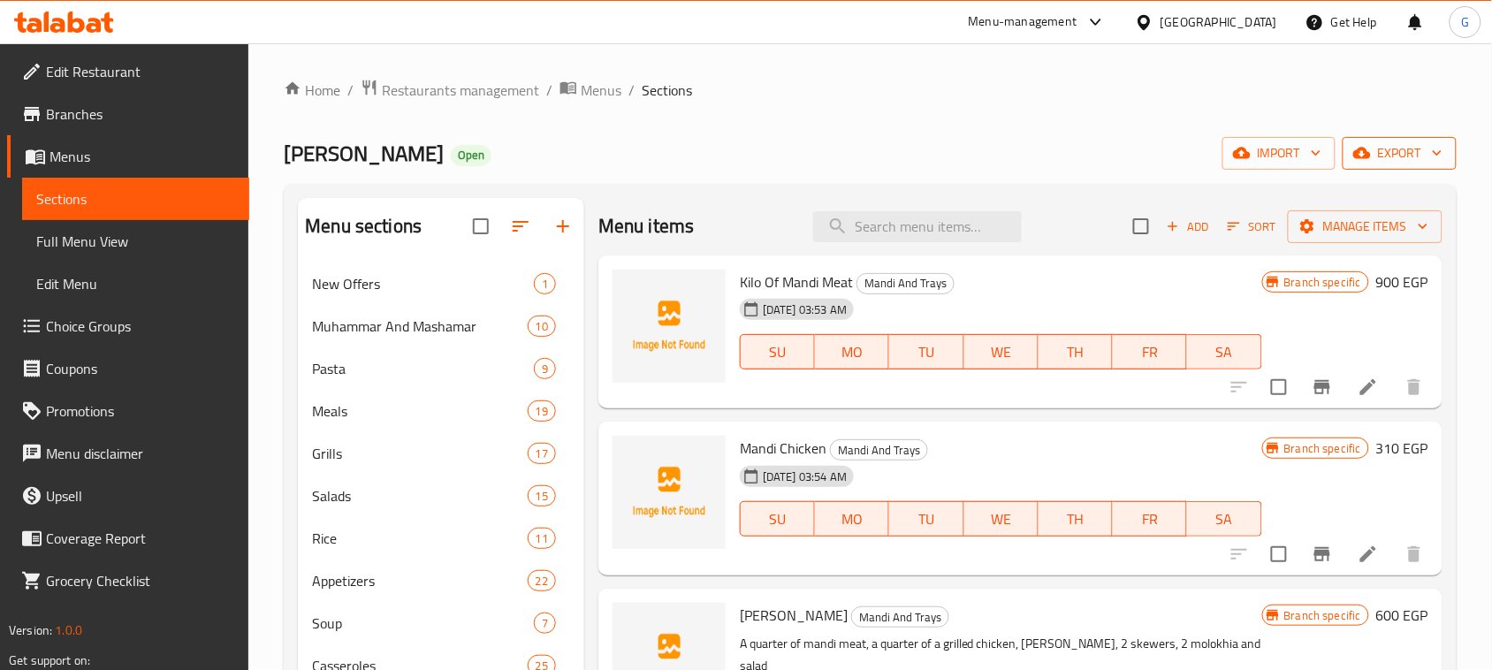
click at [1400, 162] on span "export" at bounding box center [1400, 153] width 86 height 22
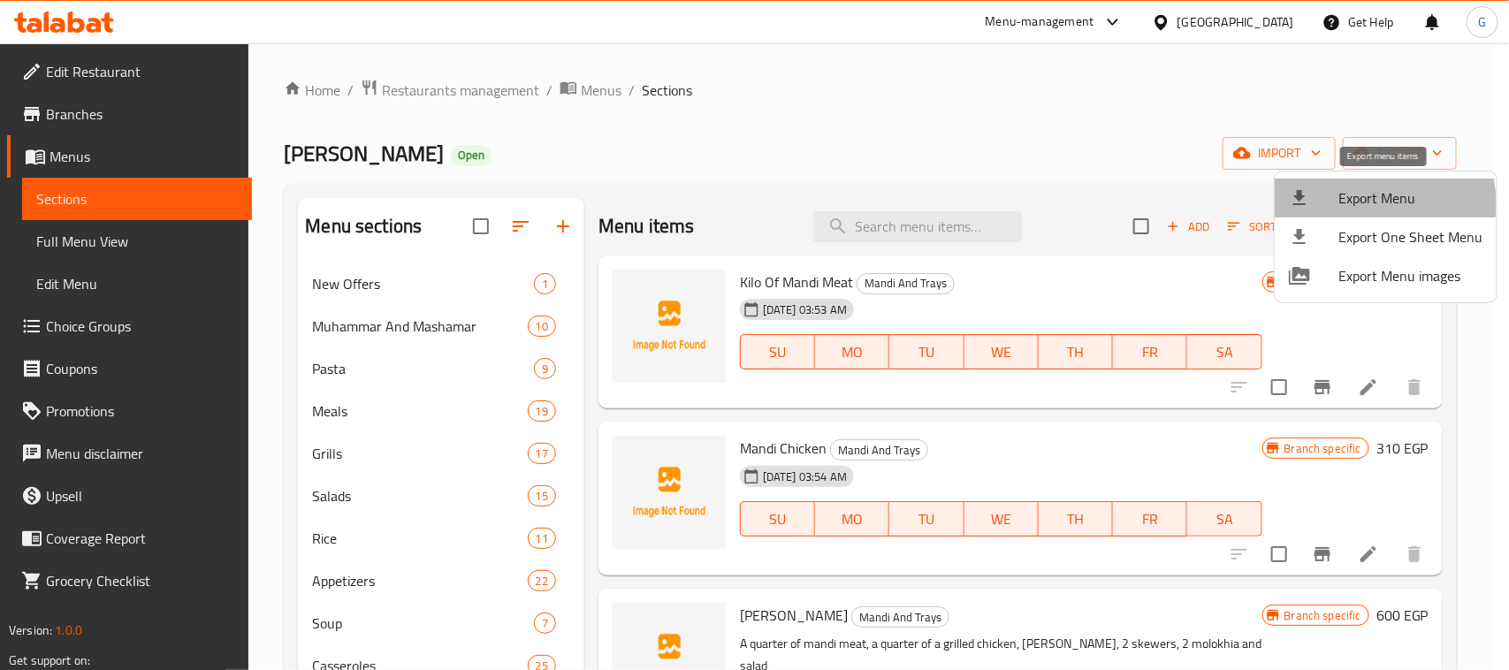
click at [1371, 203] on span "Export Menu" at bounding box center [1411, 197] width 144 height 21
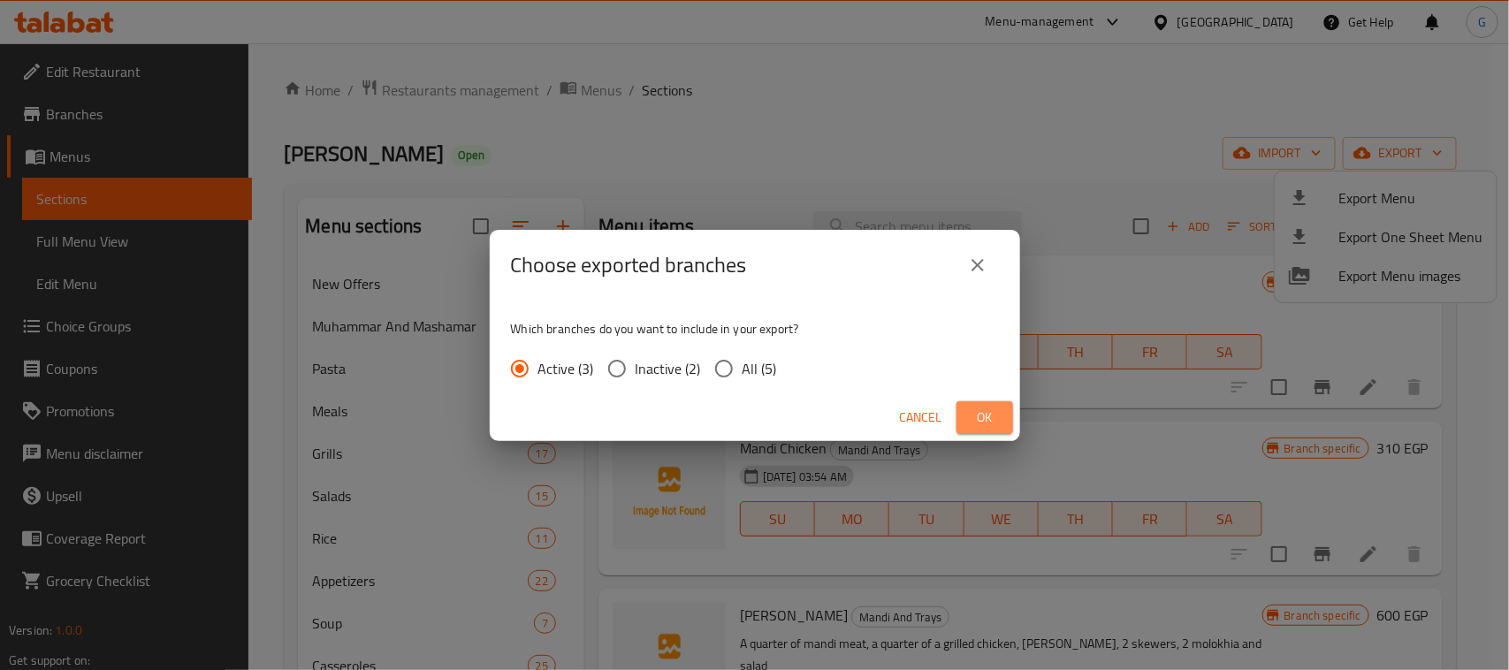
click at [981, 422] on span "Ok" at bounding box center [985, 418] width 28 height 22
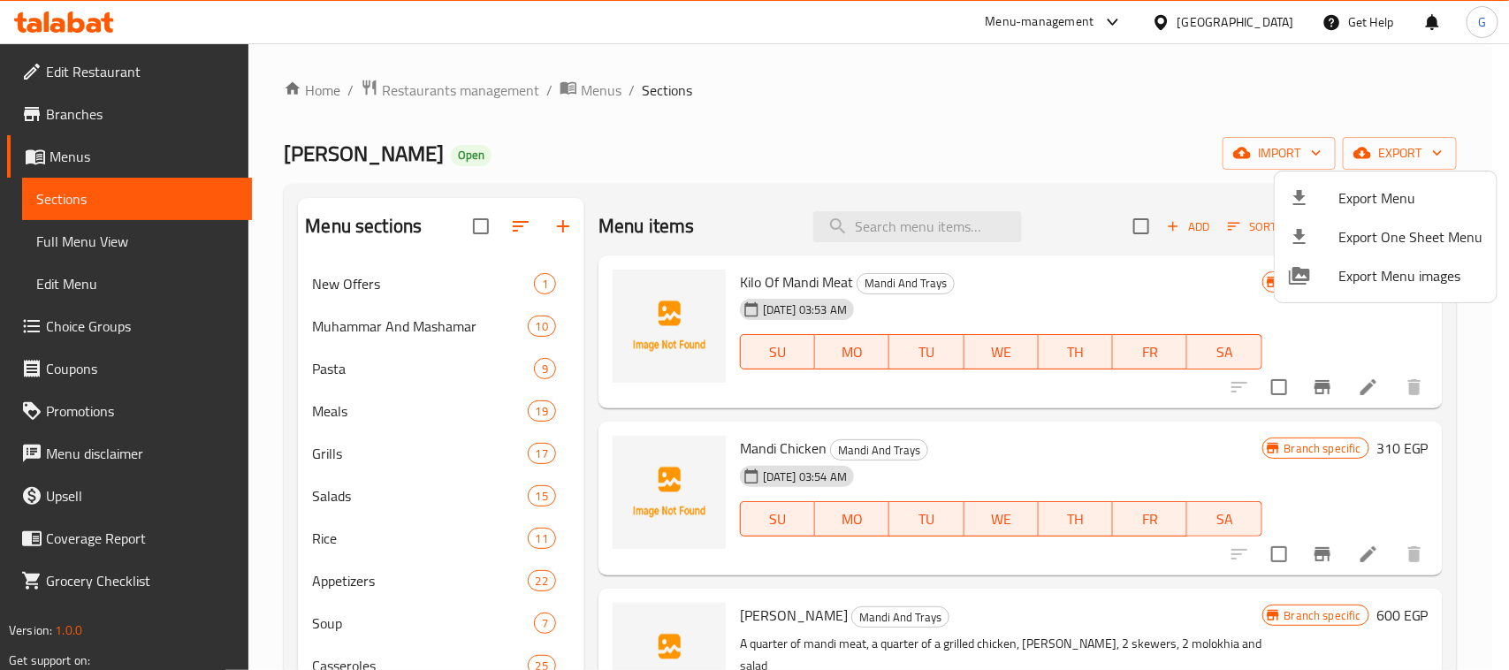
click at [1433, 90] on div at bounding box center [754, 335] width 1509 height 670
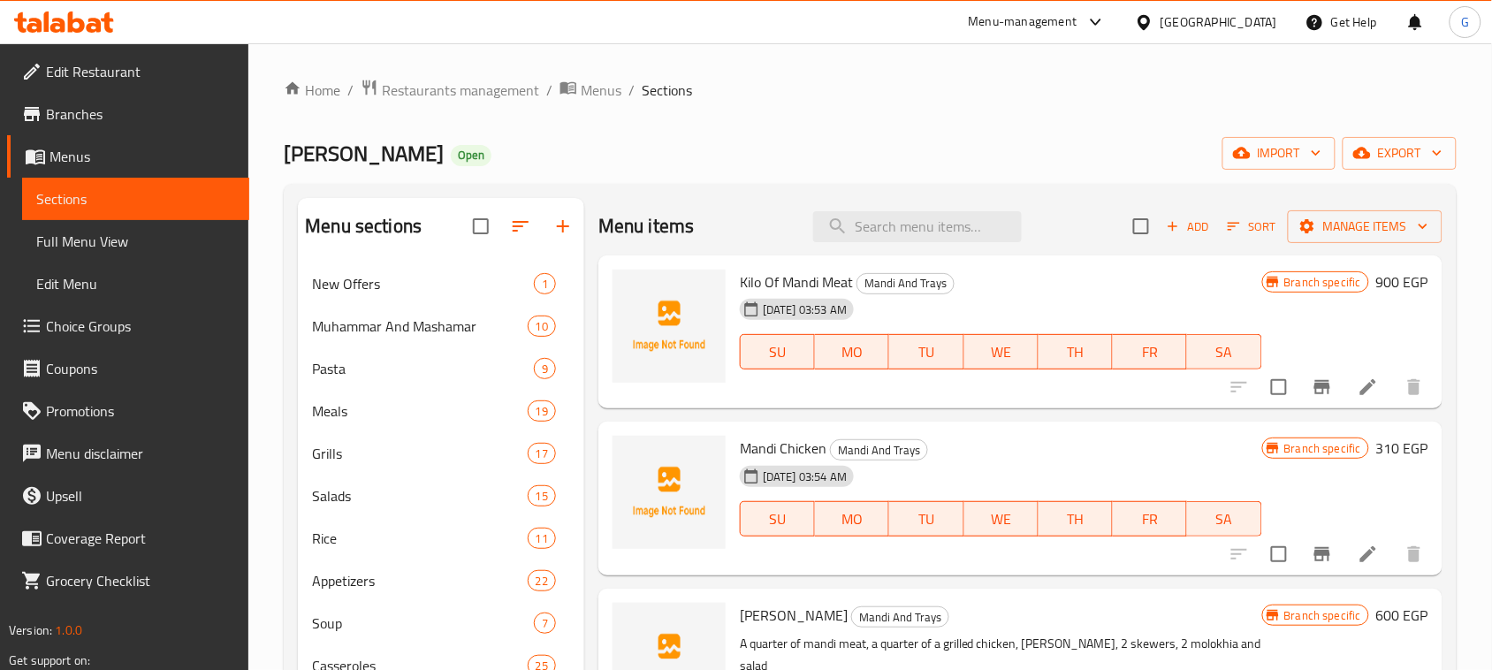
click at [906, 85] on ol "Home / Restaurants management / Menus / Sections" at bounding box center [870, 90] width 1173 height 23
click at [1248, 18] on div "[GEOGRAPHIC_DATA]" at bounding box center [1219, 21] width 117 height 19
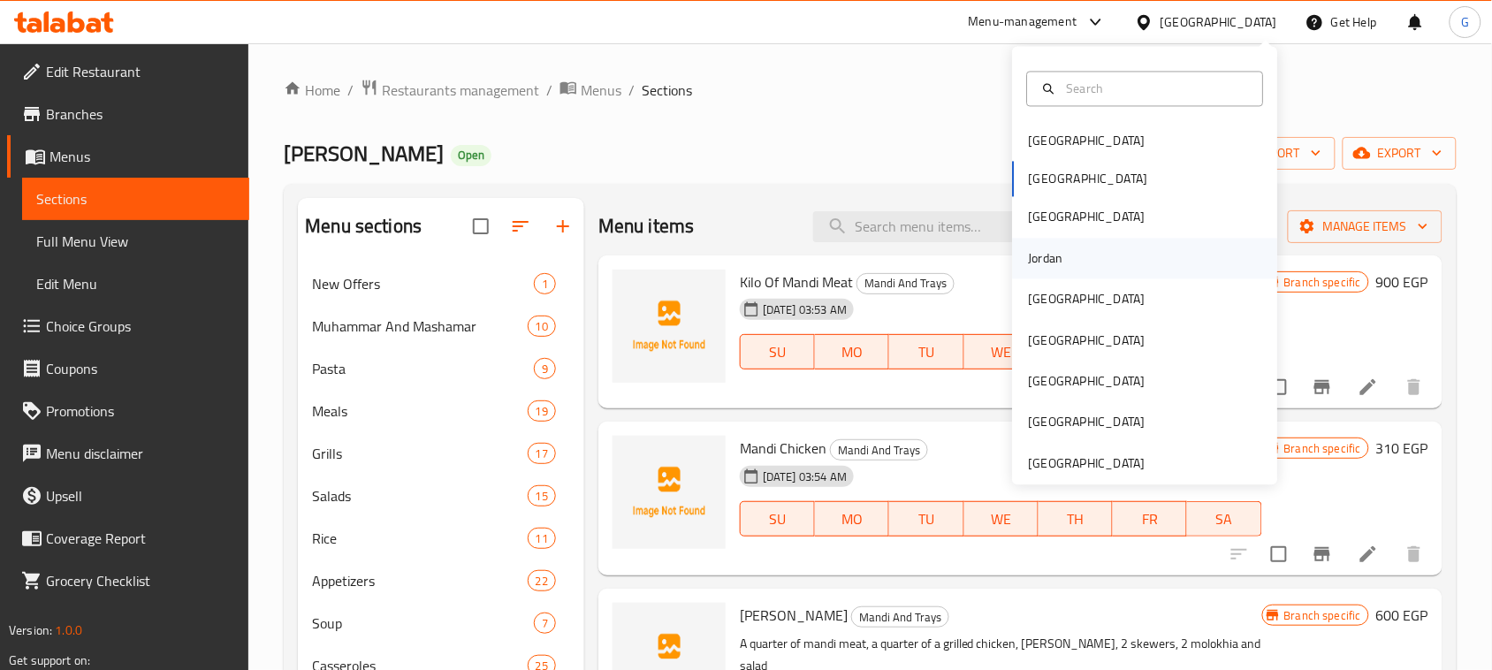
click at [1065, 277] on div "Jordan" at bounding box center [1145, 258] width 265 height 41
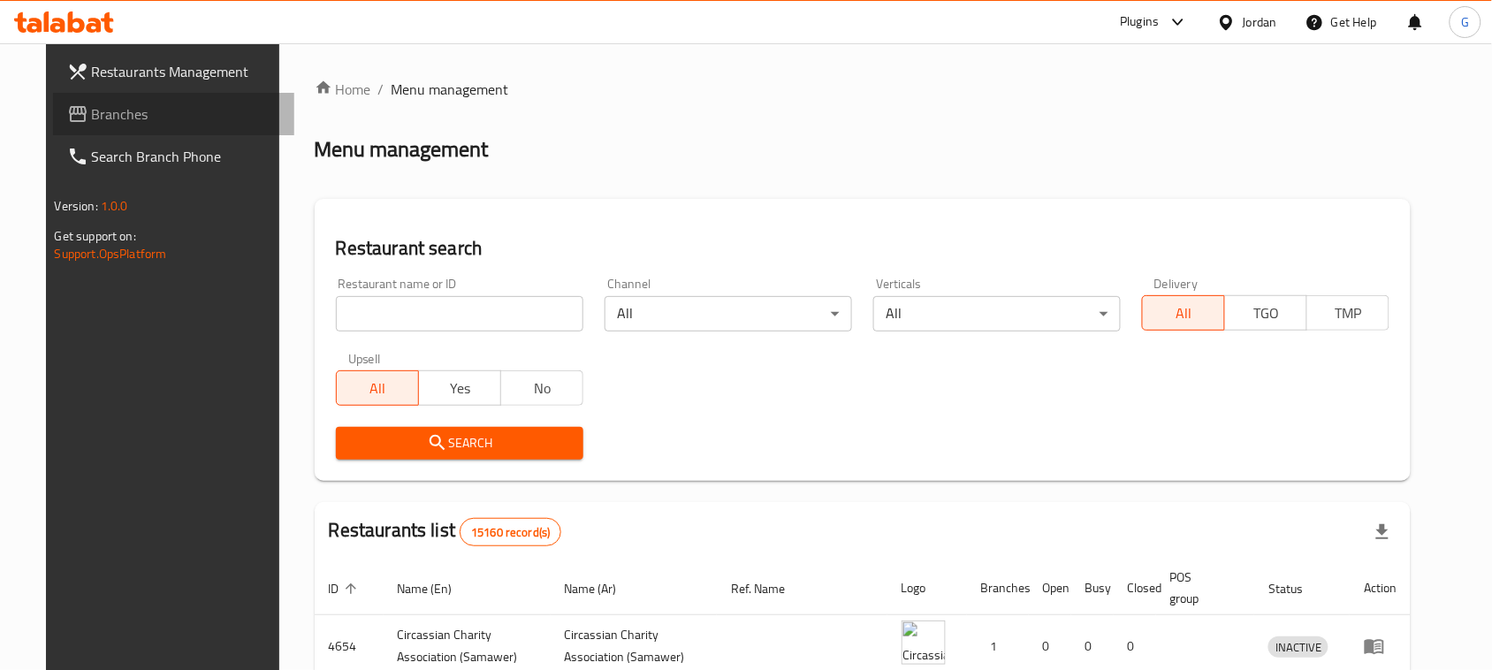
click at [92, 103] on span "Branches" at bounding box center [186, 113] width 189 height 21
